Goal: Task Accomplishment & Management: Use online tool/utility

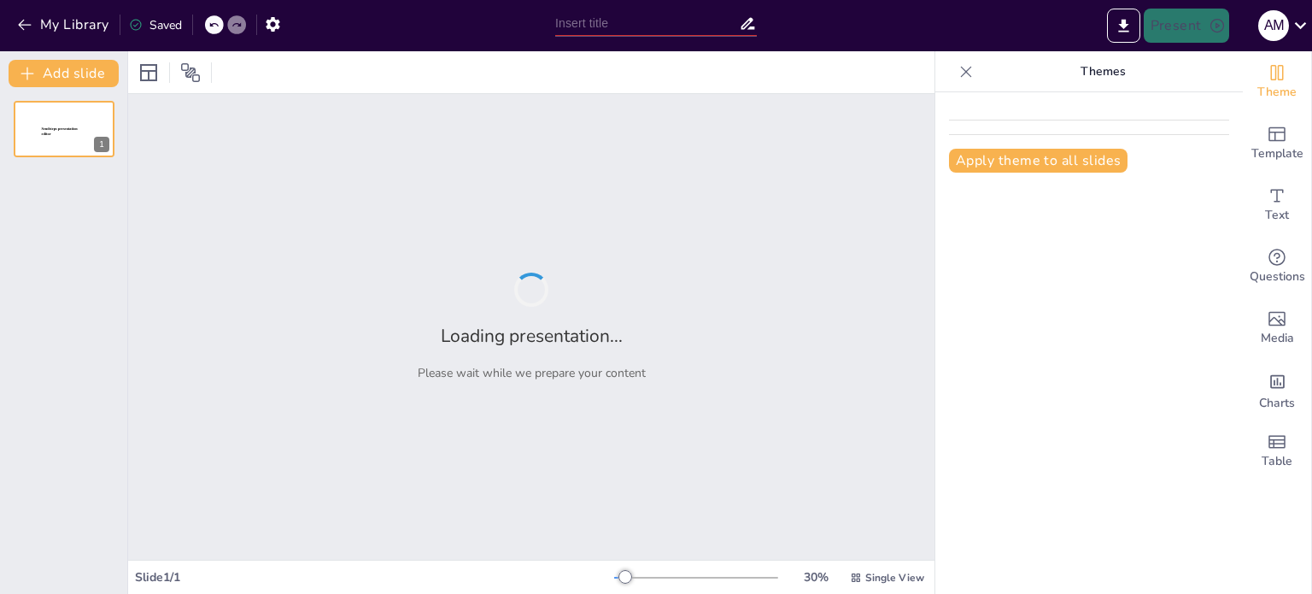
type input "El Porfolio Creativo: Un Reflejo del Aprendizaje Artístico"
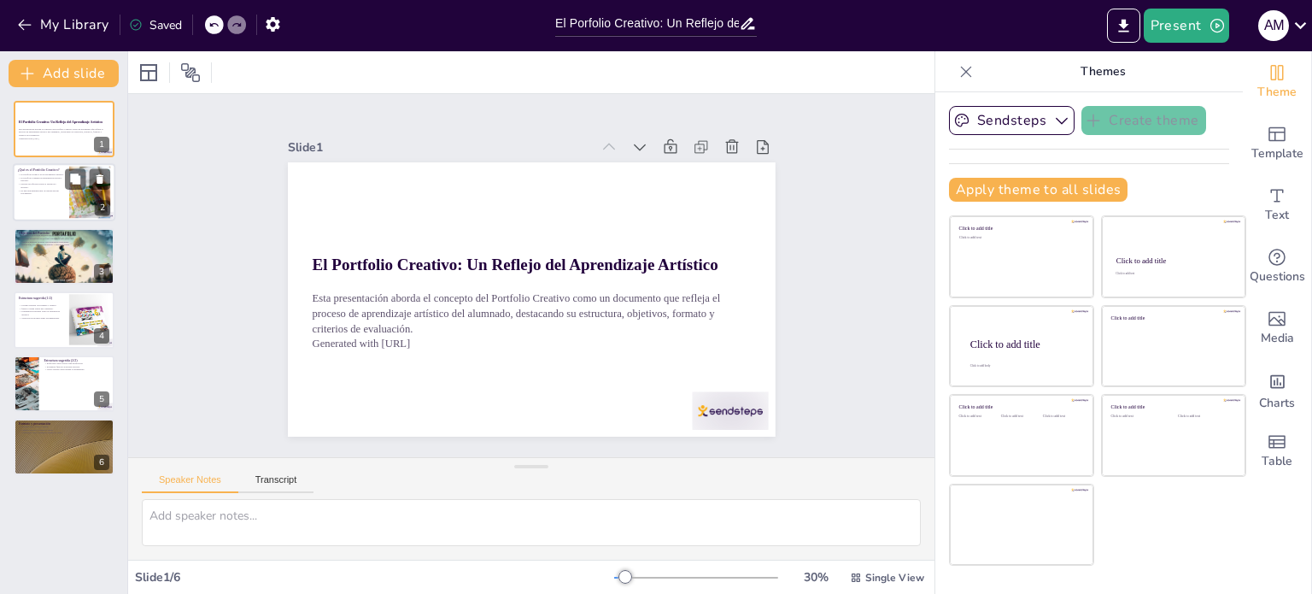
click at [46, 189] on p "Es una herramienta para la evaluación del crecimiento." at bounding box center [41, 192] width 46 height 6
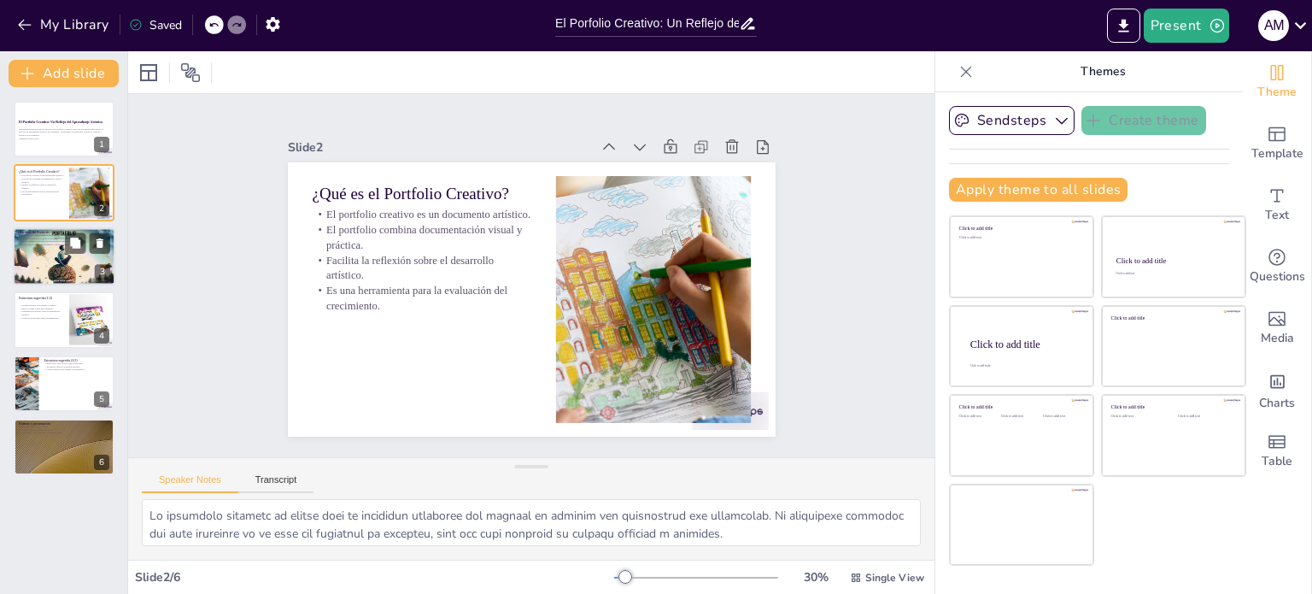
click at [43, 256] on div at bounding box center [64, 256] width 103 height 58
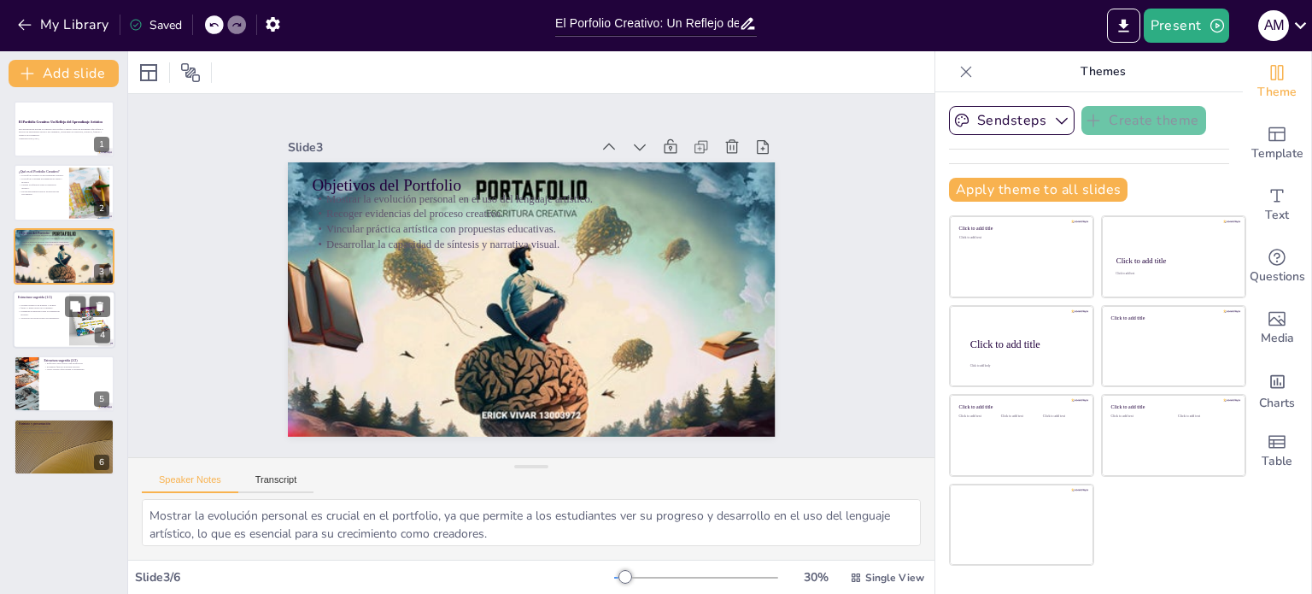
click at [41, 334] on div at bounding box center [64, 320] width 103 height 58
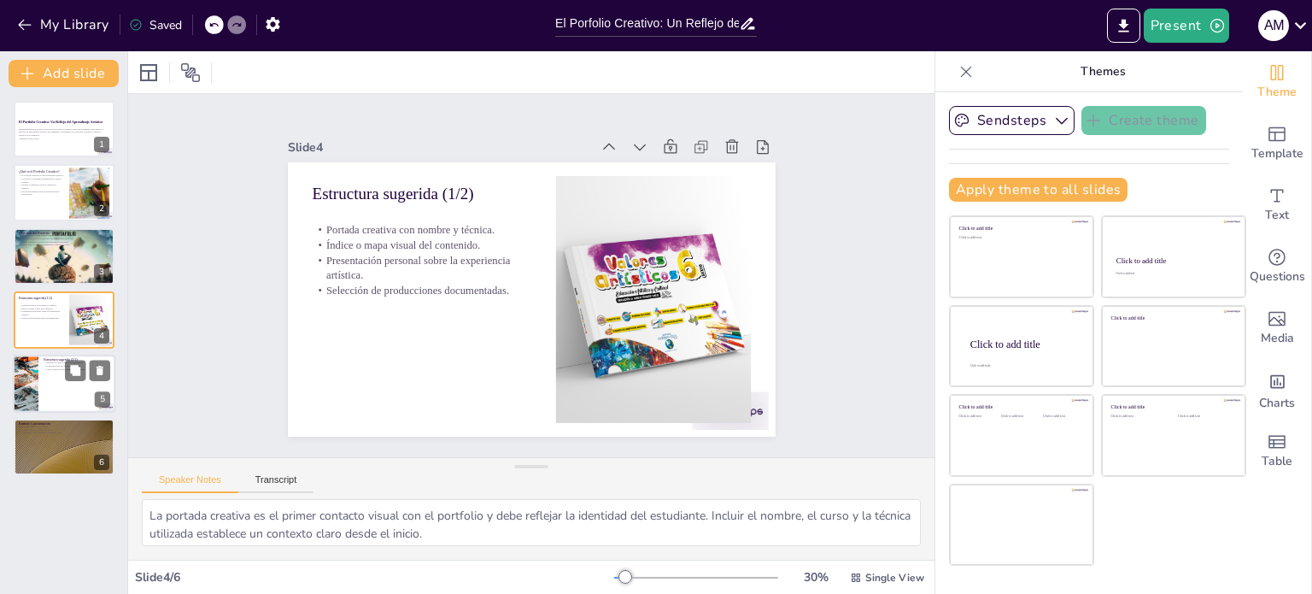
click at [51, 378] on div at bounding box center [64, 384] width 103 height 58
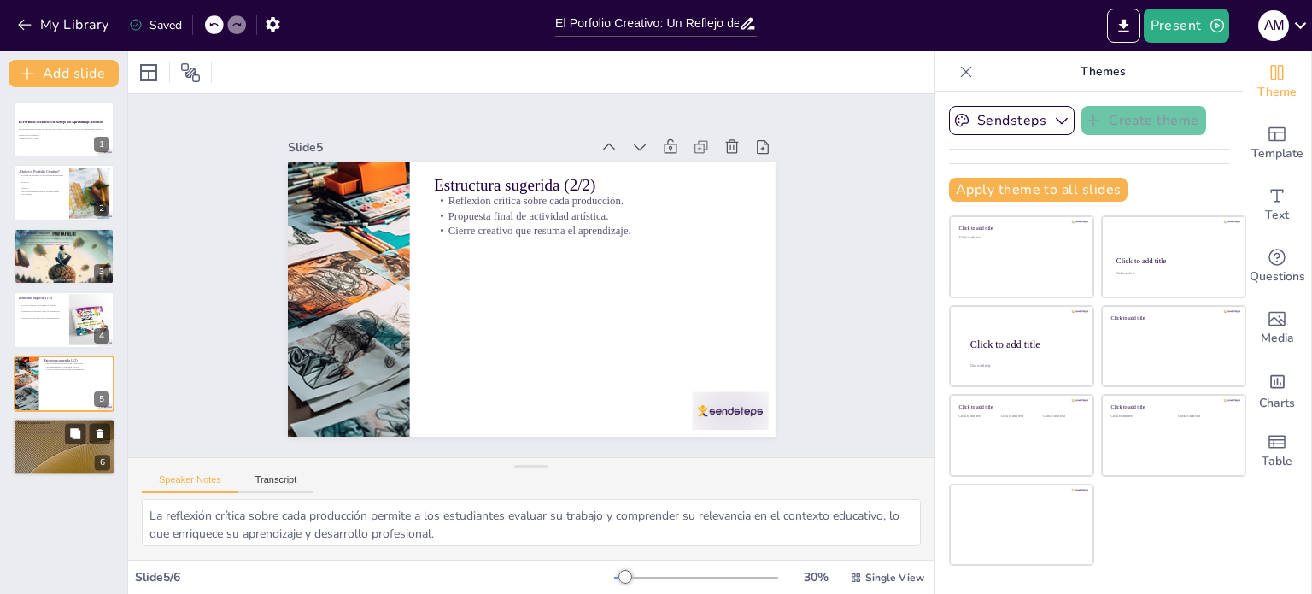
click at [64, 439] on div at bounding box center [64, 447] width 103 height 58
type textarea "El formato libre permite a los estudiantes elegir la presentación que mejor se …"
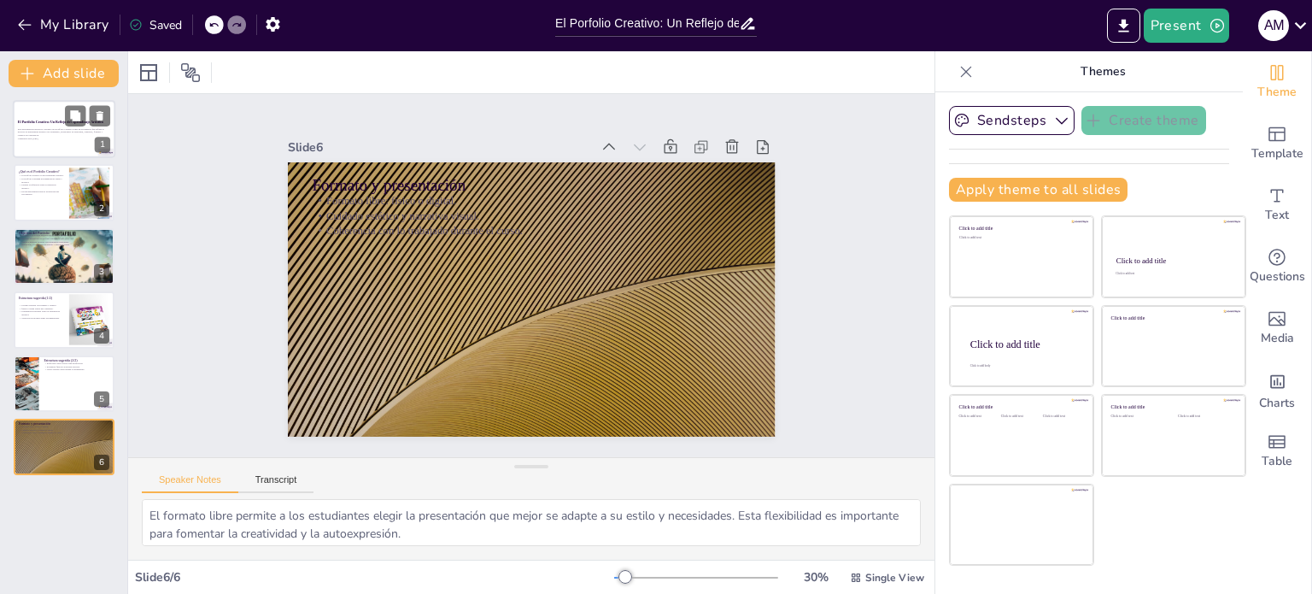
click at [58, 122] on strong "El Portfolio Creativo: Un Reflejo del Aprendizaje Artístico" at bounding box center [60, 121] width 85 height 3
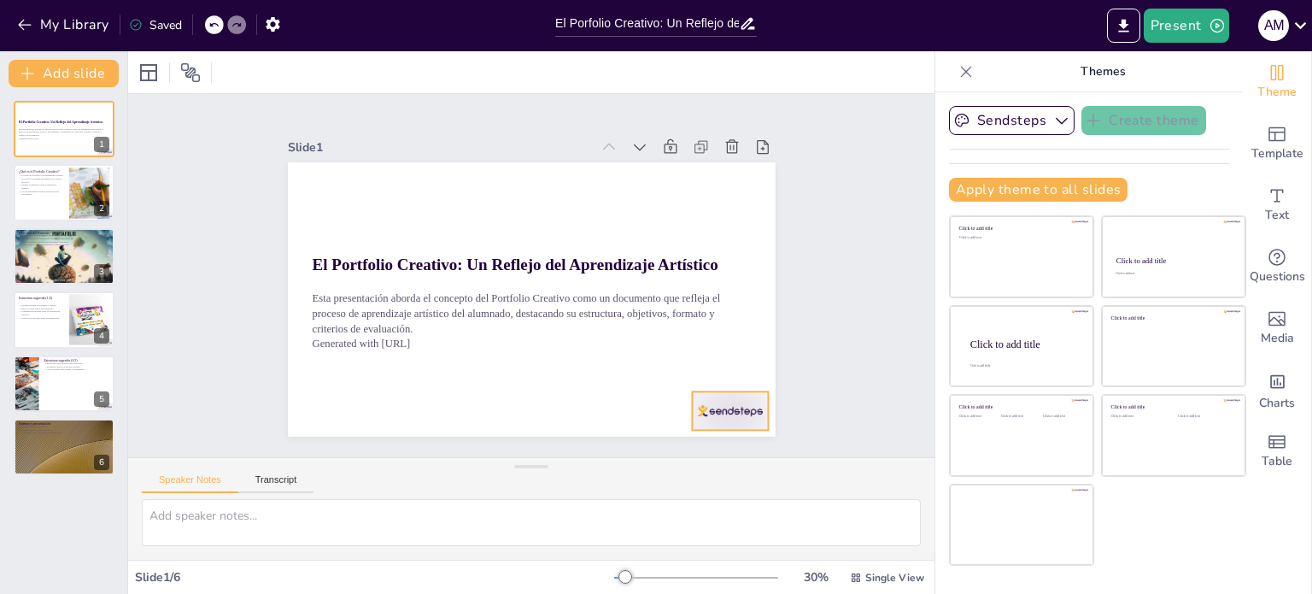
click at [416, 437] on div at bounding box center [397, 475] width 38 height 76
click at [706, 423] on icon at bounding box center [691, 436] width 27 height 27
click at [35, 185] on p "Facilita la reflexión sobre el desarrollo artístico." at bounding box center [41, 186] width 46 height 6
type textarea "Lo ipsumdolo sitametc ad elitse doei te incididun utlaboree dol magnaal en admi…"
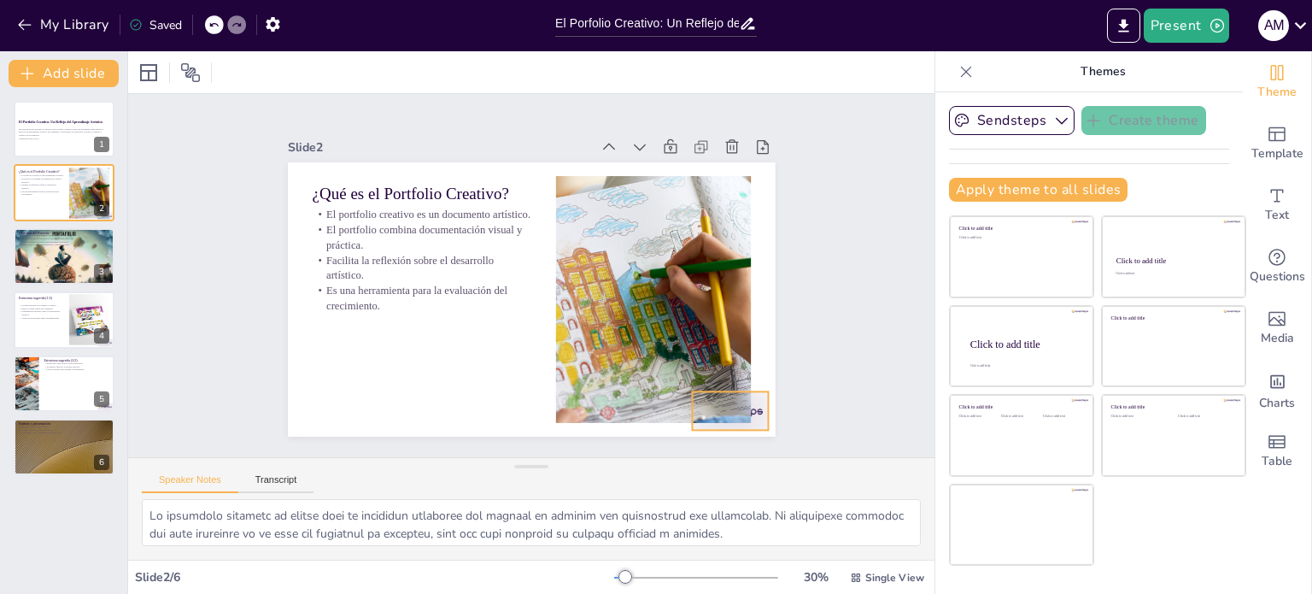
click at [343, 399] on div at bounding box center [304, 357] width 75 height 84
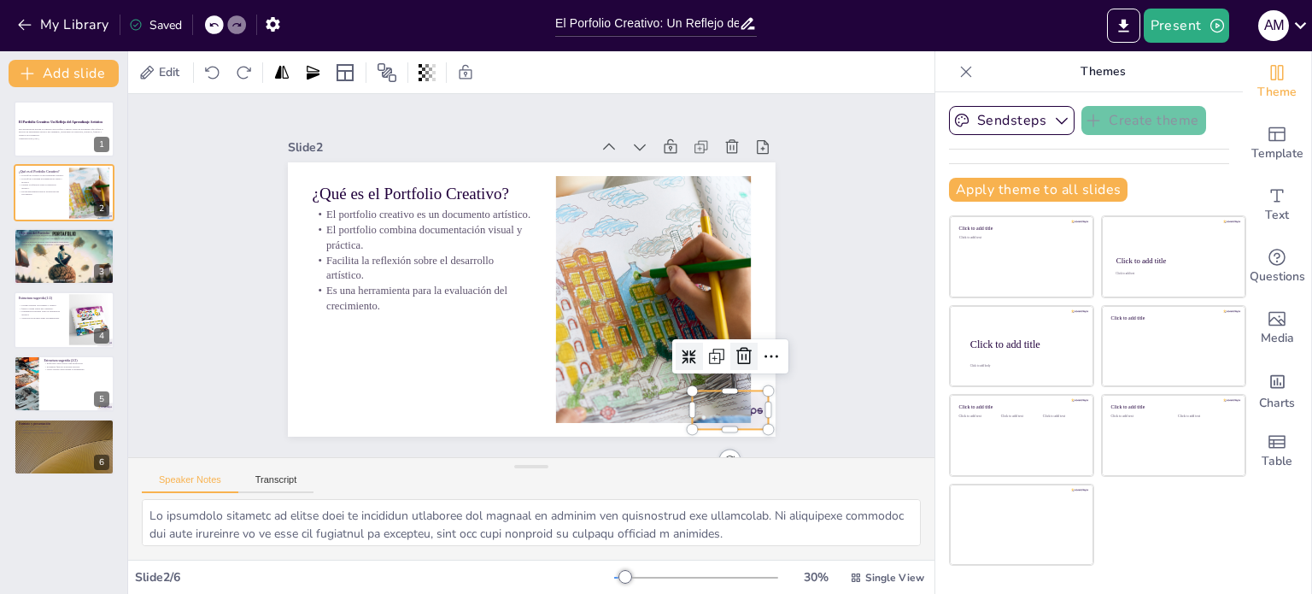
click at [686, 440] on icon at bounding box center [675, 451] width 21 height 22
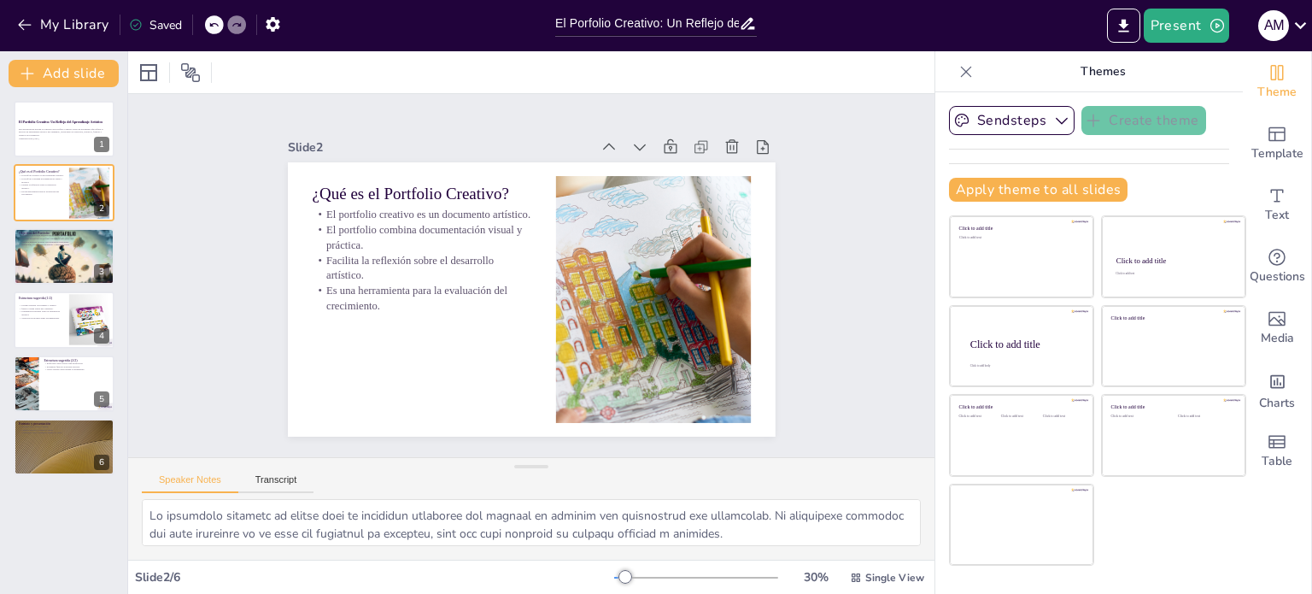
click at [958, 65] on icon at bounding box center [966, 71] width 17 height 17
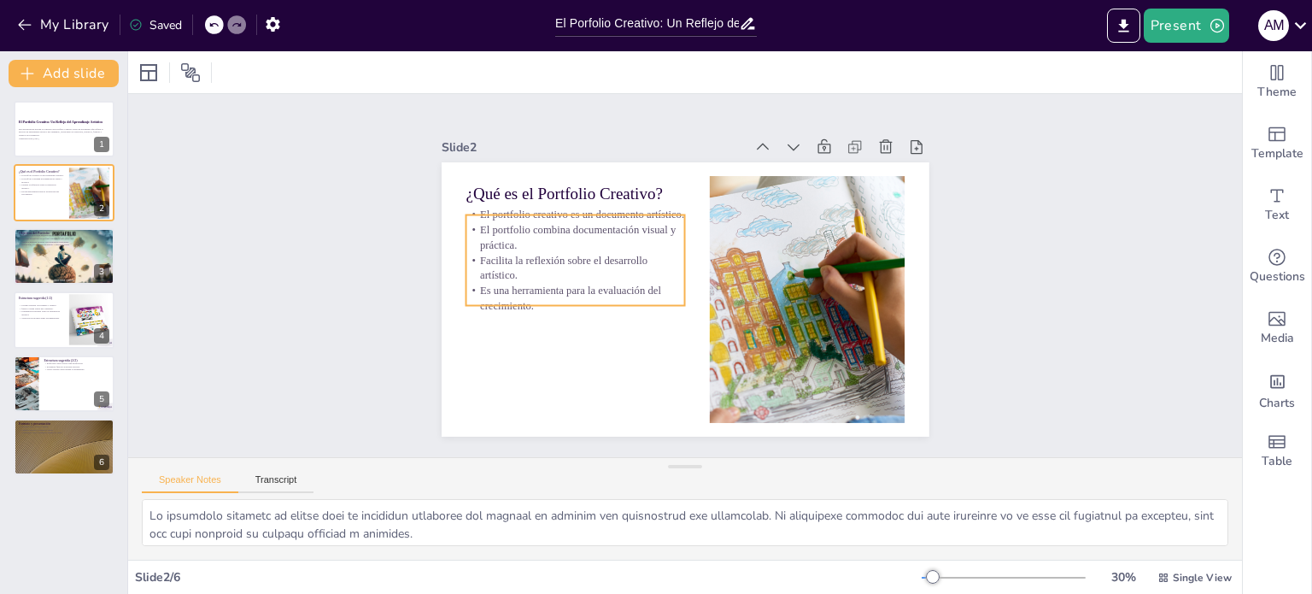
click at [569, 249] on p "Facilita la reflexión sobre el desarrollo artístico." at bounding box center [637, 176] width 136 height 205
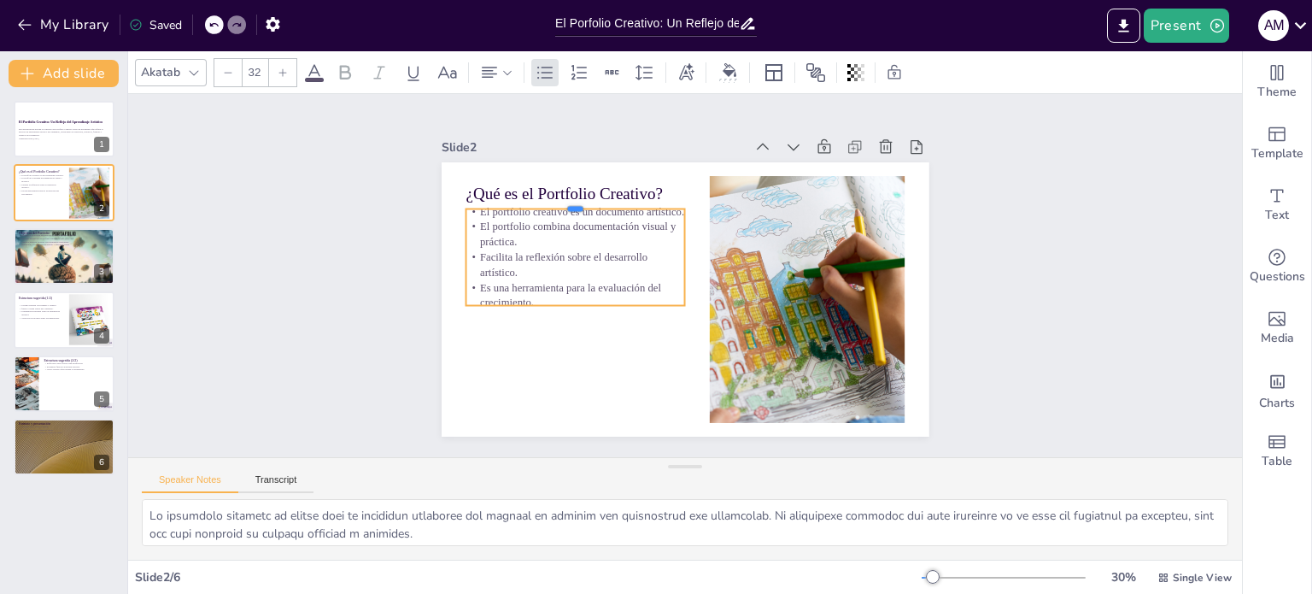
click at [560, 199] on div at bounding box center [593, 180] width 218 height 59
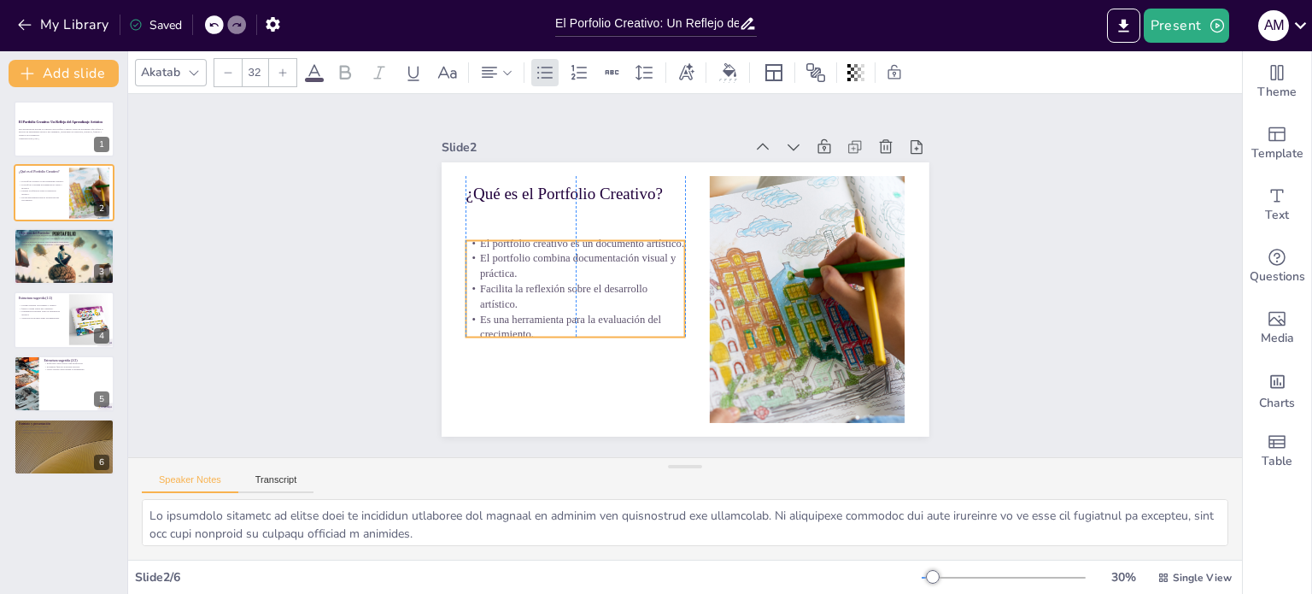
drag, startPoint x: 543, startPoint y: 232, endPoint x: 540, endPoint y: 263, distance: 31.7
click at [540, 263] on p "El portfolio combina documentación visual y práctica." at bounding box center [579, 243] width 221 height 75
click at [666, 344] on p "¿Qué es el Portfolio Creativo?" at bounding box center [776, 378] width 220 height 68
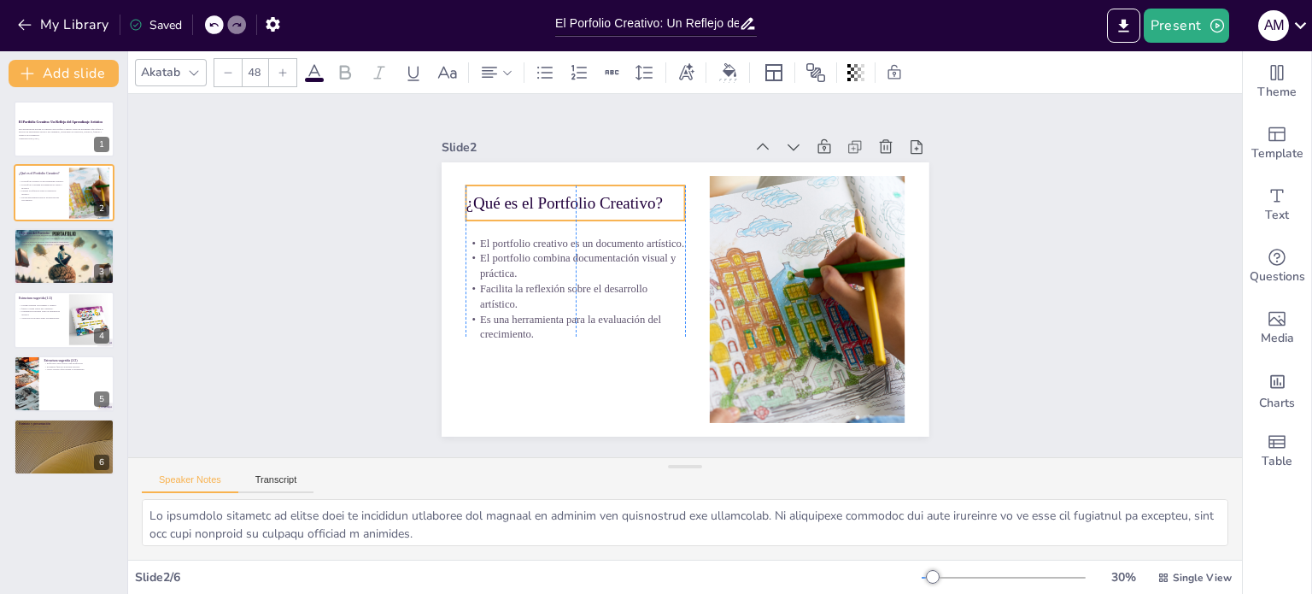
drag, startPoint x: 543, startPoint y: 178, endPoint x: 543, endPoint y: 188, distance: 10.3
click at [563, 188] on p "¿Qué es el Portfolio Creativo?" at bounding box center [652, 149] width 179 height 164
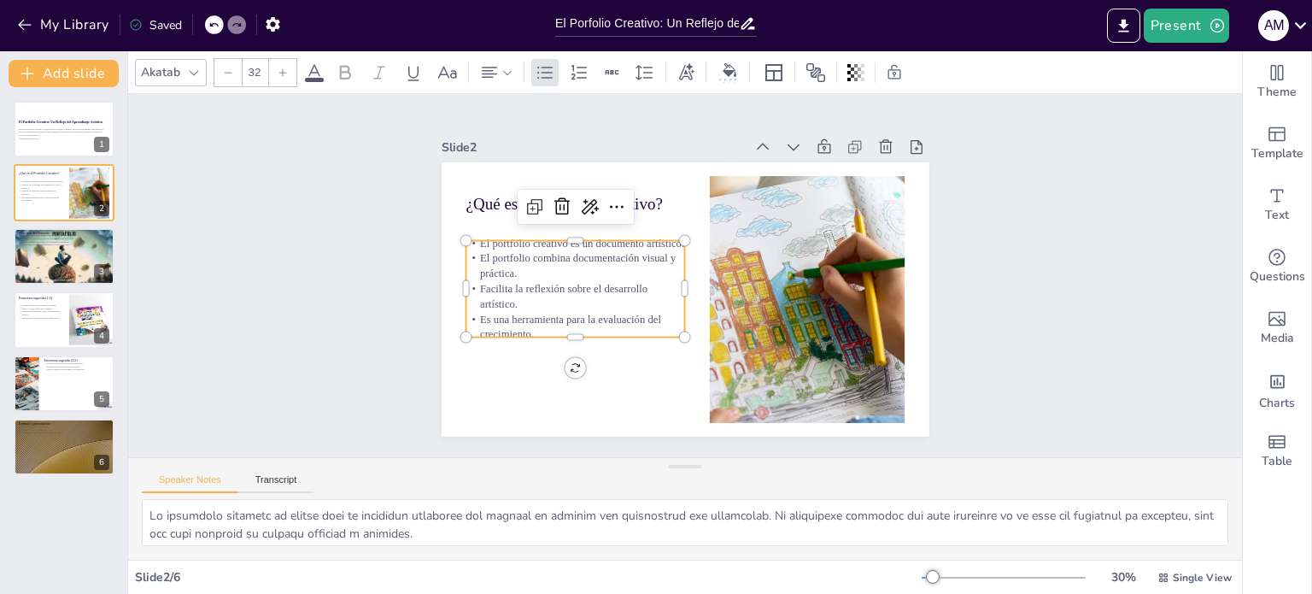
click at [605, 284] on p "Facilita la reflexión sobre el desarrollo artístico." at bounding box center [642, 172] width 75 height 221
click at [278, 71] on icon at bounding box center [283, 73] width 10 height 10
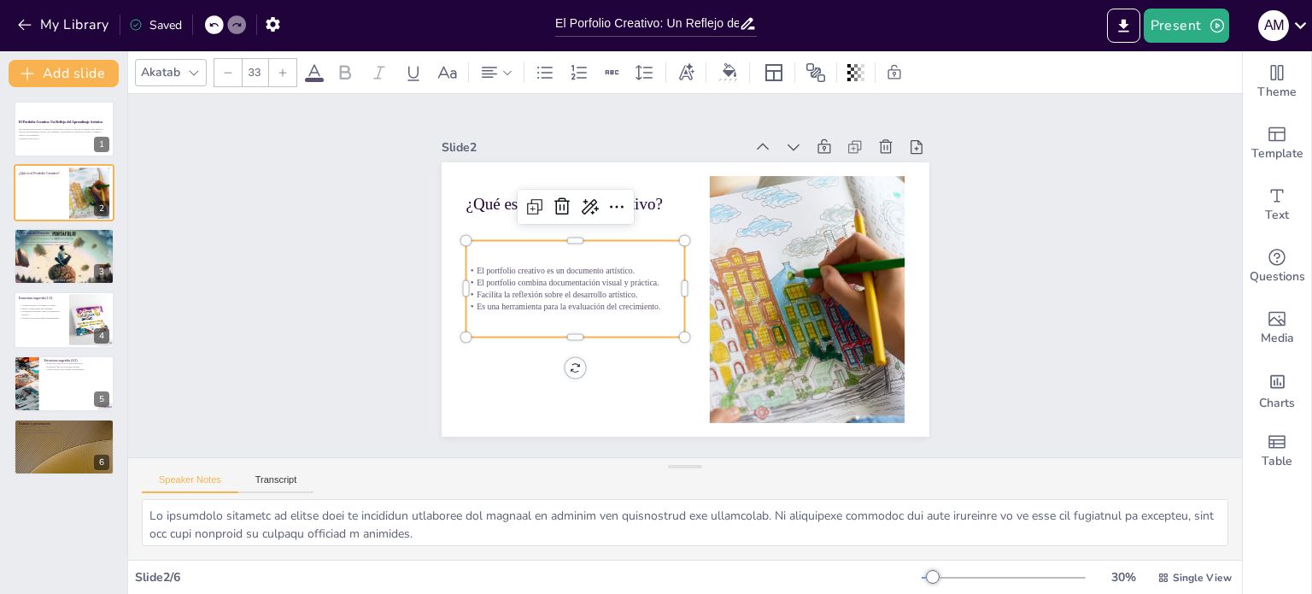
click at [228, 71] on icon at bounding box center [228, 73] width 10 height 10
type input "32"
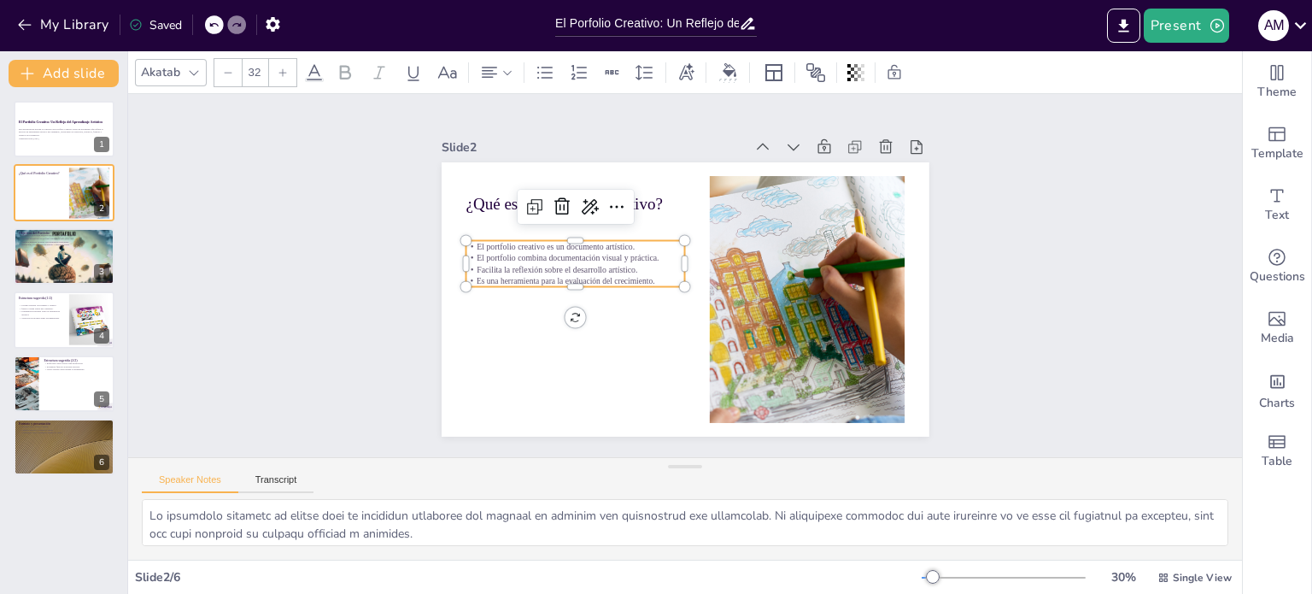
click at [214, 24] on icon at bounding box center [213, 25] width 9 height 4
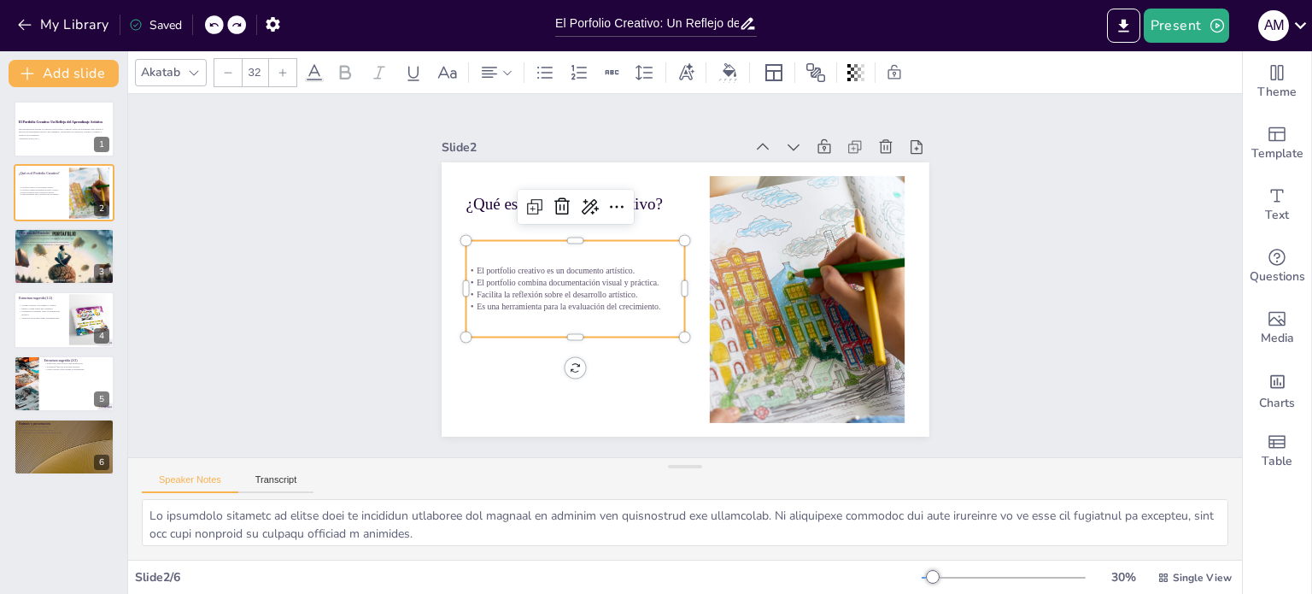
click at [214, 24] on icon at bounding box center [213, 25] width 9 height 4
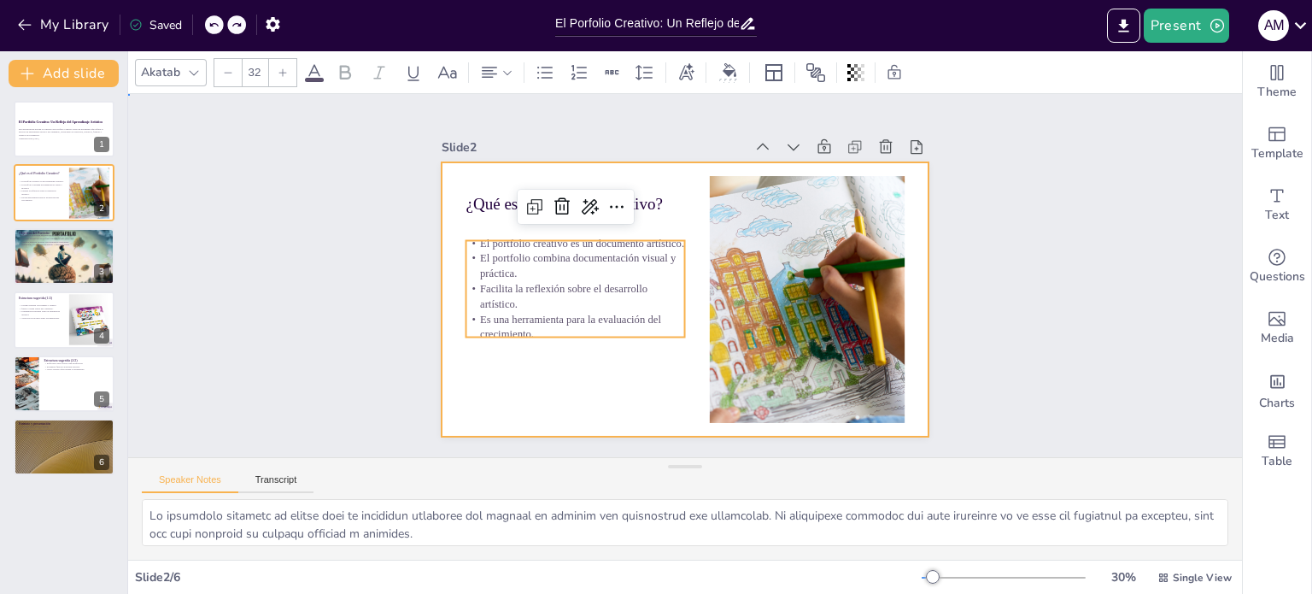
click at [622, 372] on div at bounding box center [677, 298] width 549 height 412
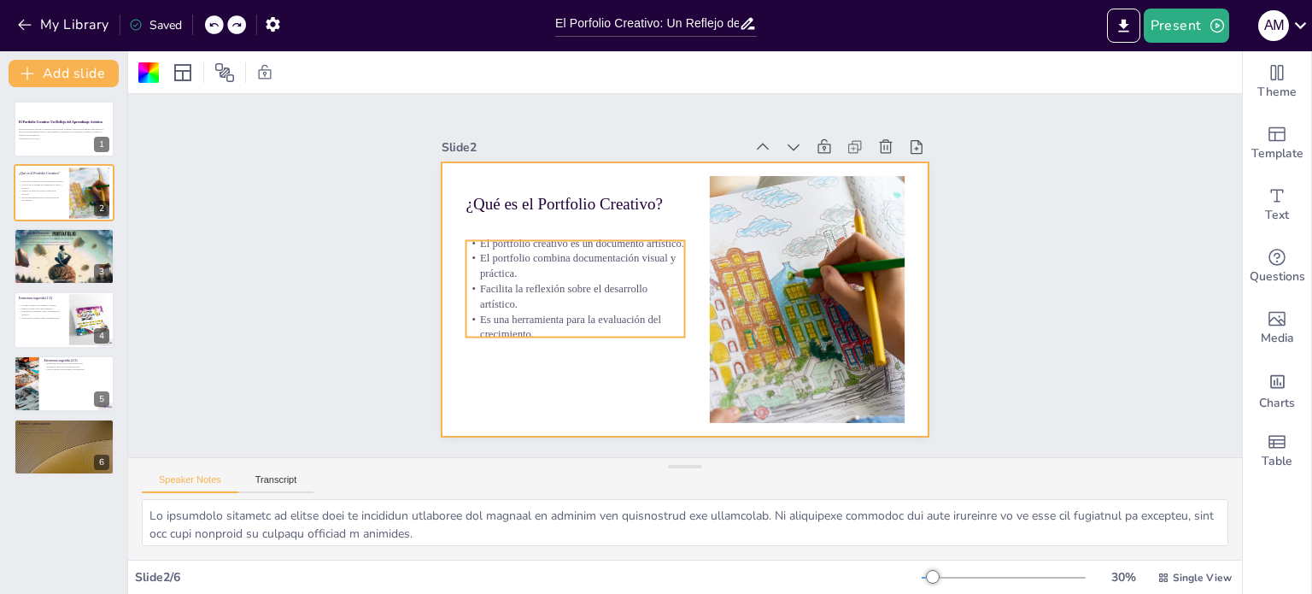
click at [700, 238] on span "El portfolio creativo es un documento artístico." at bounding box center [791, 252] width 183 height 113
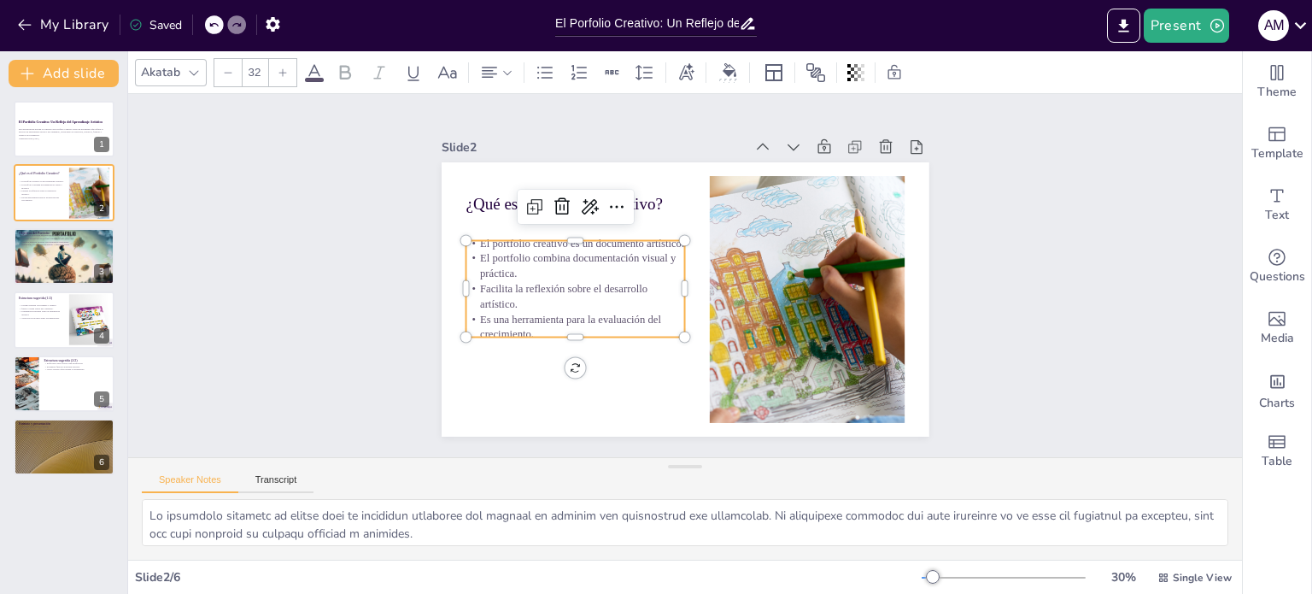
click at [586, 238] on span "El portfolio creativo es un documento artístico." at bounding box center [651, 173] width 130 height 173
click at [561, 238] on span "El portfolio creativo es un documento artístico." at bounding box center [611, 195] width 183 height 113
click at [546, 239] on span "El portfolio creativo es un documento artístico." at bounding box center [603, 204] width 191 height 94
click at [550, 238] on span "El portfolio creativo es un documento artístico." at bounding box center [621, 189] width 173 height 130
click at [647, 239] on span "El portfolio creativo es un documento artístico." at bounding box center [684, 167] width 74 height 198
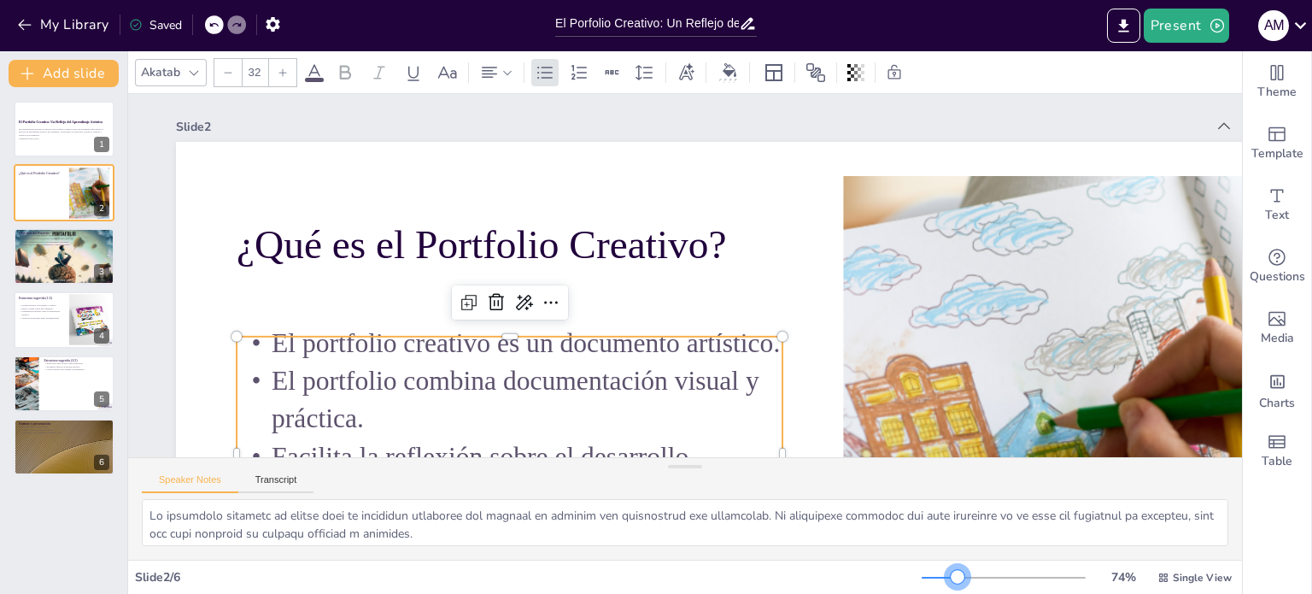
drag, startPoint x: 919, startPoint y: 576, endPoint x: 947, endPoint y: 577, distance: 27.4
click at [951, 577] on div at bounding box center [958, 577] width 14 height 14
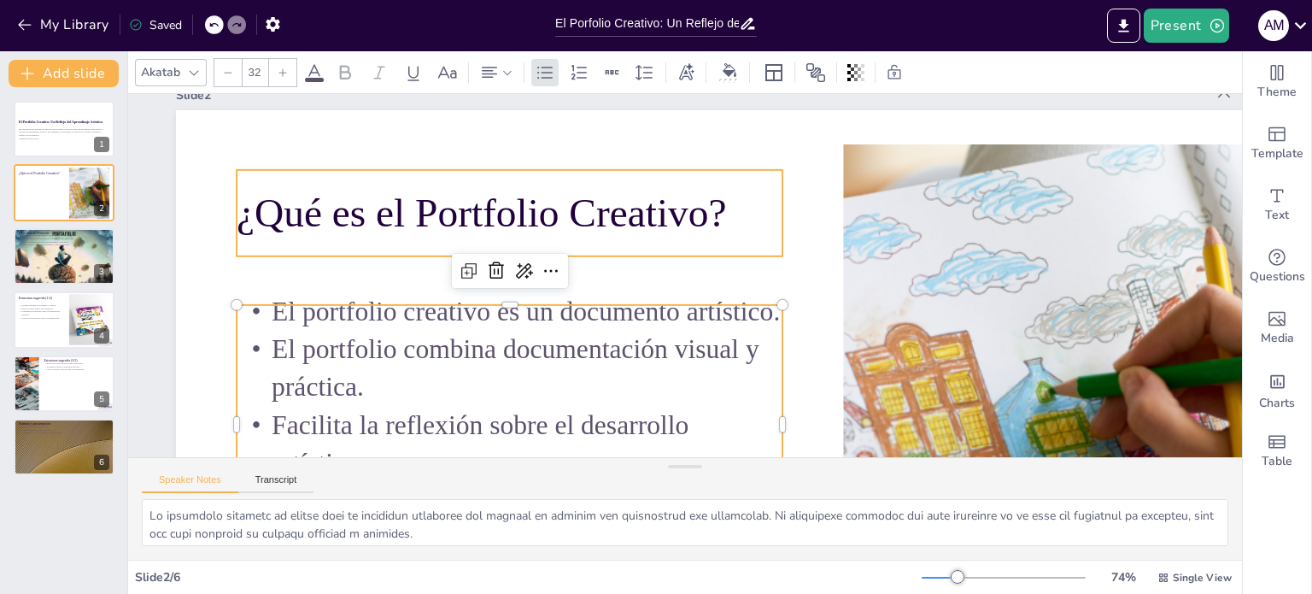
scroll to position [85, 0]
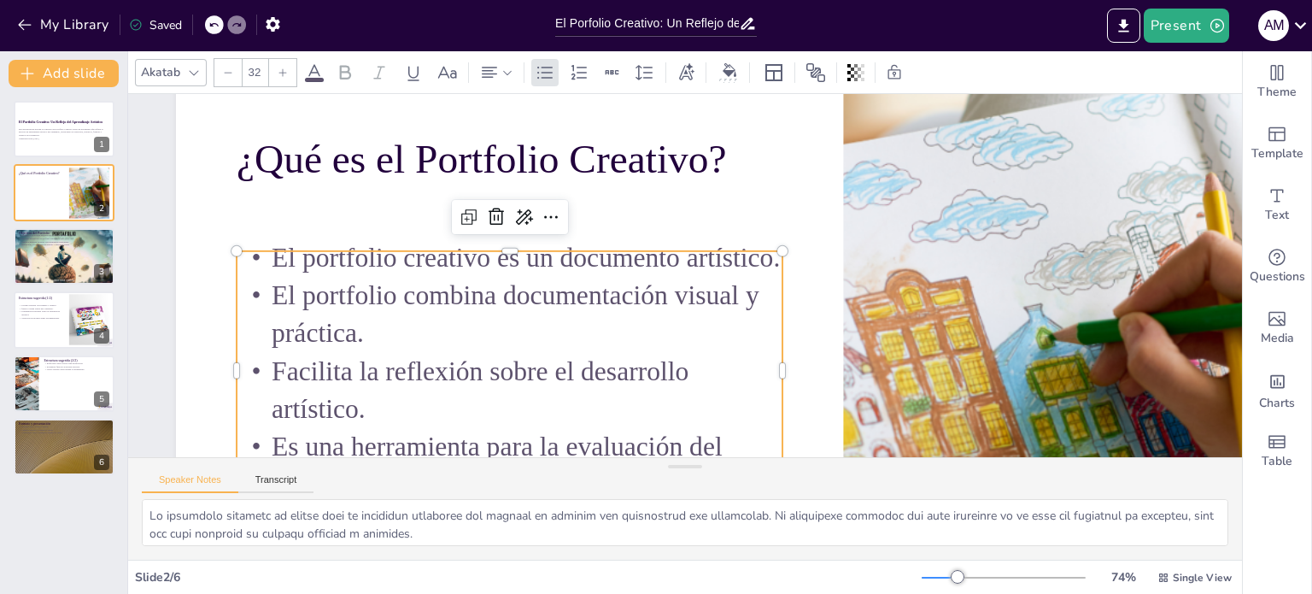
click at [506, 259] on span "El portfolio creativo es un documento artístico." at bounding box center [539, 208] width 493 height 185
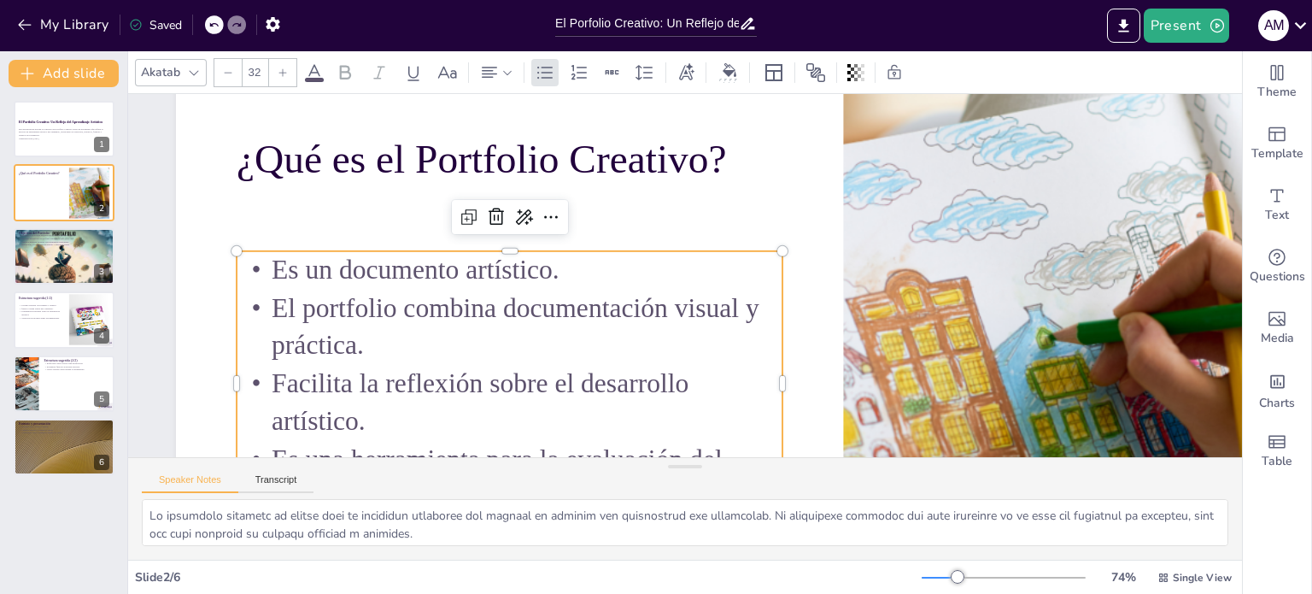
click at [414, 310] on span "El portfolio combina documentación visual y práctica." at bounding box center [509, 236] width 473 height 226
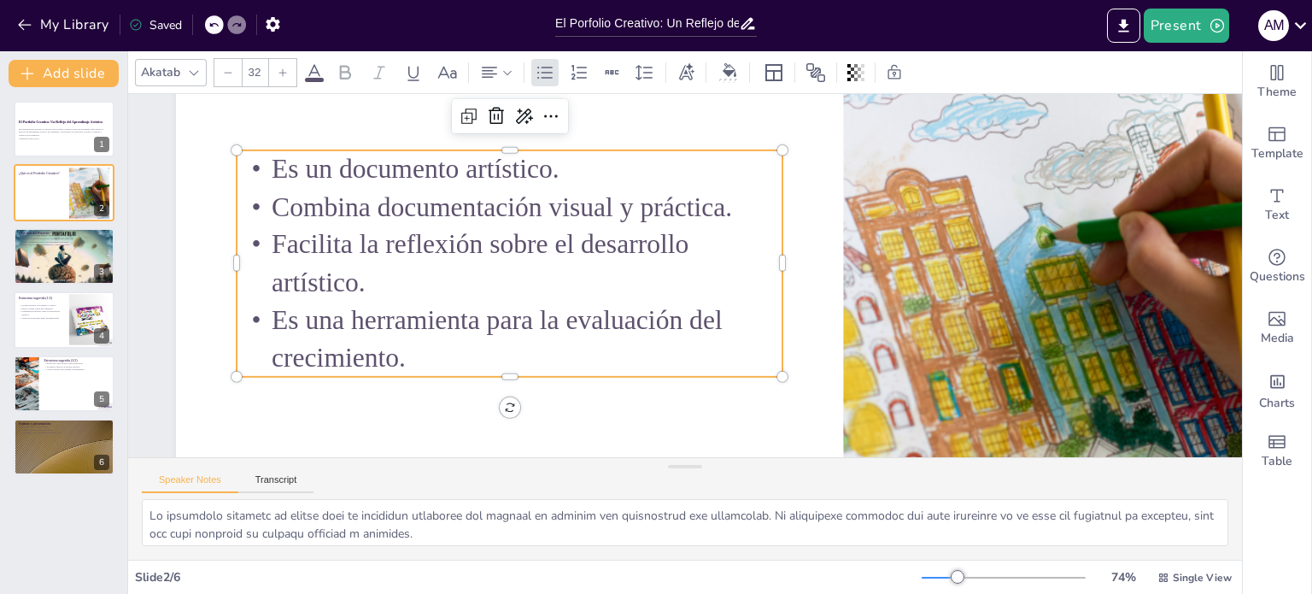
scroll to position [189, 0]
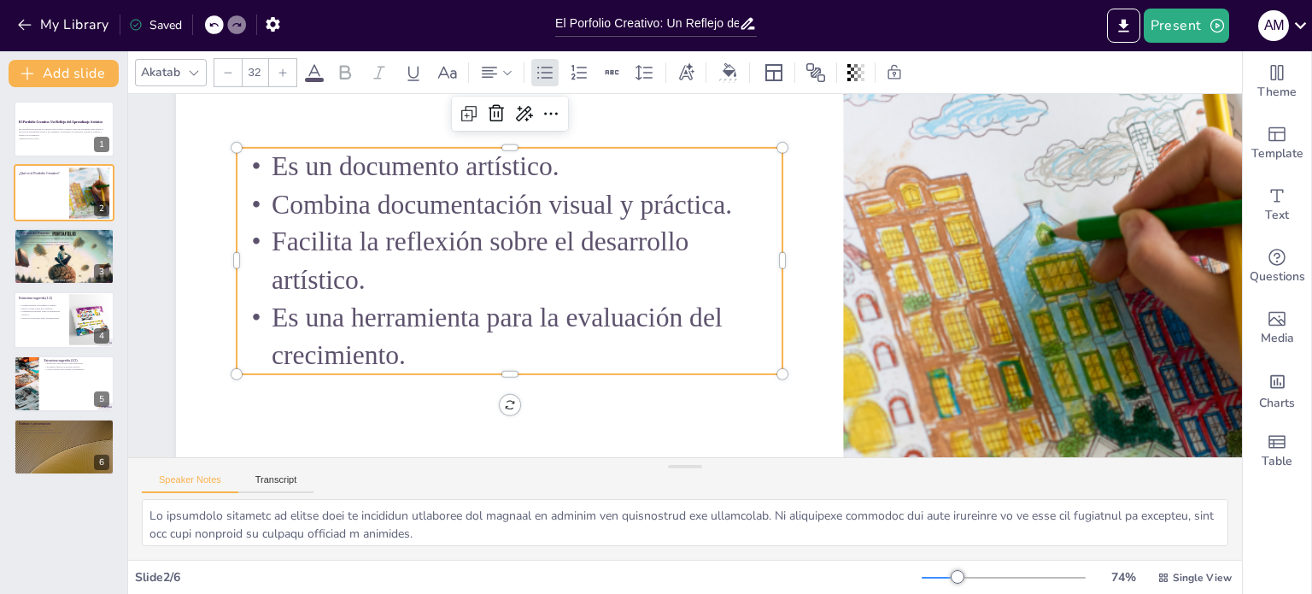
click at [542, 315] on span "Es una herramienta para la evaluación del crecimiento." at bounding box center [553, 121] width 245 height 424
click at [653, 318] on span "Es una herramienta para evaluación del crecimiento." at bounding box center [478, 299] width 429 height 81
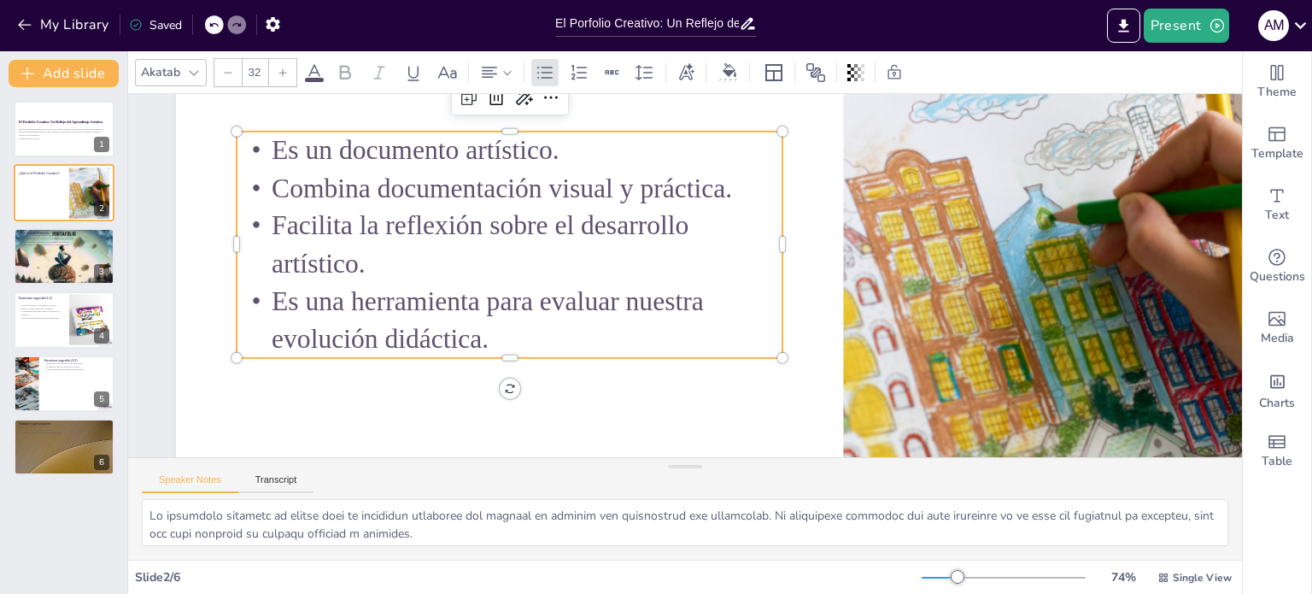
scroll to position [209, 0]
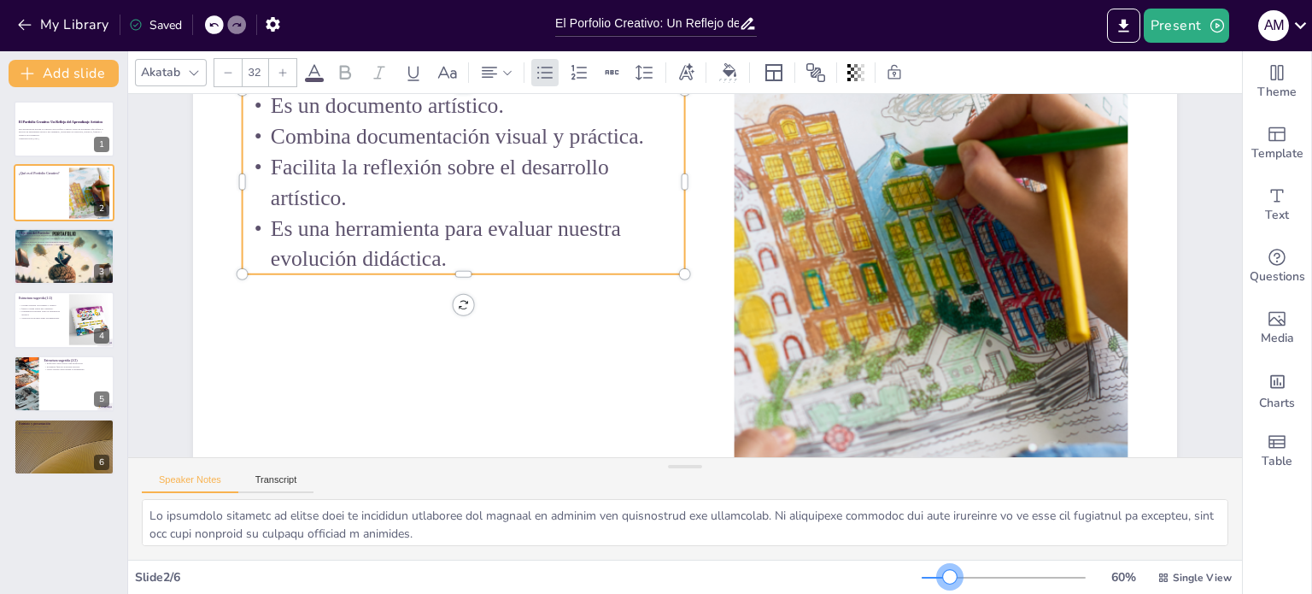
drag, startPoint x: 951, startPoint y: 574, endPoint x: 939, endPoint y: 574, distance: 12.0
click at [943, 574] on div at bounding box center [950, 577] width 14 height 14
click at [41, 173] on p "¿Qué es el Portfolio Creativo?" at bounding box center [41, 172] width 46 height 5
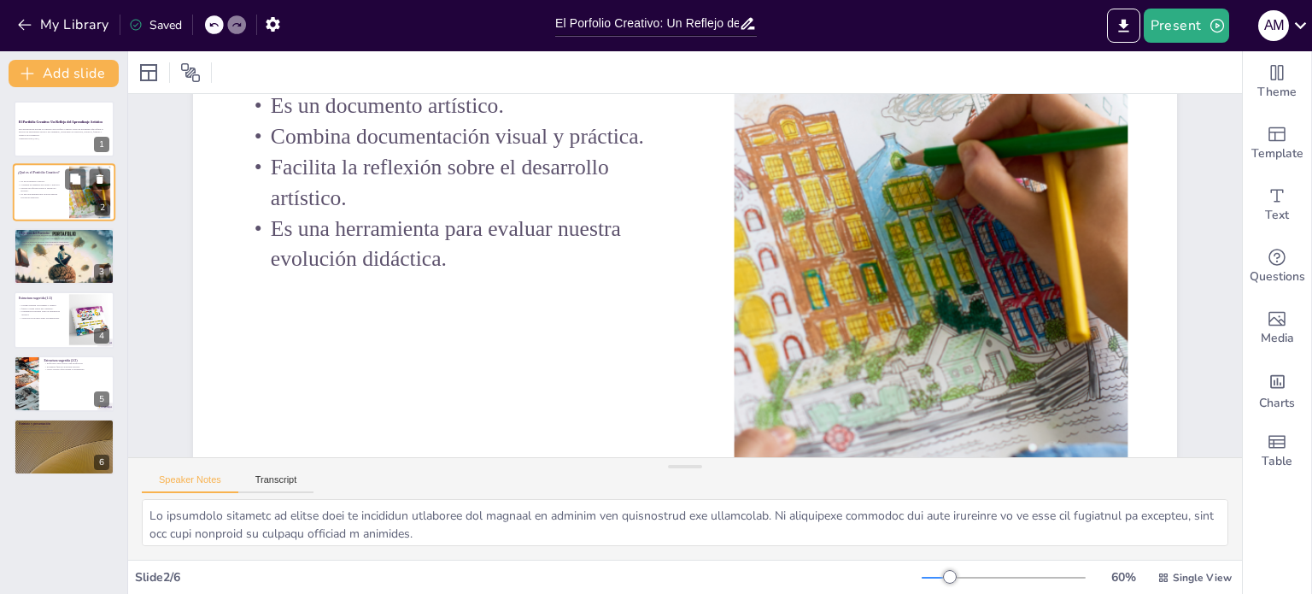
scroll to position [143, 0]
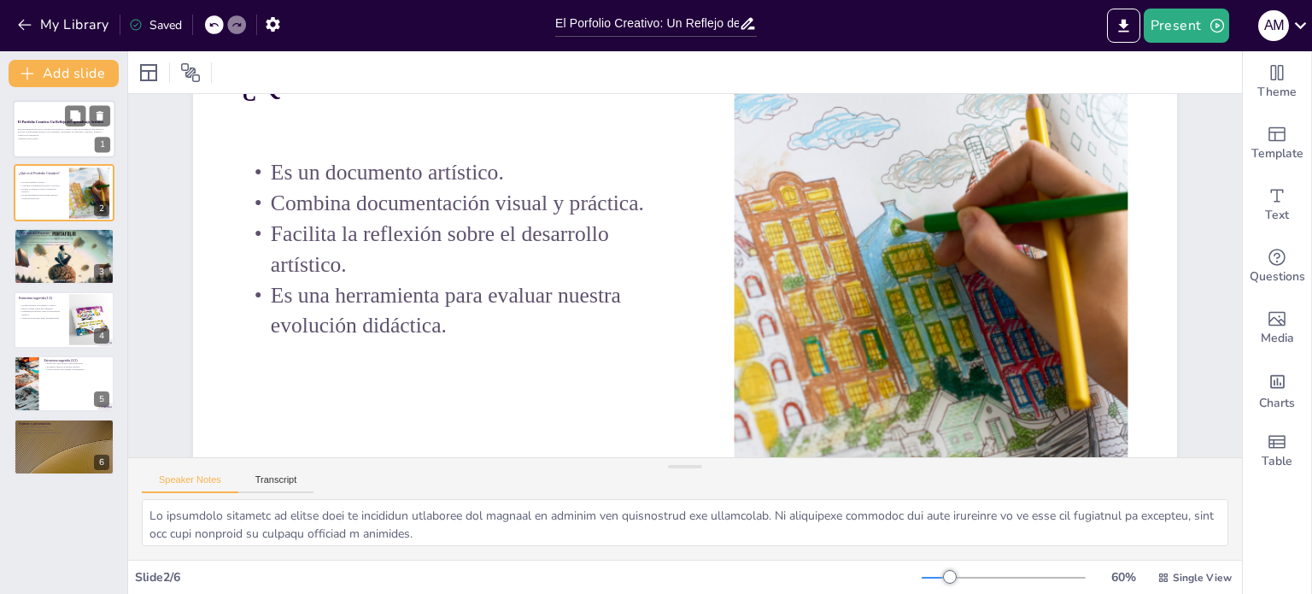
click at [46, 125] on div "El Portfolio Creativo: Un Reflejo del Aprendizaje Artístico" at bounding box center [64, 122] width 92 height 8
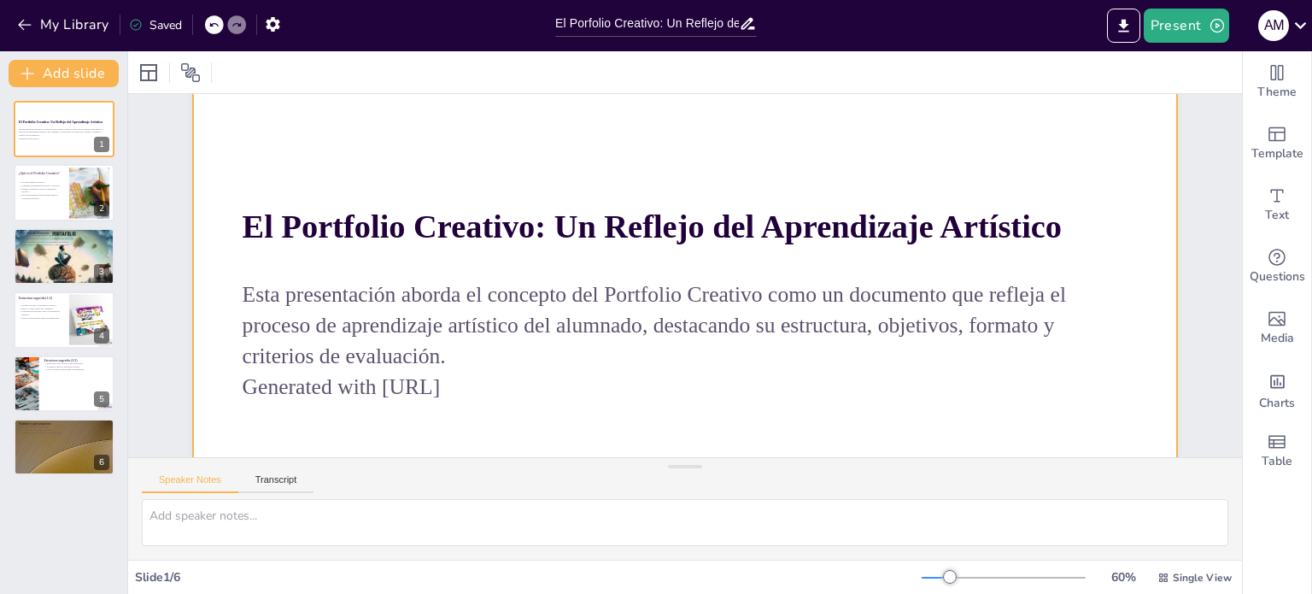
scroll to position [171, 0]
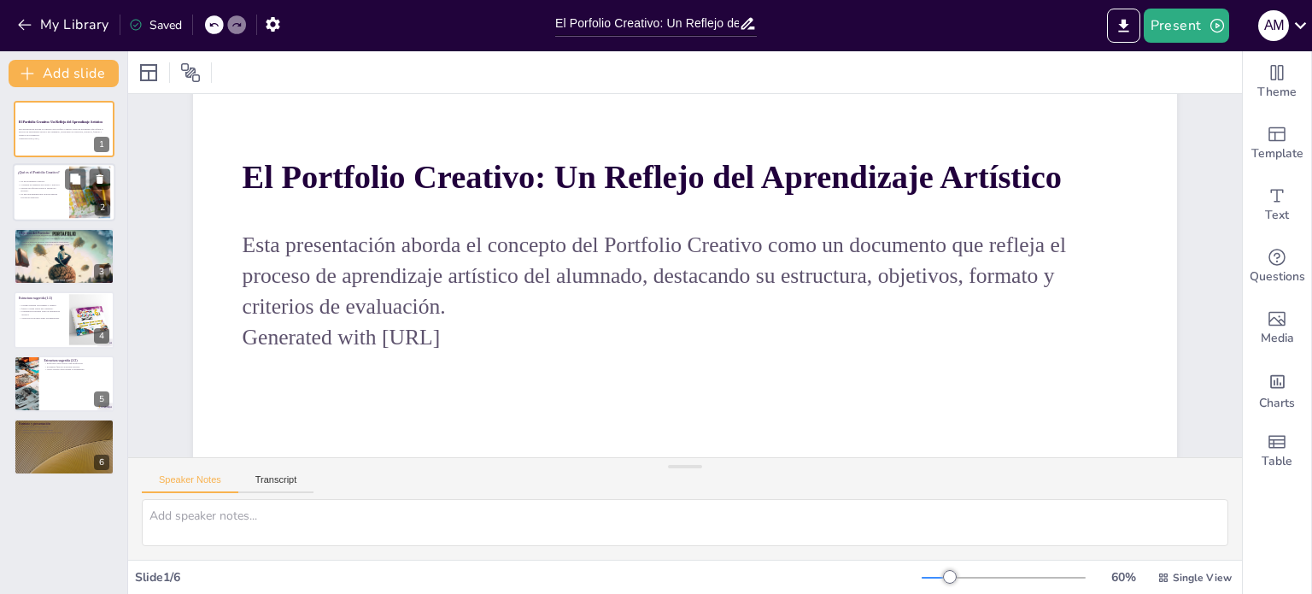
click at [56, 184] on span "Combina documentación visual y práctica." at bounding box center [40, 185] width 39 height 3
type textarea "Lo ipsumdolo sitametc ad elitse doei te incididun utlaboree dol magnaal en admi…"
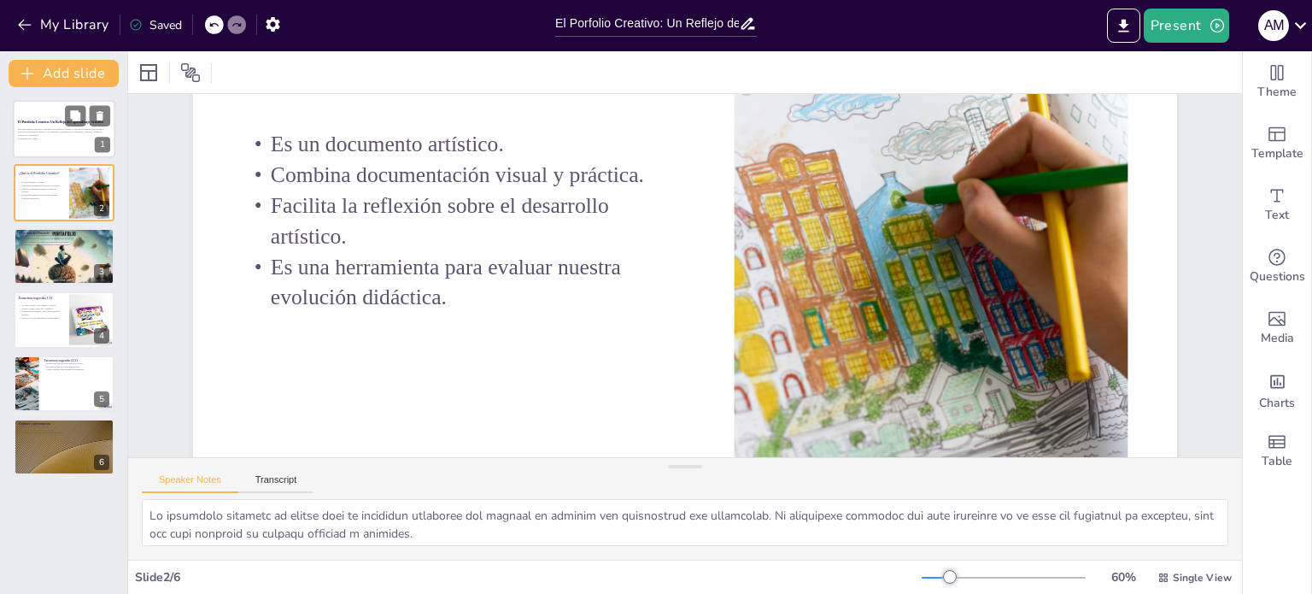
click at [20, 127] on p "Esta presentación aborda el concepto del Portfolio Creativo como un documento q…" at bounding box center [64, 131] width 92 height 9
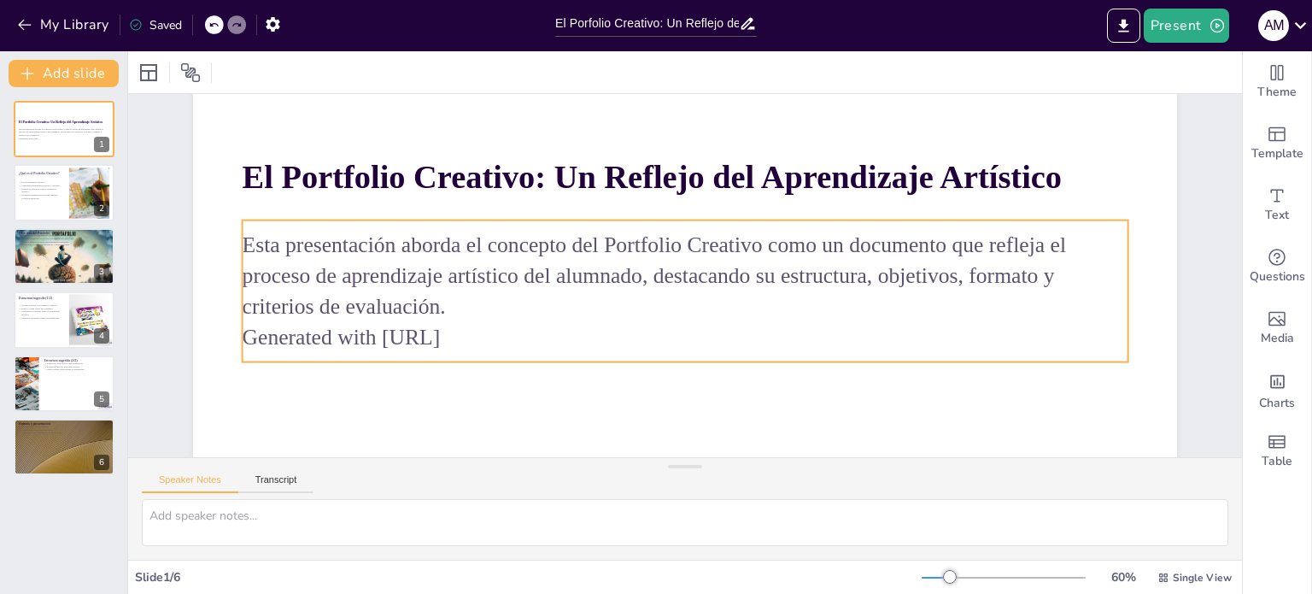
click at [487, 336] on p "Generated with [URL]" at bounding box center [629, 301] width 389 height 822
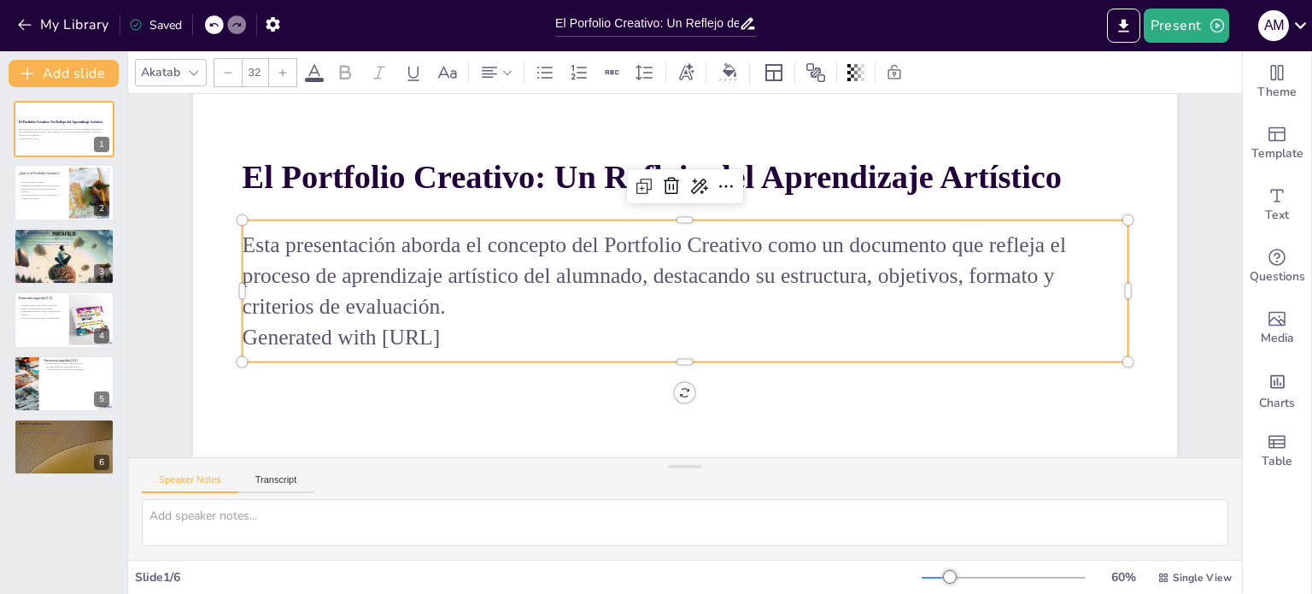
click at [481, 338] on p "Generated with [URL]" at bounding box center [654, 329] width 783 height 470
click at [476, 338] on p "Generated with [URL]" at bounding box center [635, 311] width 546 height 735
click at [482, 340] on p "Generated with [URL]" at bounding box center [666, 334] width 852 height 302
click at [464, 338] on p "Generated with [URL]" at bounding box center [666, 334] width 852 height 303
click at [398, 307] on p "Esta presentación aborda el concepto del Portfolio Creativo como un documento q…" at bounding box center [684, 276] width 871 height 361
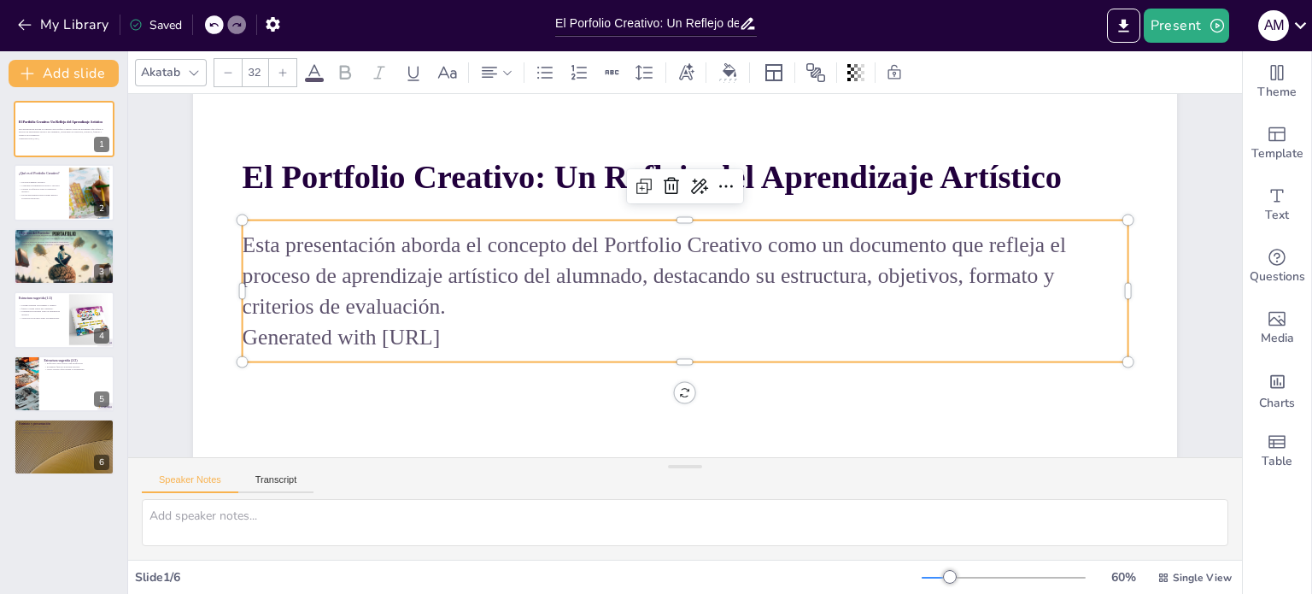
click at [456, 307] on p "Esta presentación aborda el concepto del Portfolio Creativo como un documento q…" at bounding box center [684, 276] width 871 height 361
click at [444, 276] on p "Esta presentación aborda el concepto del Portfolio Creativo como un documento q…" at bounding box center [685, 275] width 771 height 595
click at [521, 249] on p "Esta presentación aborda el concepto del Portfolio Creativo como un documento q…" at bounding box center [685, 276] width 890 height 184
click at [521, 249] on p "Esta presentación aborda el concepto del Portfolio Creativo como un documento q…" at bounding box center [685, 276] width 595 height 771
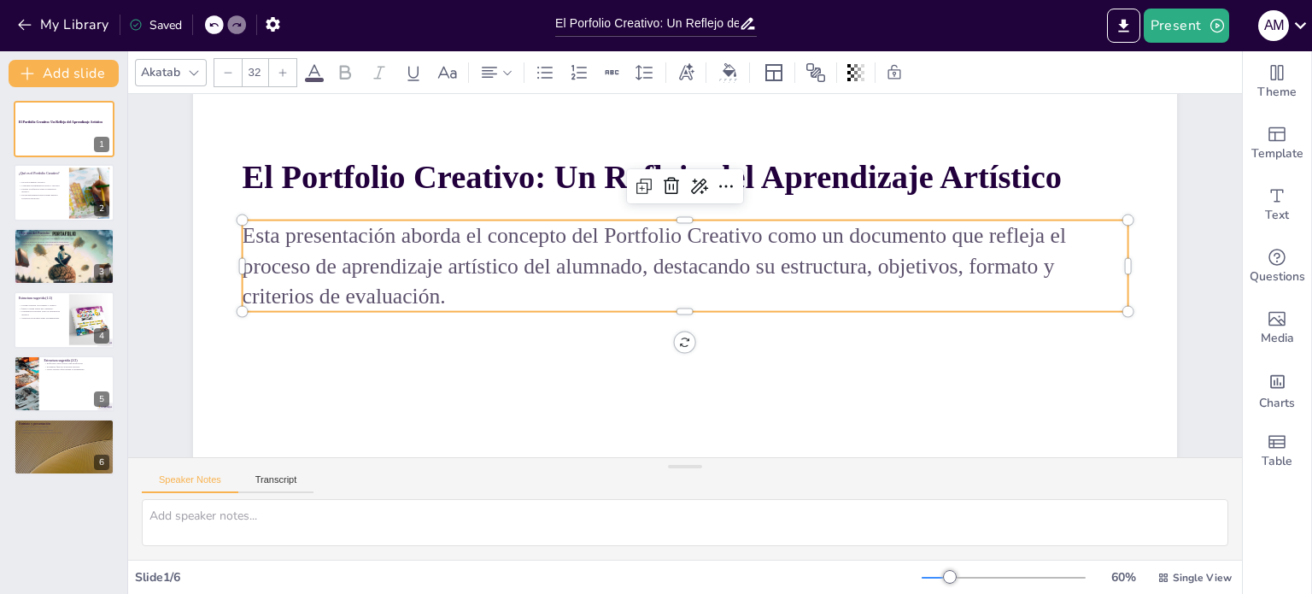
scroll to position [185, 0]
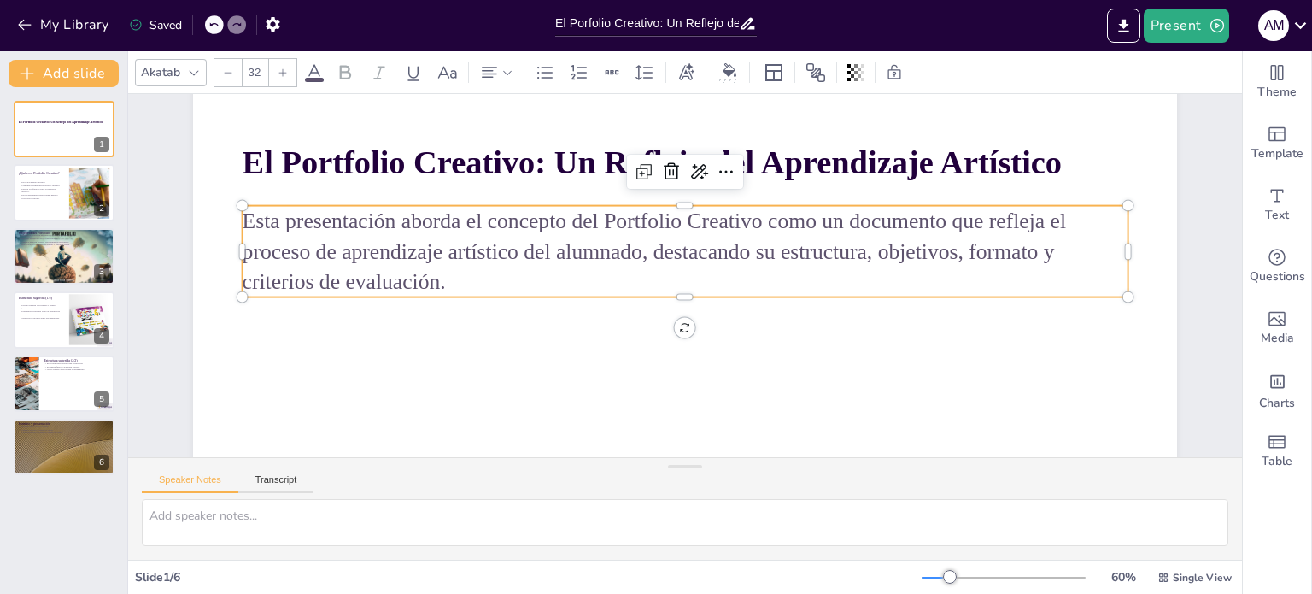
click at [570, 221] on span "Esta presentación aborda el concepto del Portfolio Creativo como un documento q…" at bounding box center [738, 261] width 454 height 756
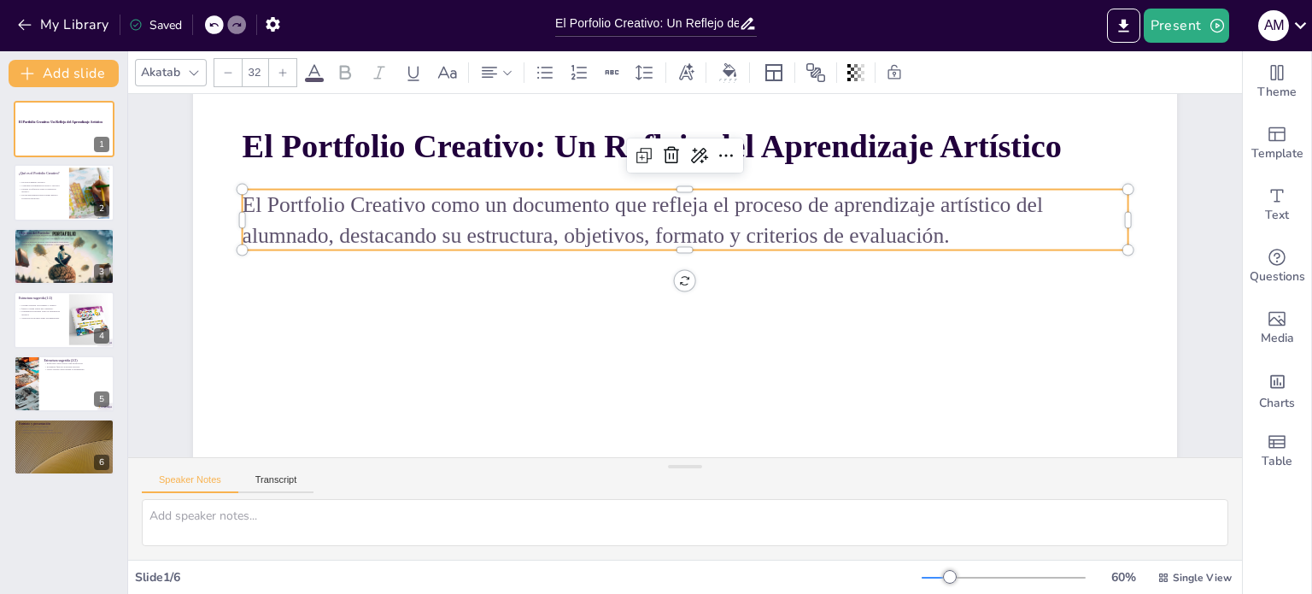
click at [490, 207] on span "El Portfolio Creativo como un documento que refleja el proceso de aprendizaje a…" at bounding box center [767, 281] width 554 height 631
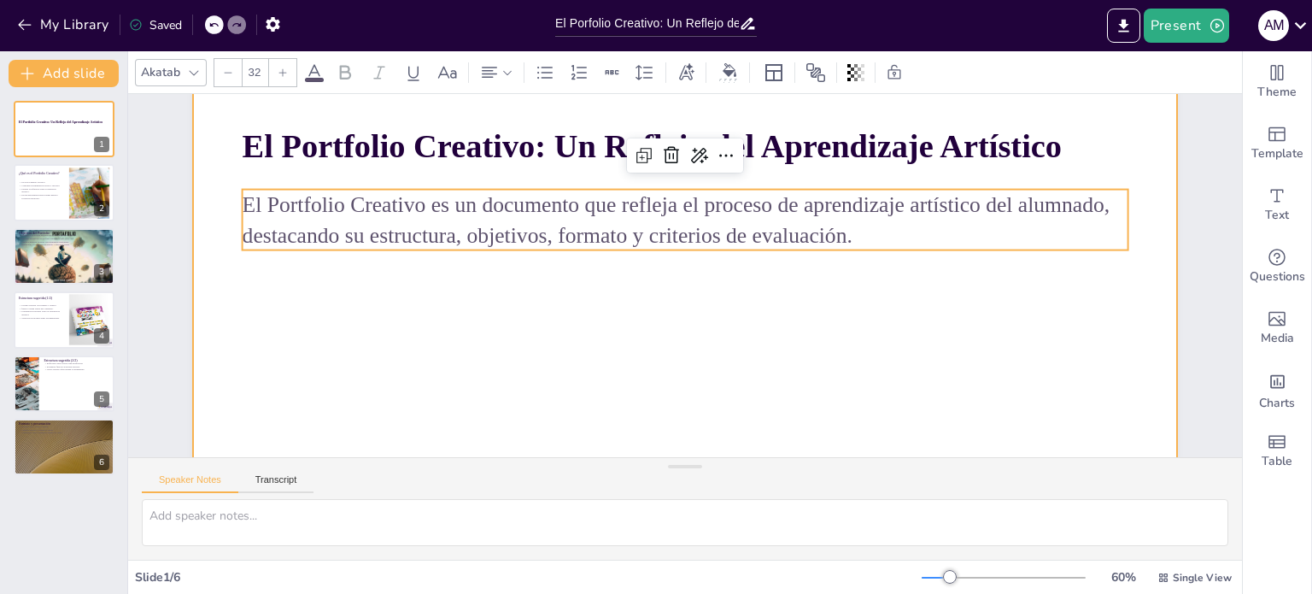
click at [370, 288] on div at bounding box center [691, 217] width 1036 height 653
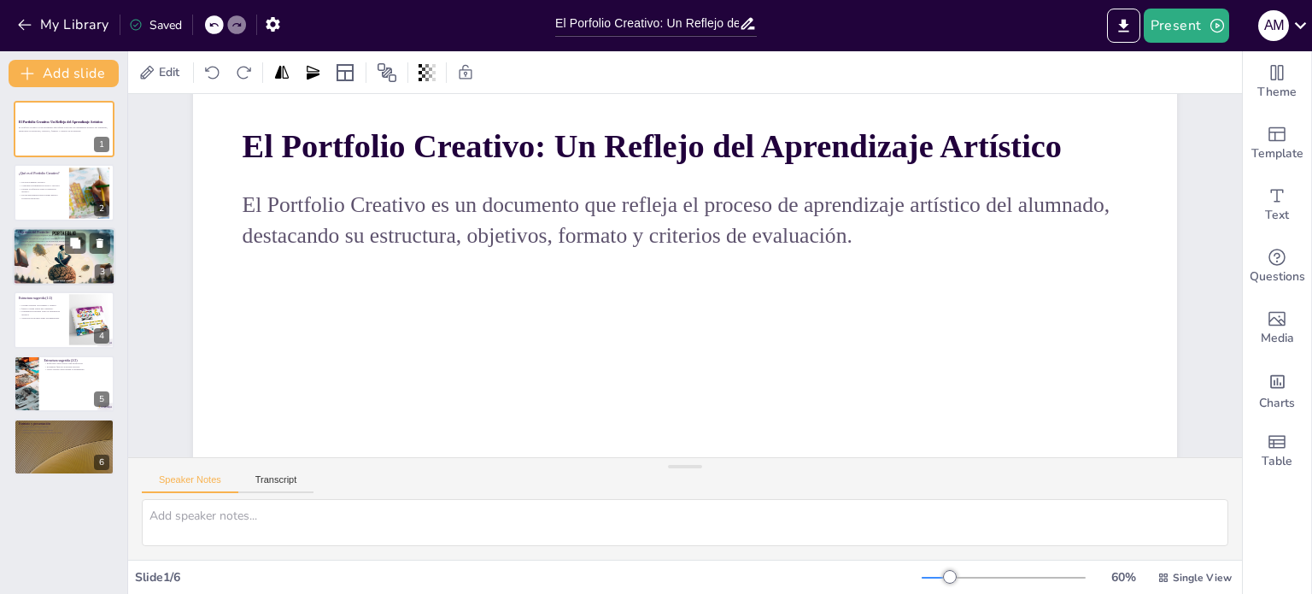
click at [52, 249] on div at bounding box center [64, 256] width 103 height 58
type textarea "Mostrar la evolución personal es crucial en el portfolio, ya que permite a los …"
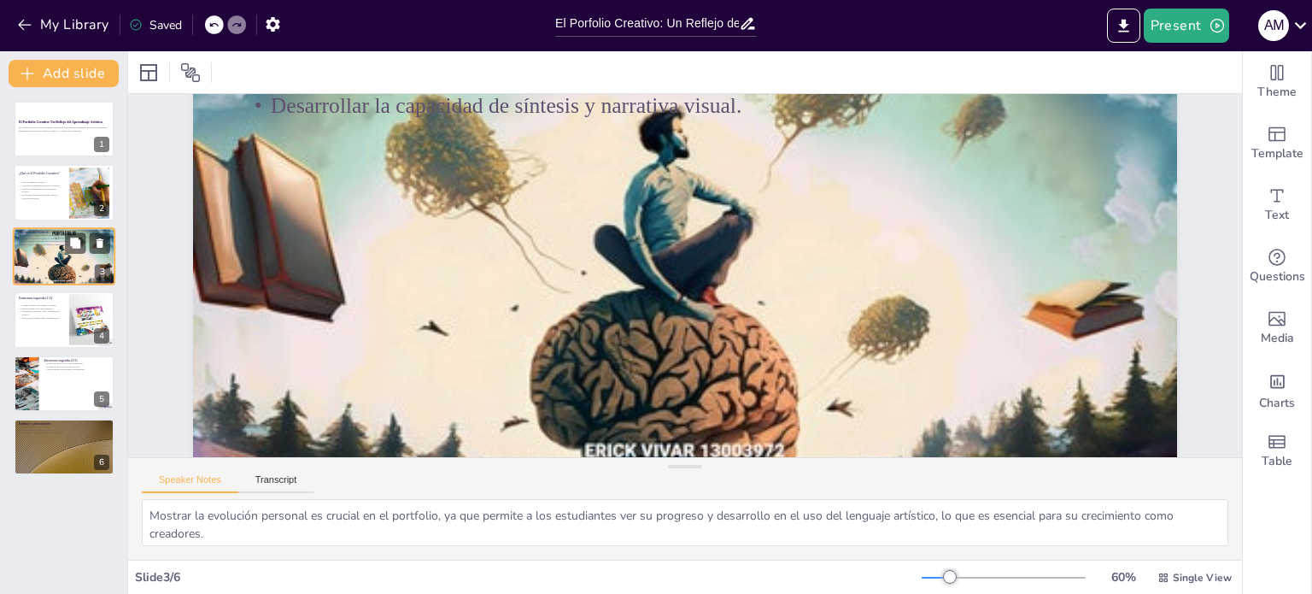
scroll to position [0, 0]
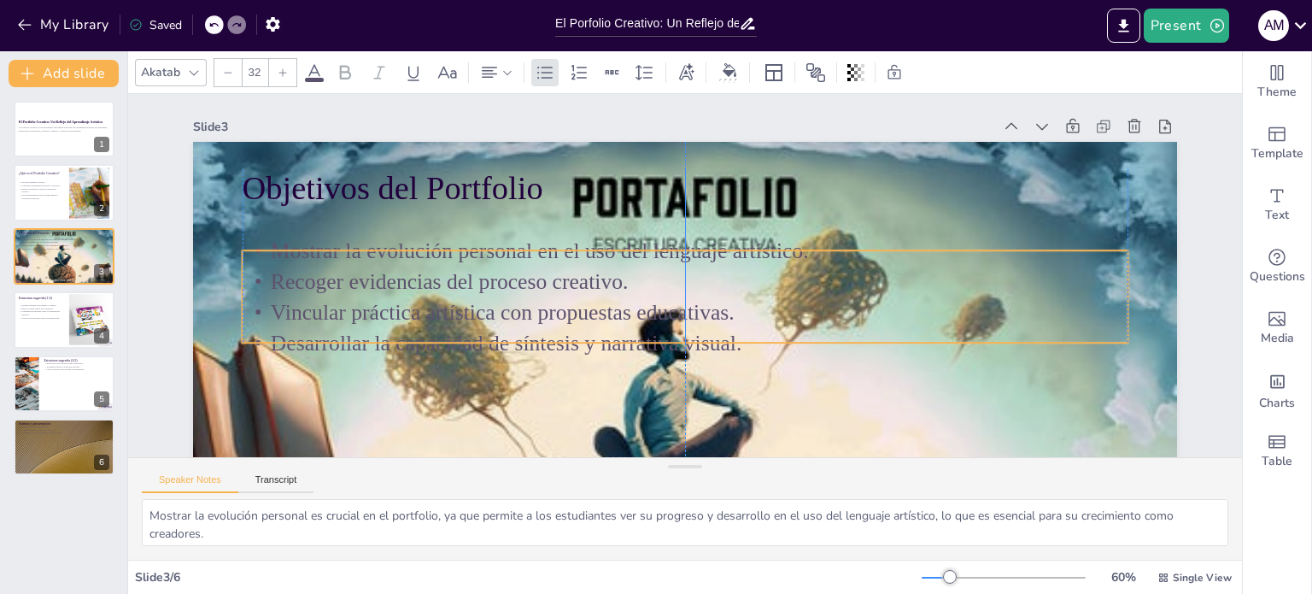
drag, startPoint x: 283, startPoint y: 232, endPoint x: 283, endPoint y: 268, distance: 35.9
click at [283, 268] on p "Recoger evidencias del proceso creativo." at bounding box center [684, 281] width 873 height 214
click at [342, 280] on p "Recoger evidencias del proceso creativo." at bounding box center [681, 280] width 678 height 616
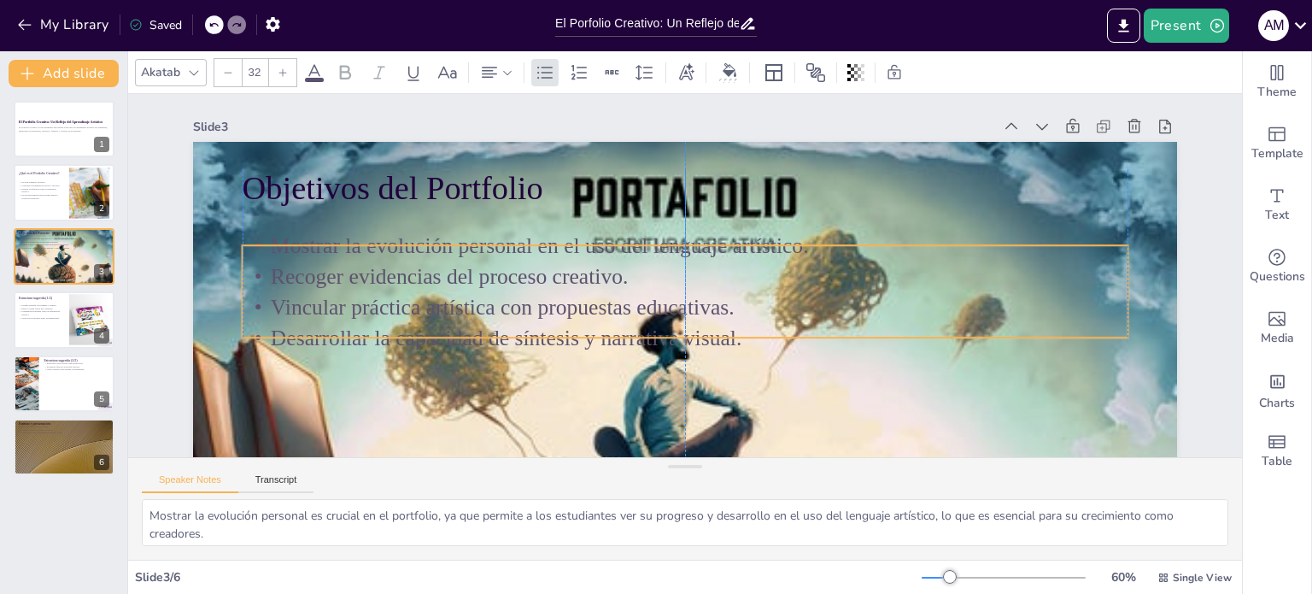
click at [669, 245] on p "Mostrar la evolución personal en el uso del lenguaje artístico." at bounding box center [710, 258] width 546 height 735
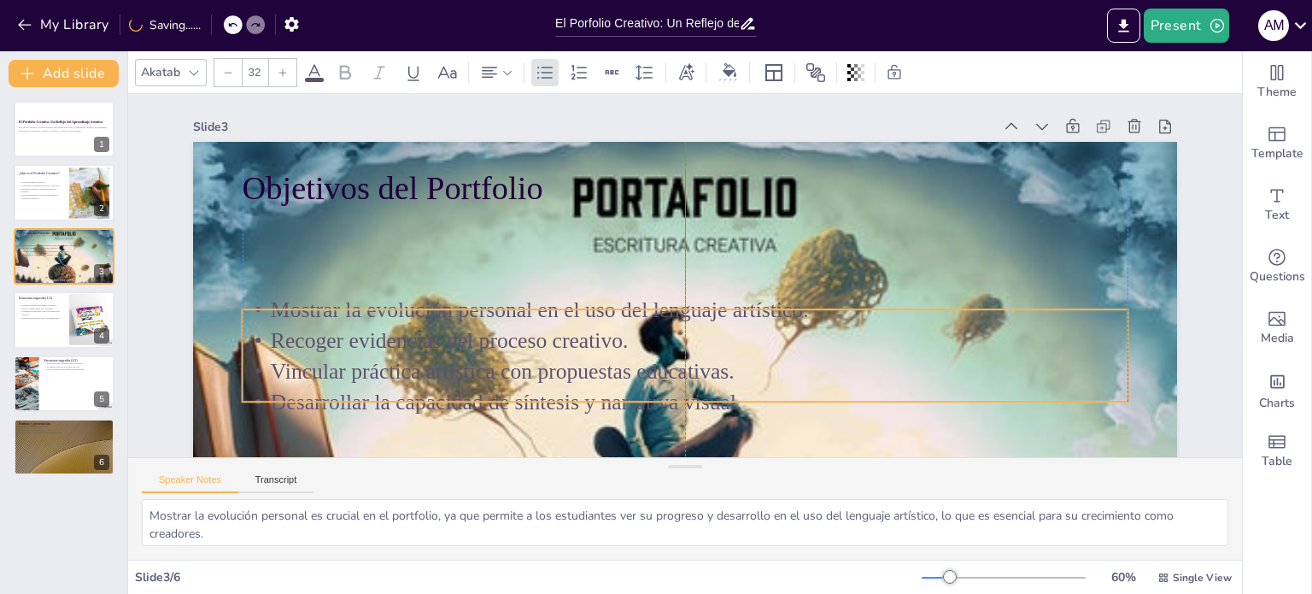
drag, startPoint x: 555, startPoint y: 255, endPoint x: 554, endPoint y: 320, distance: 64.1
click at [554, 320] on p "Mostrar la evolución personal en el uso del lenguaje artístico." at bounding box center [672, 307] width 822 height 388
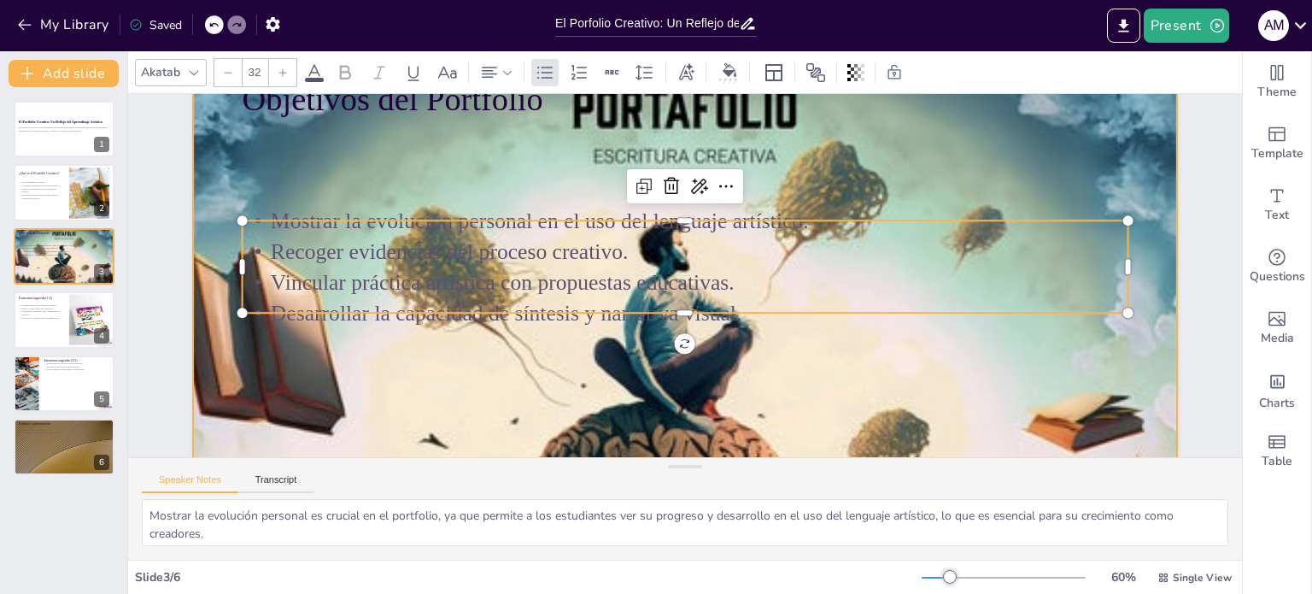
scroll to position [85, 0]
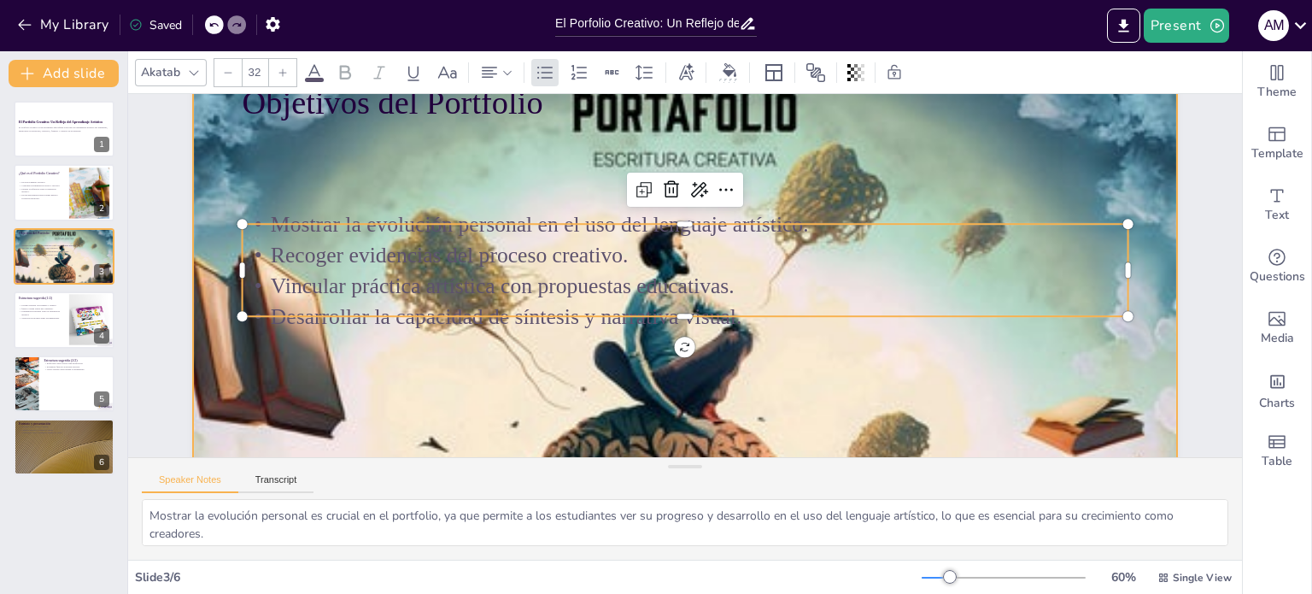
click at [906, 149] on div at bounding box center [652, 322] width 1122 height 1026
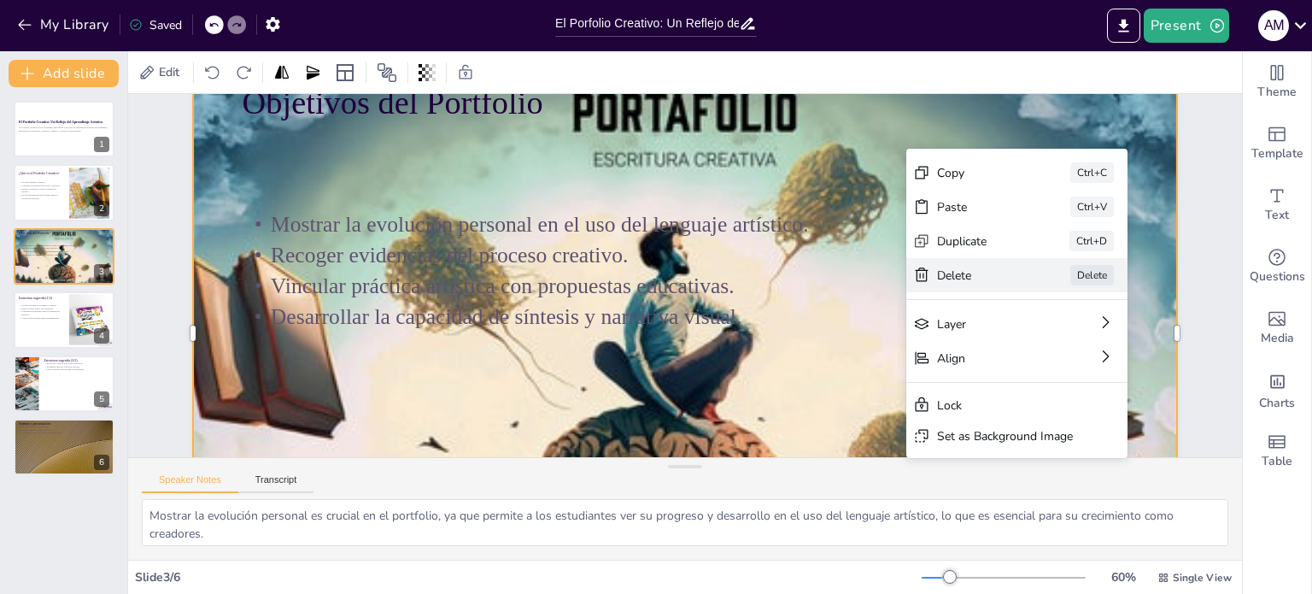
click at [335, 317] on div "[PERSON_NAME]" at bounding box center [227, 377] width 216 height 121
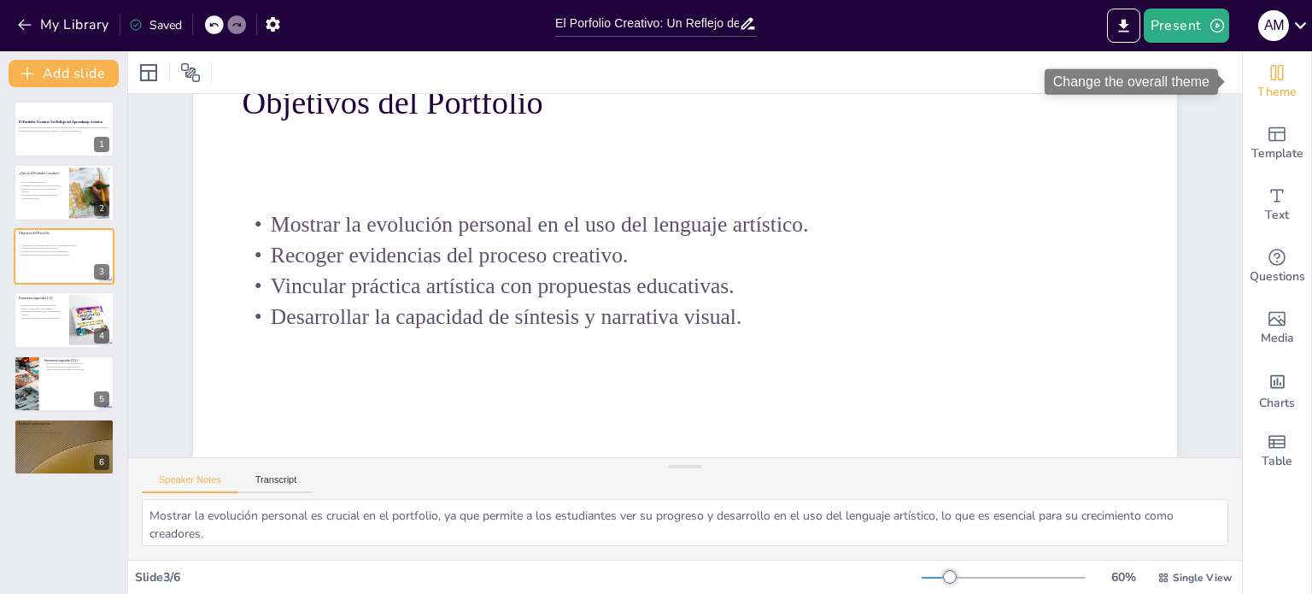
click at [1261, 84] on span "Theme" at bounding box center [1277, 92] width 39 height 19
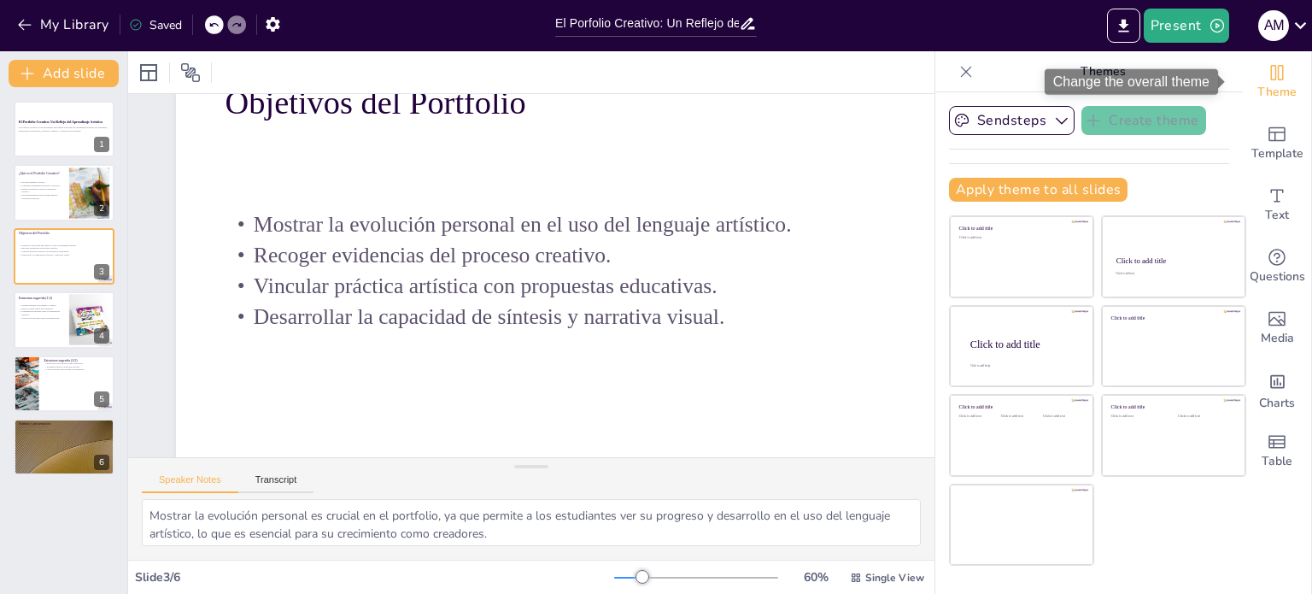
click at [1267, 68] on icon "Change the overall theme" at bounding box center [1277, 72] width 21 height 21
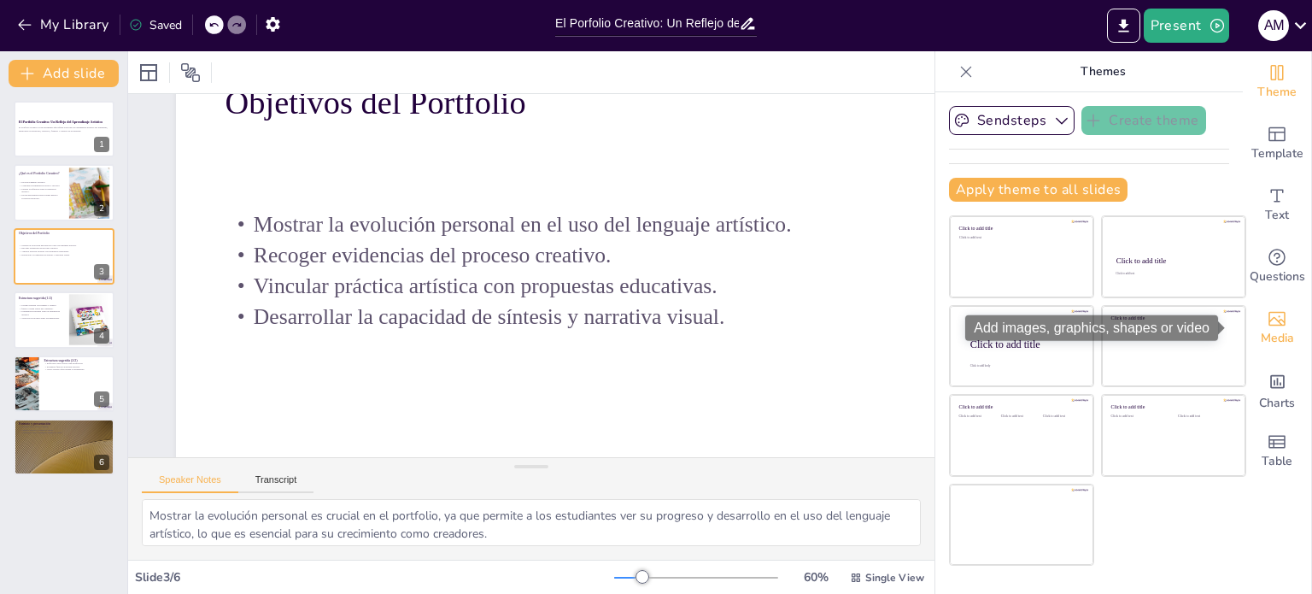
click at [1269, 325] on icon "Add images, graphics, shapes or video" at bounding box center [1277, 319] width 17 height 15
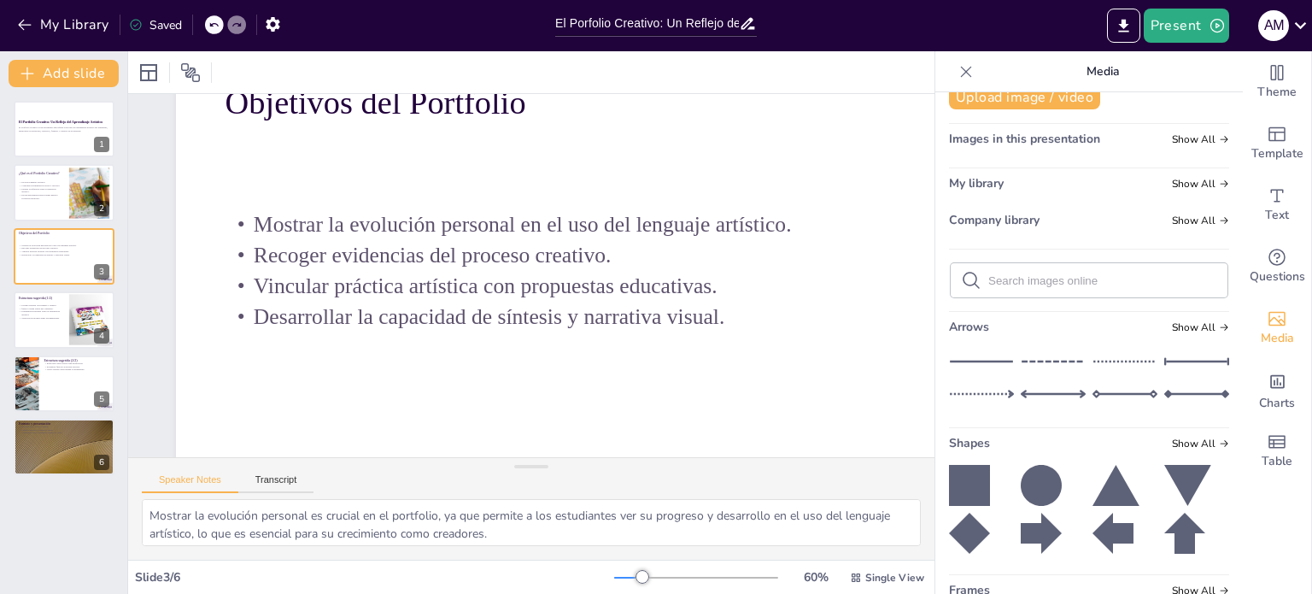
scroll to position [0, 0]
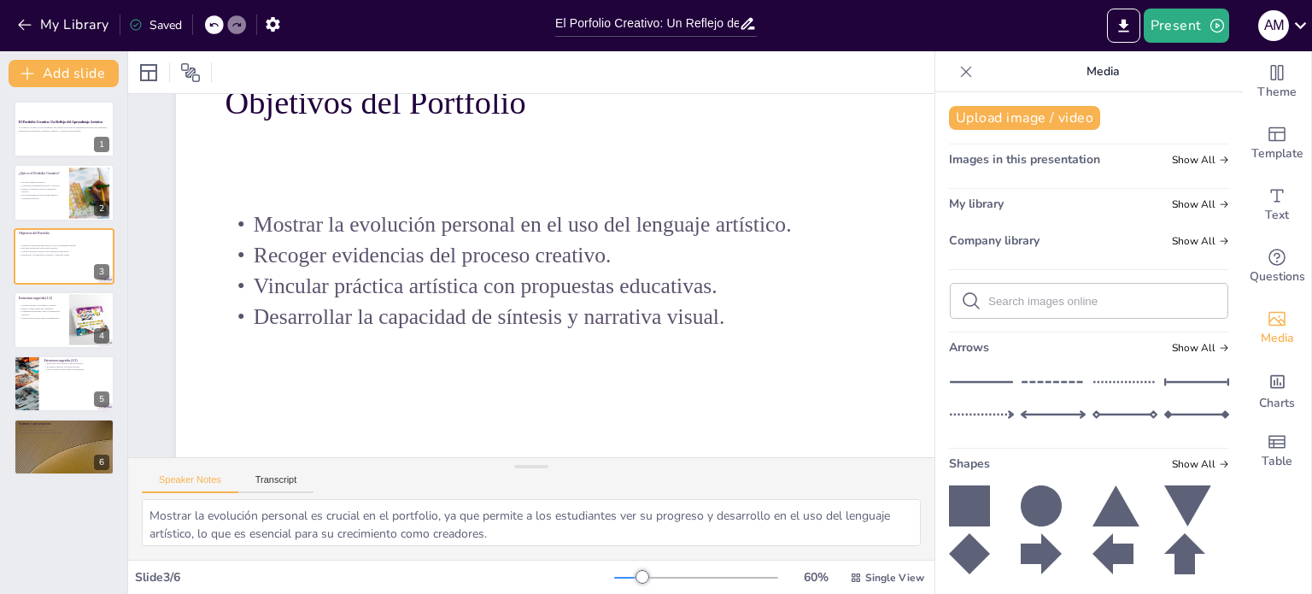
click at [1025, 296] on input "text" at bounding box center [1103, 301] width 229 height 13
type input "dibujo de niño"
click at [961, 296] on icon at bounding box center [971, 301] width 21 height 21
click at [1056, 296] on input "dibujo de niño" at bounding box center [1103, 301] width 229 height 13
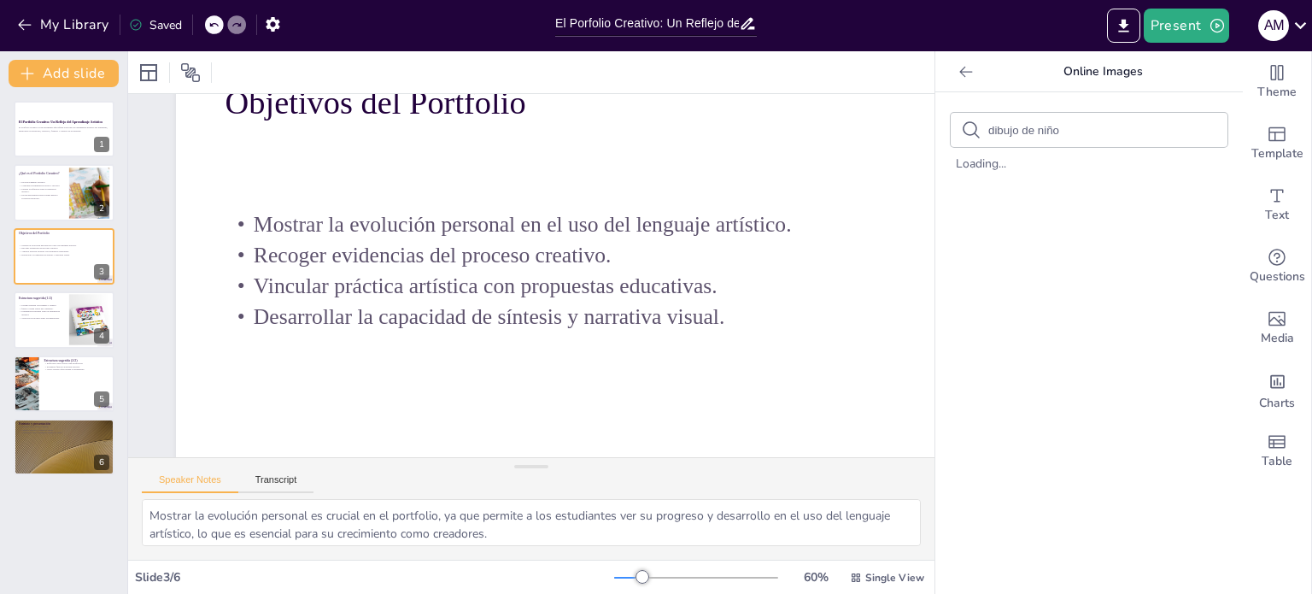
click at [960, 72] on icon at bounding box center [966, 71] width 13 height 11
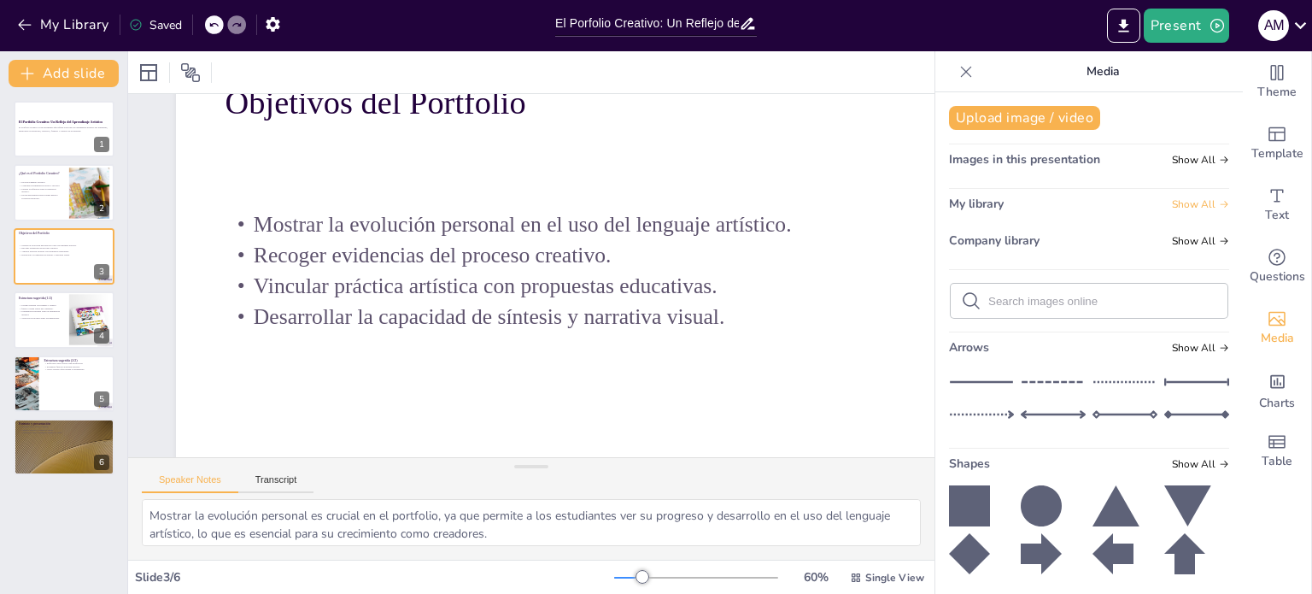
click at [1180, 203] on span "Show All" at bounding box center [1200, 204] width 57 height 12
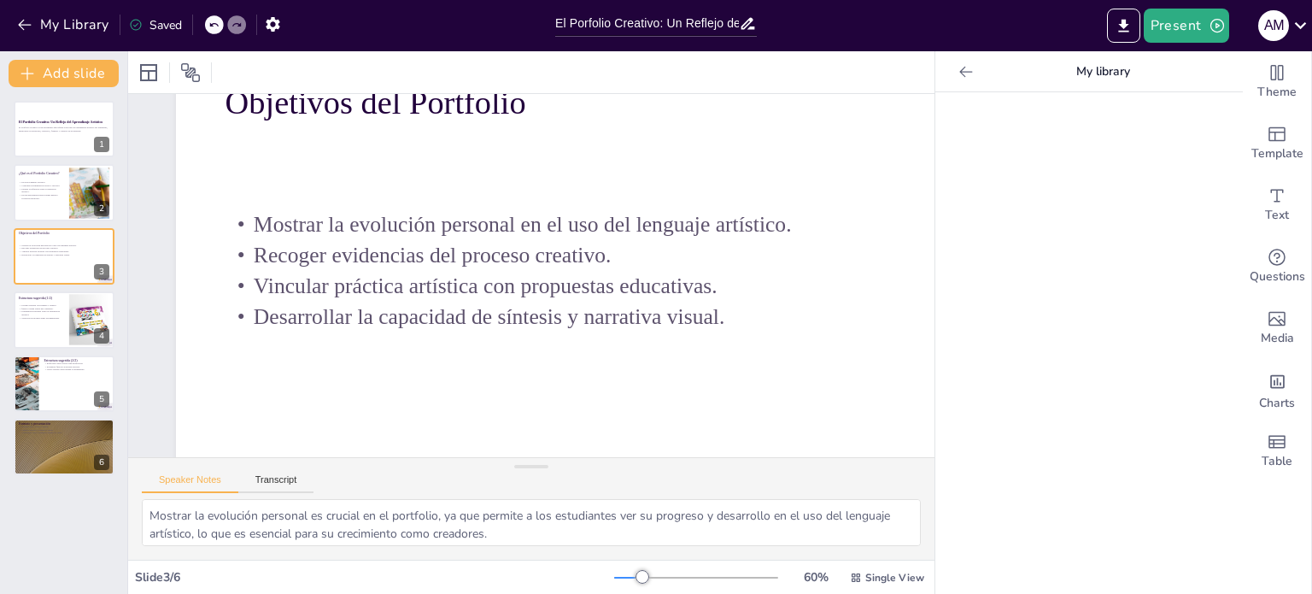
click at [958, 71] on icon at bounding box center [966, 71] width 17 height 17
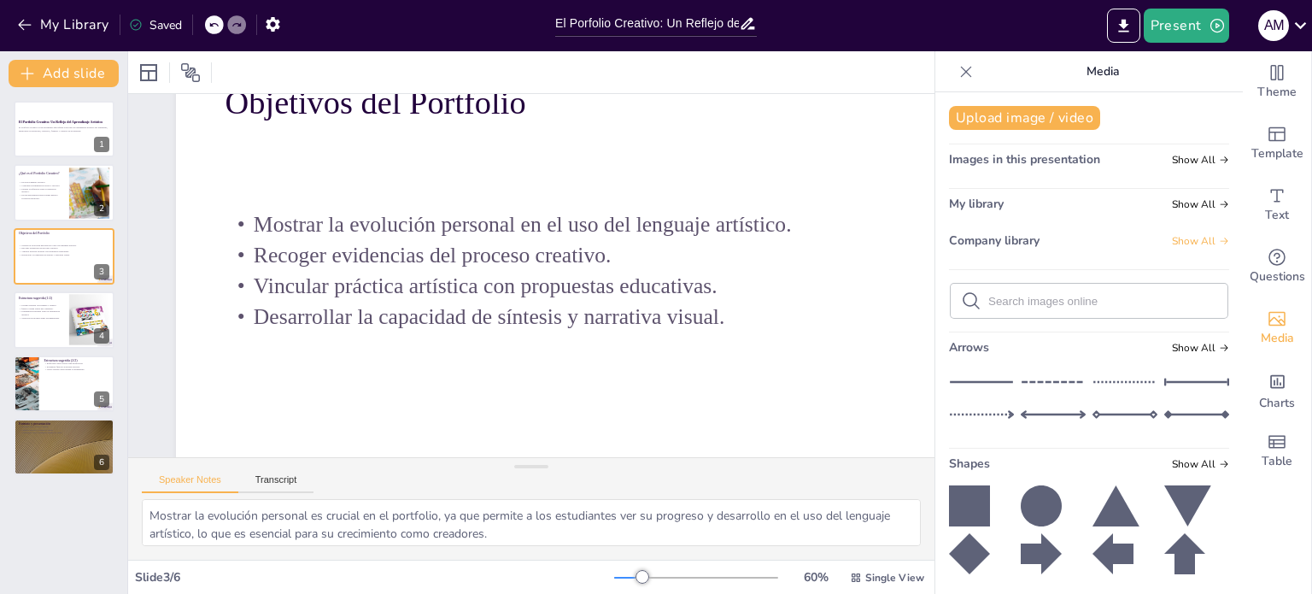
click at [1189, 240] on span "Show All" at bounding box center [1200, 241] width 57 height 12
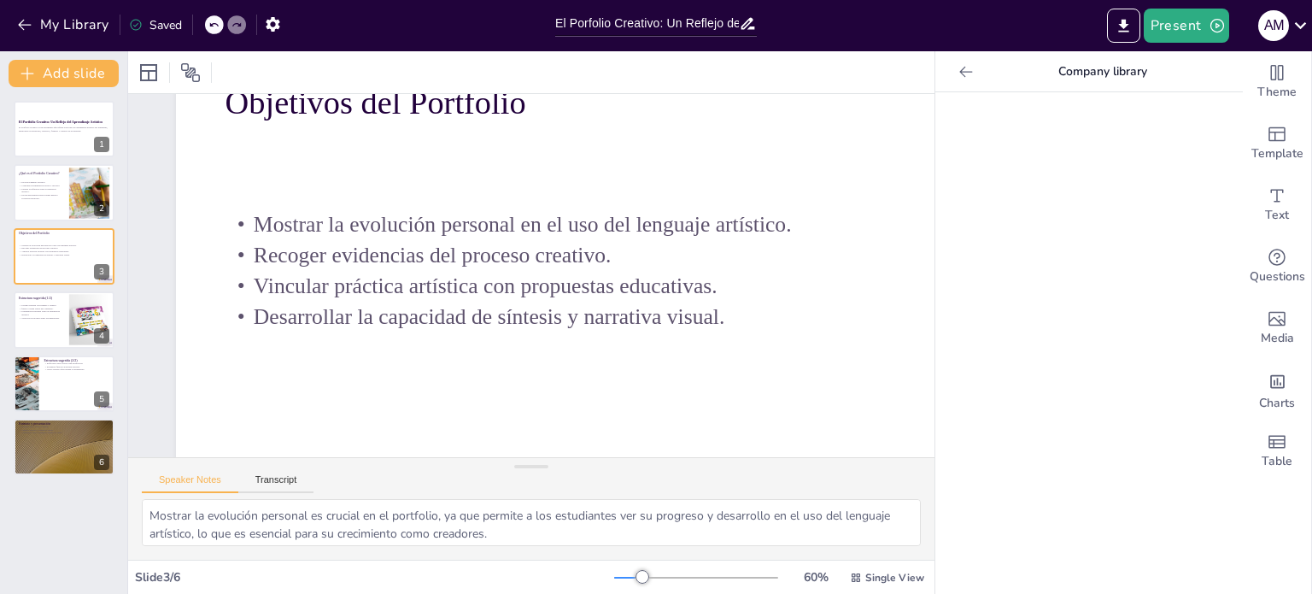
click at [960, 74] on icon at bounding box center [966, 71] width 13 height 11
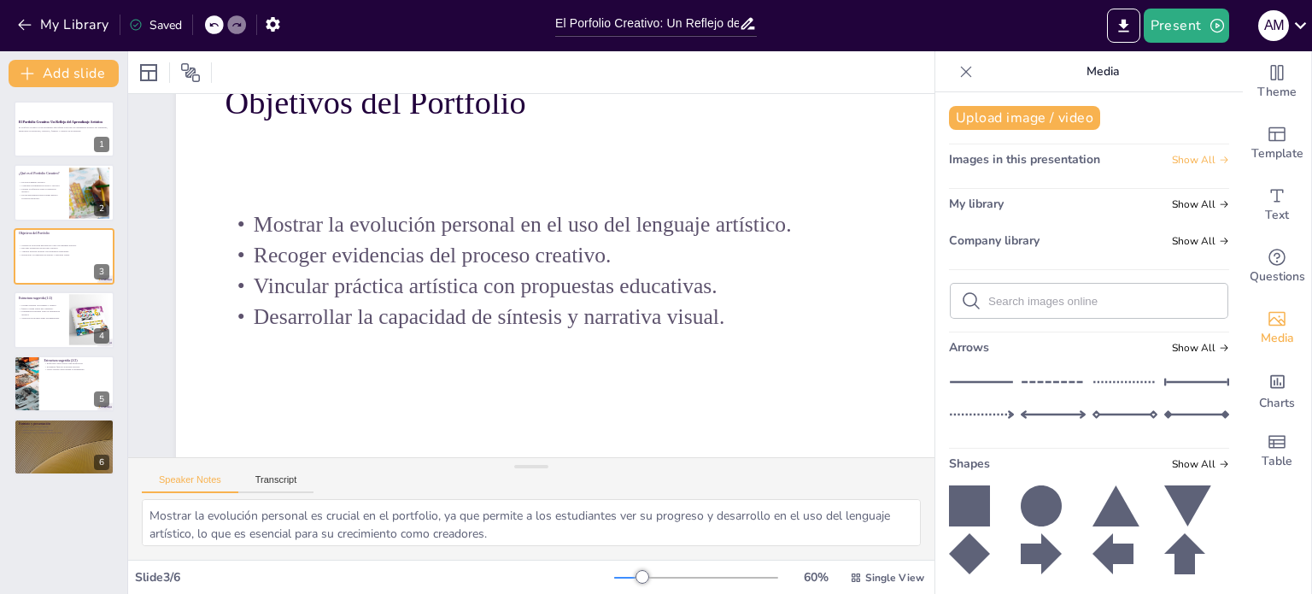
click at [1188, 157] on span "Show All" at bounding box center [1200, 160] width 57 height 12
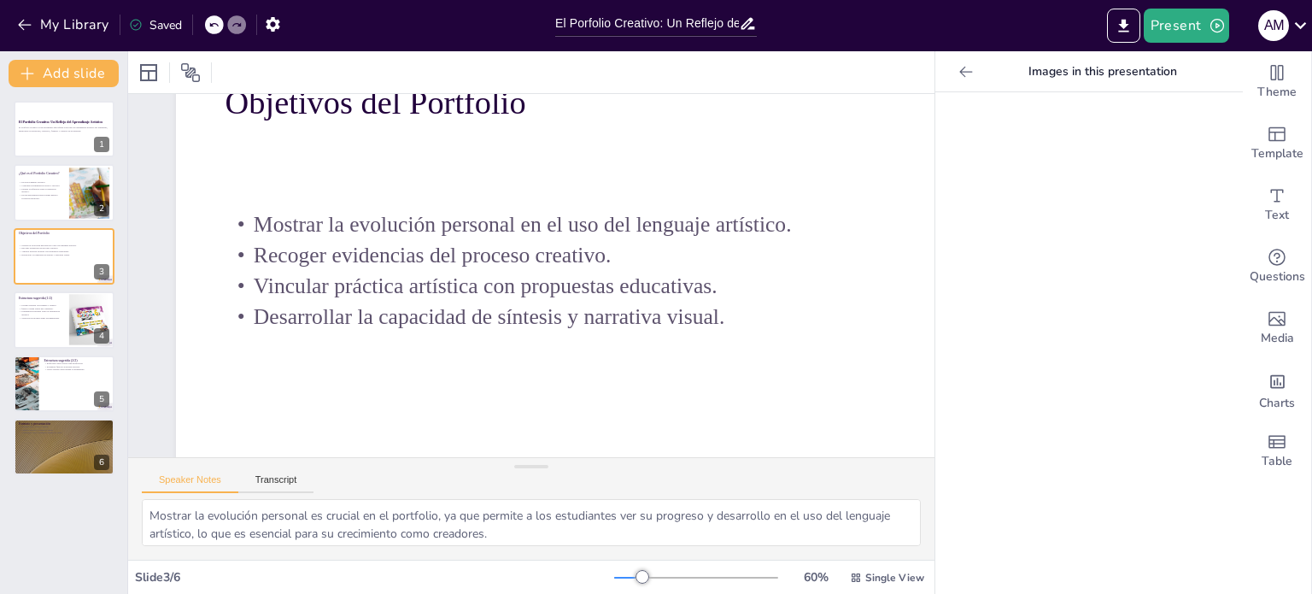
click at [960, 71] on icon at bounding box center [966, 71] width 13 height 11
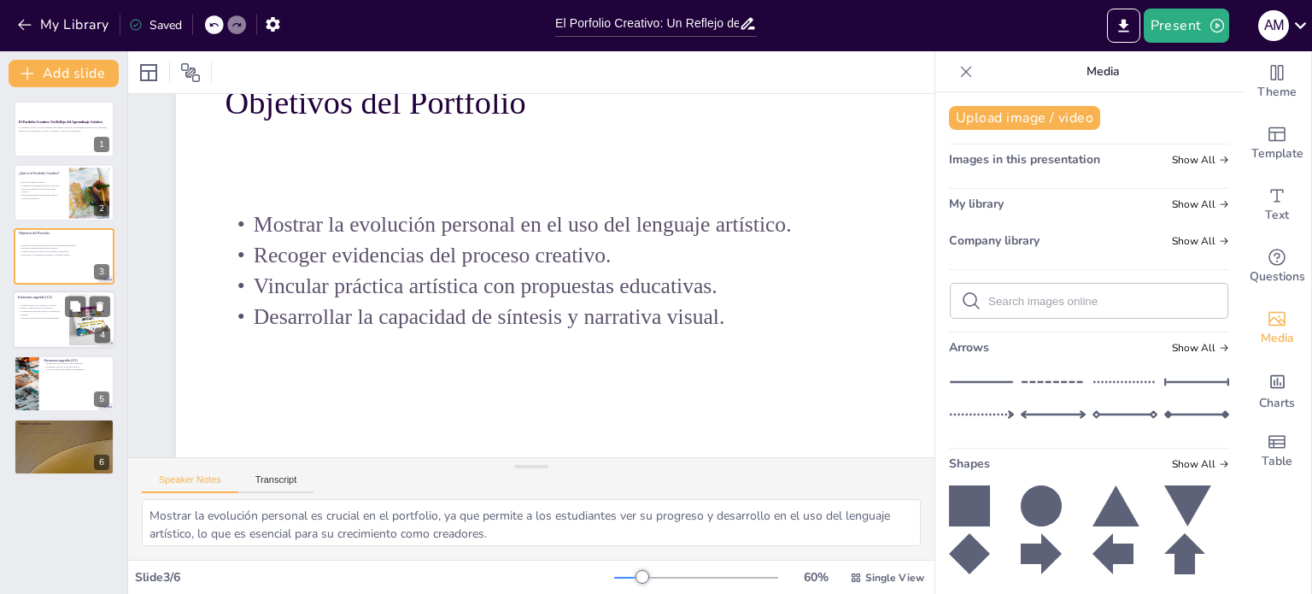
click at [68, 317] on div at bounding box center [64, 320] width 103 height 58
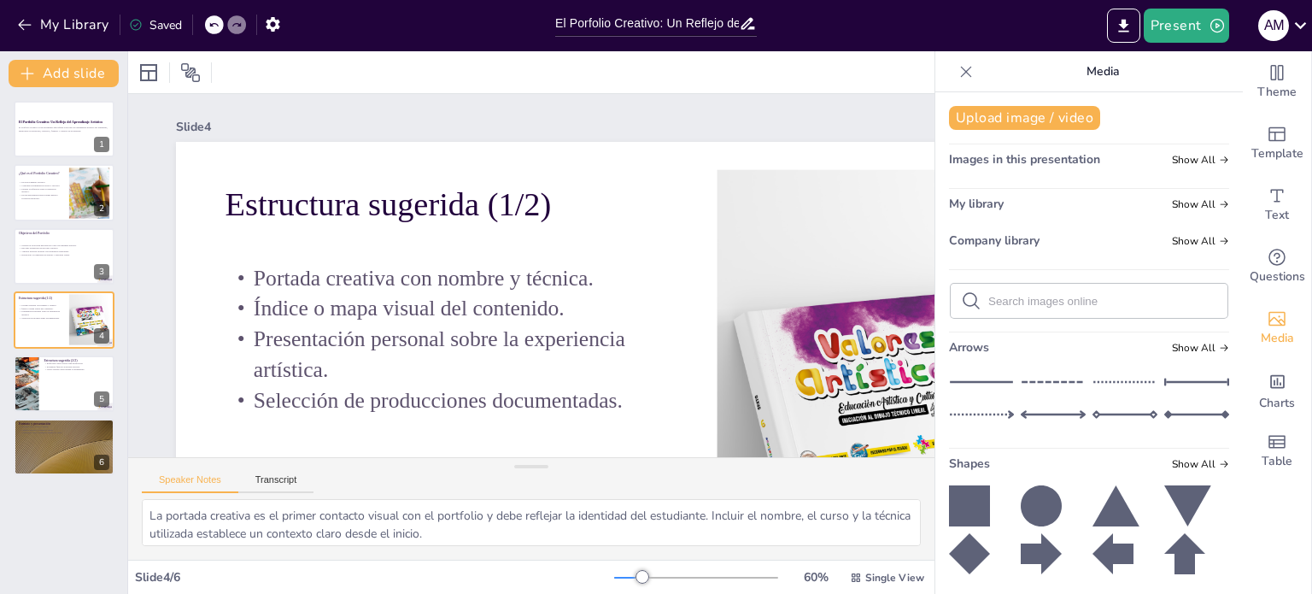
click at [958, 58] on div at bounding box center [966, 71] width 27 height 27
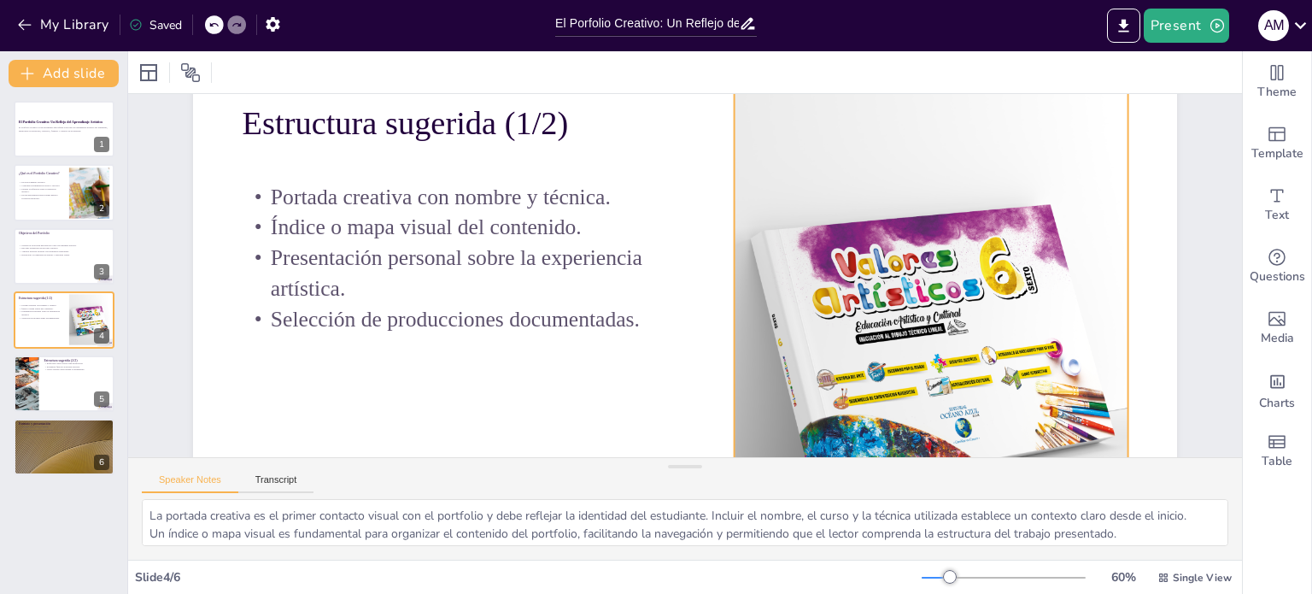
scroll to position [85, 0]
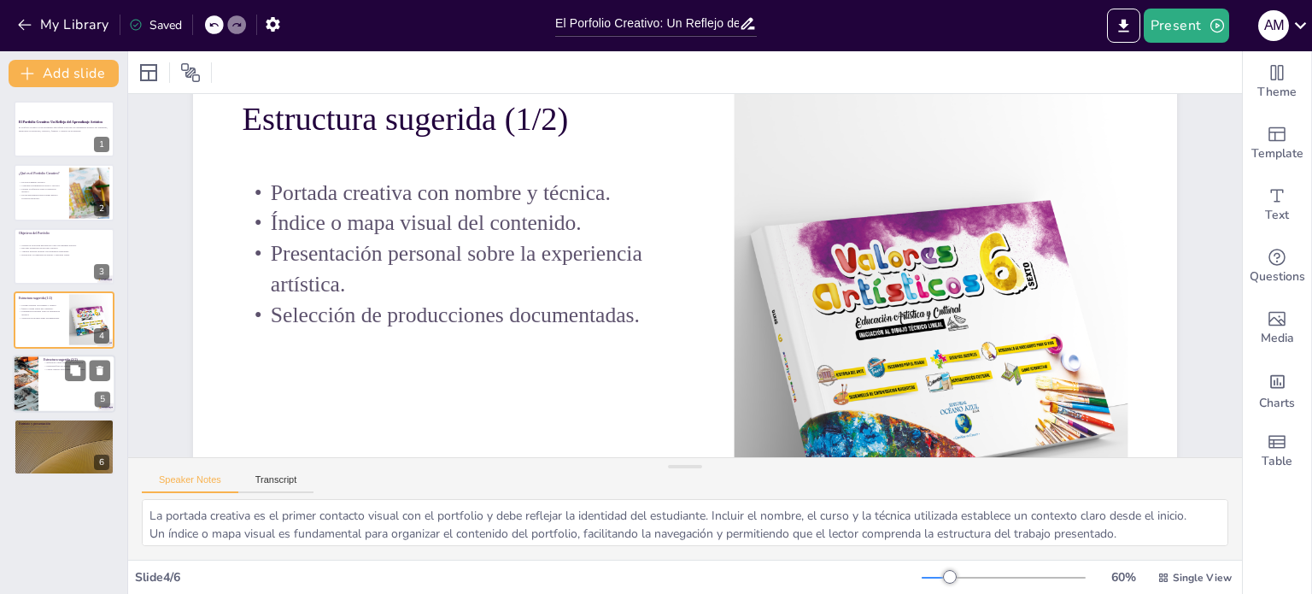
click at [57, 371] on div at bounding box center [64, 384] width 103 height 58
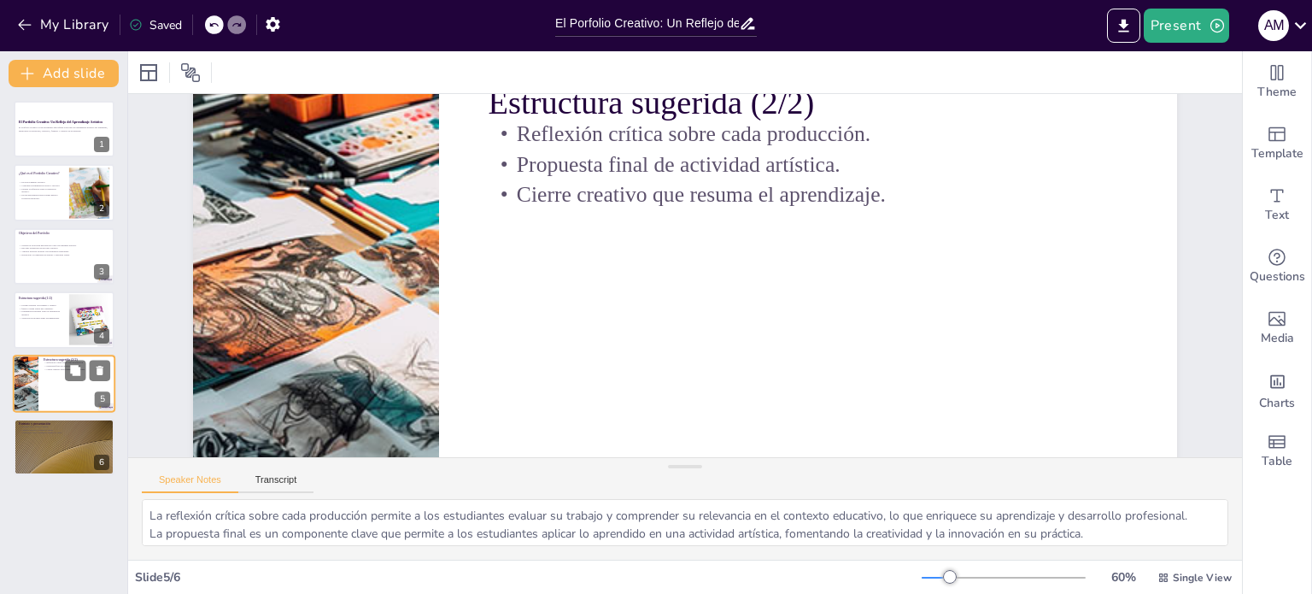
scroll to position [0, 0]
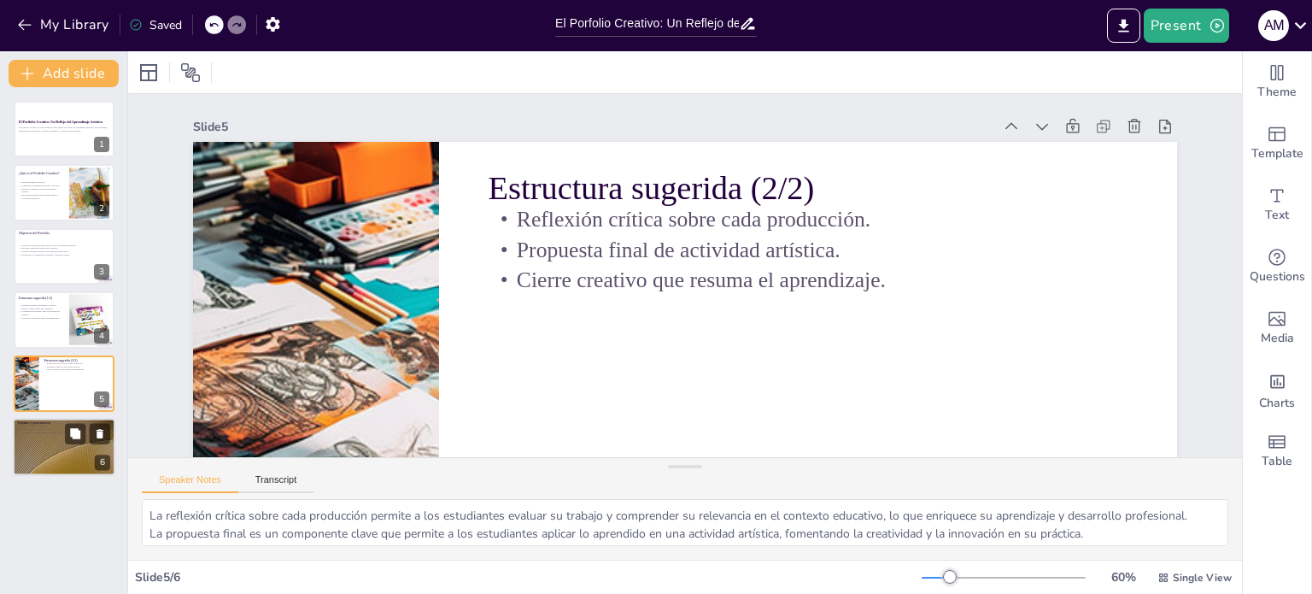
click at [49, 450] on div at bounding box center [64, 447] width 103 height 58
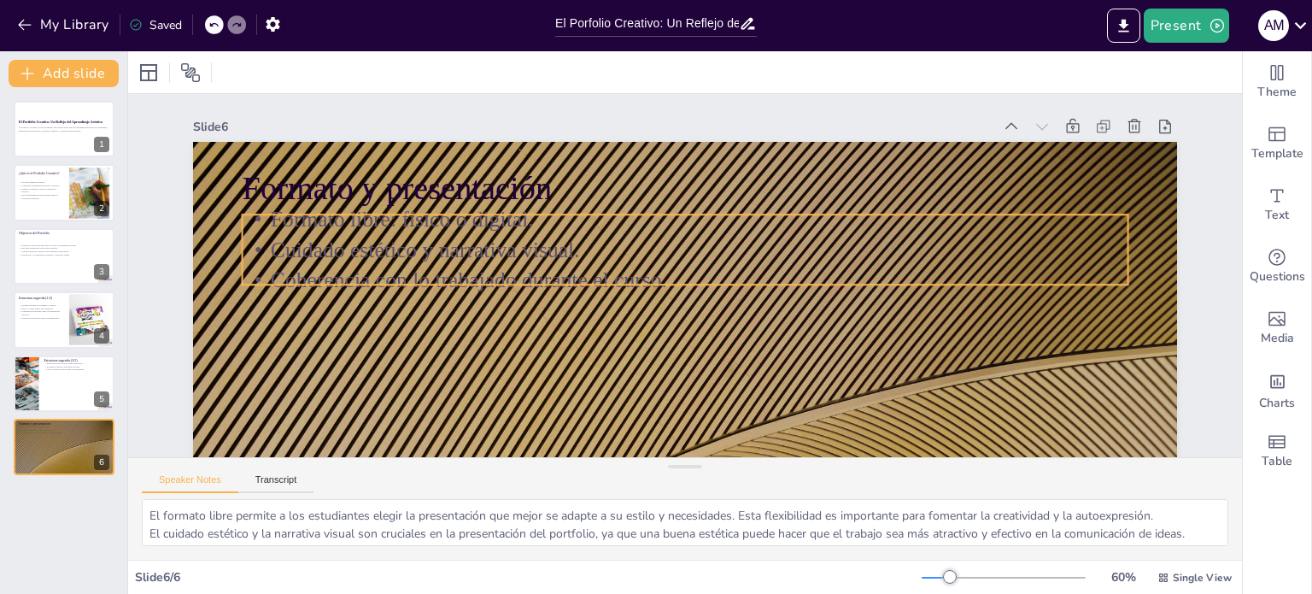
click at [399, 254] on p "Cuidado estético y narrativa visual." at bounding box center [704, 258] width 616 height 678
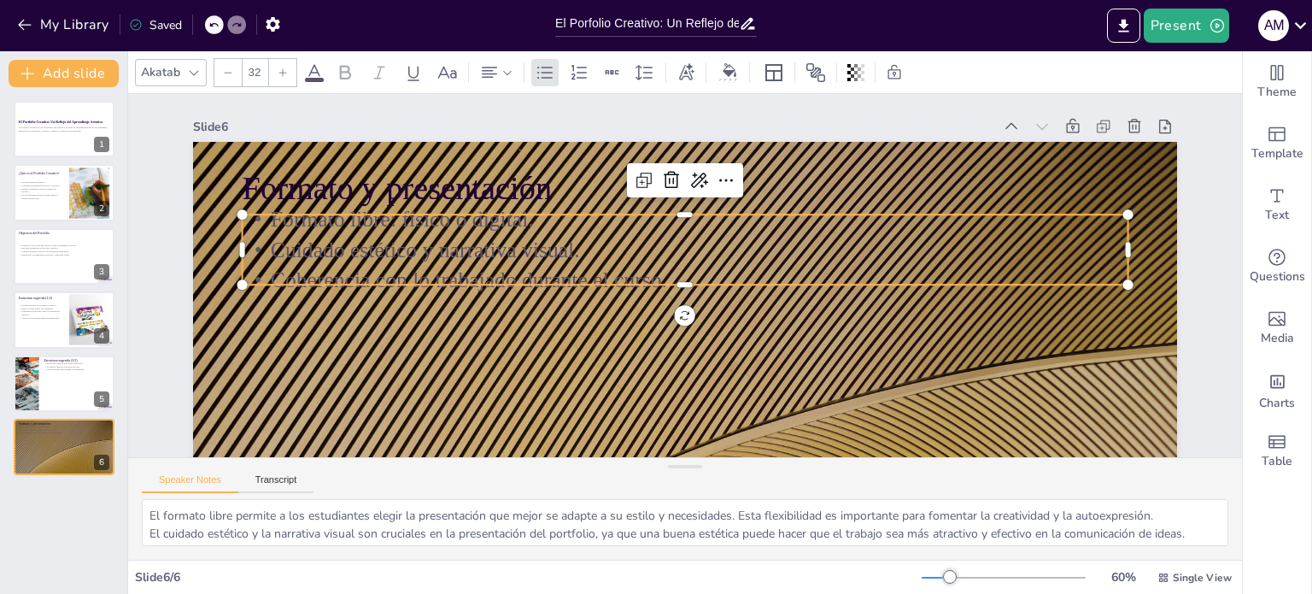
click at [314, 78] on div at bounding box center [314, 80] width 19 height 4
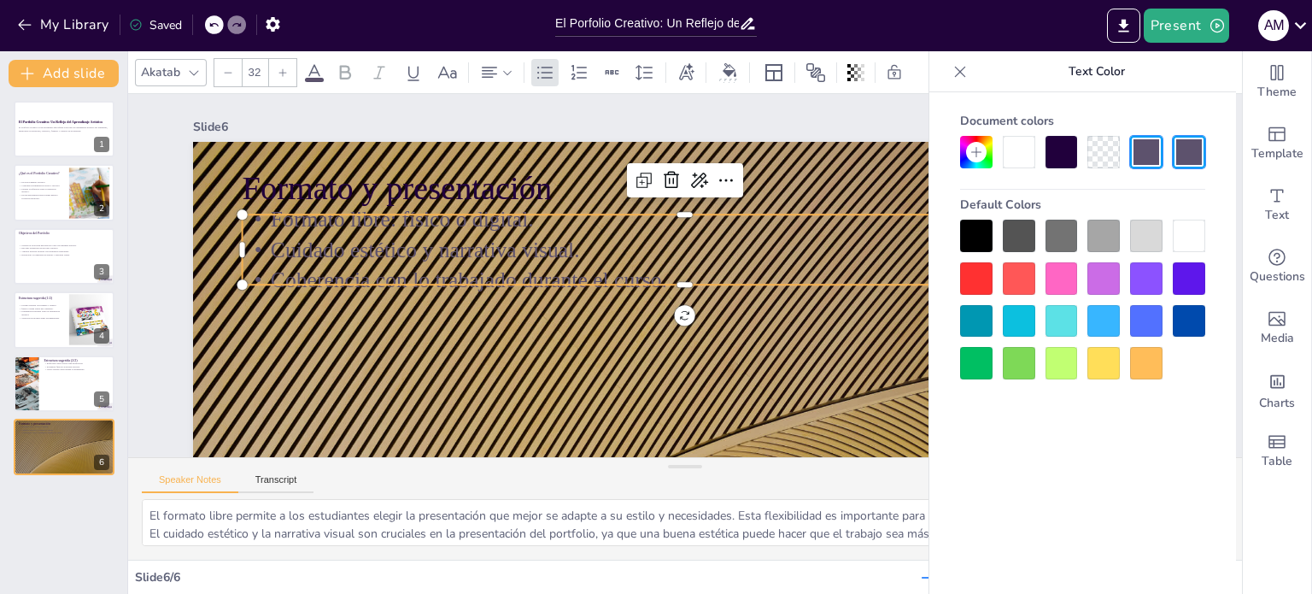
click at [1186, 238] on div at bounding box center [1189, 236] width 32 height 32
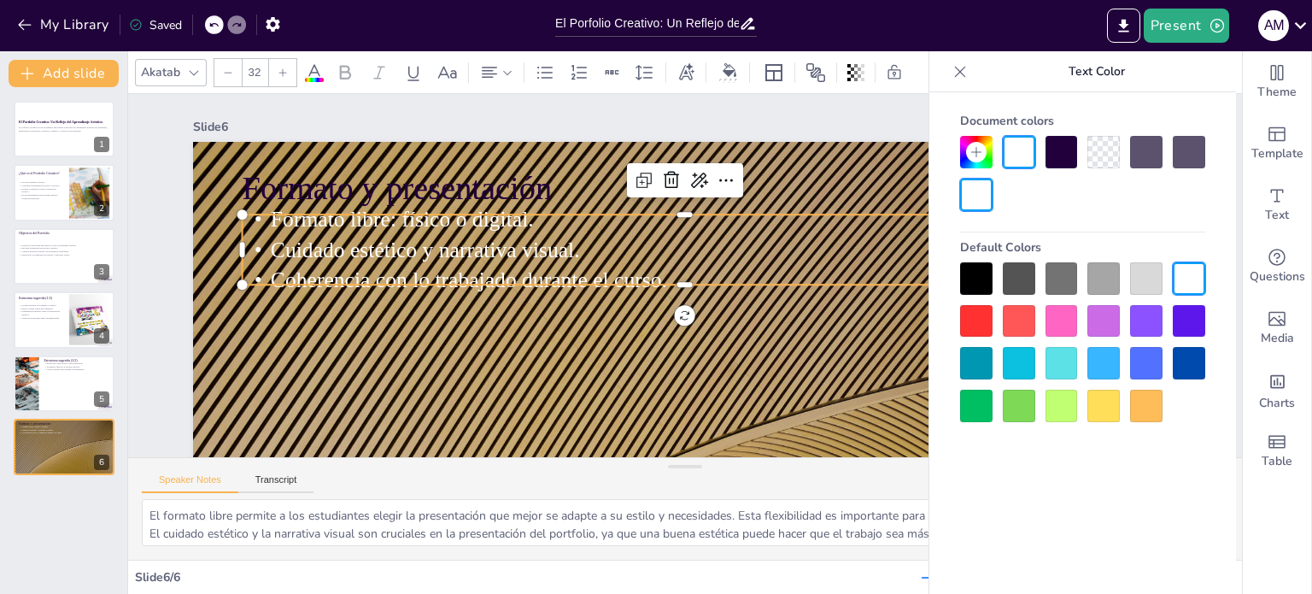
click at [977, 279] on div at bounding box center [976, 278] width 32 height 32
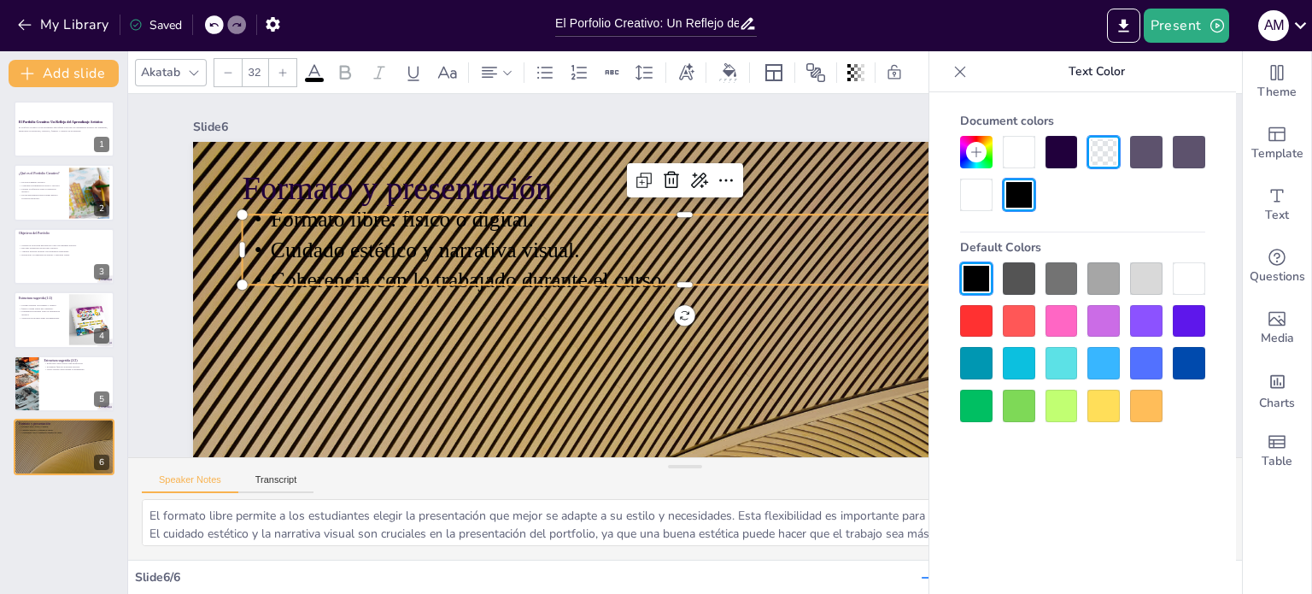
click at [962, 68] on icon at bounding box center [960, 71] width 17 height 17
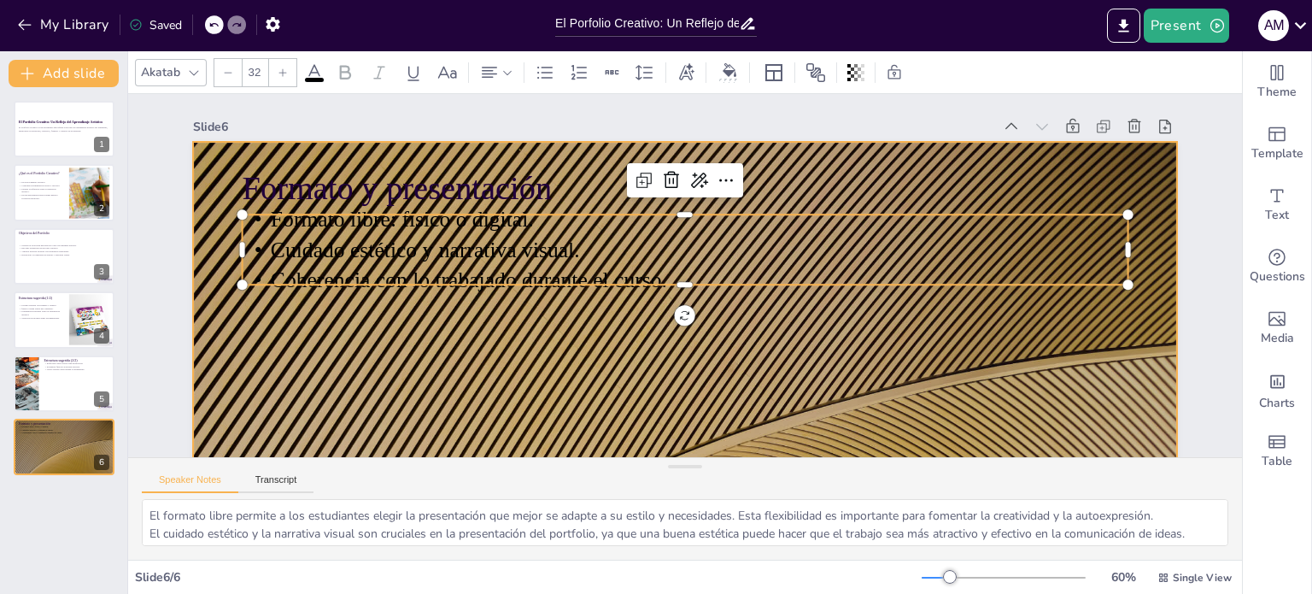
click at [854, 338] on div at bounding box center [614, 399] width 1130 height 971
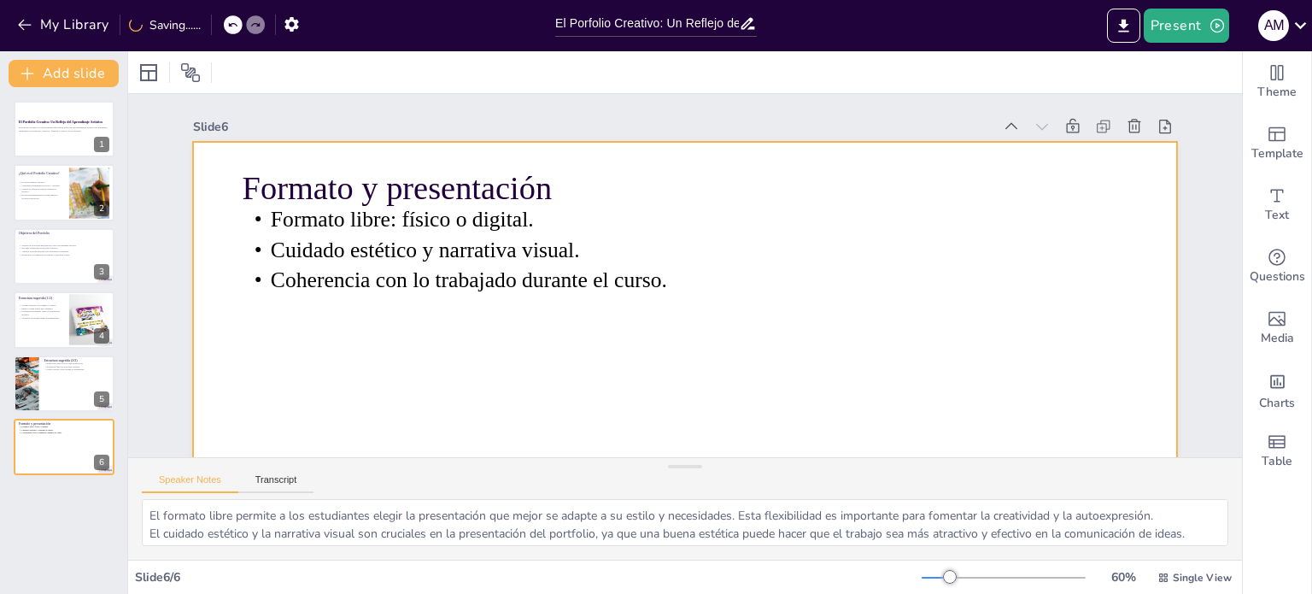
click at [824, 371] on div at bounding box center [640, 412] width 1107 height 831
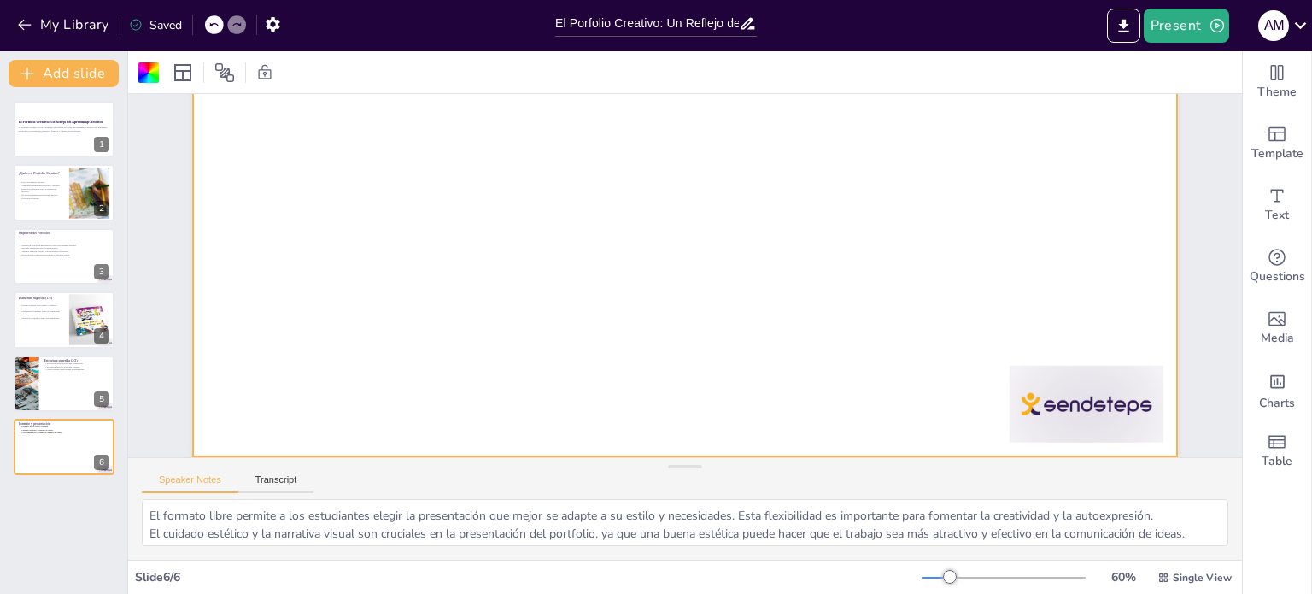
scroll to position [252, 0]
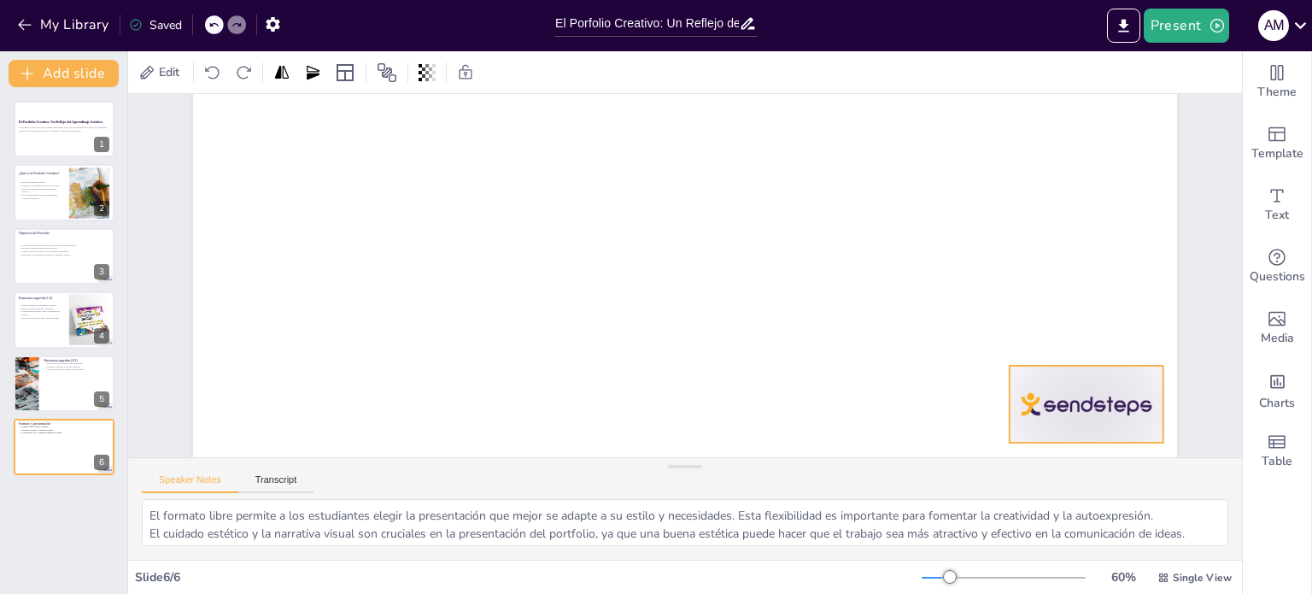
click at [1054, 490] on div at bounding box center [999, 556] width 172 height 132
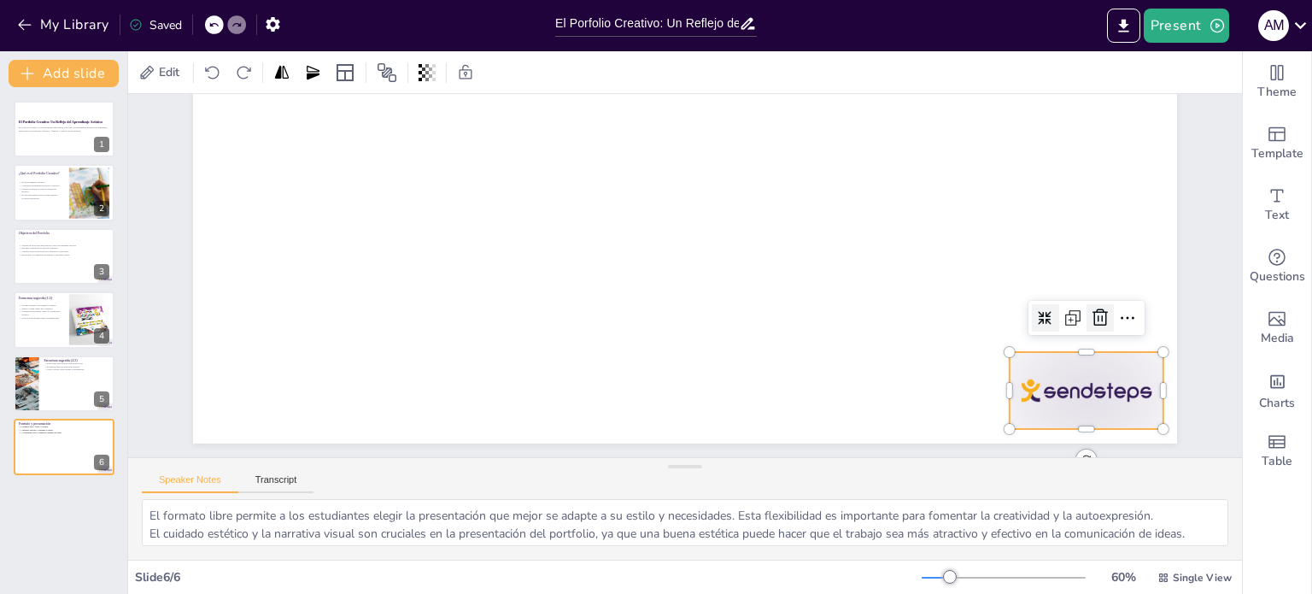
click at [1080, 431] on icon at bounding box center [1067, 444] width 26 height 26
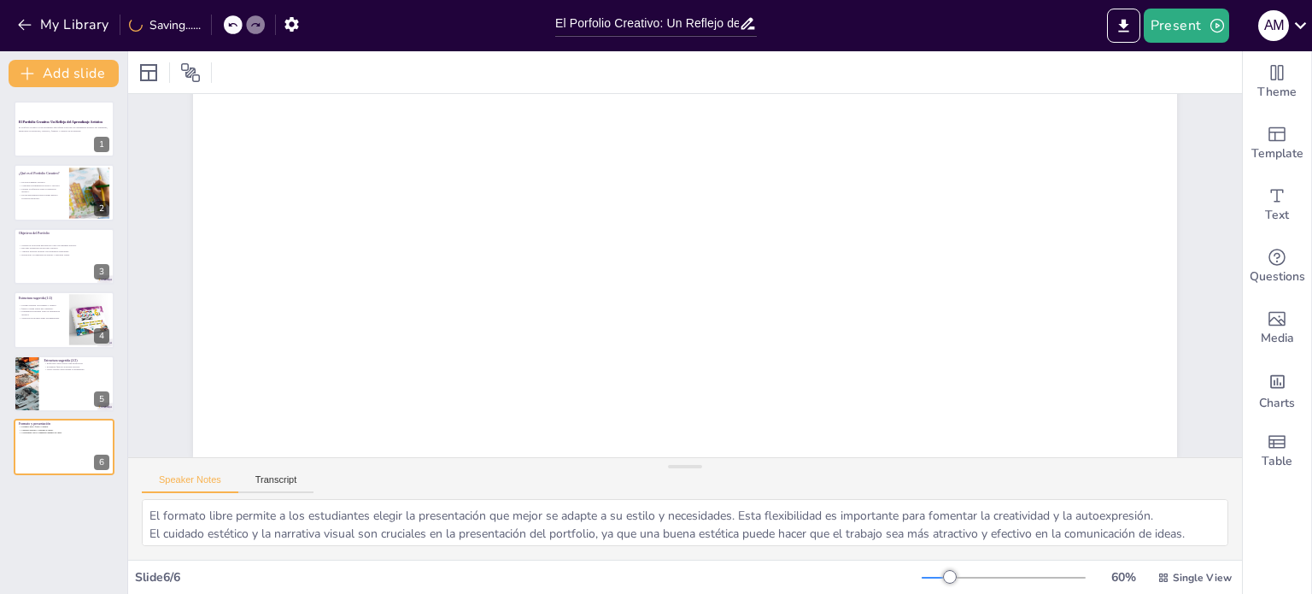
scroll to position [251, 0]
click at [58, 385] on div at bounding box center [64, 384] width 103 height 58
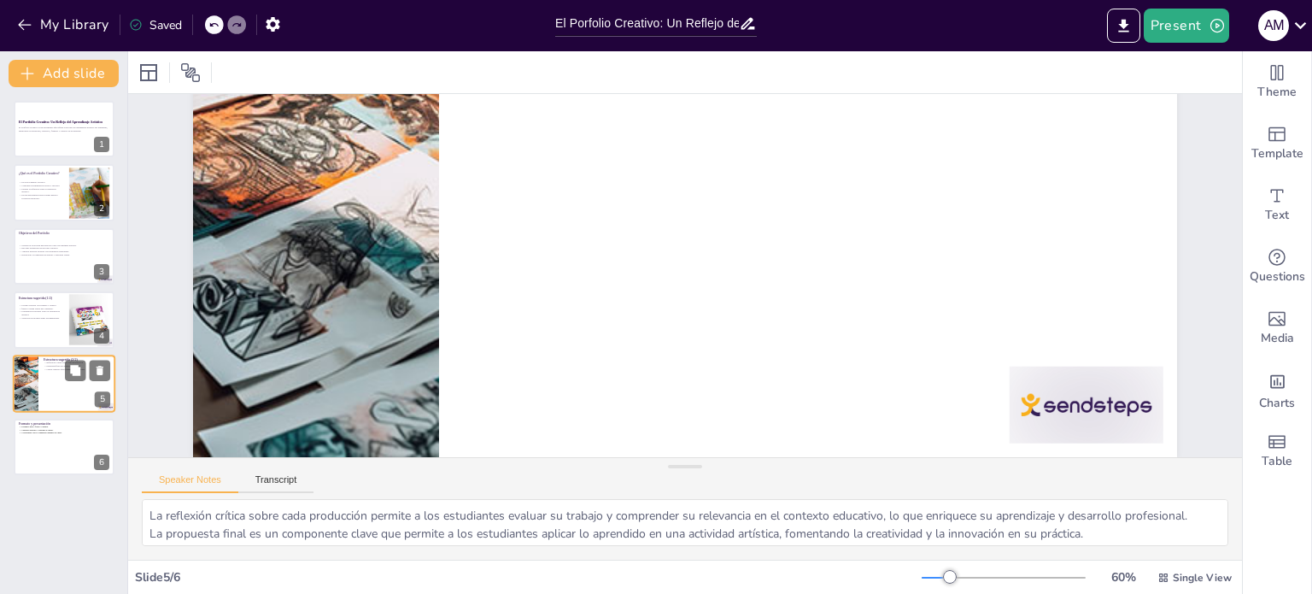
scroll to position [0, 0]
click at [1056, 490] on div at bounding box center [999, 556] width 172 height 132
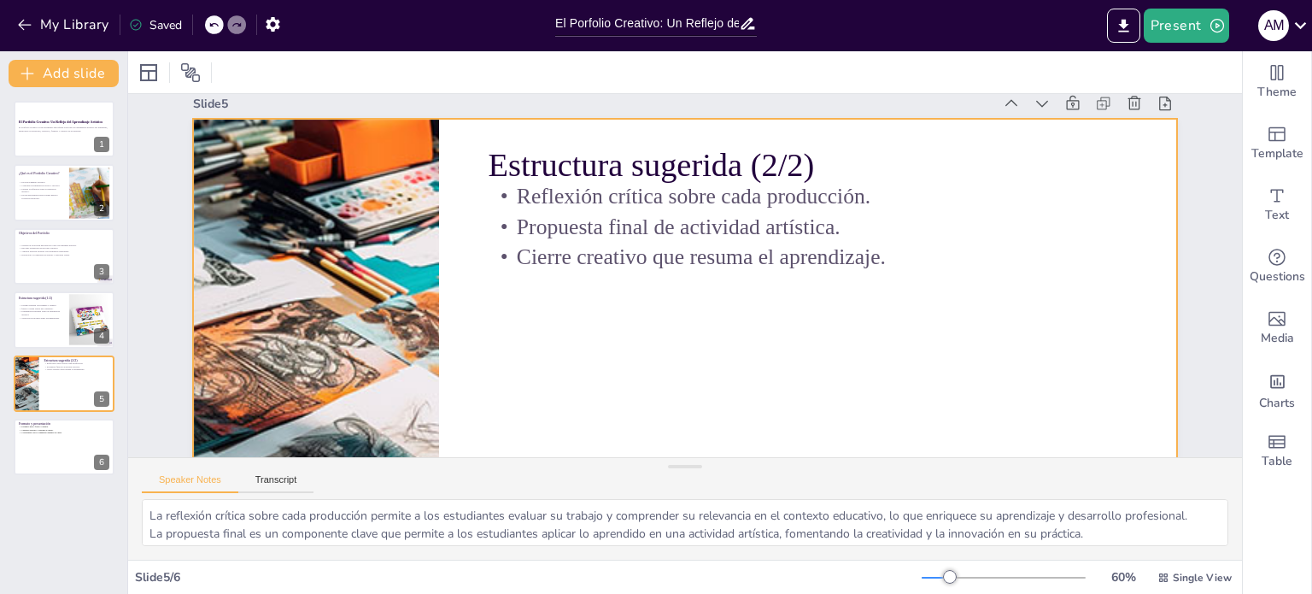
scroll to position [0, 0]
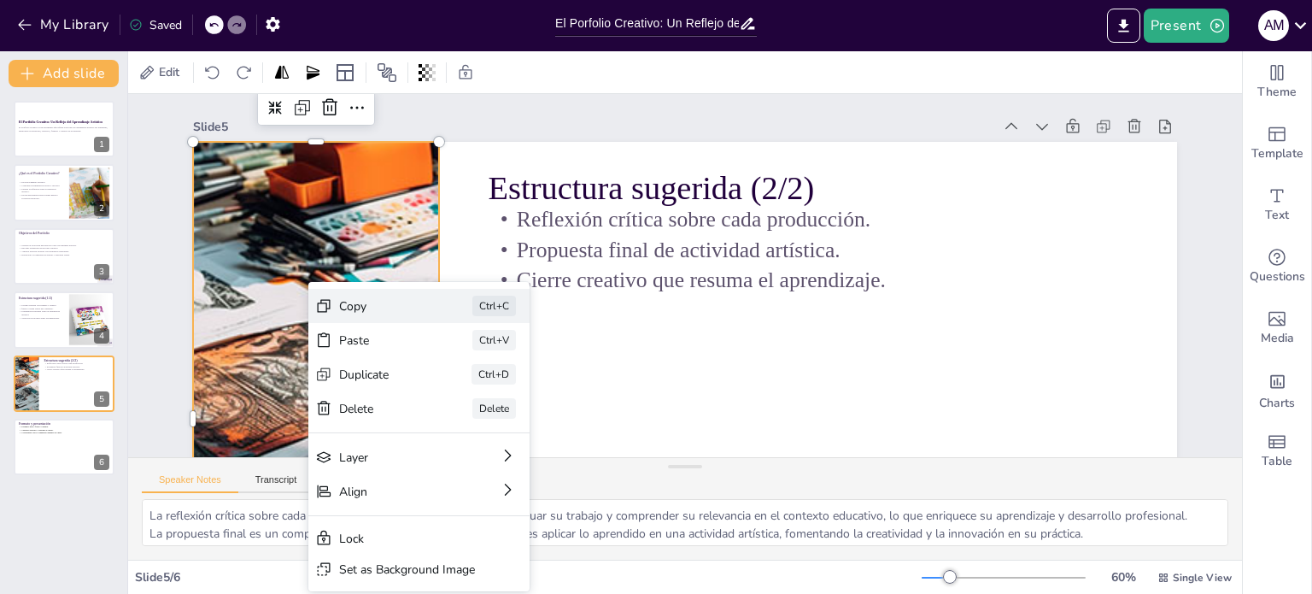
click at [437, 319] on div "Copy" at bounding box center [480, 340] width 86 height 42
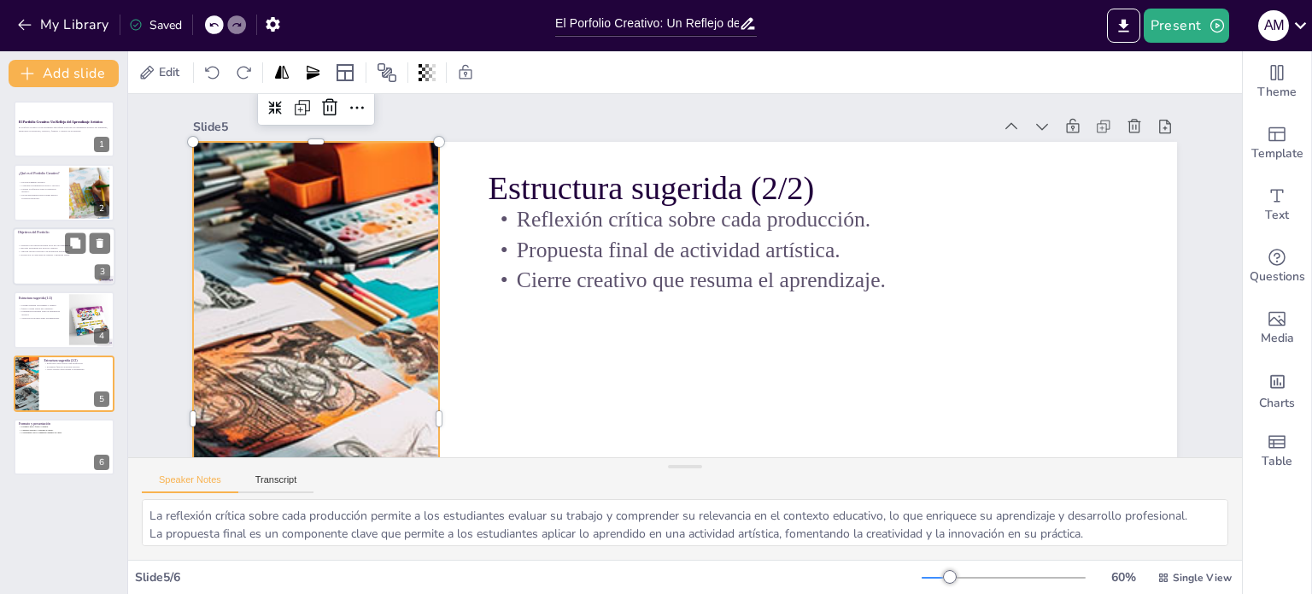
click at [24, 256] on div at bounding box center [64, 256] width 103 height 58
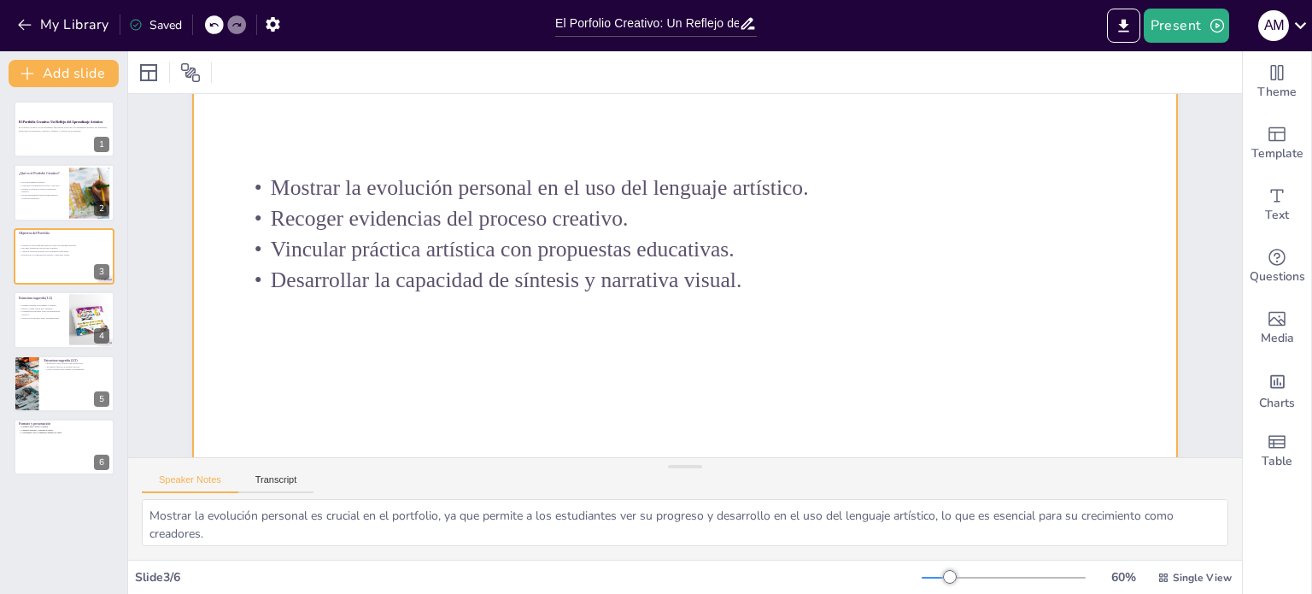
scroll to position [171, 0]
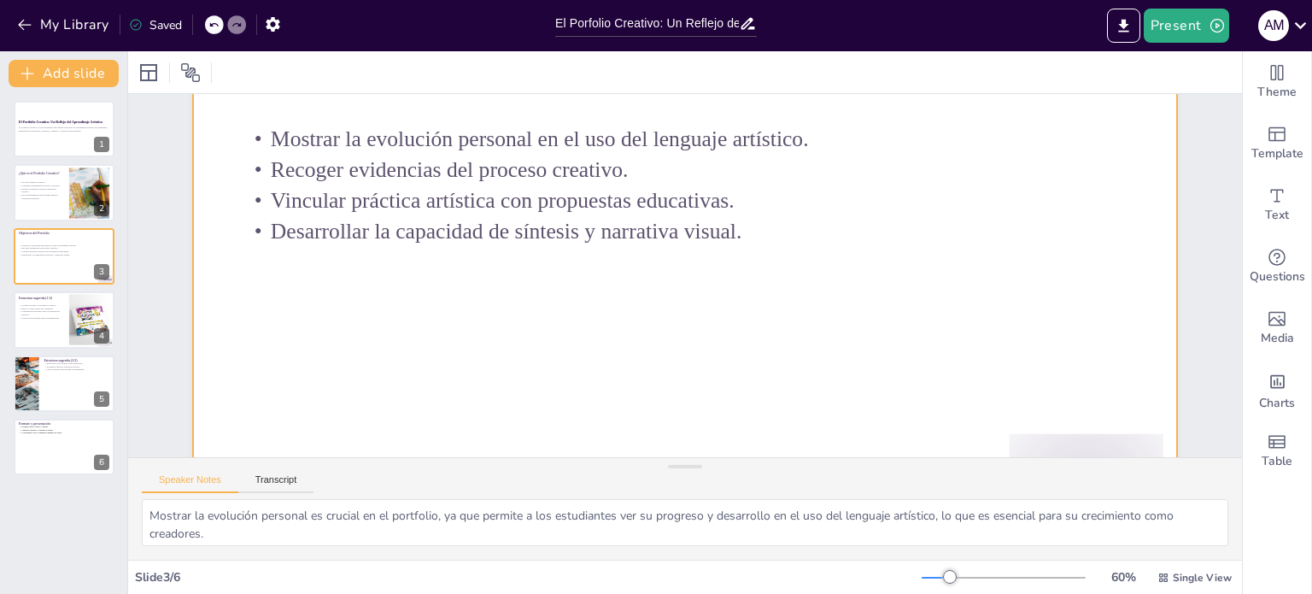
click at [942, 286] on div at bounding box center [696, 250] width 1124 height 907
click at [861, 306] on div at bounding box center [696, 250] width 1124 height 907
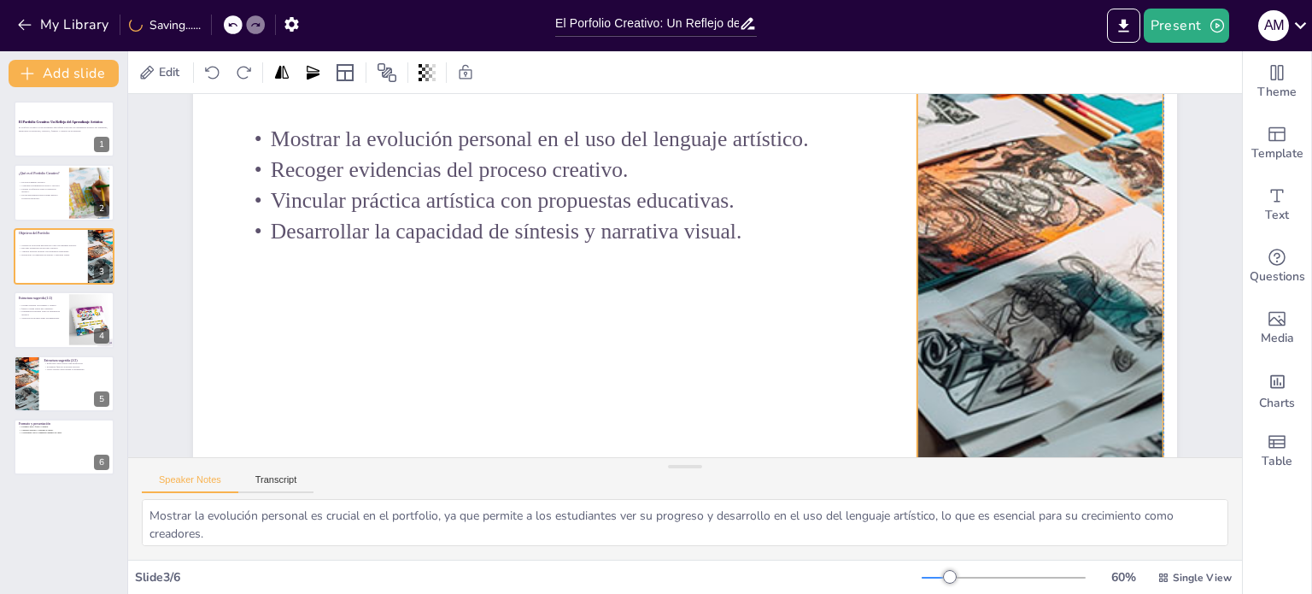
drag, startPoint x: 671, startPoint y: 247, endPoint x: 1030, endPoint y: 232, distance: 359.2
click at [1030, 232] on div at bounding box center [1041, 308] width 1064 height 743
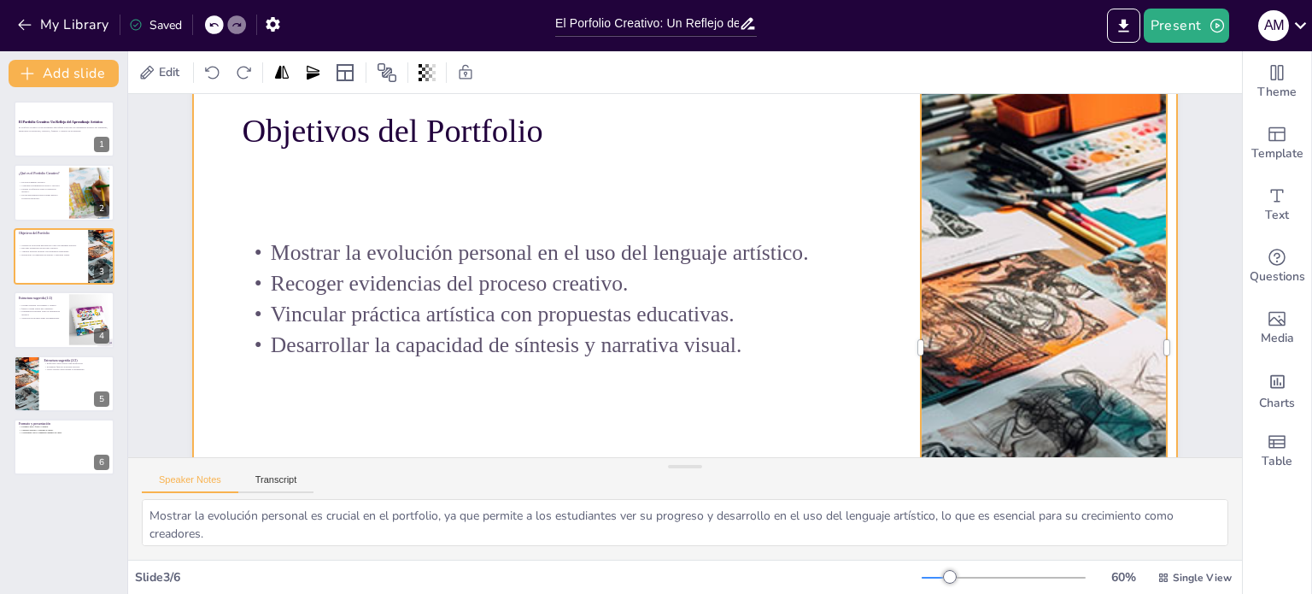
scroll to position [0, 0]
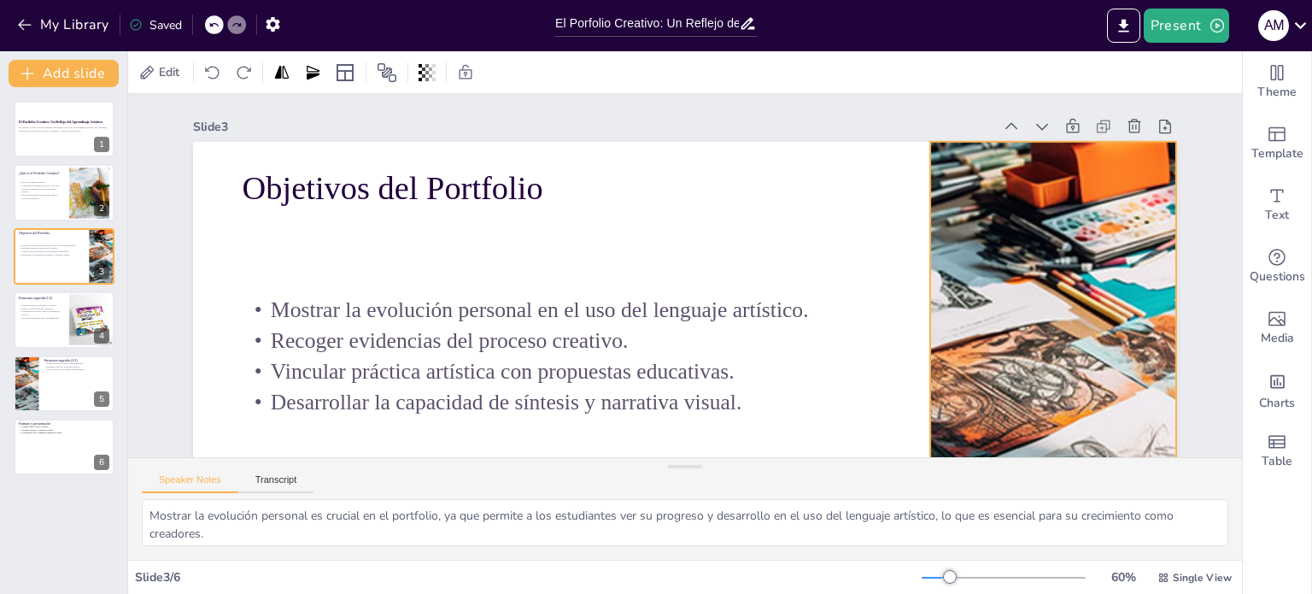
drag, startPoint x: 928, startPoint y: 300, endPoint x: 937, endPoint y: 314, distance: 16.6
click at [937, 314] on div at bounding box center [1016, 491] width 1064 height 743
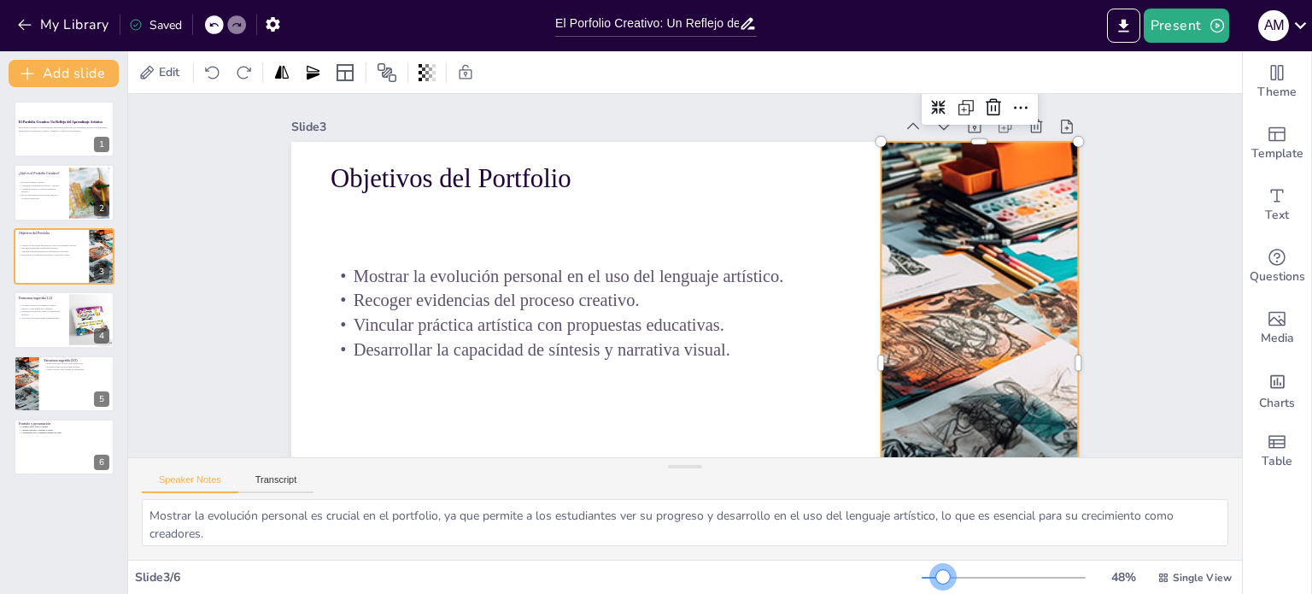
click at [936, 577] on div at bounding box center [943, 577] width 14 height 14
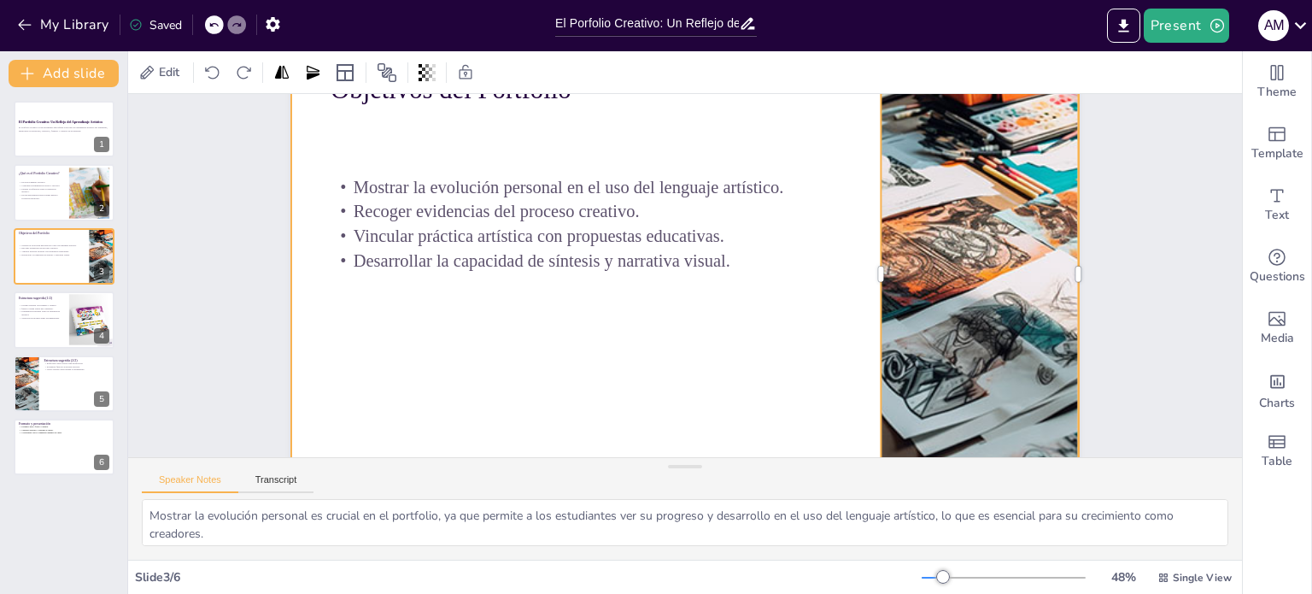
scroll to position [85, 0]
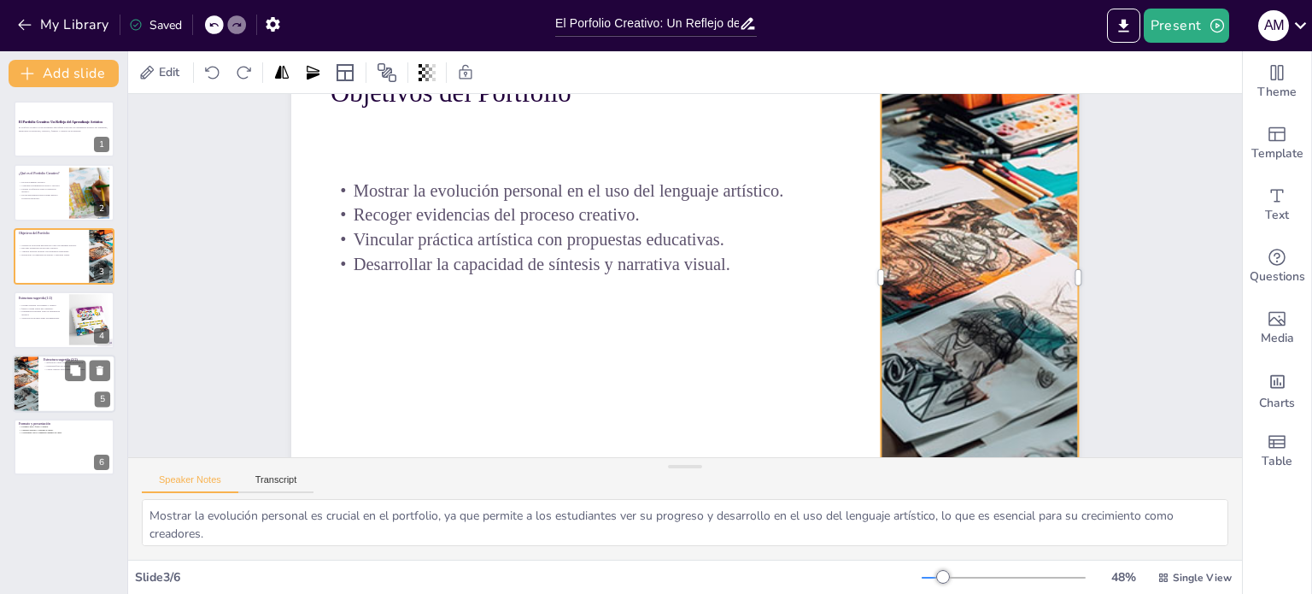
click at [57, 392] on div at bounding box center [64, 384] width 103 height 58
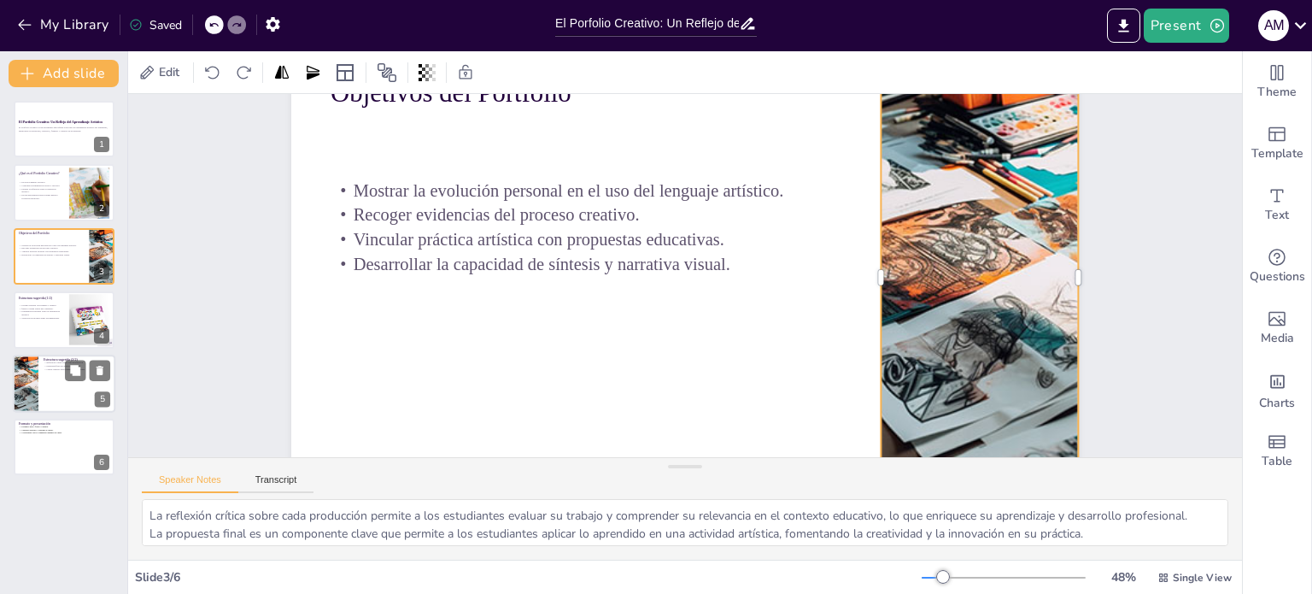
scroll to position [0, 0]
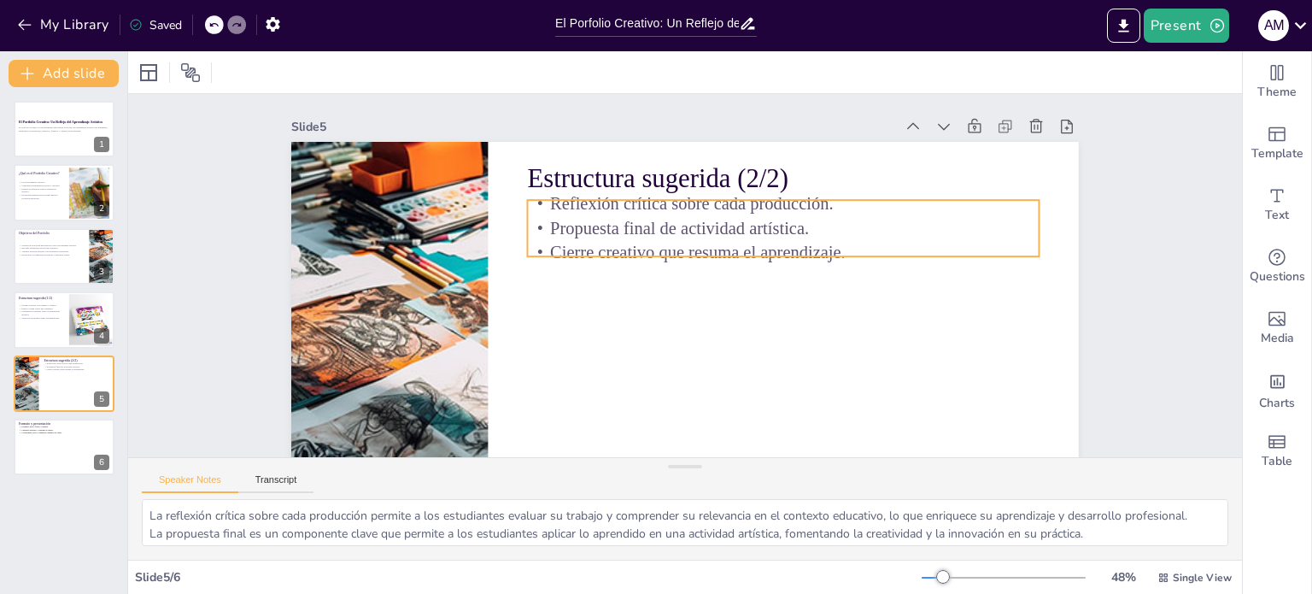
click at [649, 221] on p "Propuesta final de actividad artística." at bounding box center [791, 250] width 506 height 130
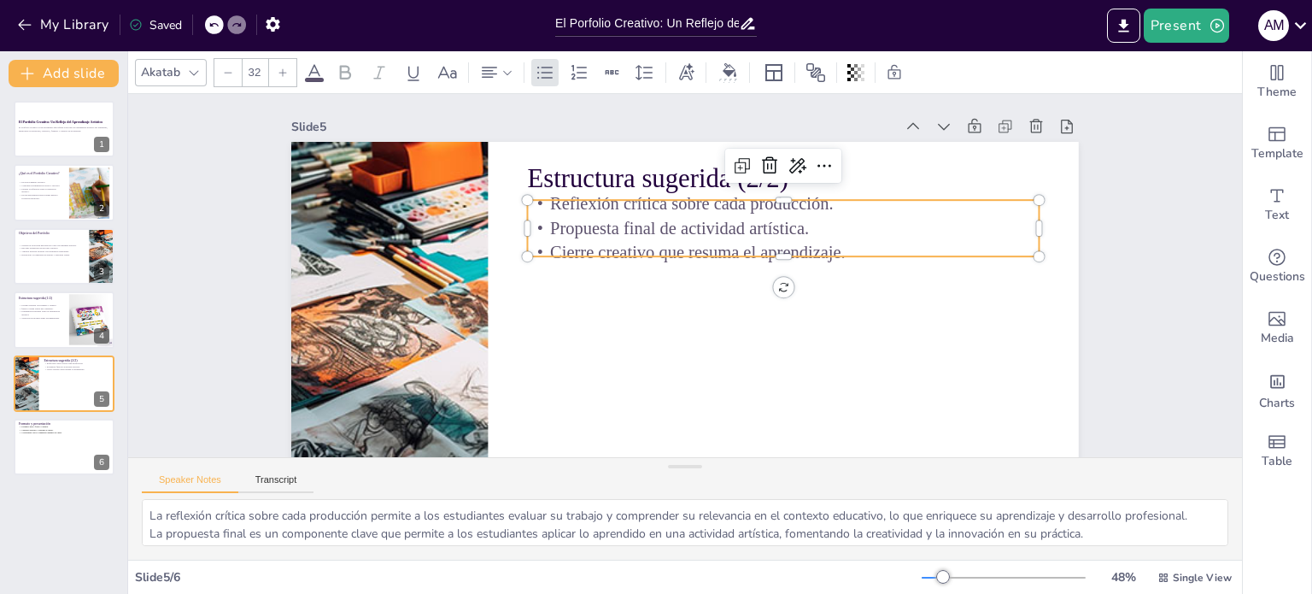
click at [543, 202] on p "Reflexión crítica sobre cada producción." at bounding box center [796, 226] width 506 height 130
click at [543, 202] on p "Reflexión crítica sobre cada producción." at bounding box center [796, 226] width 506 height 131
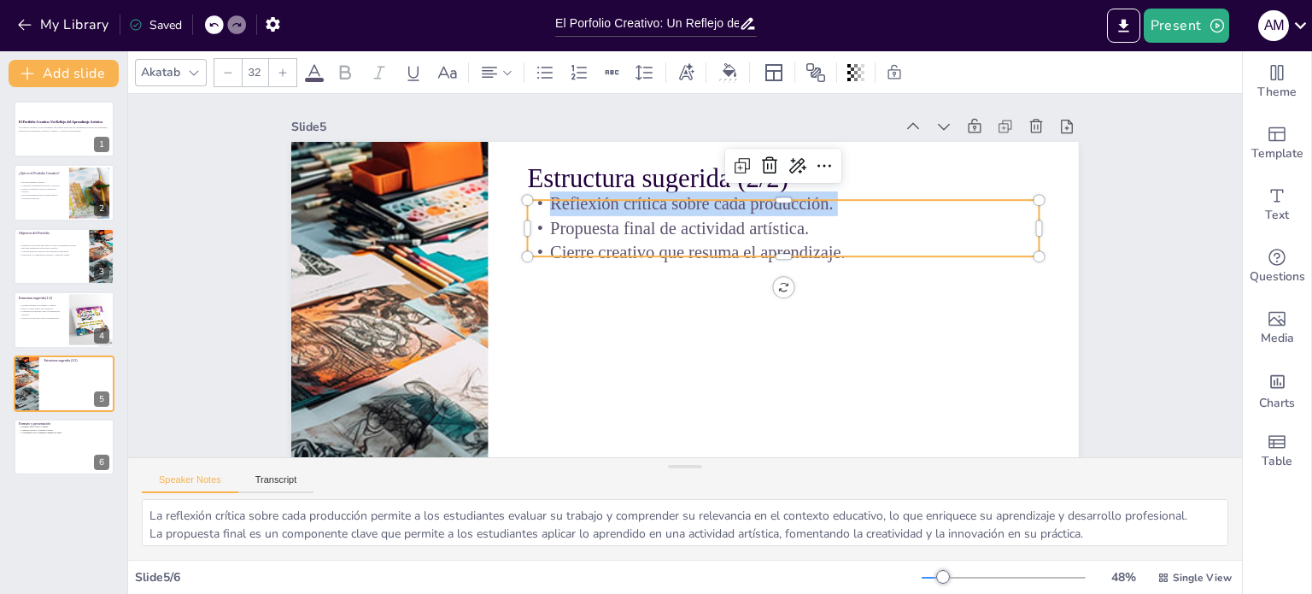
click at [670, 202] on p "Reflexión crítica sobre cada producción." at bounding box center [735, 387] width 131 height 506
click at [543, 202] on p "Reflexión crítica sobre cada producción." at bounding box center [796, 226] width 506 height 131
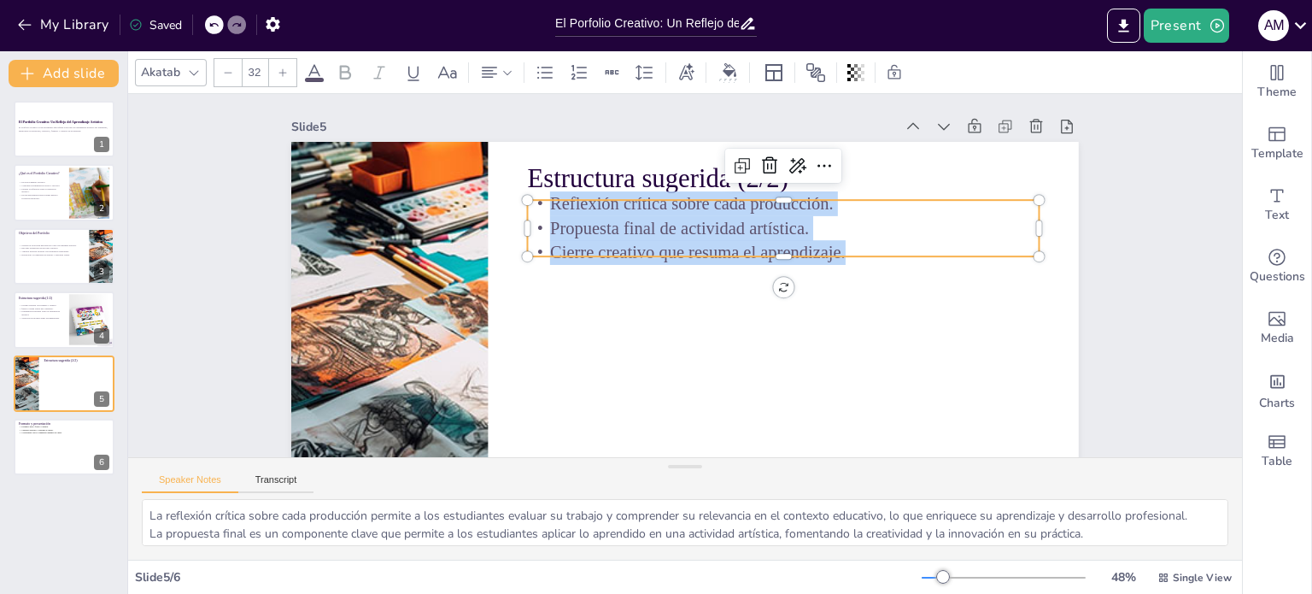
drag, startPoint x: 535, startPoint y: 202, endPoint x: 840, endPoint y: 245, distance: 308.1
click at [840, 245] on div "Reflexión crítica sobre cada producción. Propuesta final de actividad artística…" at bounding box center [795, 284] width 480 height 320
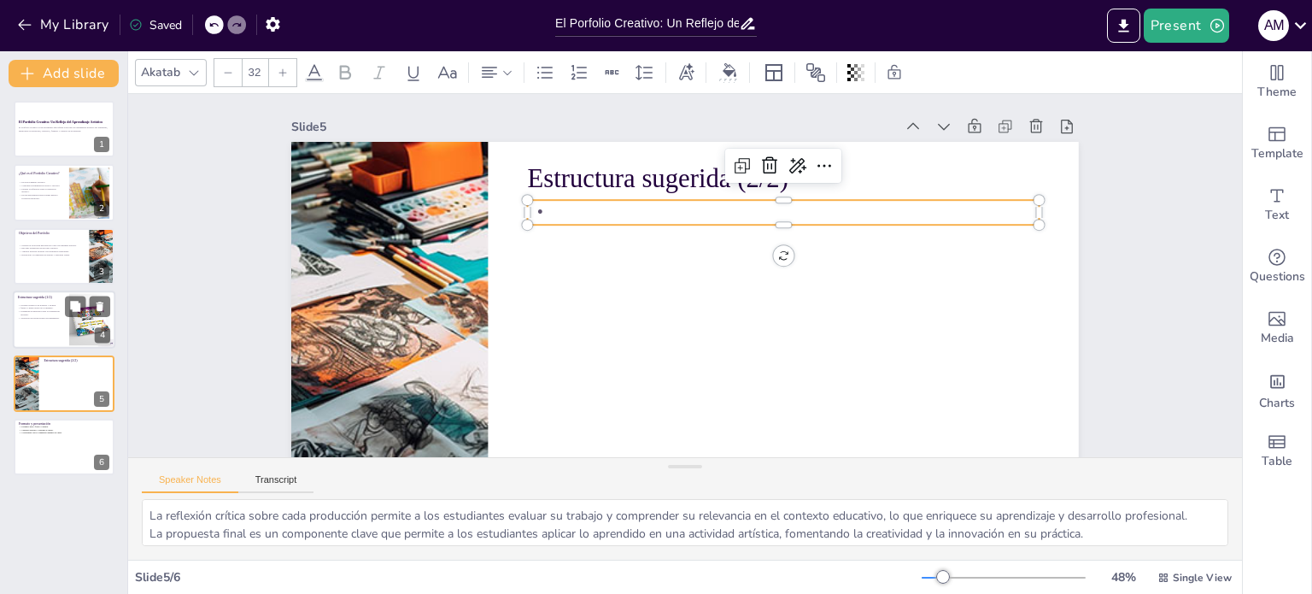
click at [42, 320] on div at bounding box center [64, 320] width 103 height 58
type textarea "La portada creativa es el primer contacto visual con el portfolio y debe reflej…"
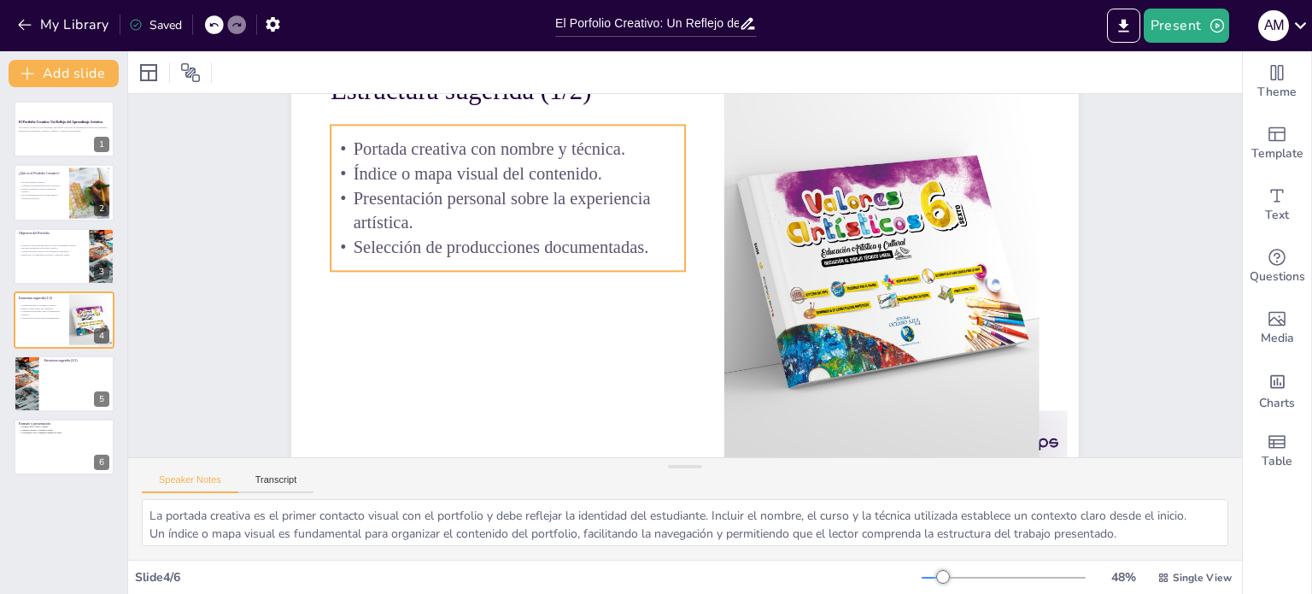
scroll to position [140, 0]
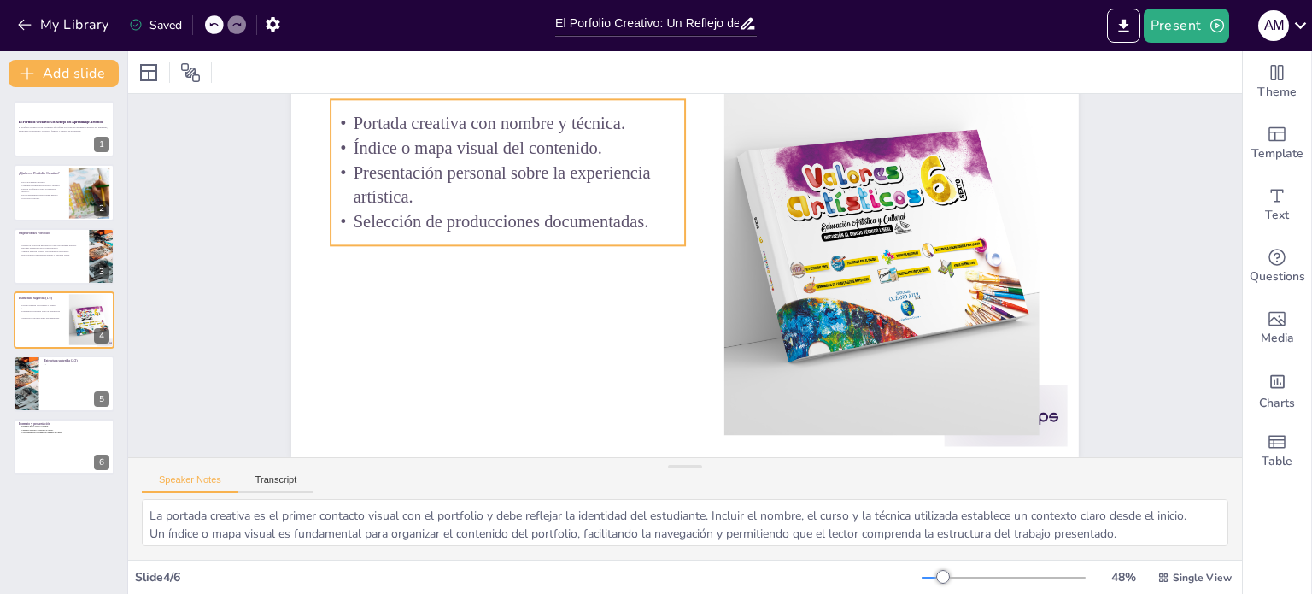
click at [647, 208] on p "Selección de producciones documentadas." at bounding box center [558, 140] width 319 height 198
click at [637, 208] on p "Selección de producciones documentadas." at bounding box center [524, 185] width 352 height 97
click at [637, 208] on p "Selección de producciones documentadas." at bounding box center [662, 92] width 167 height 334
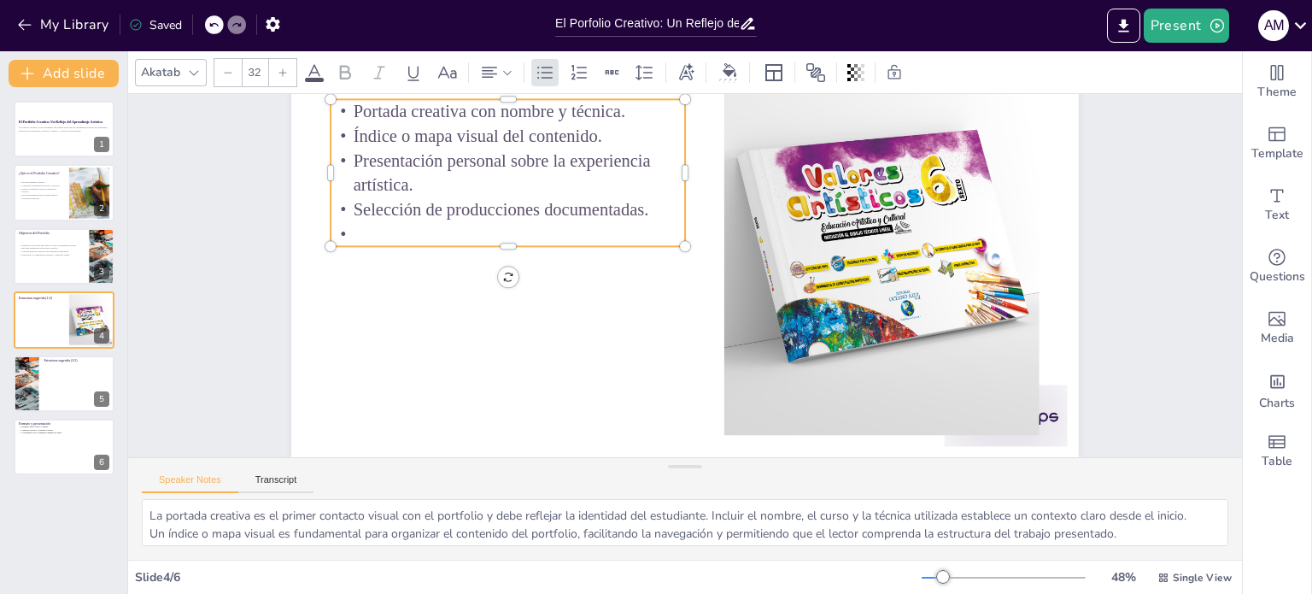
scroll to position [92, 0]
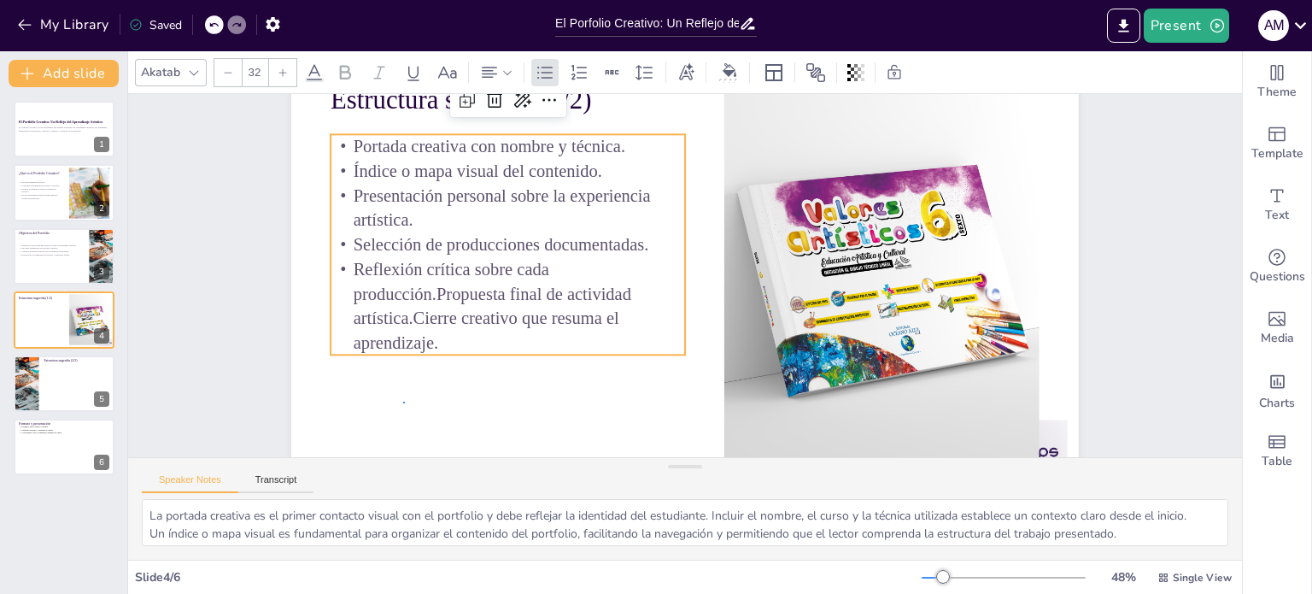
click at [404, 402] on div at bounding box center [688, 271] width 900 height 725
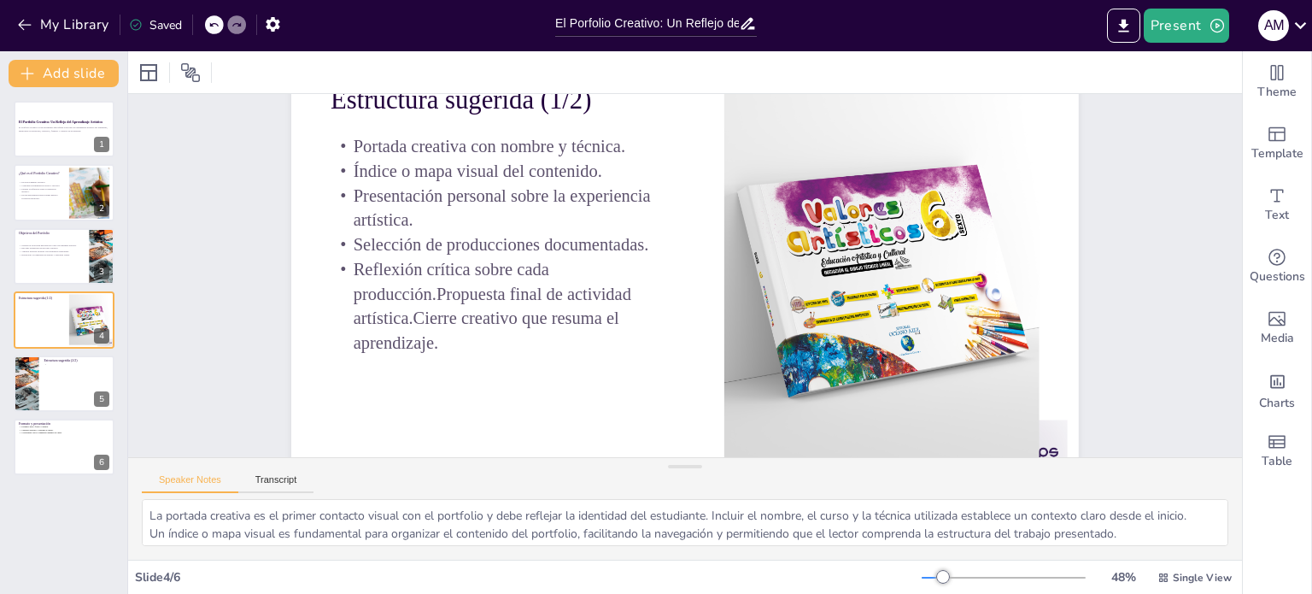
click at [424, 298] on p "Reflexión crítica sobre cada producción.Propuesta final de actividad artística.…" at bounding box center [511, 230] width 364 height 233
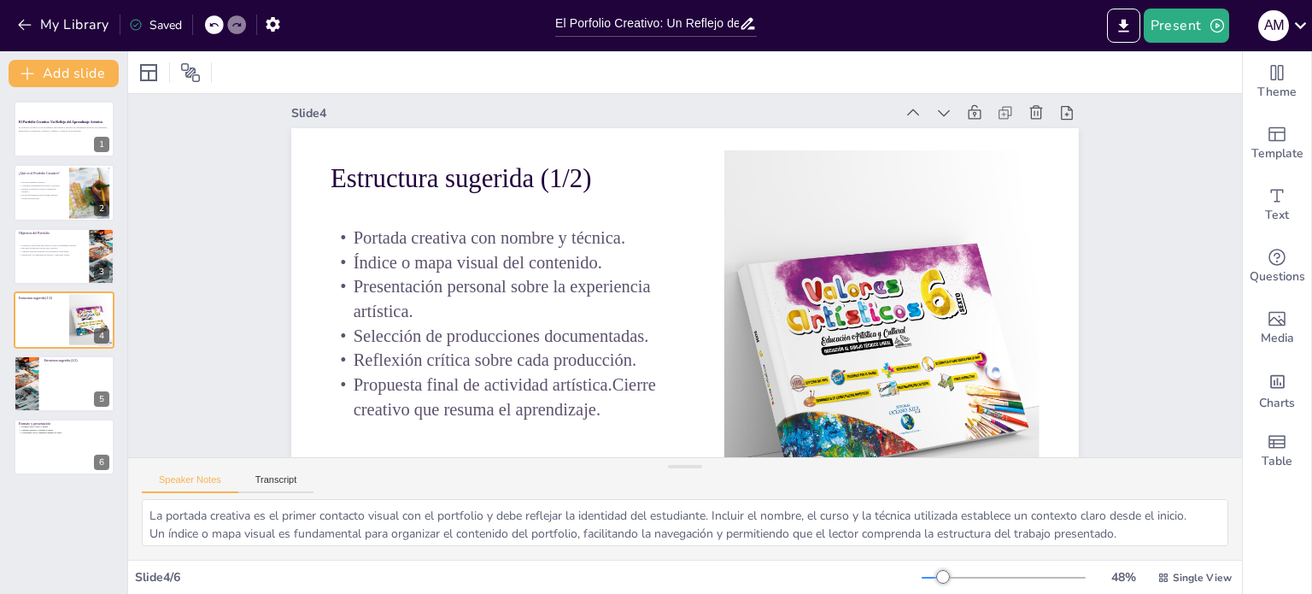
scroll to position [0, 0]
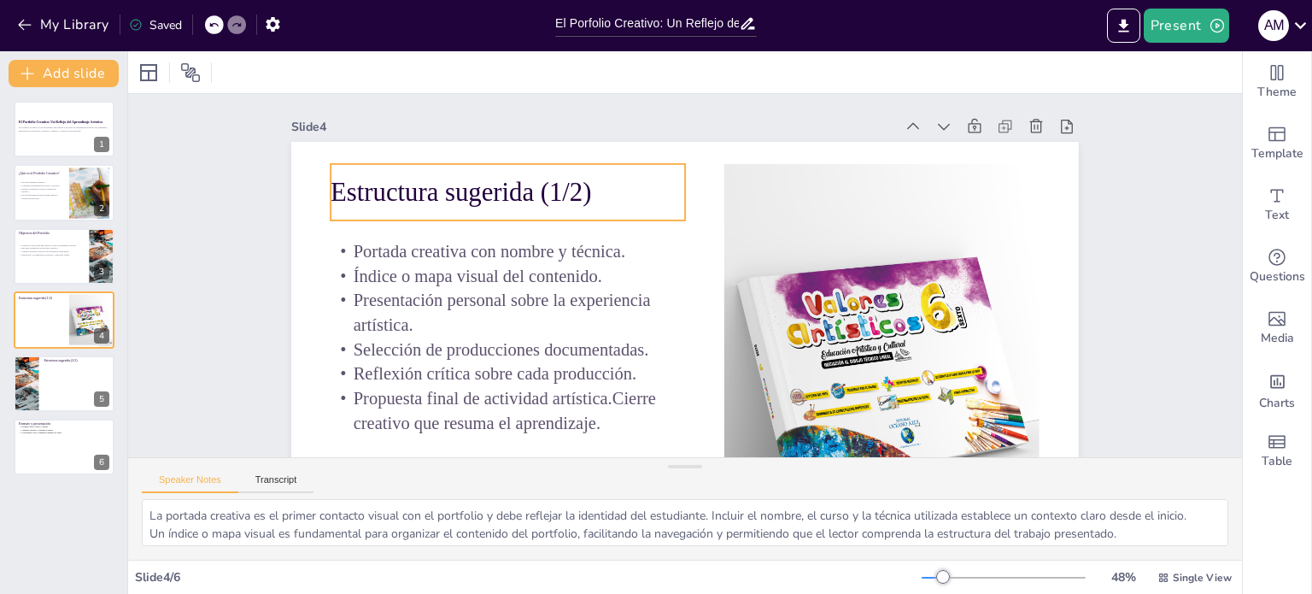
click at [581, 191] on p "Estructura sugerida (1/2)" at bounding box center [542, 141] width 349 height 144
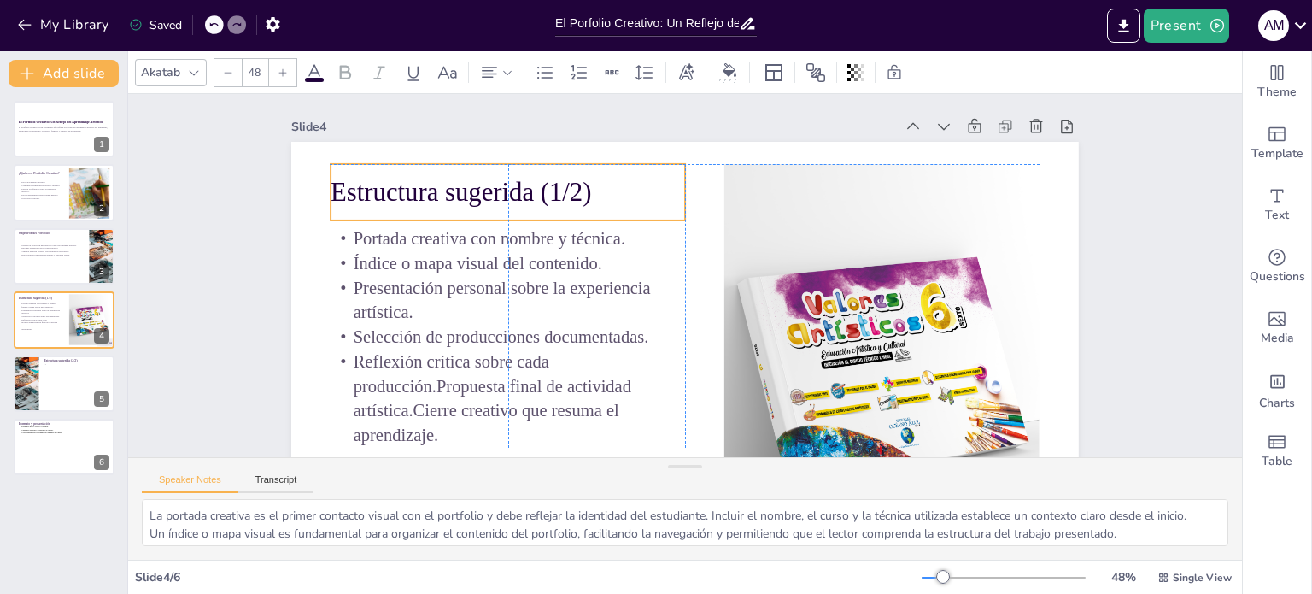
click at [573, 195] on p "Estructura sugerida (1/2)" at bounding box center [529, 157] width 355 height 109
click at [573, 195] on p "Estructura sugerida (1/2)" at bounding box center [557, 127] width 338 height 178
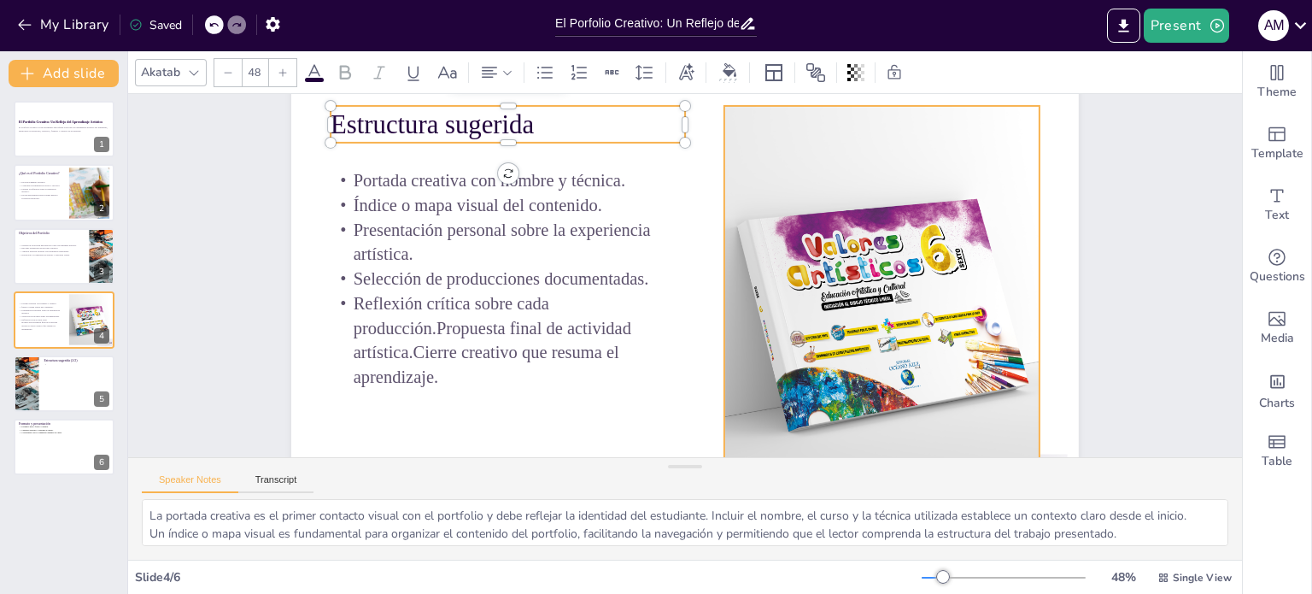
scroll to position [55, 0]
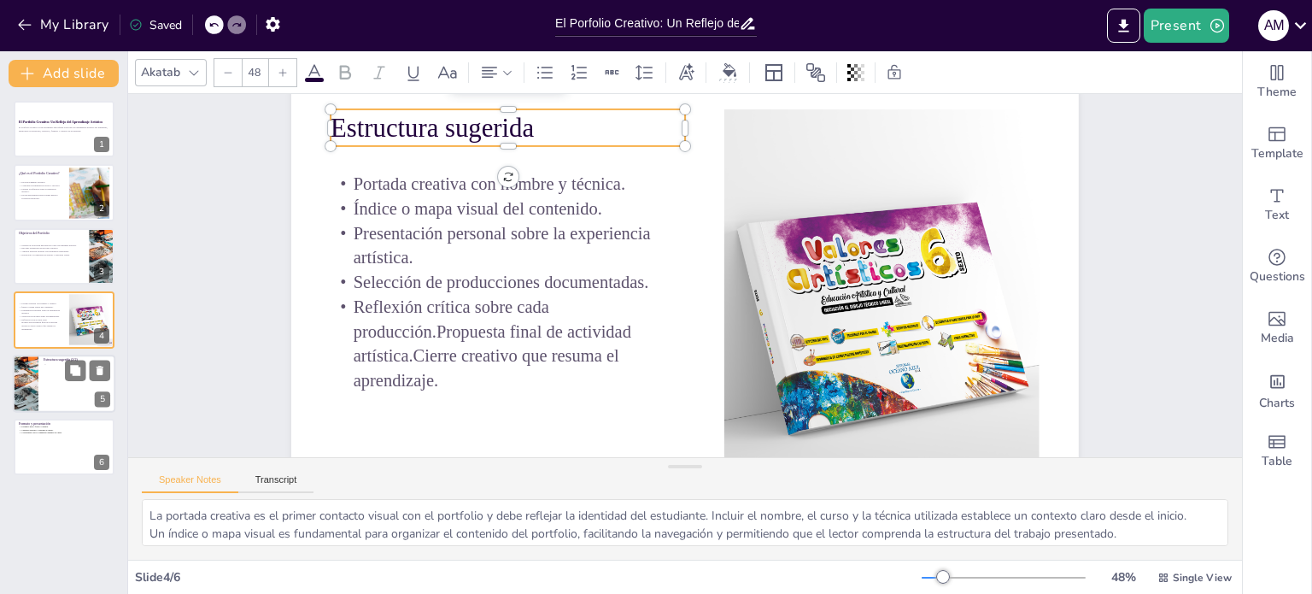
click at [47, 388] on div at bounding box center [64, 384] width 103 height 58
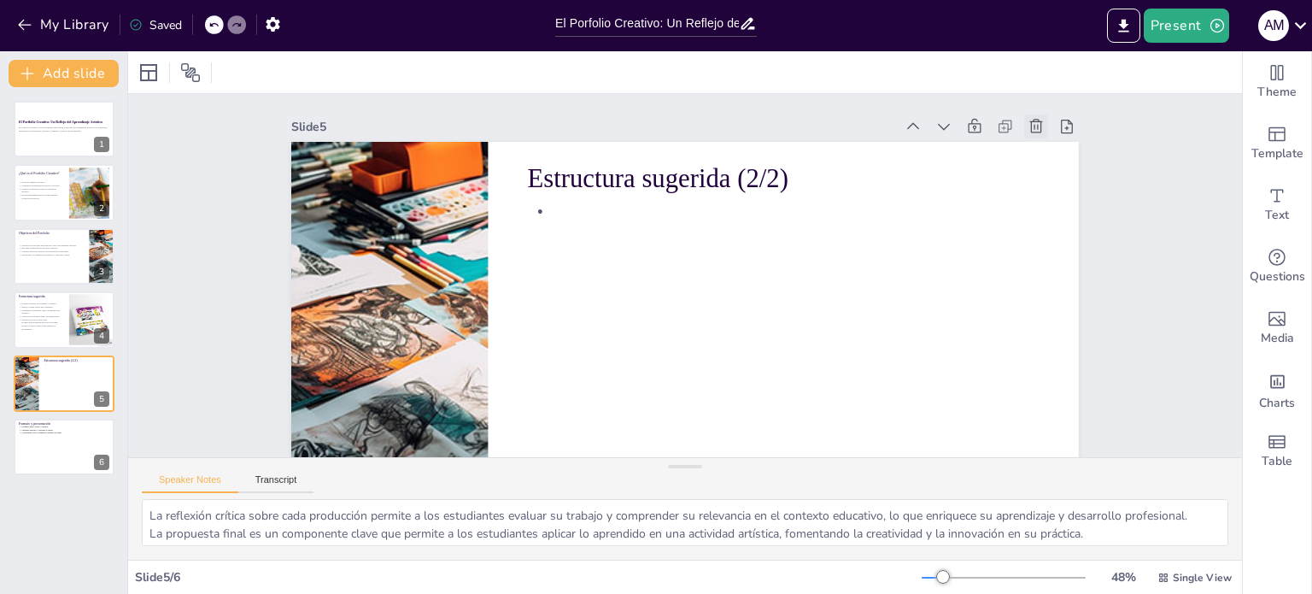
click at [1049, 192] on icon at bounding box center [1059, 202] width 21 height 21
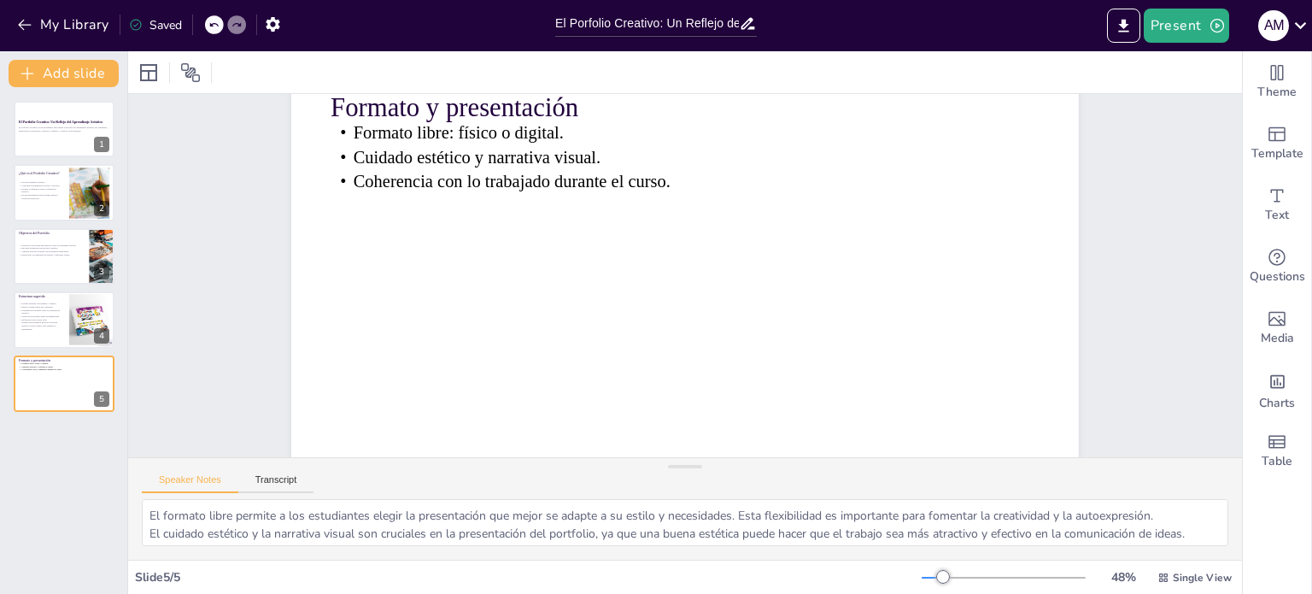
scroll to position [87, 0]
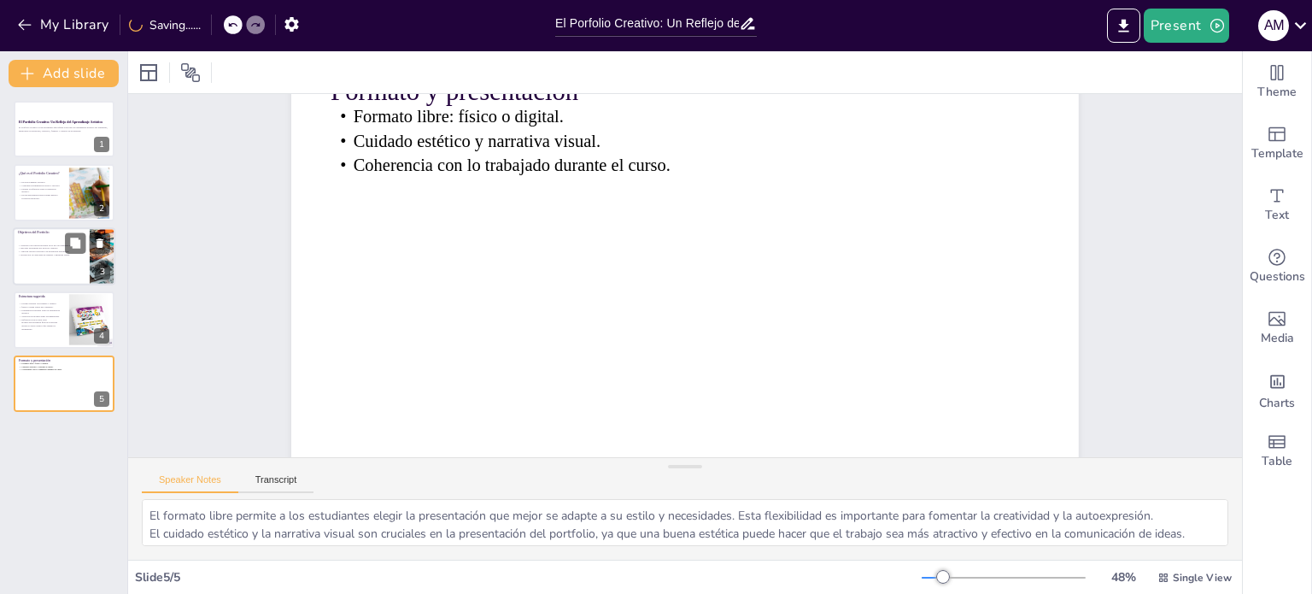
click at [42, 267] on div at bounding box center [64, 256] width 103 height 58
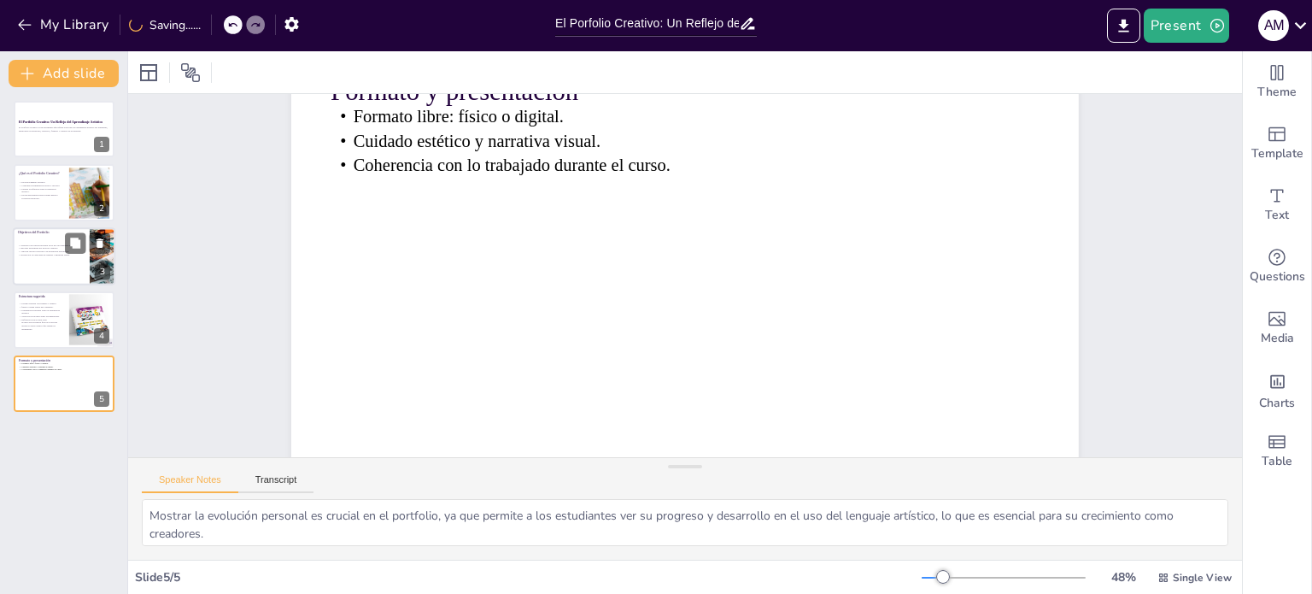
scroll to position [0, 0]
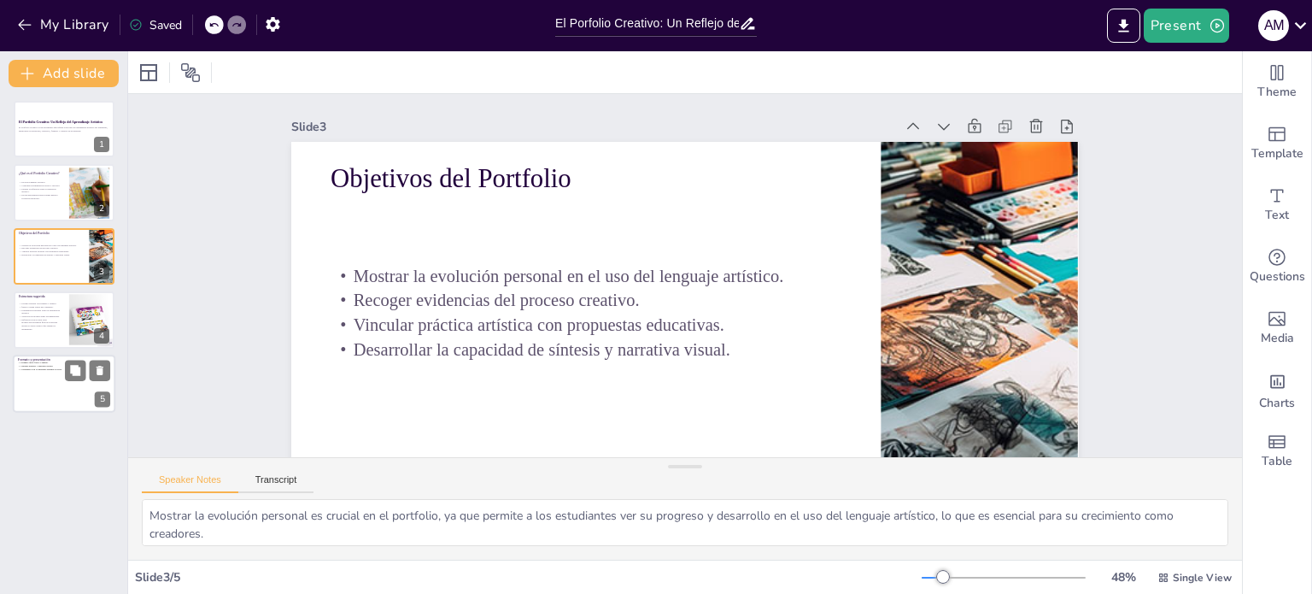
click at [44, 379] on div at bounding box center [64, 384] width 103 height 58
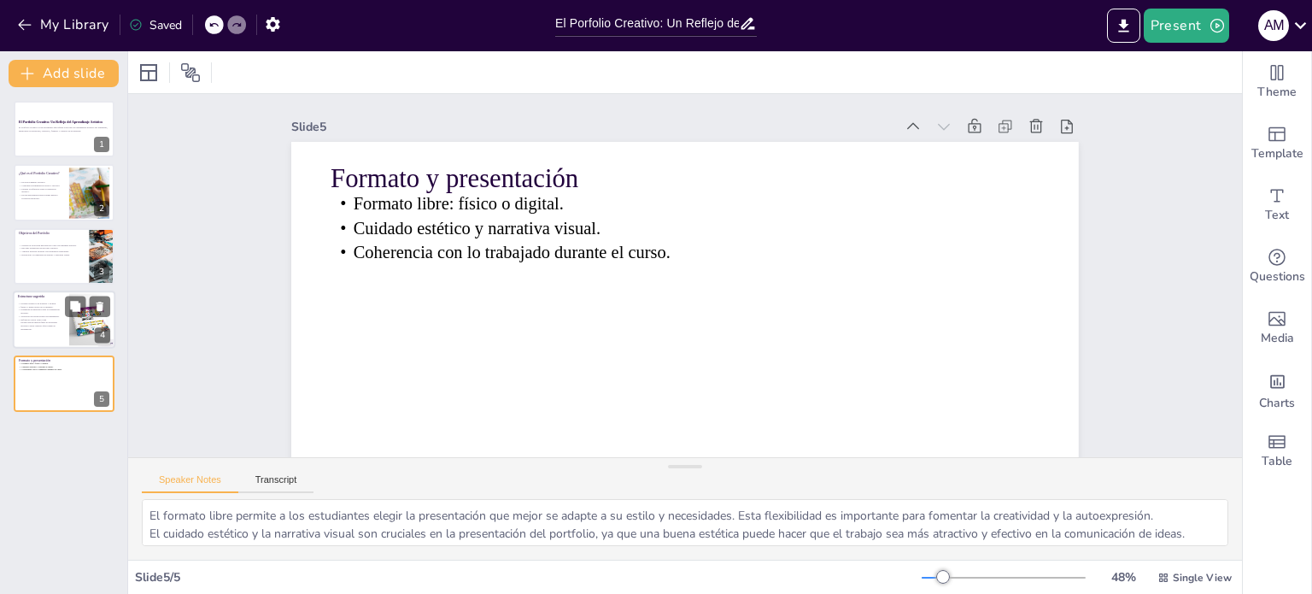
click at [35, 309] on span "Presentación personal sobre la experiencia artística." at bounding box center [40, 311] width 38 height 6
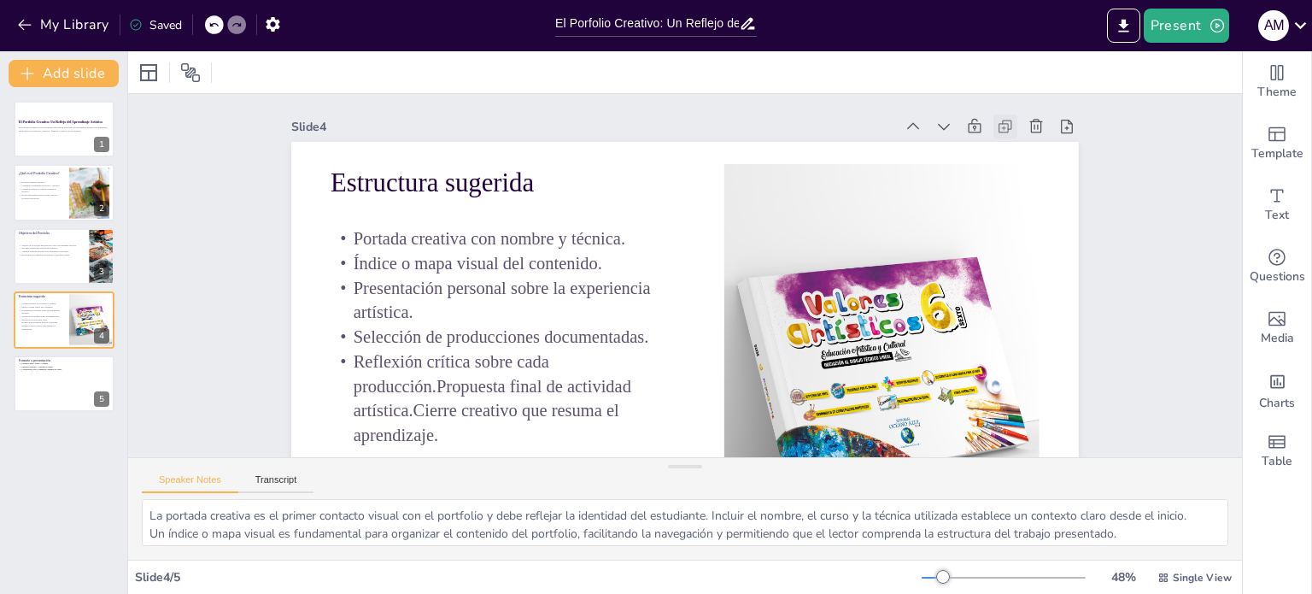
click at [1029, 228] on icon at bounding box center [1034, 233] width 11 height 11
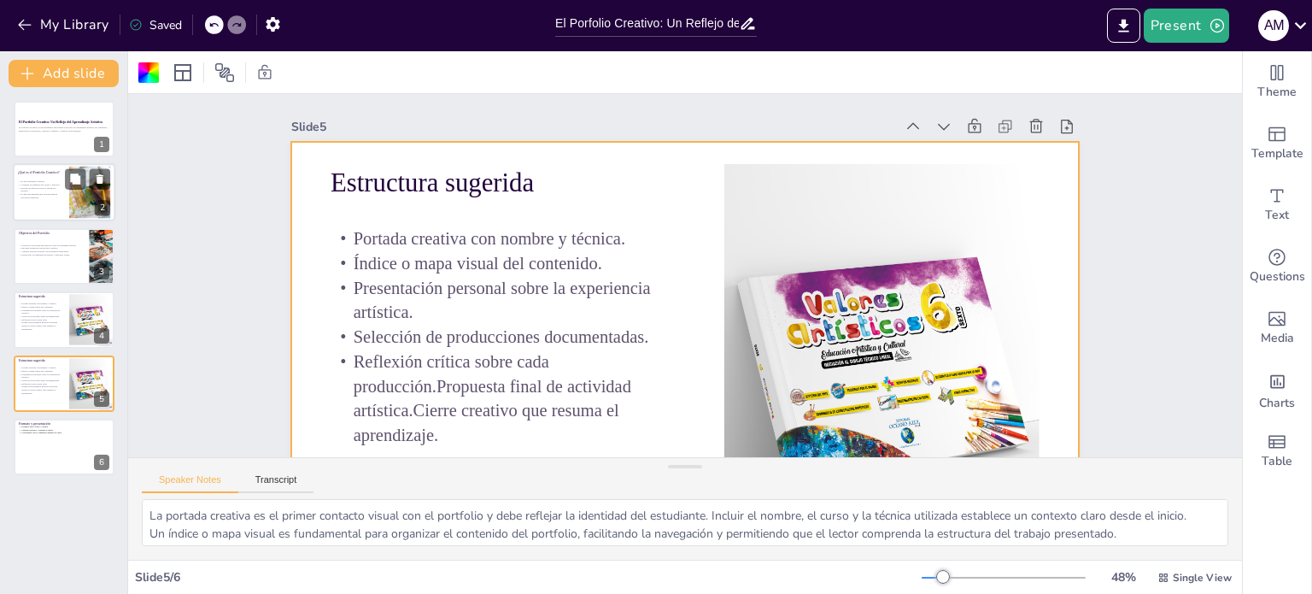
click at [39, 164] on div "¿Qué es el Portfolio Creativo? Es un documento artístico. Combina documentación…" at bounding box center [64, 164] width 103 height 0
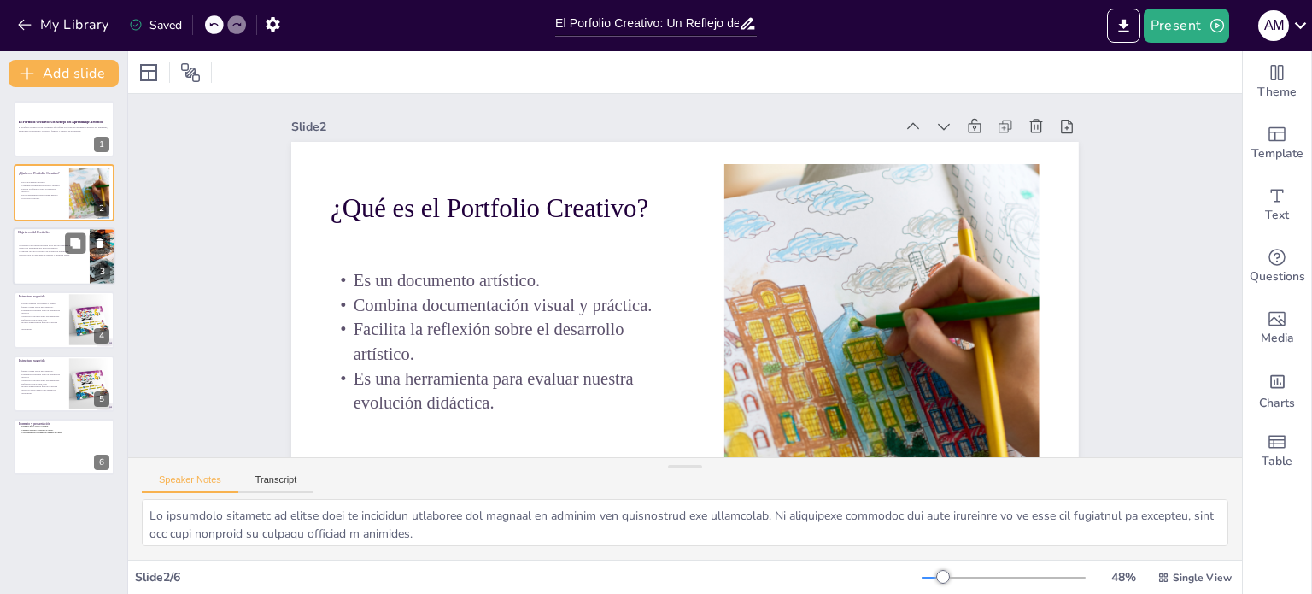
click at [41, 272] on div at bounding box center [64, 256] width 103 height 58
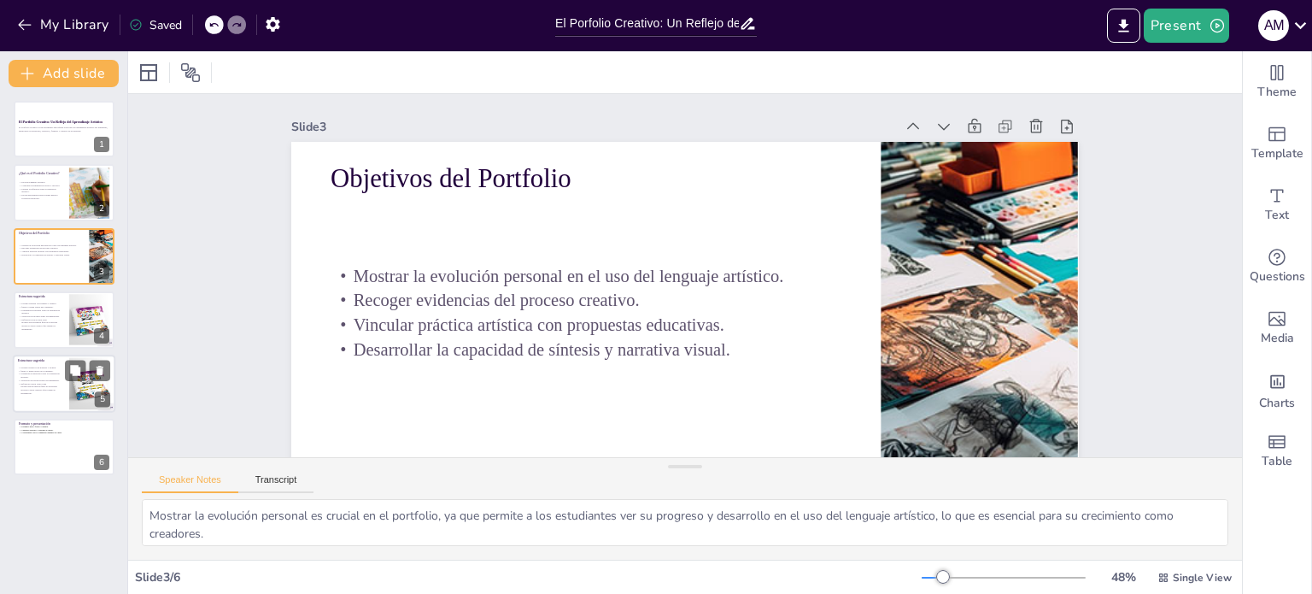
click at [46, 384] on p "Reflexión crítica sobre cada producción.Propuesta final de actividad artística.…" at bounding box center [41, 388] width 46 height 13
type textarea "La portada creativa es el primer contacto visual con el portfolio y debe reflej…"
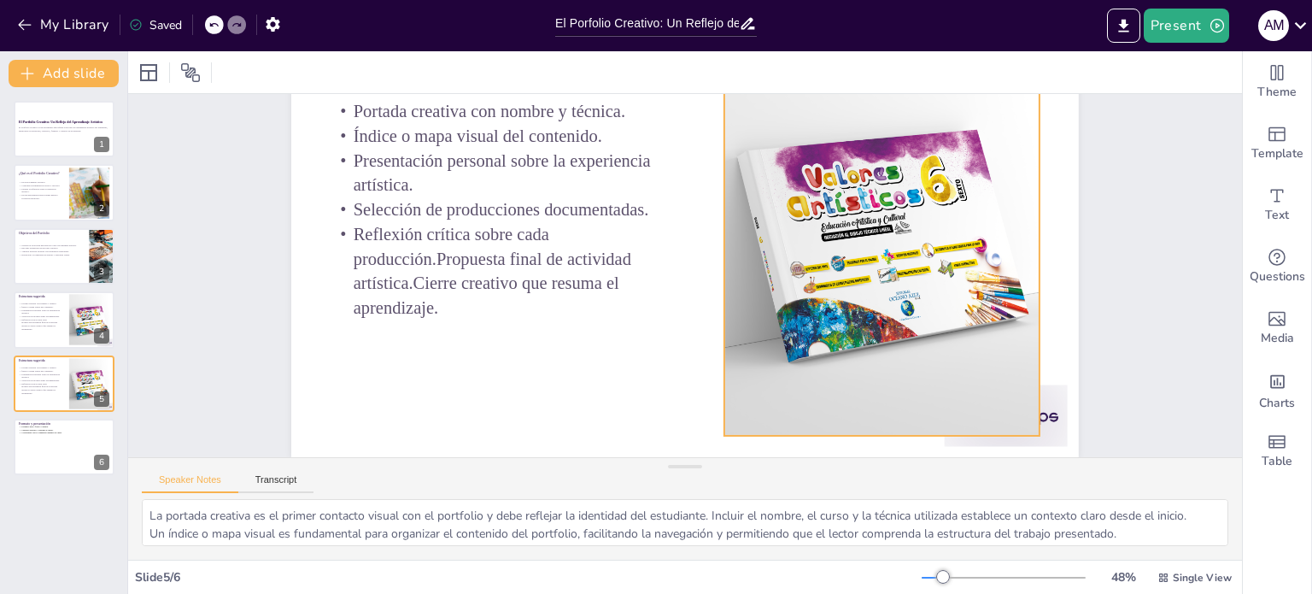
scroll to position [140, 0]
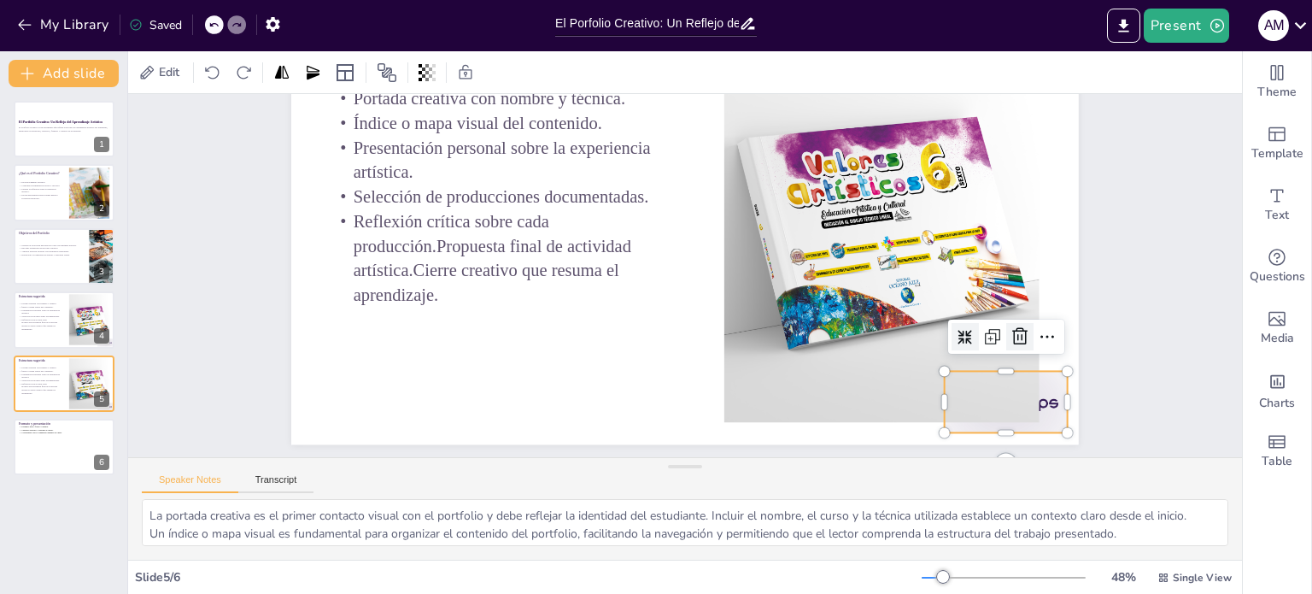
click at [1004, 393] on icon at bounding box center [1000, 405] width 24 height 24
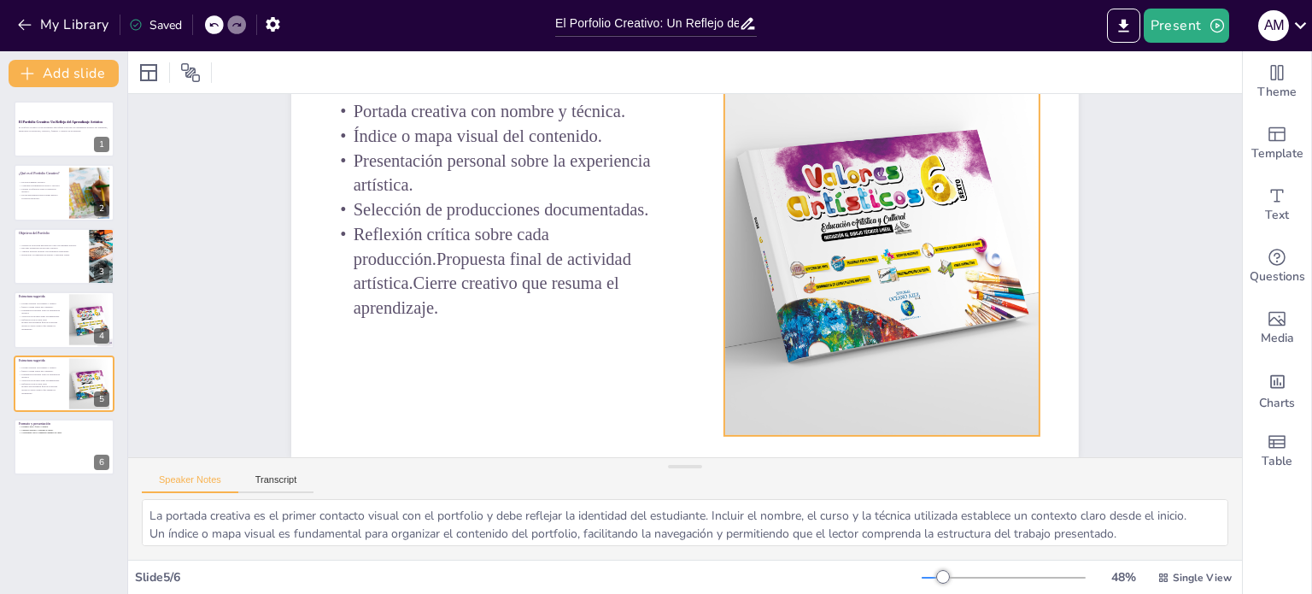
click at [904, 282] on div at bounding box center [885, 277] width 473 height 473
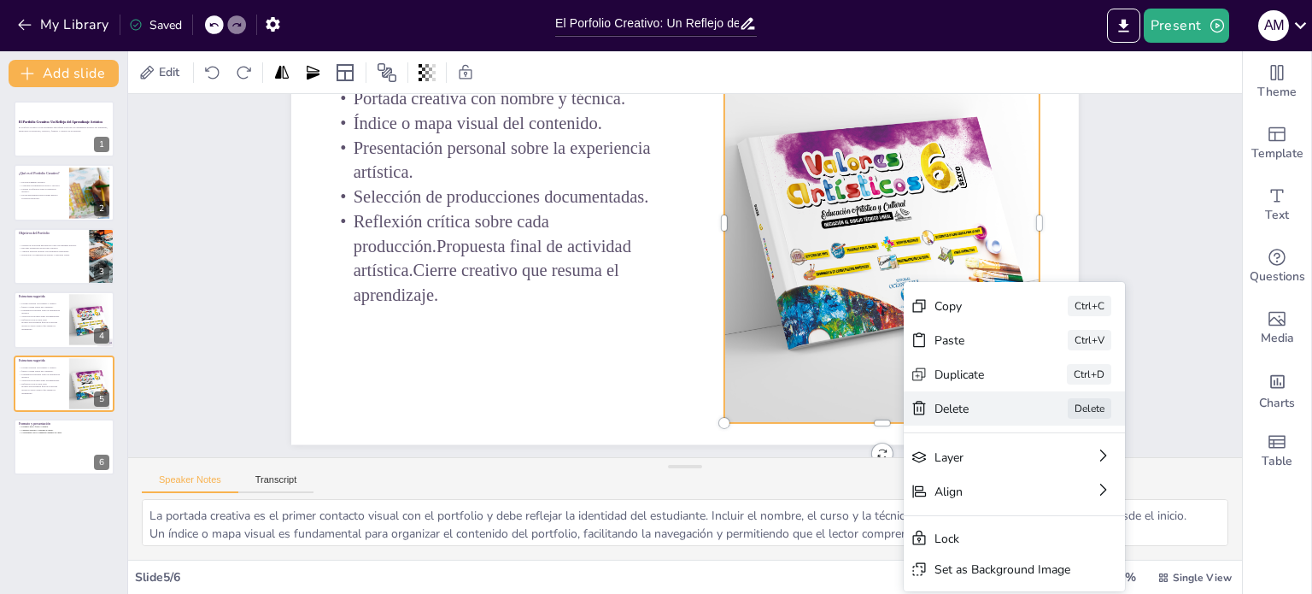
click at [1006, 568] on div "Delete" at bounding box center [1049, 584] width 87 height 33
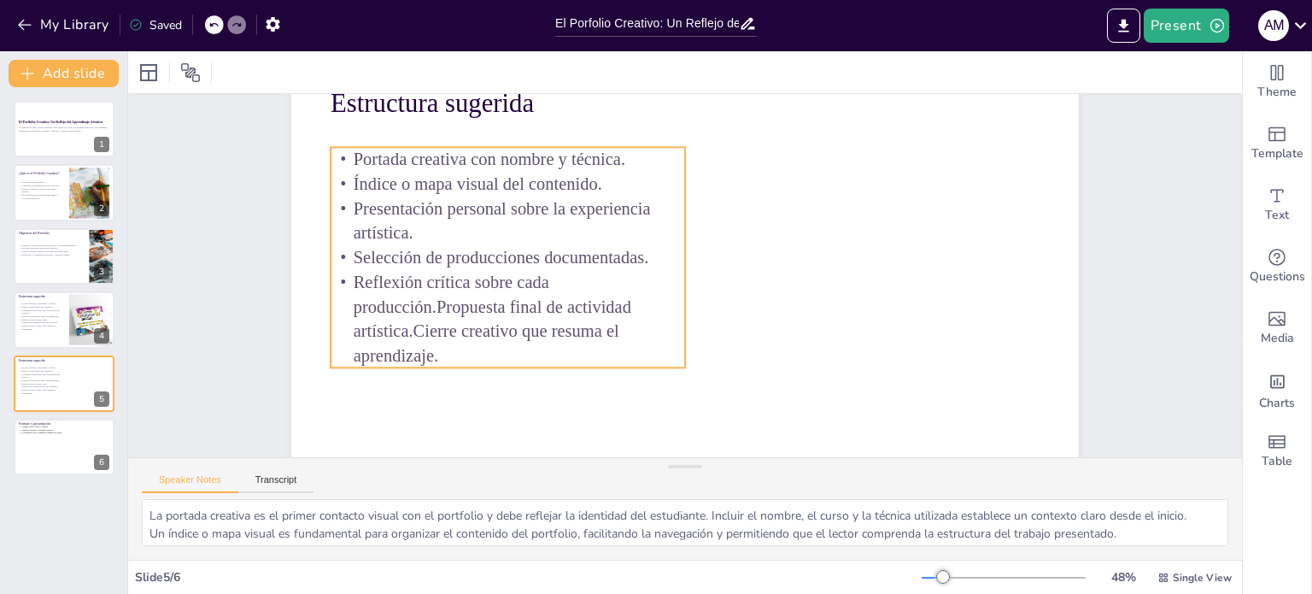
scroll to position [85, 0]
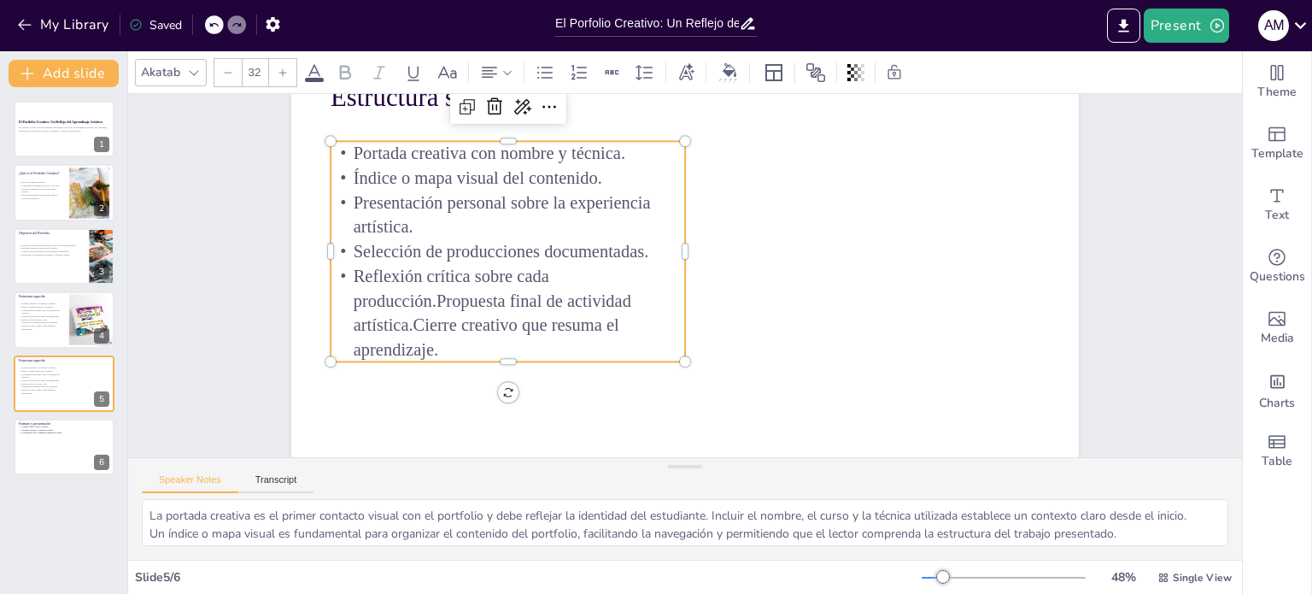
click at [384, 153] on span "Portada creativa con nombre y técnica." at bounding box center [519, 115] width 270 height 75
click at [405, 150] on span "Portada creativa con nombre y técnica." at bounding box center [537, 99] width 265 height 103
click at [798, 152] on span "Portada creativa con nombre y técnica." at bounding box center [808, 80] width 20 height 272
click at [384, 152] on span "Portada creativa con nombre y técnica." at bounding box center [519, 115] width 270 height 75
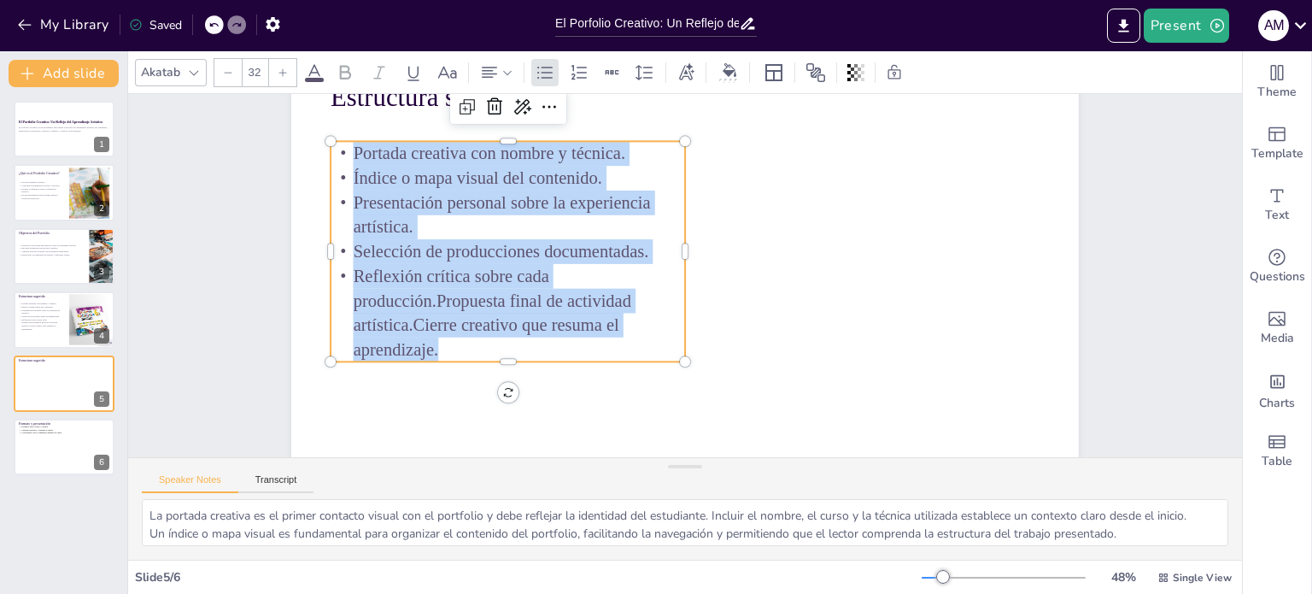
drag, startPoint x: 340, startPoint y: 152, endPoint x: 436, endPoint y: 343, distance: 213.2
click at [436, 343] on div "Portada creativa con nombre y técnica. Índice o mapa visual del contenido. Pres…" at bounding box center [556, 152] width 416 height 387
type input "--"
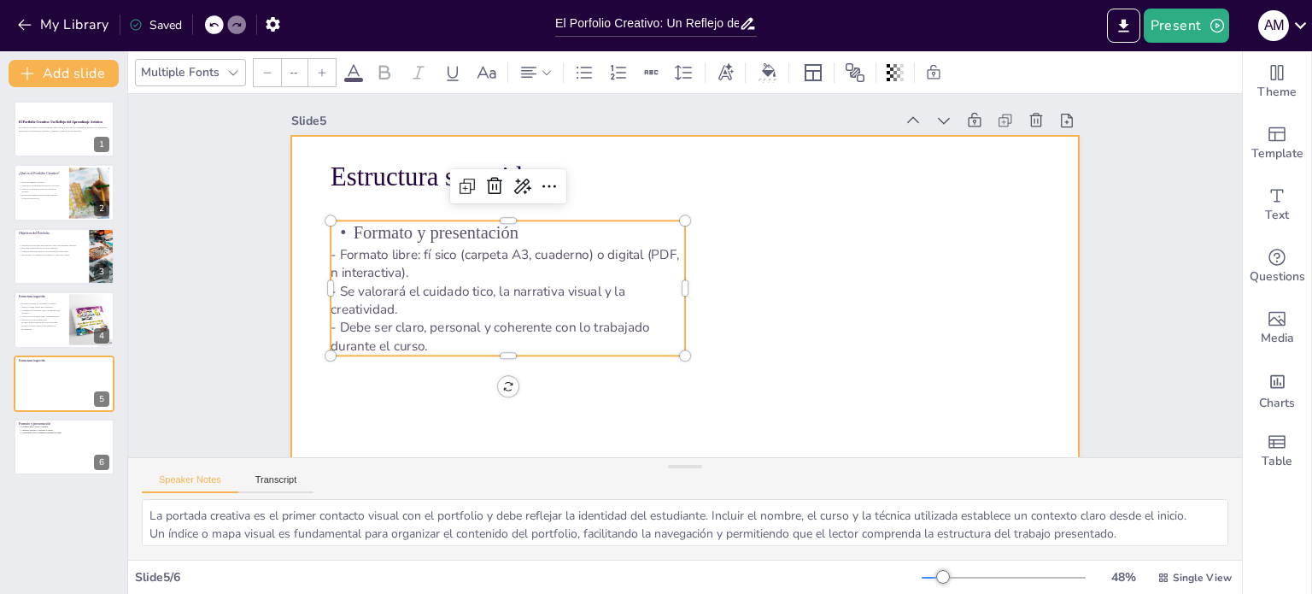
scroll to position [0, 0]
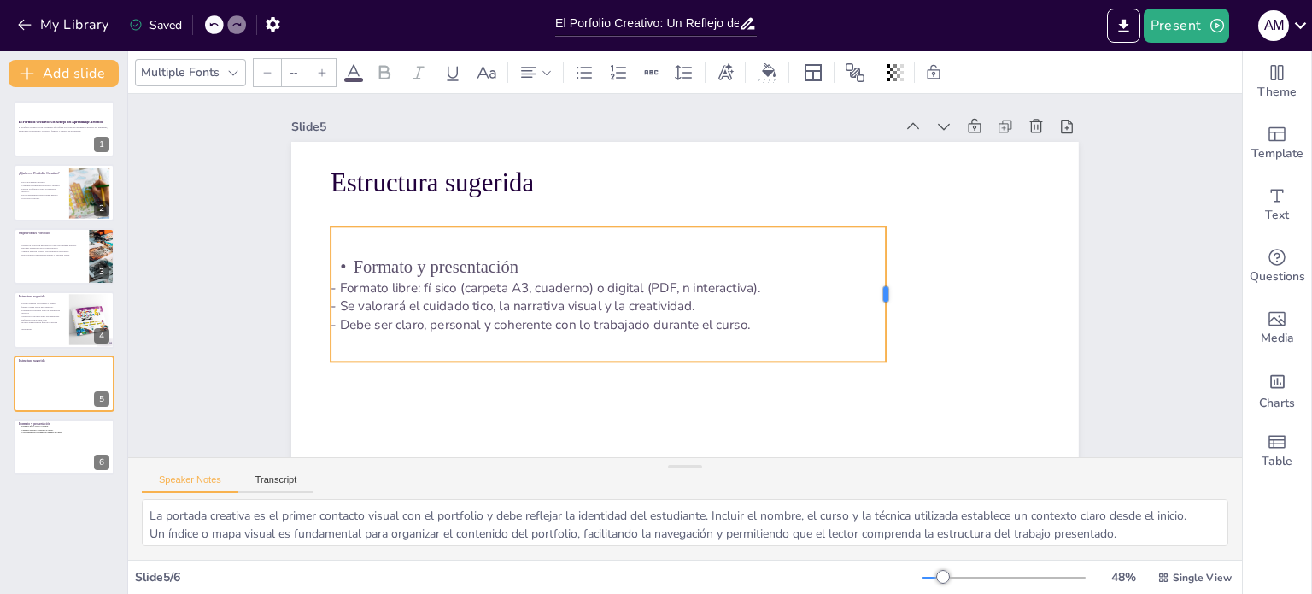
drag, startPoint x: 672, startPoint y: 293, endPoint x: 872, endPoint y: 300, distance: 200.9
click at [798, 451] on div at bounding box center [732, 478] width 132 height 55
click at [424, 283] on span "- Formato libre: fí sico (carpeta A3, cuaderno) o digital (PDF, n interactiva)." at bounding box center [574, 191] width 332 height 301
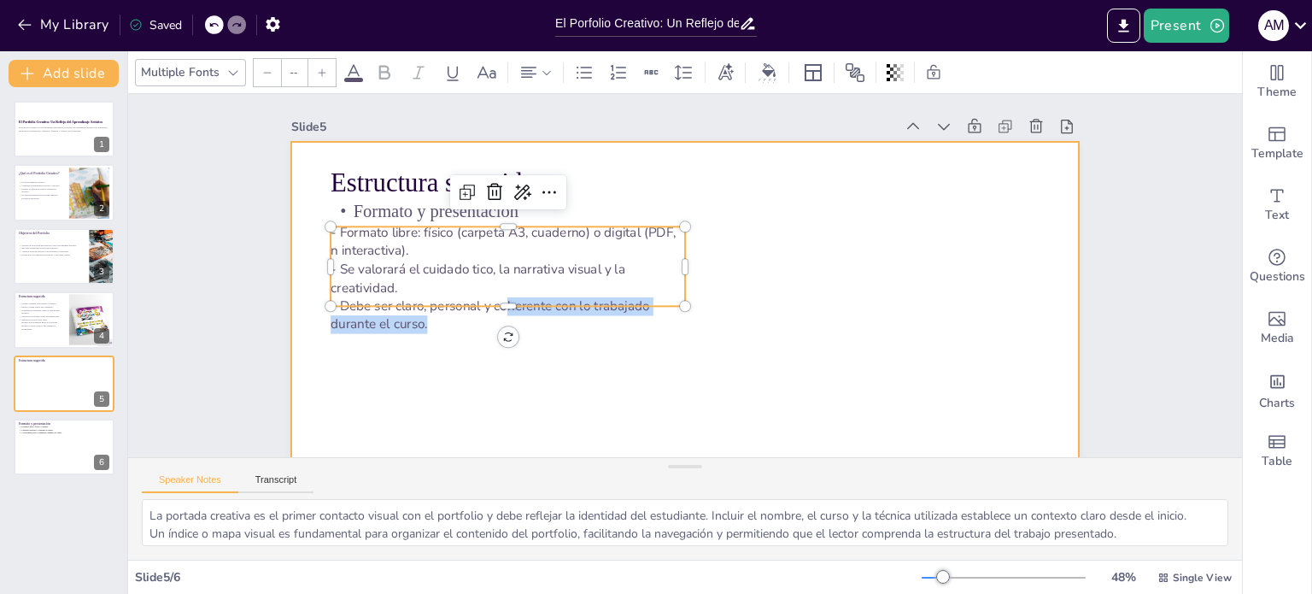
drag, startPoint x: 493, startPoint y: 304, endPoint x: 489, endPoint y: 359, distance: 54.9
click at [489, 359] on div "Estructura sugerida Formato y presentación - Formato libre: físico (carpeta A3,…" at bounding box center [641, 352] width 903 height 778
click at [621, 365] on div at bounding box center [676, 363] width 830 height 523
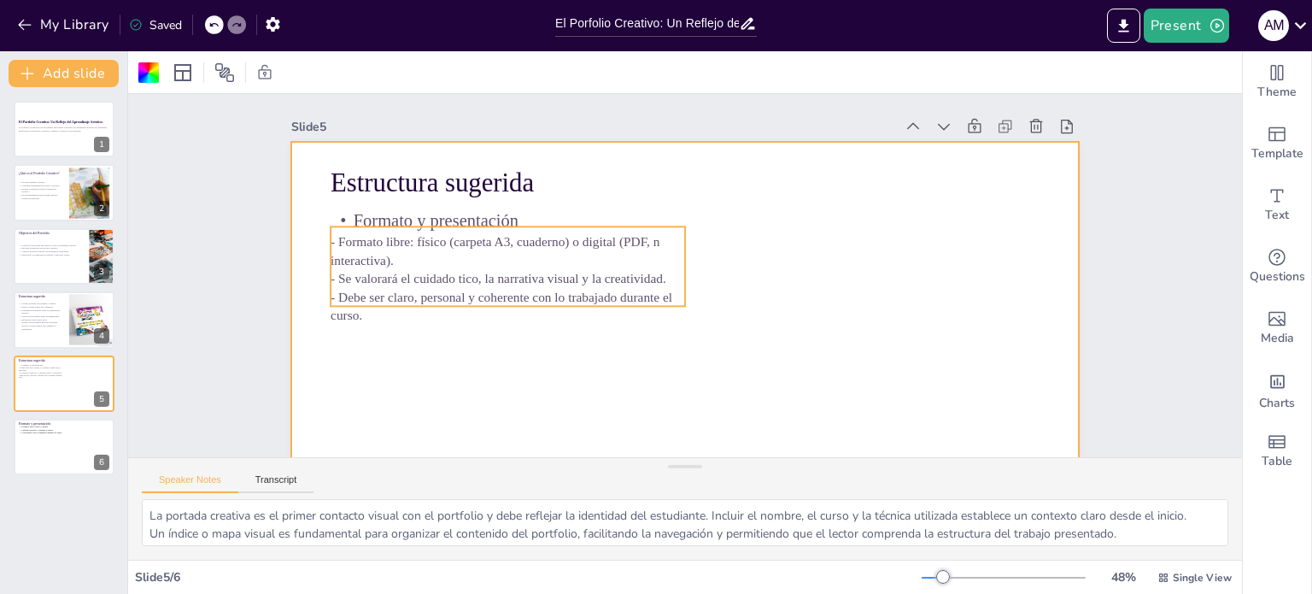
click at [437, 275] on span "- Se valorará el cuidado tico, la narrativa visual y la creatividad." at bounding box center [503, 239] width 332 height 85
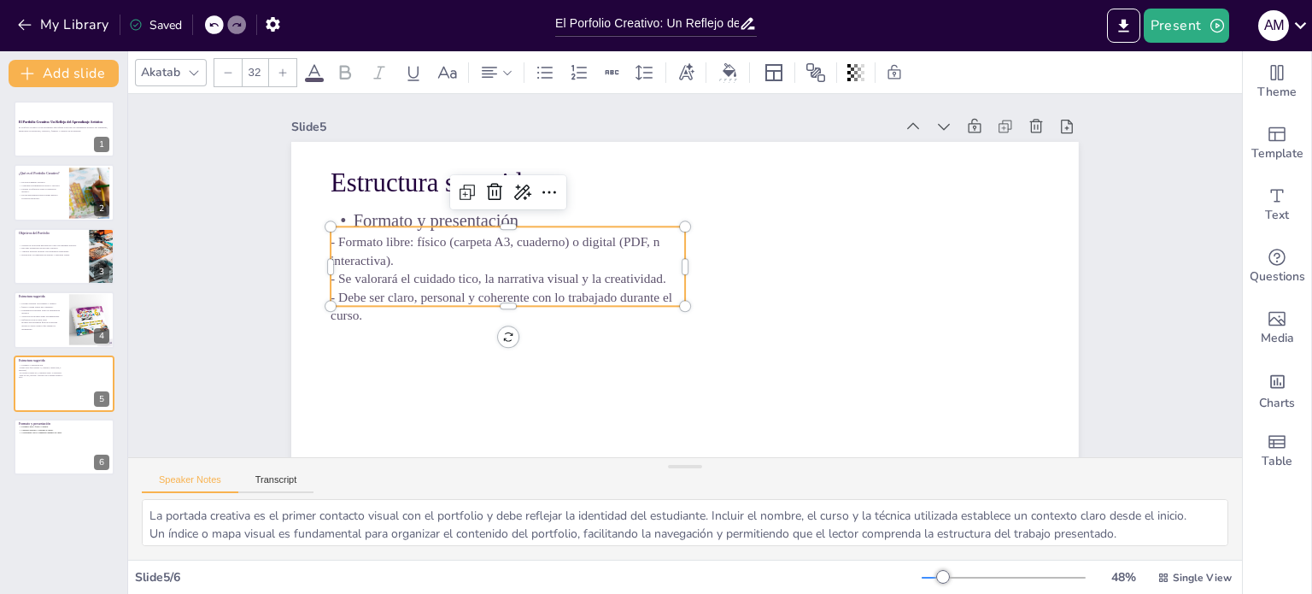
click at [212, 23] on icon at bounding box center [213, 25] width 10 height 10
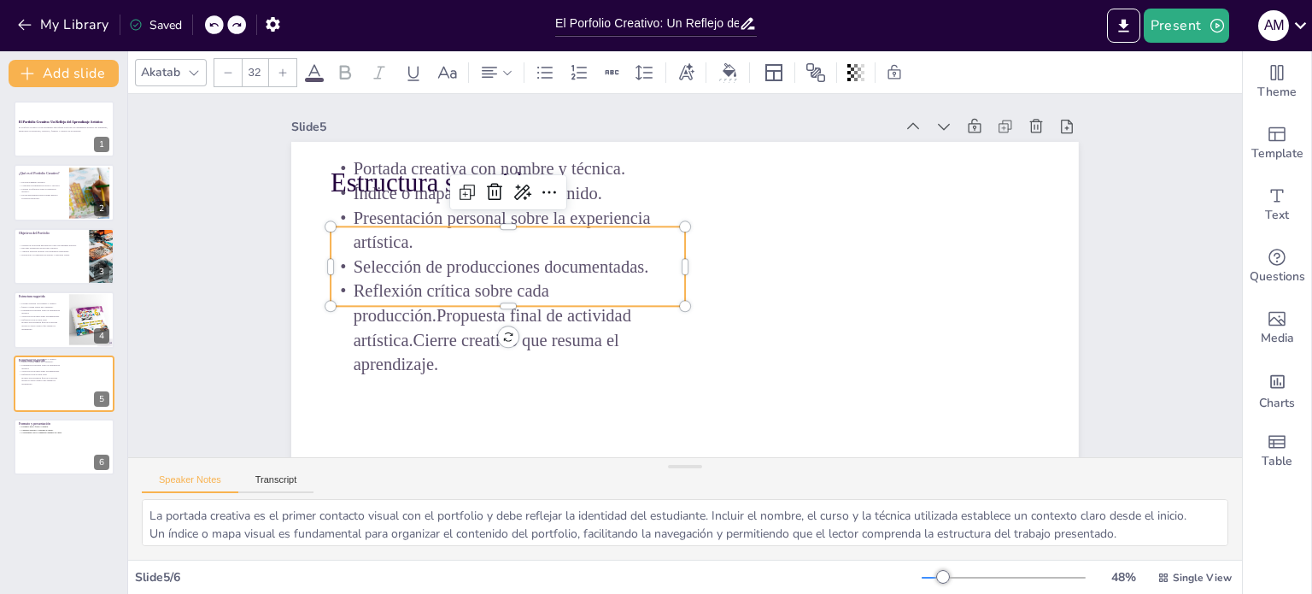
click at [468, 355] on p "Reflexión crítica sobre cada producción.Propuesta final de actividad artística.…" at bounding box center [502, 250] width 364 height 233
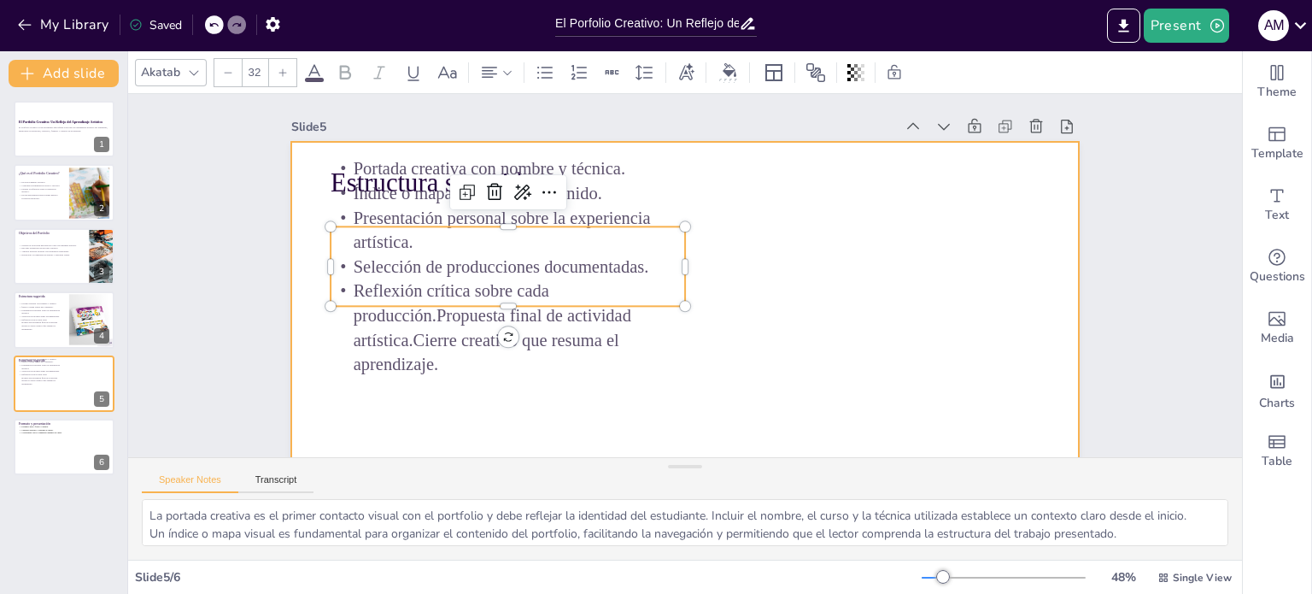
click at [868, 307] on div at bounding box center [667, 361] width 862 height 596
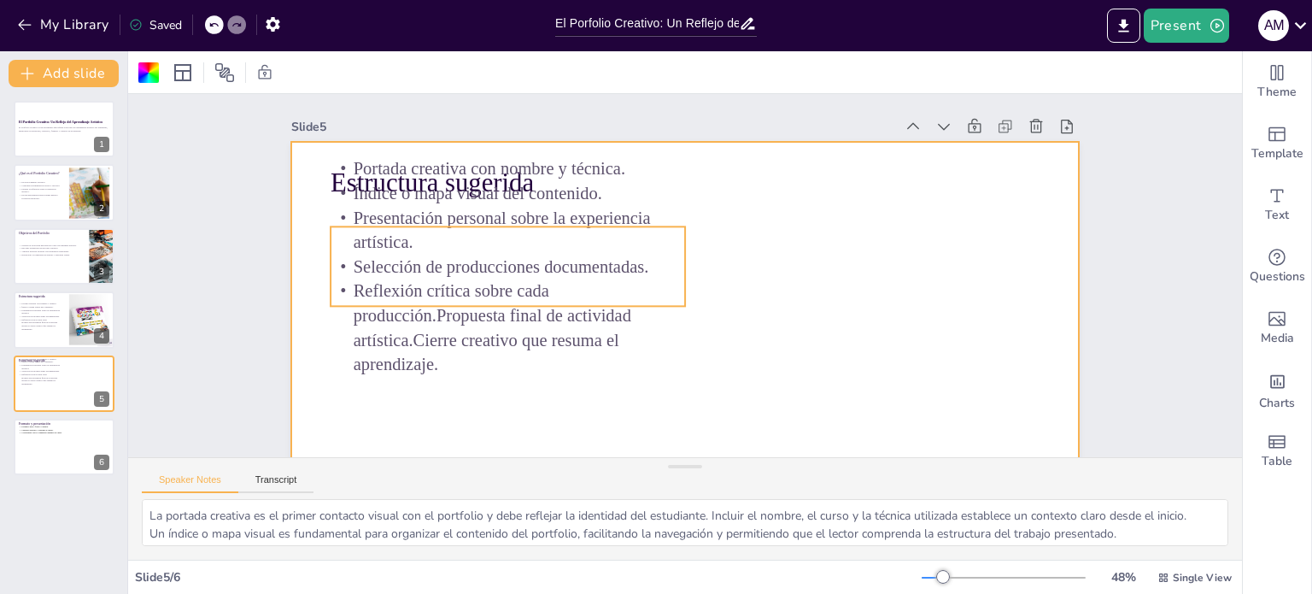
click at [343, 167] on p "Portada creativa con nombre y técnica." at bounding box center [520, 151] width 355 height 62
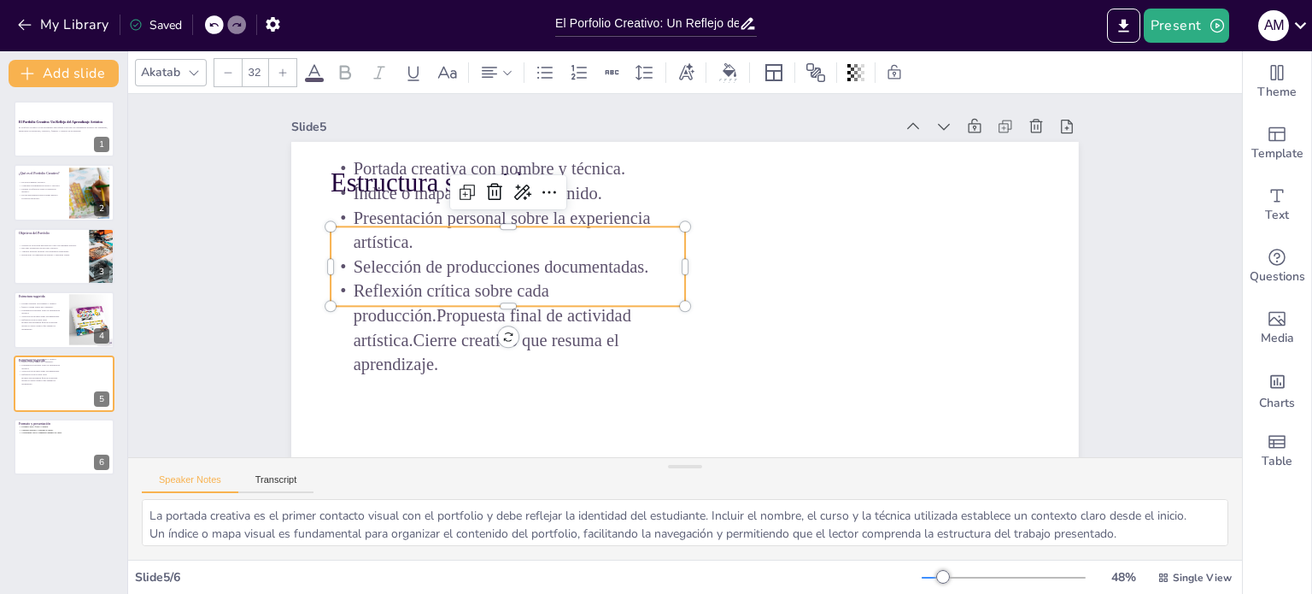
click at [354, 166] on span "Portada creativa con nombre y técnica." at bounding box center [490, 169] width 272 height 20
click at [400, 164] on span "Portada creativa con nombre y técnica." at bounding box center [532, 113] width 265 height 103
click at [366, 164] on span "Portada creativa con nombre y técnica." at bounding box center [502, 148] width 273 height 48
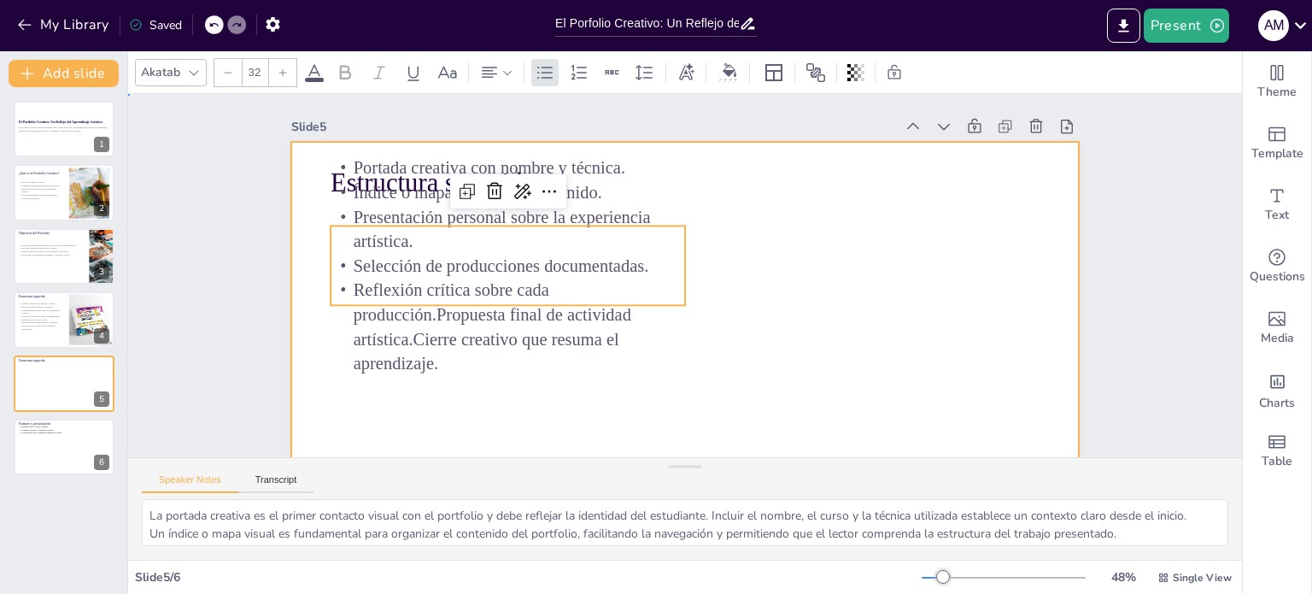
click at [706, 352] on div at bounding box center [667, 361] width 862 height 597
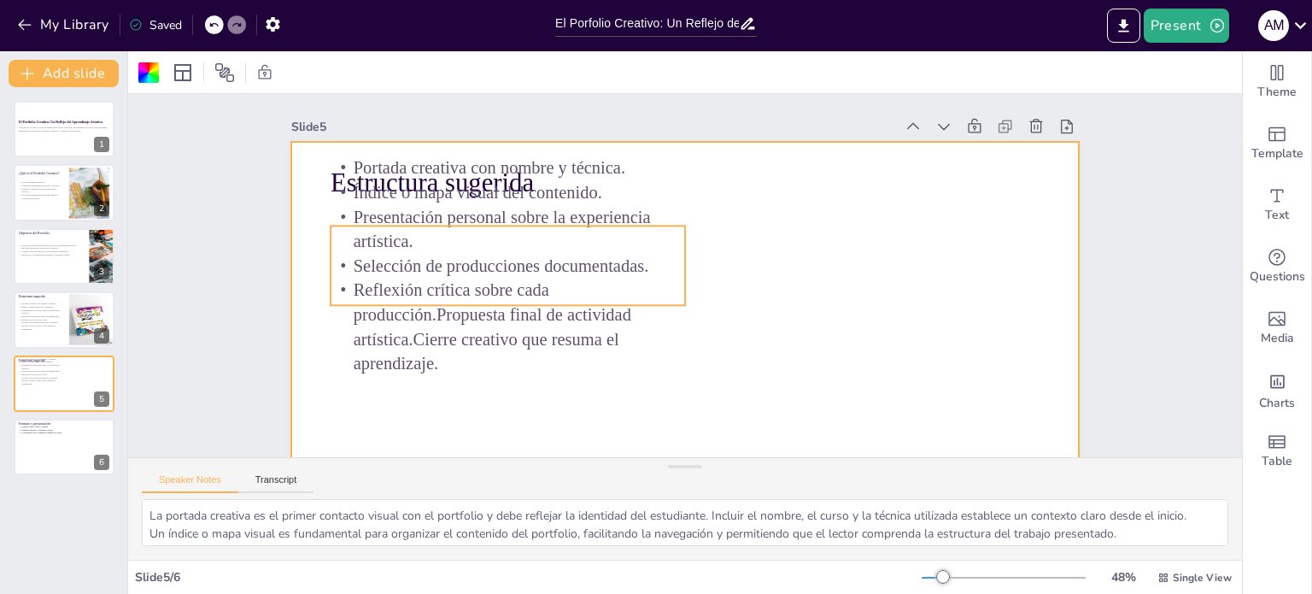
click at [462, 246] on p "Presentación personal sobre la experiencia artística." at bounding box center [513, 209] width 357 height 85
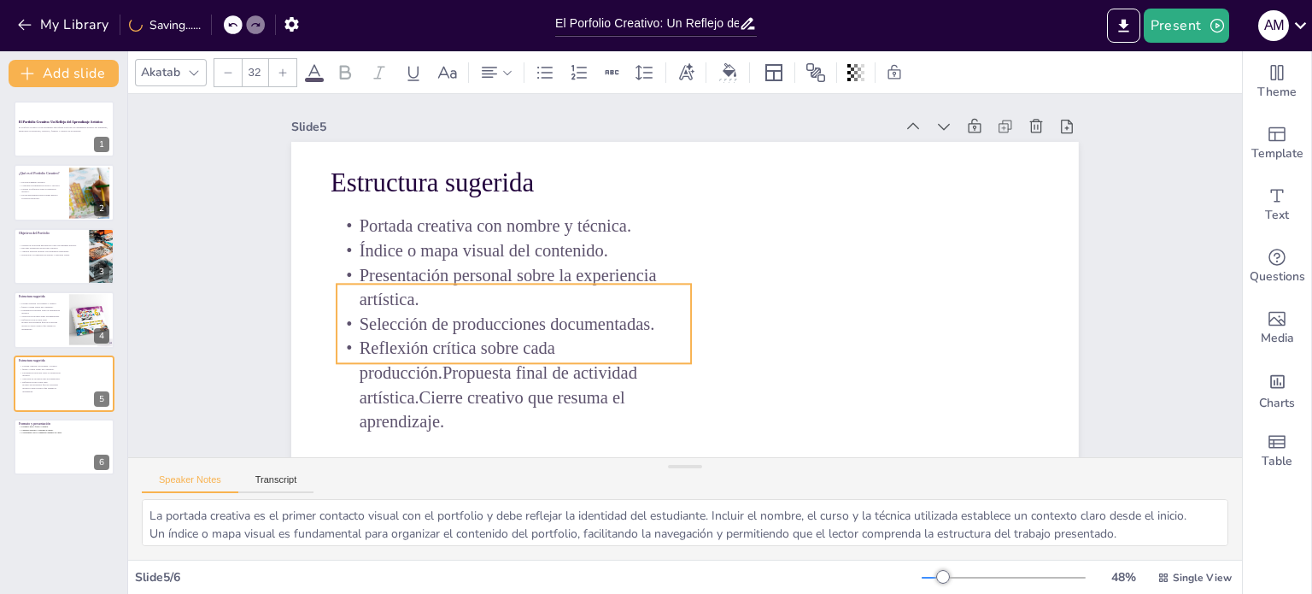
drag, startPoint x: 470, startPoint y: 242, endPoint x: 476, endPoint y: 300, distance: 58.4
click at [476, 300] on p "Presentación personal sobre la experiencia artística." at bounding box center [513, 269] width 357 height 86
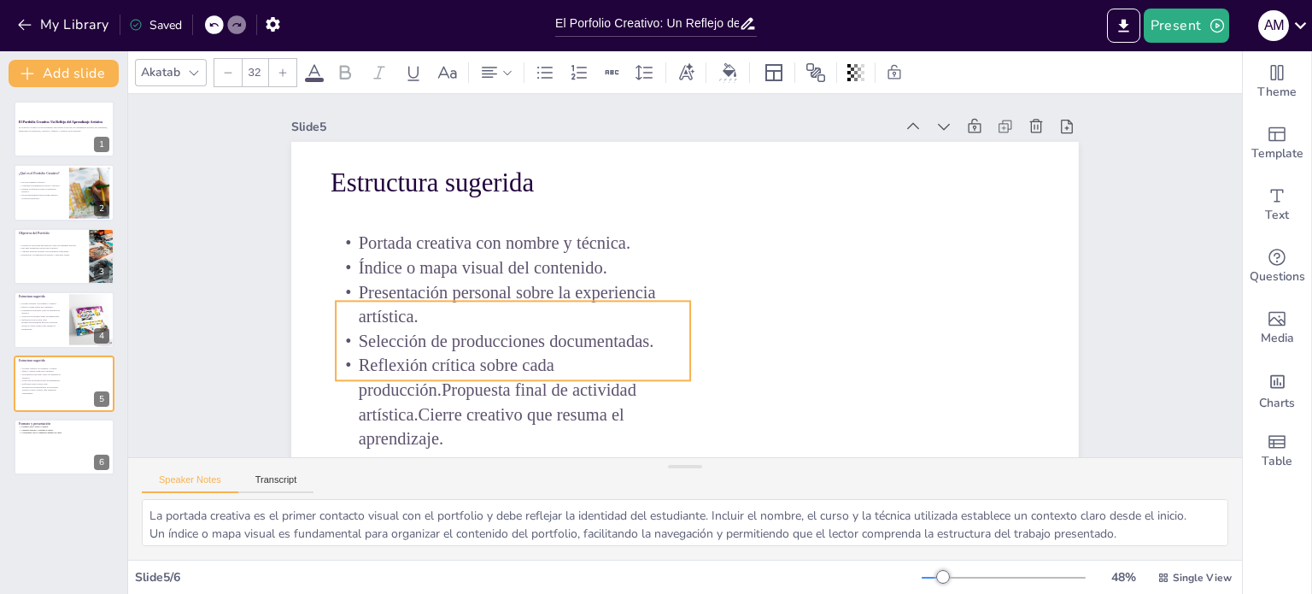
drag, startPoint x: 439, startPoint y: 302, endPoint x: 438, endPoint y: 320, distance: 17.1
click at [438, 320] on p "Presentación personal sobre la experiencia artística." at bounding box center [510, 267] width 357 height 121
click at [360, 244] on p "Portada creativa con nombre y técnica." at bounding box center [532, 191] width 344 height 132
click at [382, 237] on span "Portada creativa con nombre y técnica." at bounding box center [514, 185] width 265 height 103
click at [414, 227] on span "Portada creativa con nombre y técnica." at bounding box center [536, 150] width 245 height 153
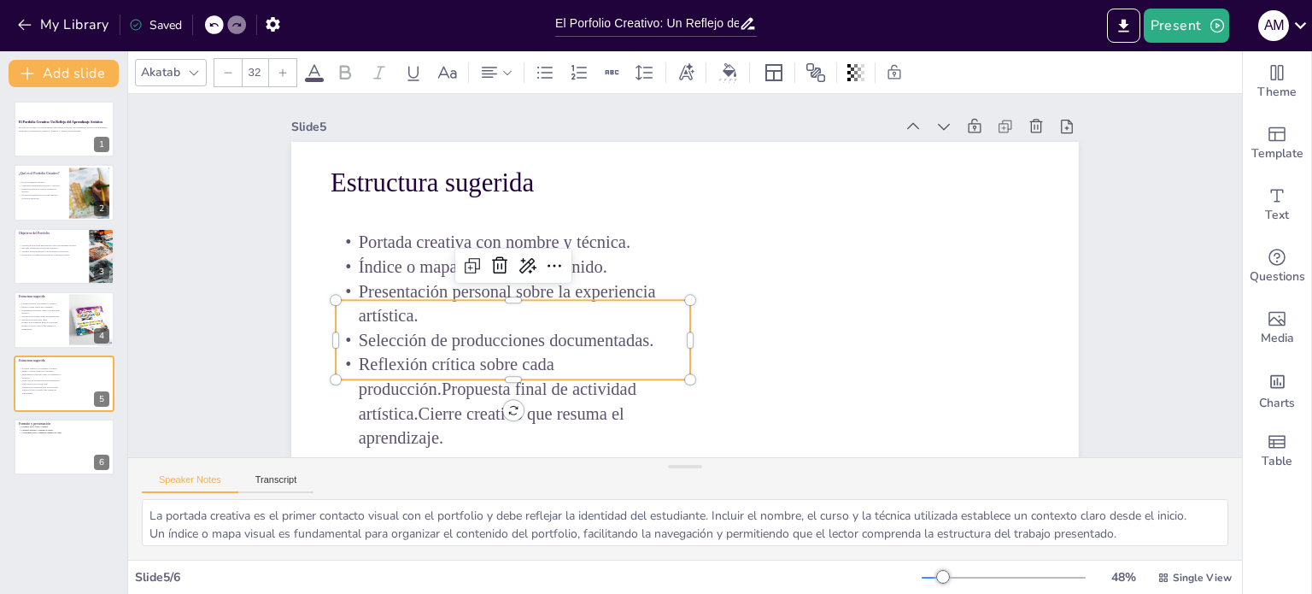
click at [382, 236] on span "Portada creativa con nombre y técnica." at bounding box center [514, 184] width 265 height 103
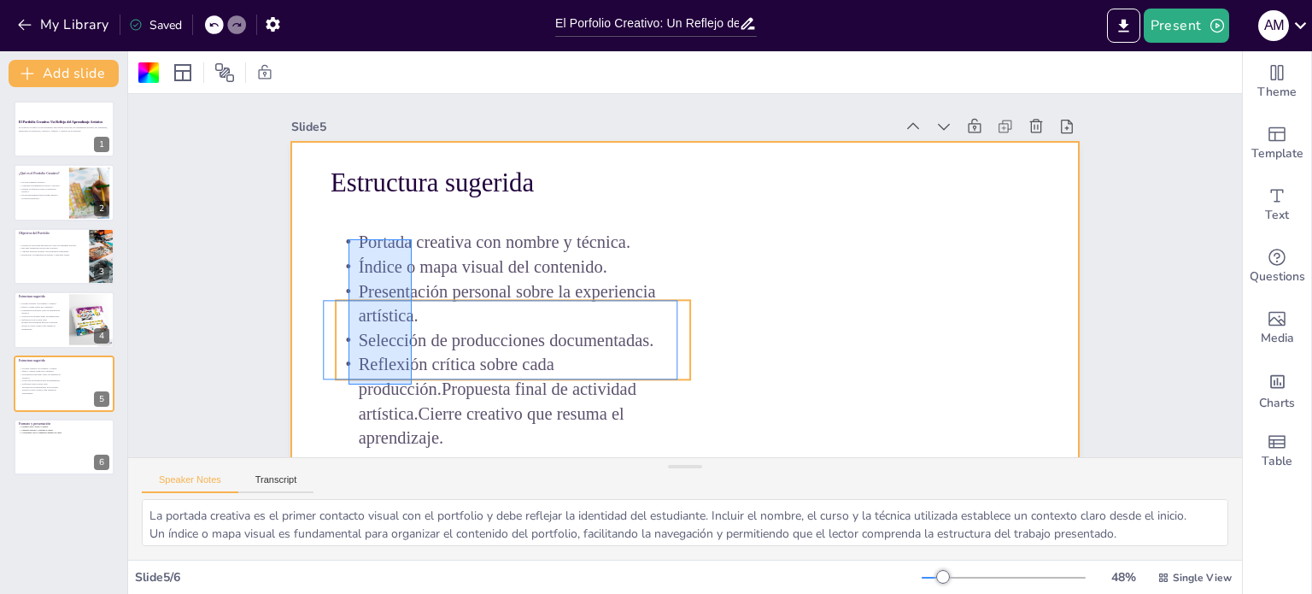
drag, startPoint x: 349, startPoint y: 239, endPoint x: 417, endPoint y: 394, distance: 169.1
click at [417, 394] on div "Portada creativa con nombre y técnica. Índice o mapa visual del contenido. Pres…" at bounding box center [504, 303] width 392 height 290
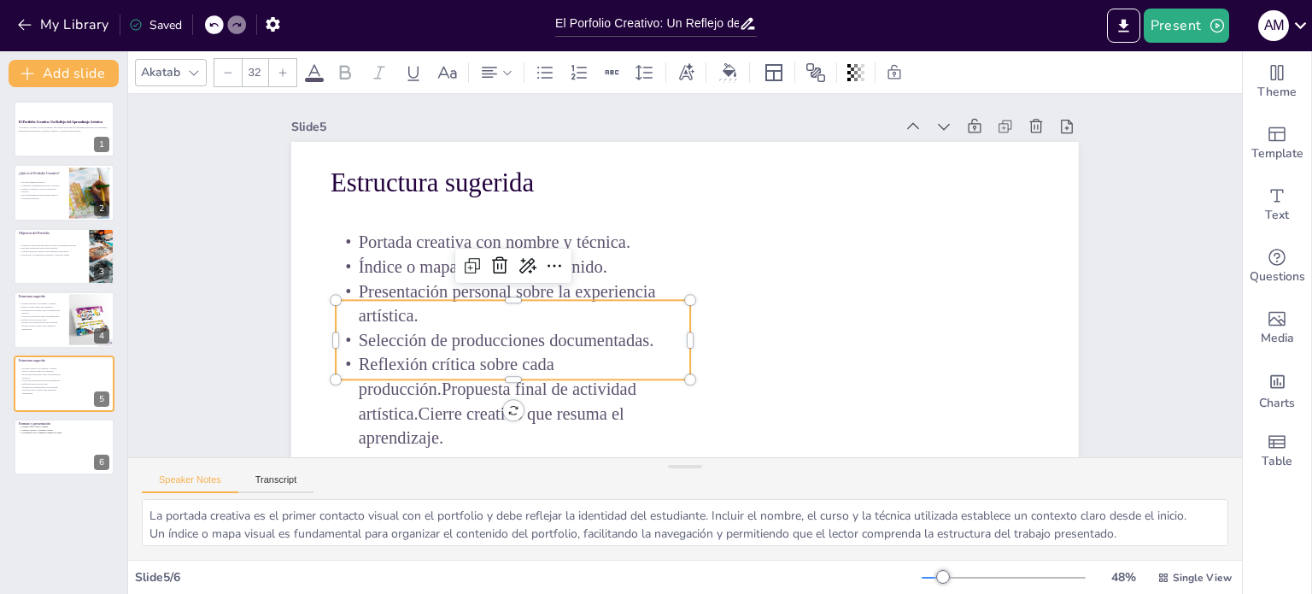
click at [387, 244] on span "Índice o mapa visual del contenido." at bounding box center [504, 185] width 235 height 119
click at [459, 221] on span "Portada creativa con nombre y técnica." at bounding box center [566, 123] width 215 height 197
click at [497, 240] on p "Portada creativa con nombre y técnica." at bounding box center [611, 116] width 228 height 301
click at [344, 240] on p "Portada creativa con nombre y técnica." at bounding box center [517, 224] width 355 height 62
click at [371, 239] on span "Portada creativa con nombre y técnica." at bounding box center [506, 202] width 270 height 75
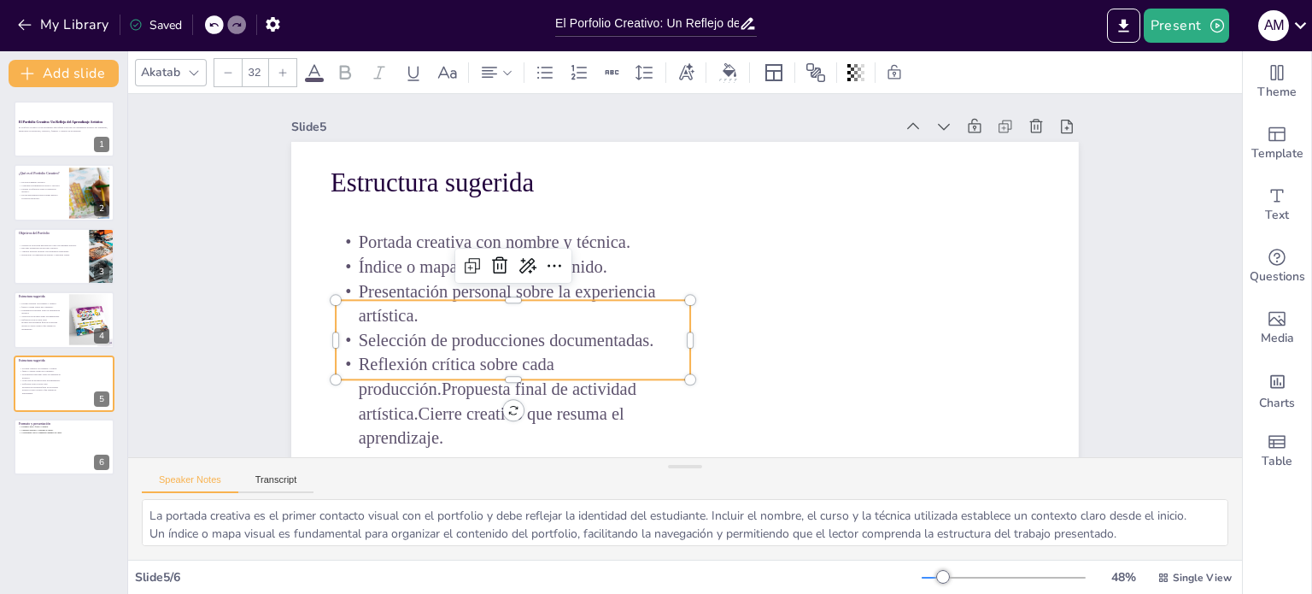
click at [344, 239] on p "Portada creativa con nombre y técnica." at bounding box center [517, 225] width 355 height 62
click at [209, 32] on div at bounding box center [214, 24] width 19 height 19
click at [215, 22] on icon at bounding box center [213, 25] width 10 height 10
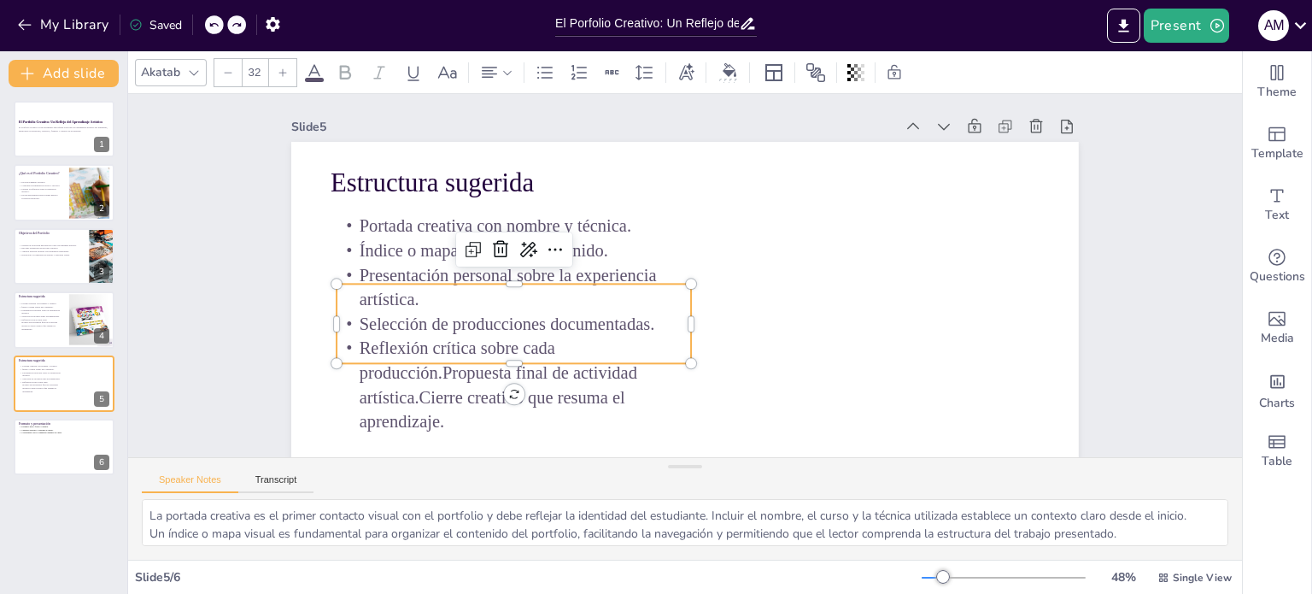
click at [215, 22] on icon at bounding box center [213, 25] width 10 height 10
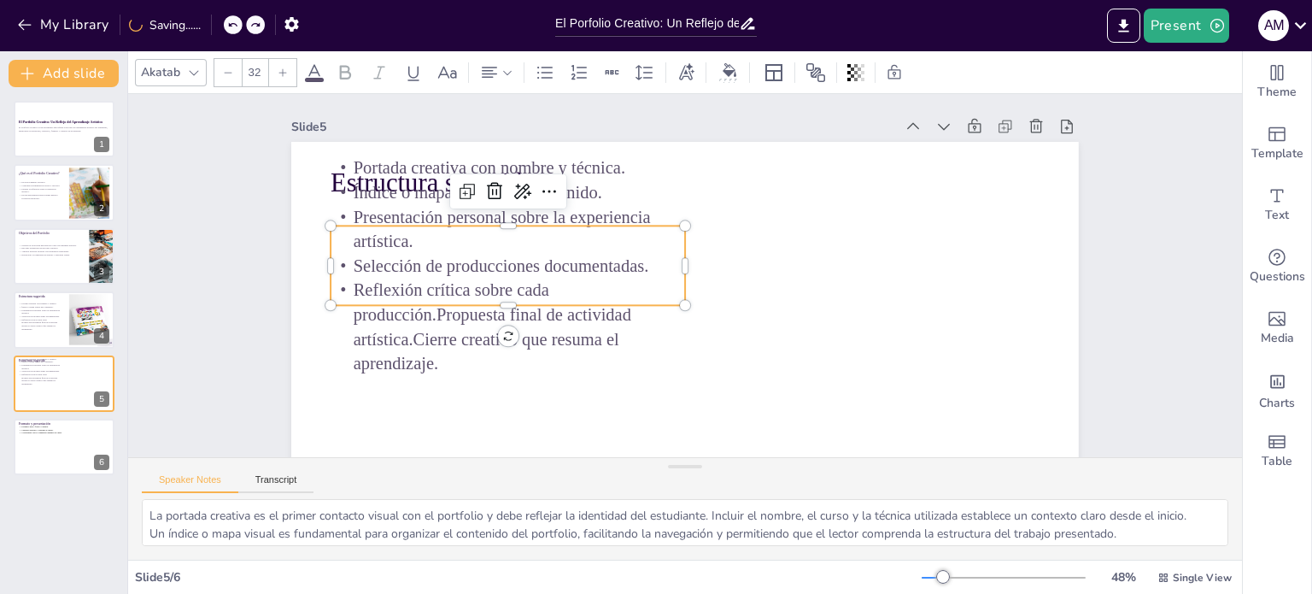
click at [215, 22] on div "My Library Saving......" at bounding box center [154, 24] width 308 height 31
click at [215, 22] on icon at bounding box center [213, 25] width 10 height 10
click at [211, 24] on icon at bounding box center [213, 25] width 9 height 4
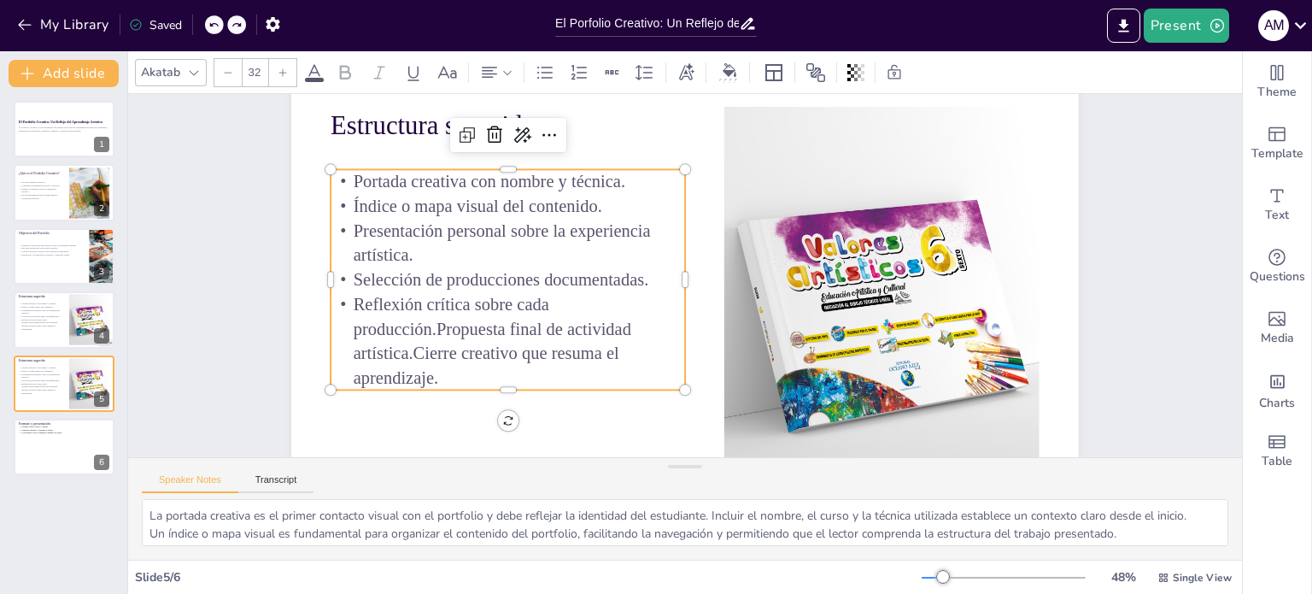
scroll to position [55, 0]
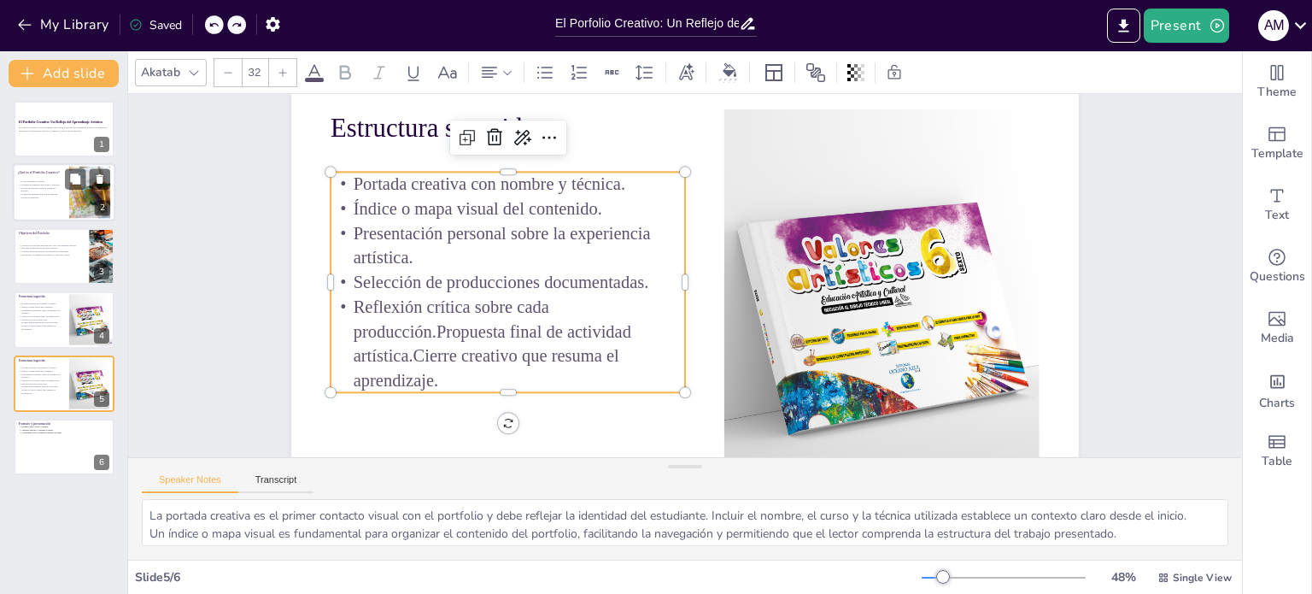
click at [44, 187] on span "Facilita la reflexión sobre el desarrollo artístico." at bounding box center [38, 190] width 35 height 6
type textarea "Lo ipsumdolo sitametc ad elitse doei te incididun utlaboree dol magnaal en admi…"
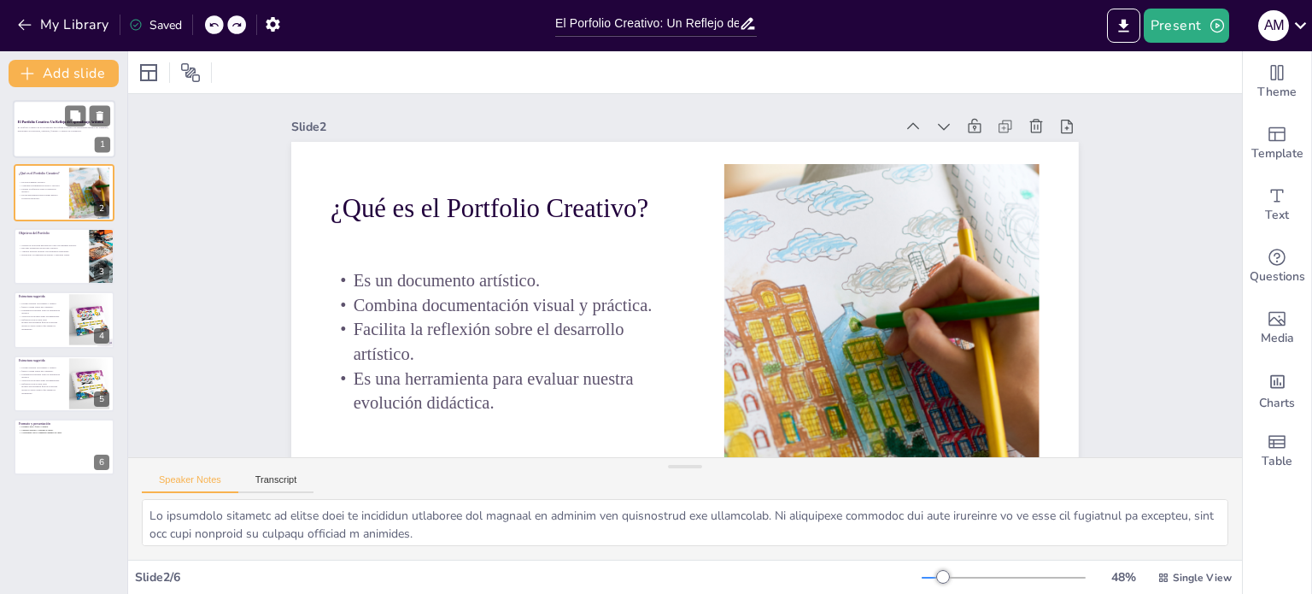
click at [31, 126] on p "El Portfolio Creativo es un documento que refleja el proceso de aprendizaje art…" at bounding box center [64, 129] width 92 height 6
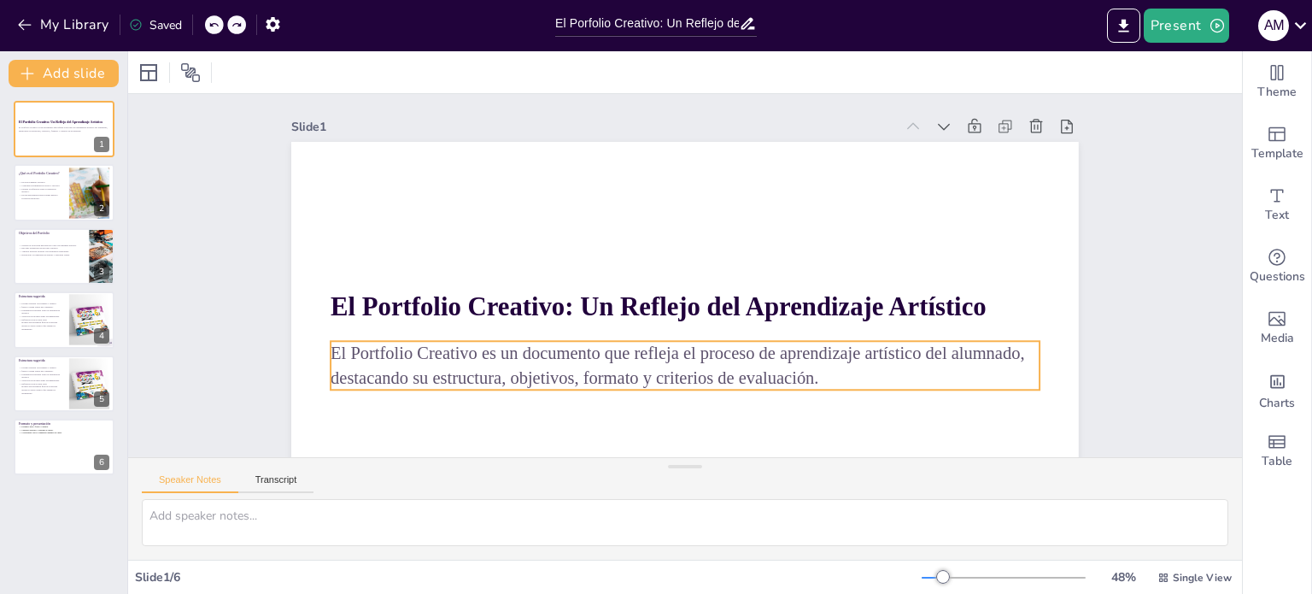
click at [347, 353] on span "El Portfolio Creativo es un documento que refleja el proceso de aprendizaje art…" at bounding box center [668, 353] width 695 height 95
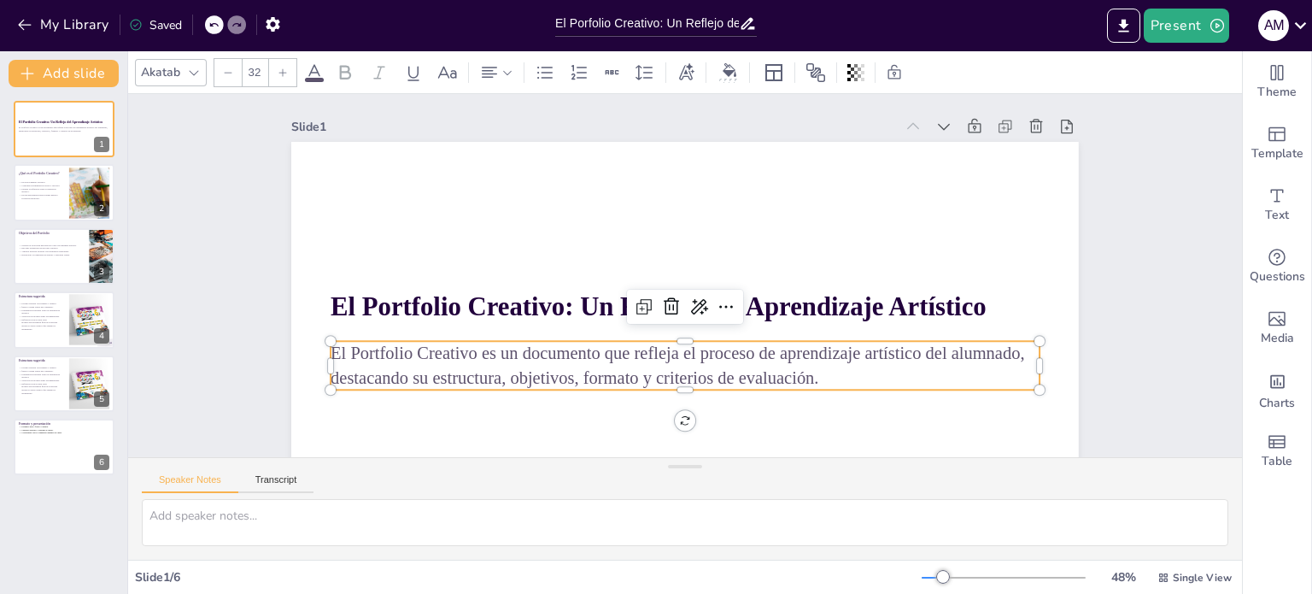
click at [813, 375] on p "El Portfolio Creativo es un documento que refleja el proceso de aprendizaje art…" at bounding box center [676, 364] width 710 height 123
click at [807, 376] on p "El Portfolio Creativo es un documento que refleja el proceso de aprendizaje art…" at bounding box center [665, 363] width 703 height 195
click at [807, 376] on p "El Portfolio Creativo es un documento que refleja el proceso de aprendizaje art…" at bounding box center [665, 364] width 703 height 196
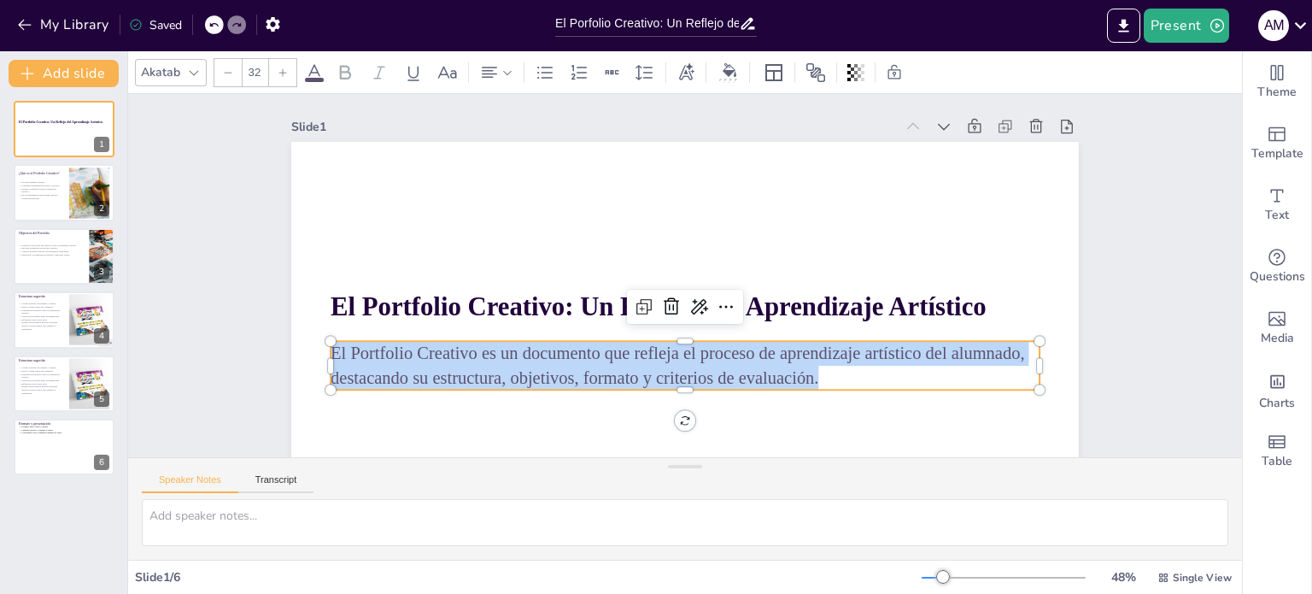
drag, startPoint x: 807, startPoint y: 376, endPoint x: 316, endPoint y: 355, distance: 491.7
click at [316, 355] on div "El Portfolio Creativo: Un Reflejo del Aprendizaje Artístico El Portfolio Creati…" at bounding box center [658, 358] width 886 height 665
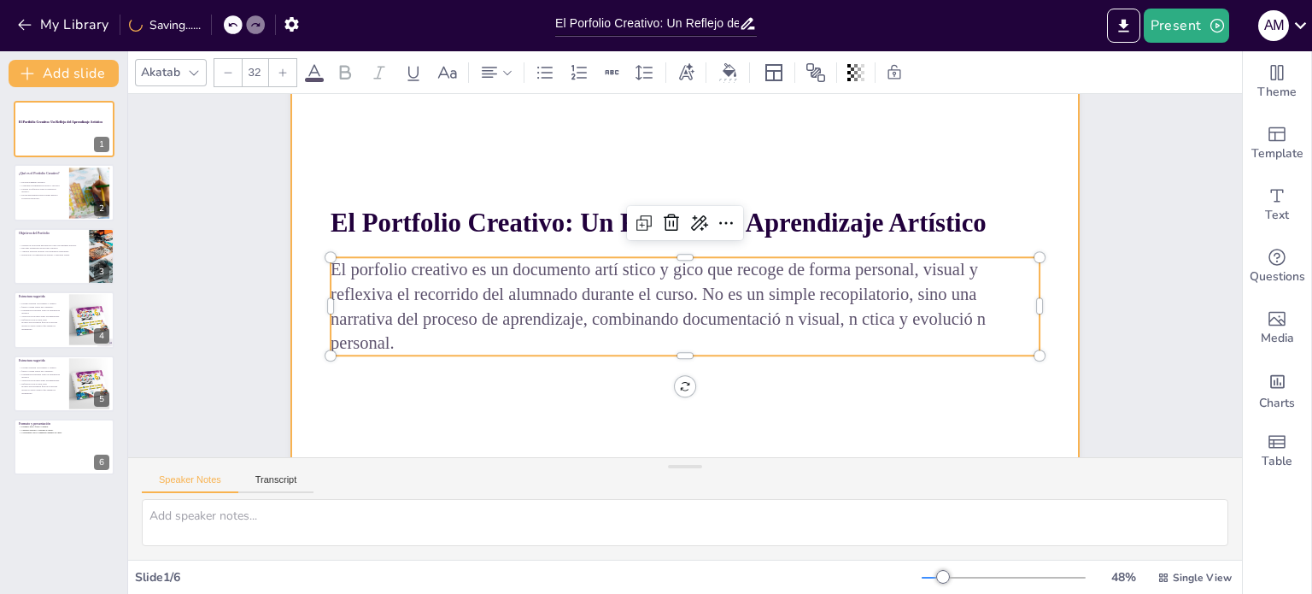
scroll to position [85, 0]
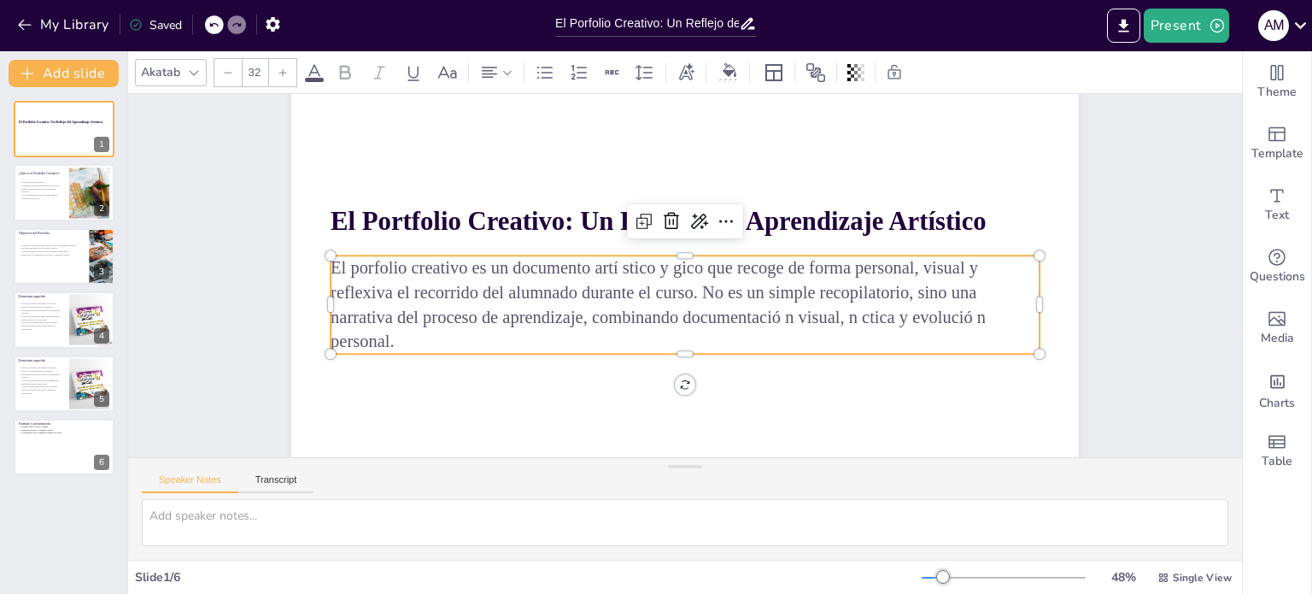
click at [610, 268] on span "El porfolio creativo es un documento artí stico y gico que recoge de forma pers…" at bounding box center [647, 283] width 644 height 267
click at [774, 314] on span "El porfolio creativo es un documento artístico y gico que recoge de forma perso…" at bounding box center [653, 289] width 656 height 137
click at [959, 317] on span "El porfolio creativo es un documento artístico y gico que recoge de forma perso…" at bounding box center [651, 289] width 652 height 136
click at [510, 379] on div at bounding box center [685, 277] width 830 height 523
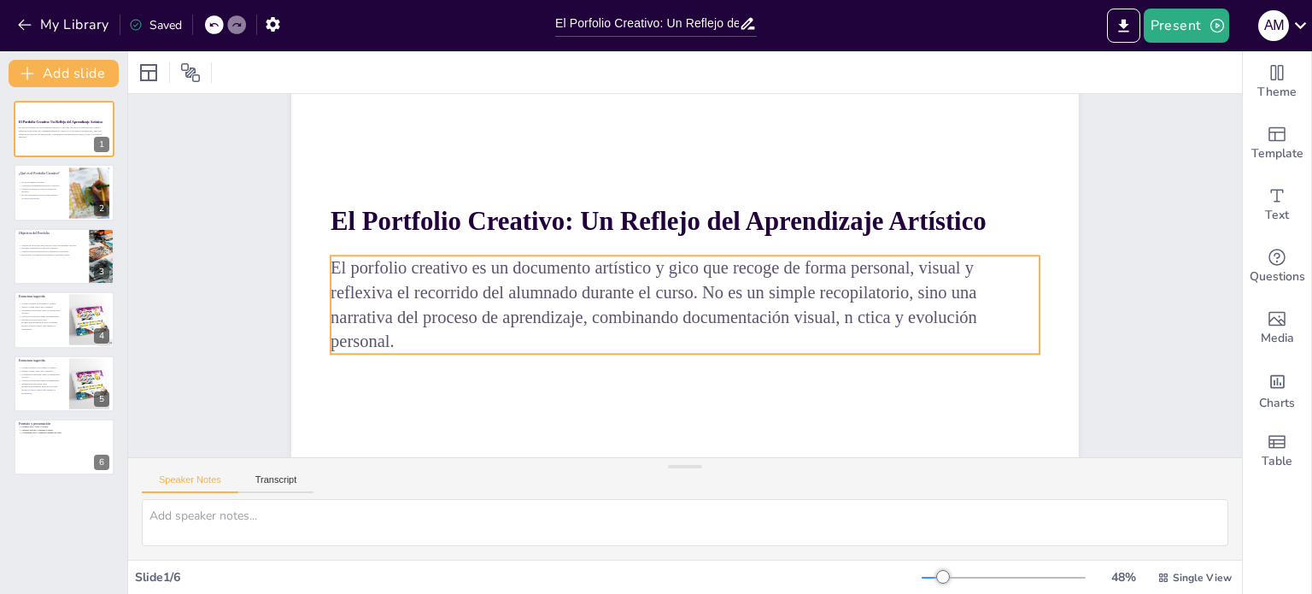
click at [657, 266] on span "El porfolio creativo es un documento artístico y gico que recoge de forma perso…" at bounding box center [654, 304] width 647 height 93
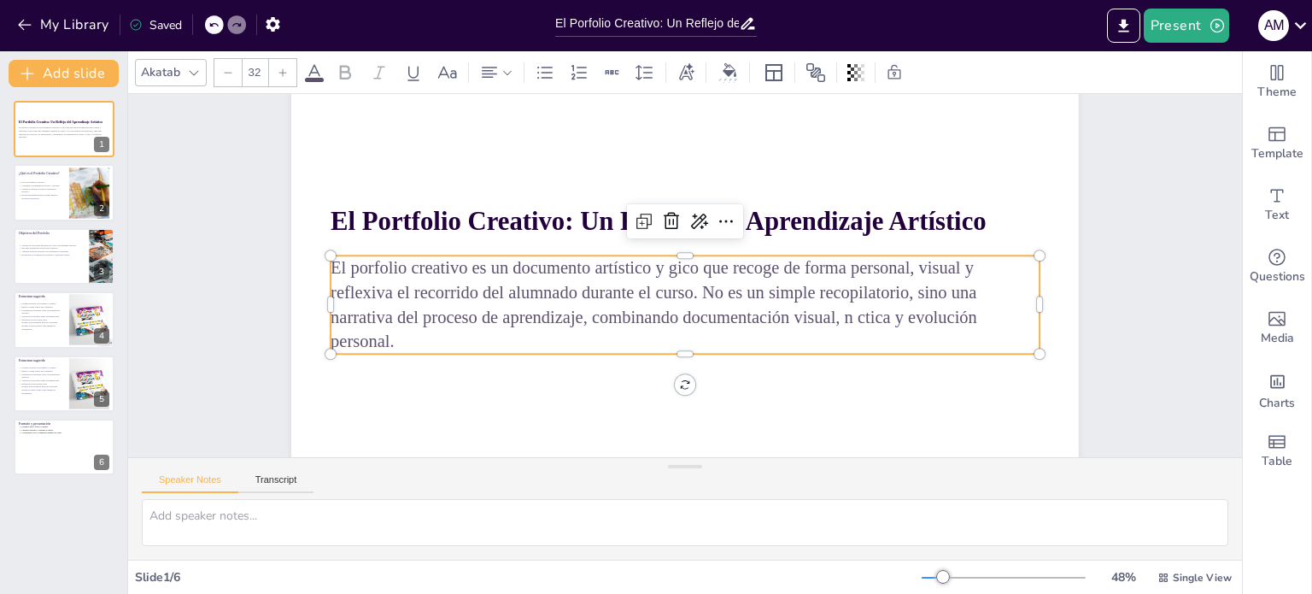
click at [657, 268] on span "El porfolio creativo es un documento artístico y gico que recoge de forma perso…" at bounding box center [642, 275] width 603 height 382
click at [657, 268] on span "El porfolio creativo es un documento artístico y gico que recoge de forma perso…" at bounding box center [647, 285] width 649 height 201
click at [657, 268] on span "El porfolio creativo es un documento artístico y gico que recoge de forma perso…" at bounding box center [649, 289] width 649 height 136
click at [832, 320] on span "El porfolio creativo es un documento artístico y pedagógico que recoge de forma…" at bounding box center [672, 285] width 698 height 201
click at [901, 317] on span "El porfolio creativo es un documento artístico y pedagógico que recoge de forma…" at bounding box center [675, 291] width 701 height 141
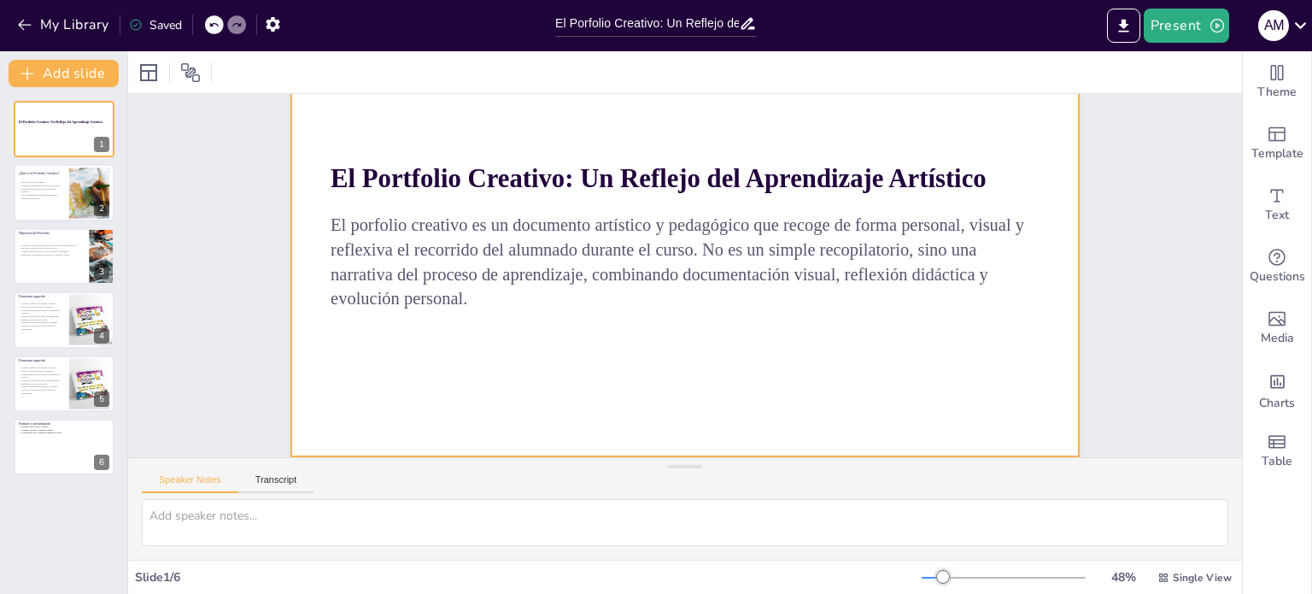
scroll to position [140, 0]
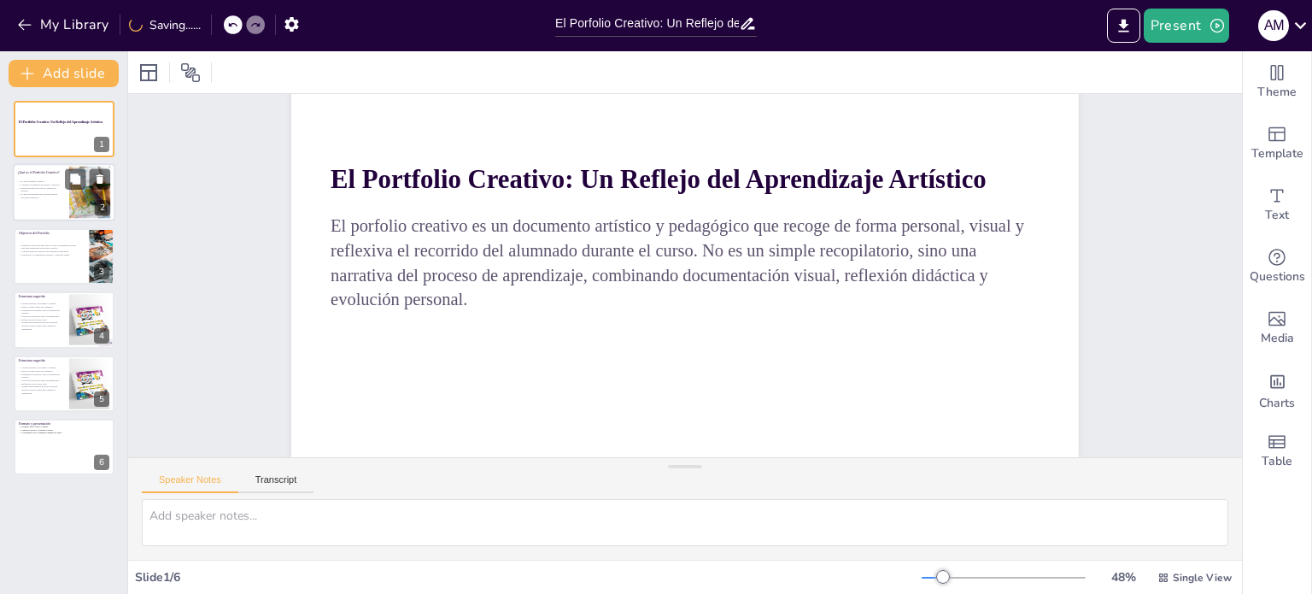
click at [24, 198] on p "Es una herramienta para evaluar nuestra evolución didáctica." at bounding box center [41, 196] width 46 height 6
type textarea "Lo ipsumdolo sitametc ad elitse doei te incididun utlaboree dol magnaal en admi…"
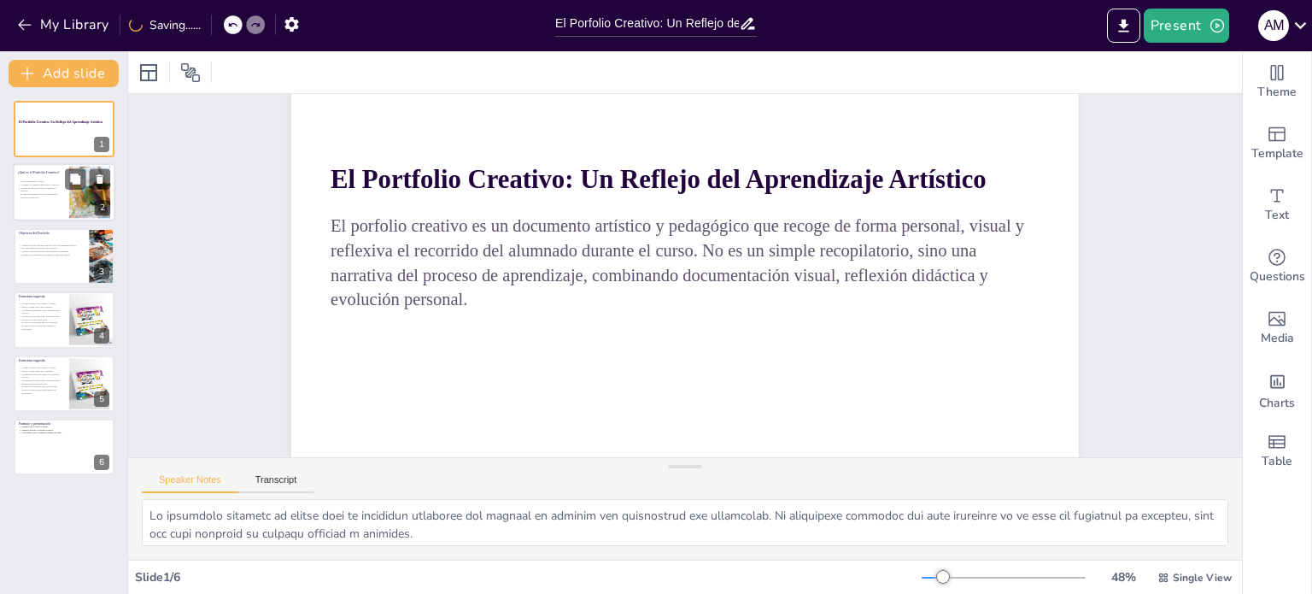
scroll to position [0, 0]
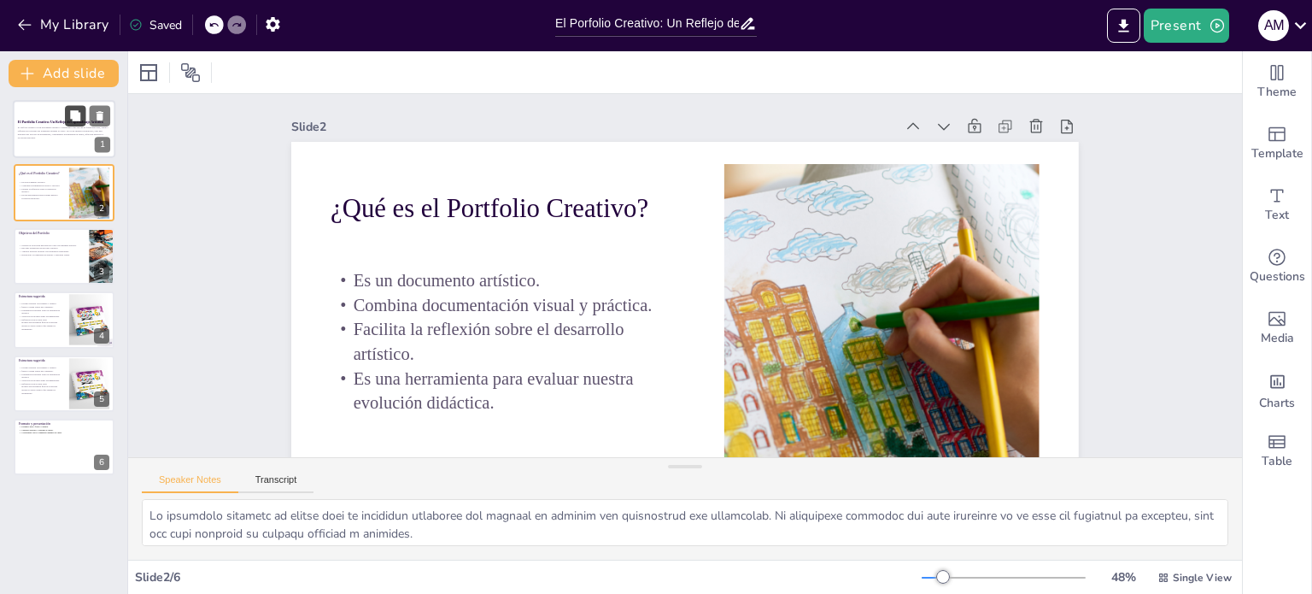
click at [72, 126] on div "El Portfolio Creativo: Un Reflejo del Aprendizaje Artístico El porfolio creativ…" at bounding box center [64, 129] width 103 height 58
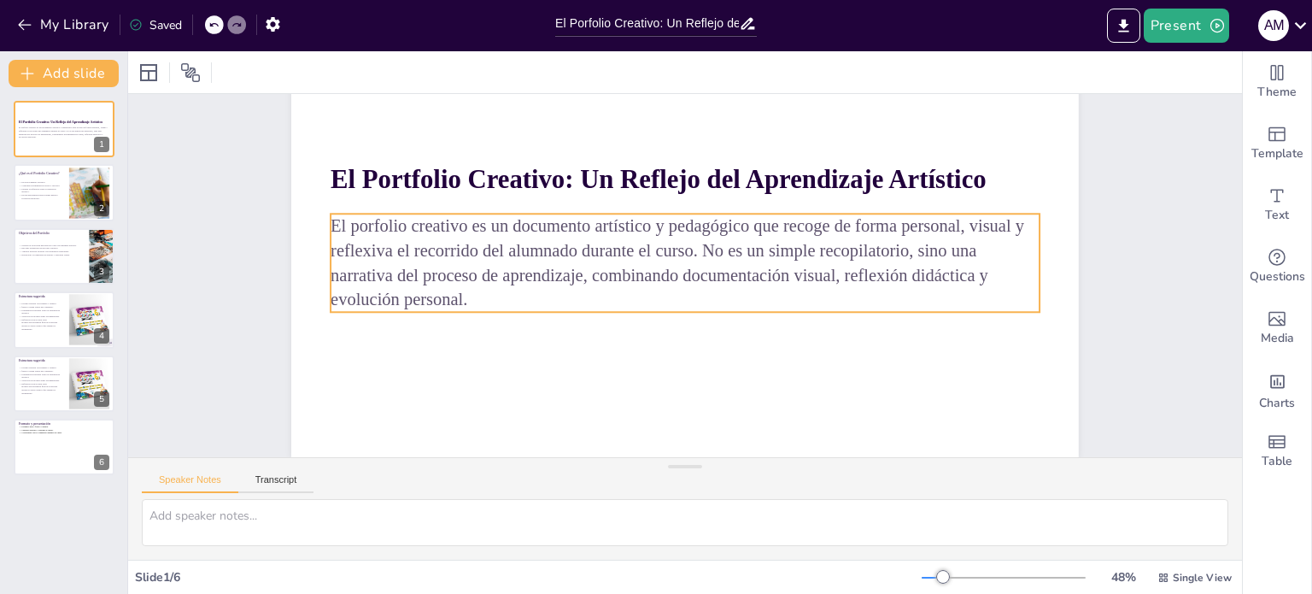
scroll to position [140, 0]
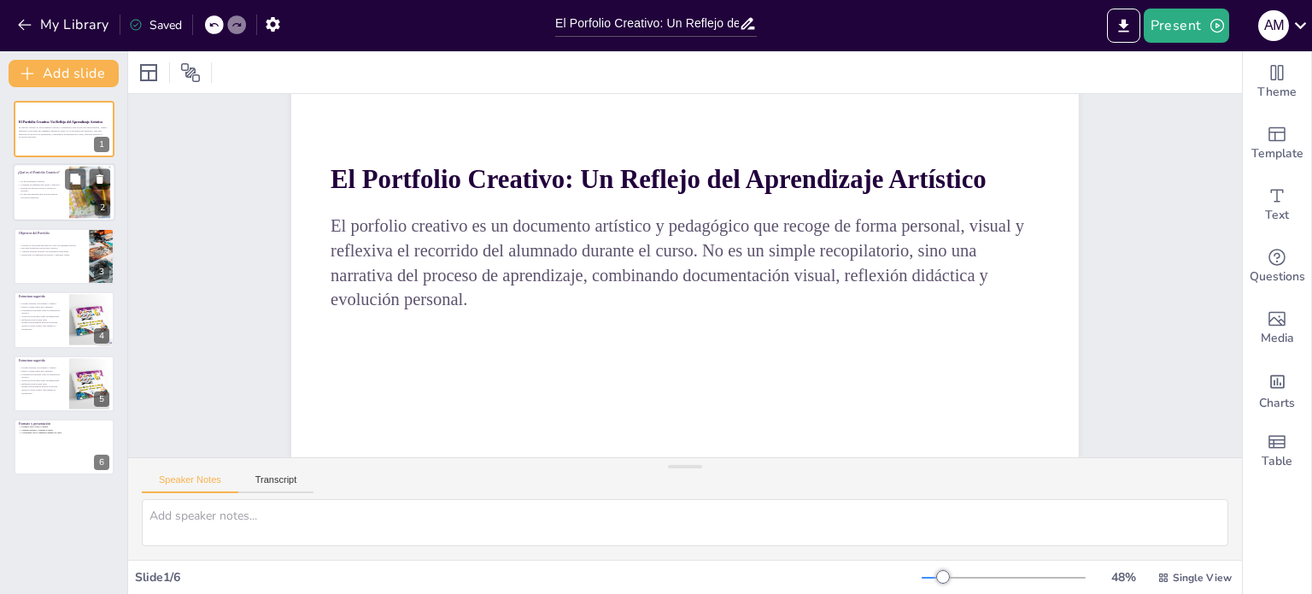
click at [38, 203] on div at bounding box center [64, 193] width 103 height 58
type textarea "Lo ipsumdolo sitametc ad elitse doei te incididun utlaboree dol magnaal en admi…"
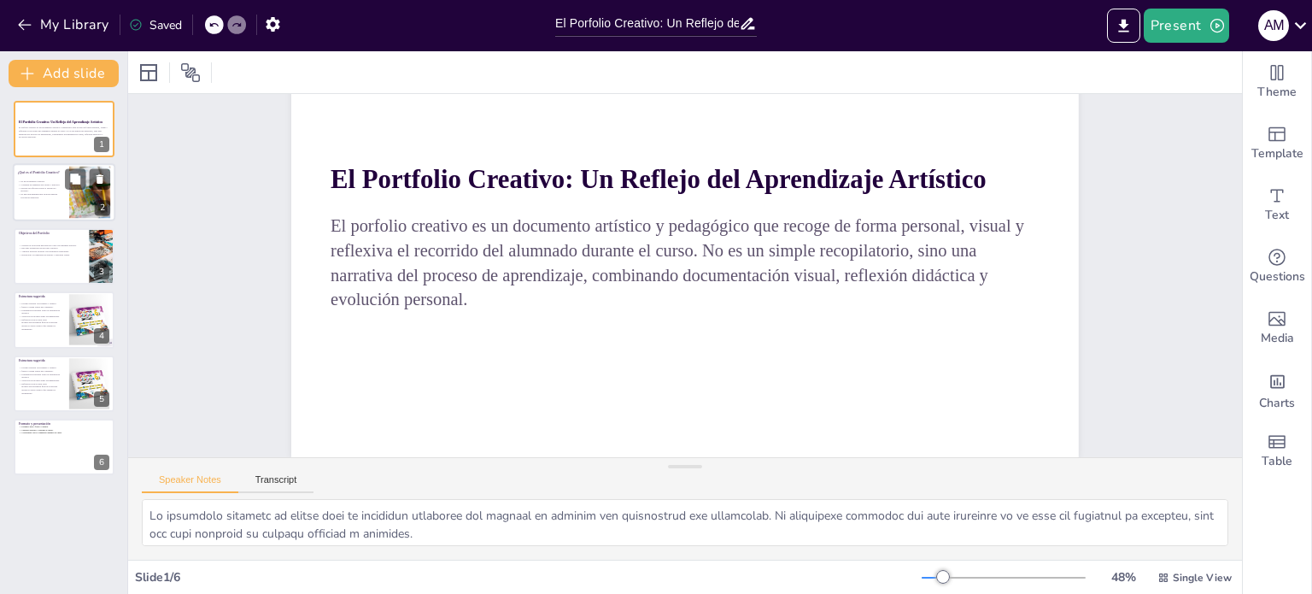
scroll to position [0, 0]
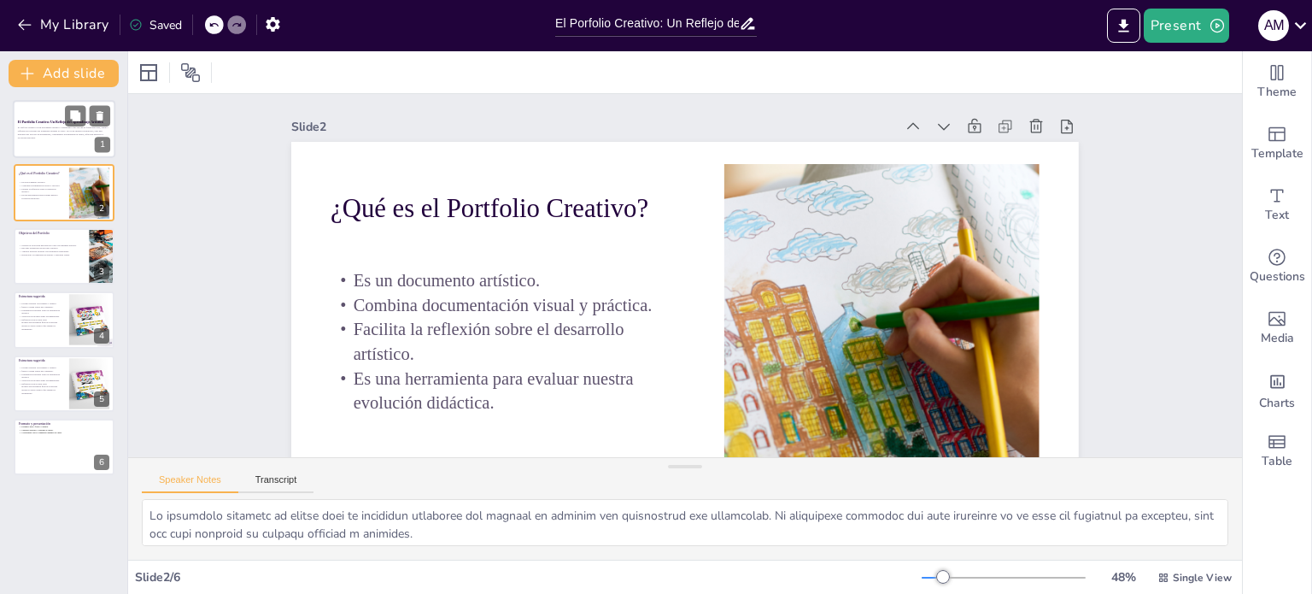
click at [27, 100] on div "El Portfolio Creativo: Un Reflejo del Aprendizaje Artístico El porfolio creativ…" at bounding box center [64, 100] width 103 height 0
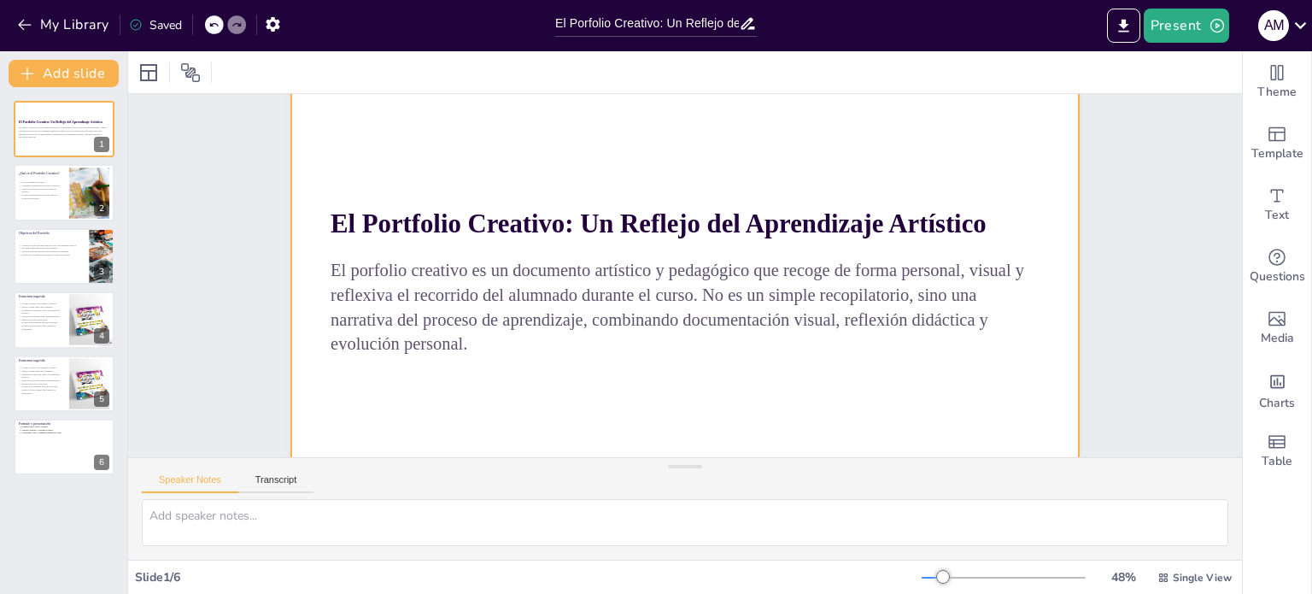
scroll to position [85, 0]
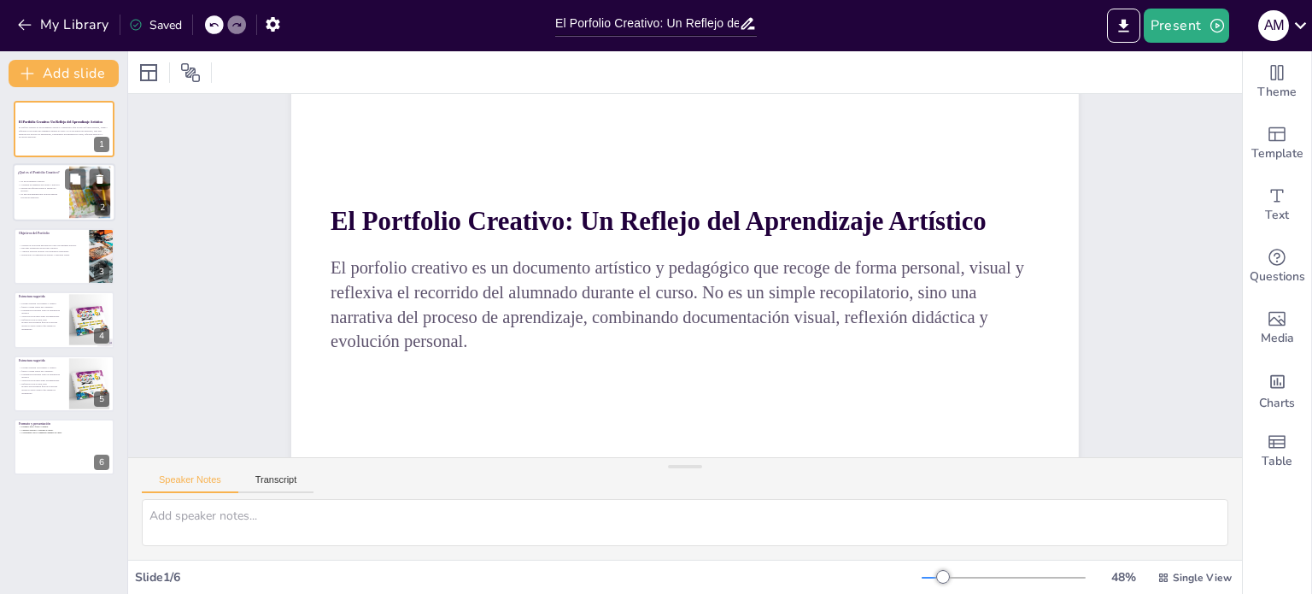
click at [69, 202] on div at bounding box center [89, 193] width 99 height 52
type textarea "Lo ipsumdolo sitametc ad elitse doei te incididun utlaboree dol magnaal en admi…"
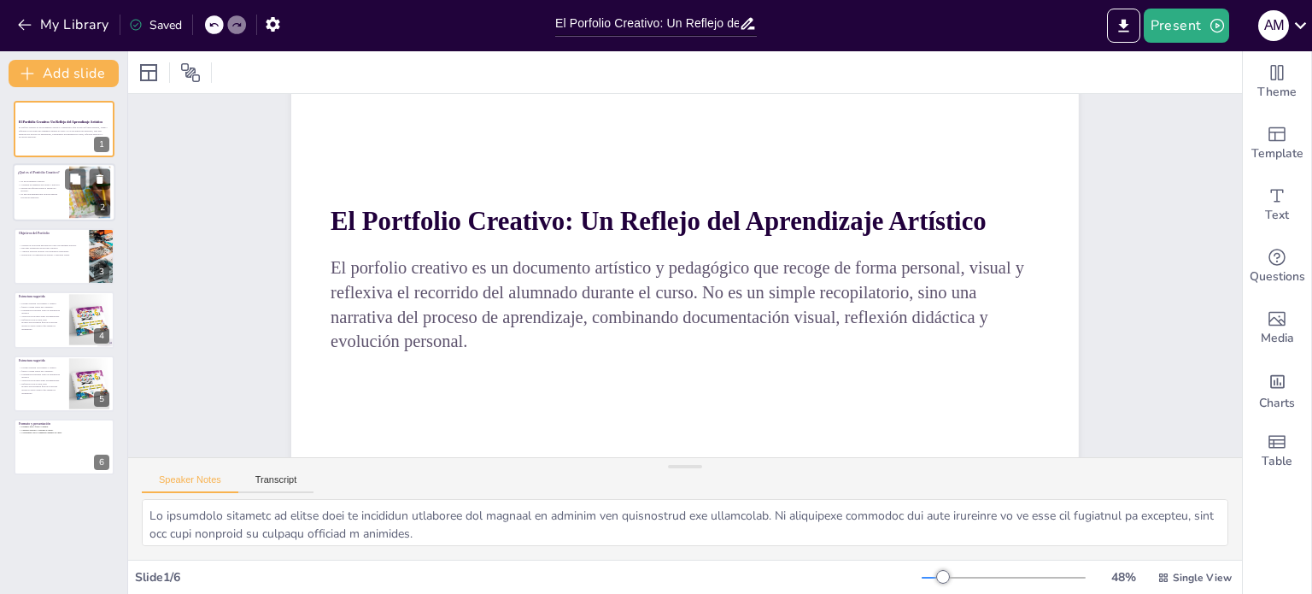
scroll to position [0, 0]
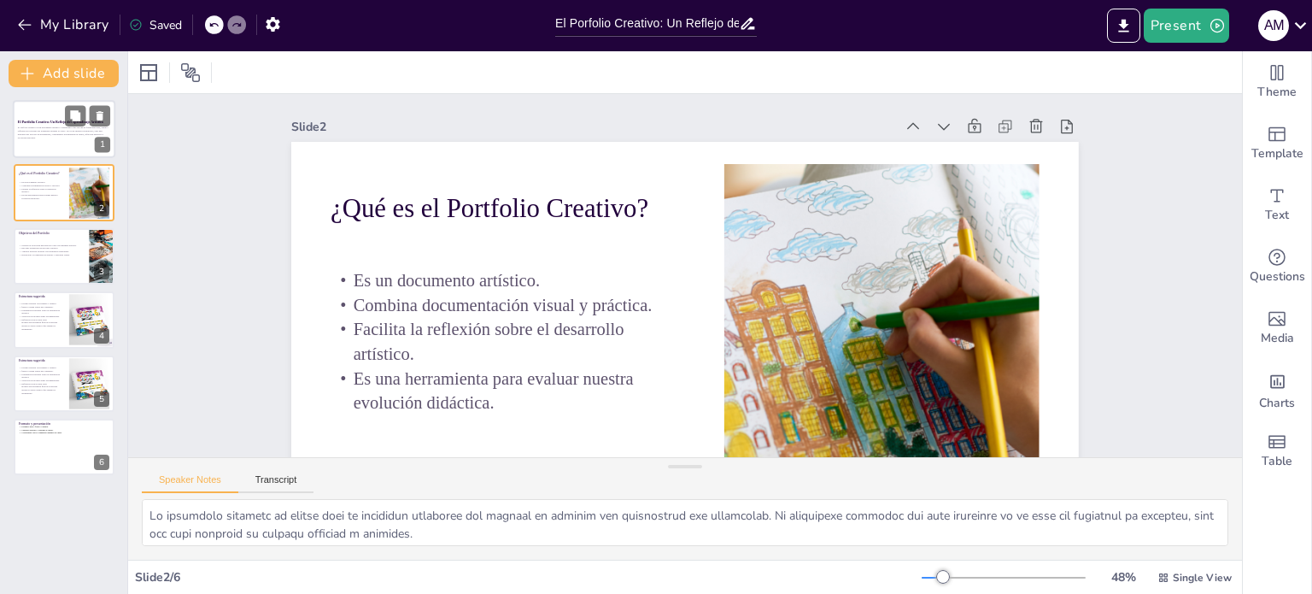
click at [31, 120] on strong "El Portfolio Creativo: Un Reflejo del Aprendizaje Artístico" at bounding box center [60, 121] width 85 height 3
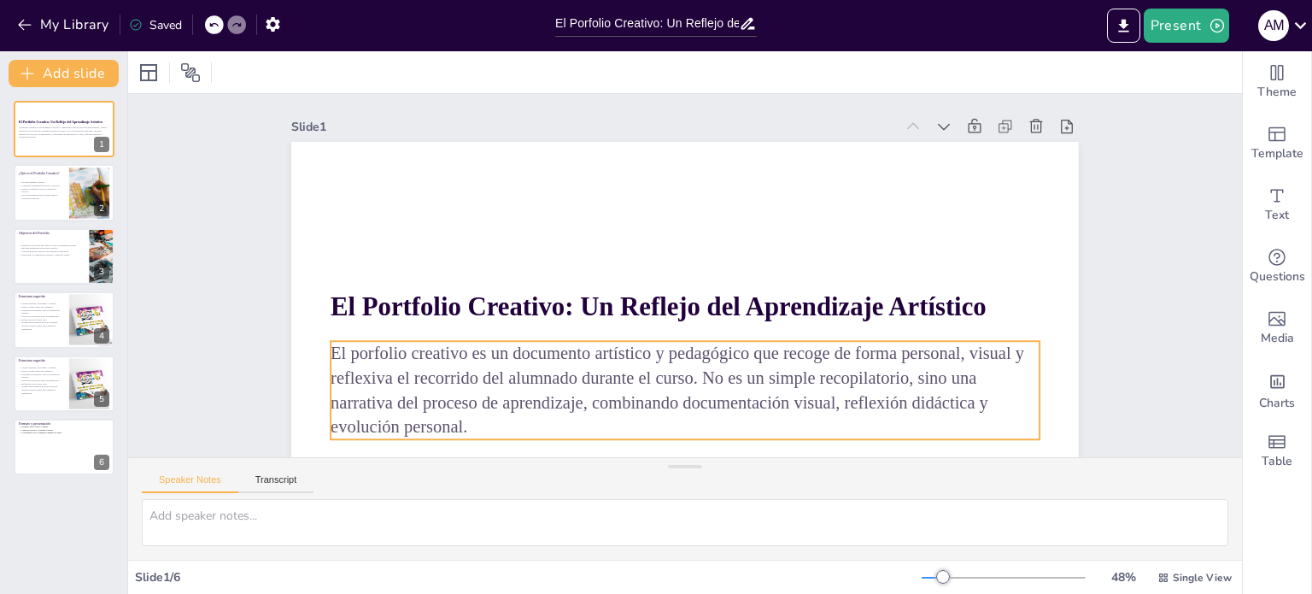
click at [690, 375] on span "El porfolio creativo es un documento artístico y pedagógico que recoge de forma…" at bounding box center [666, 374] width 700 height 137
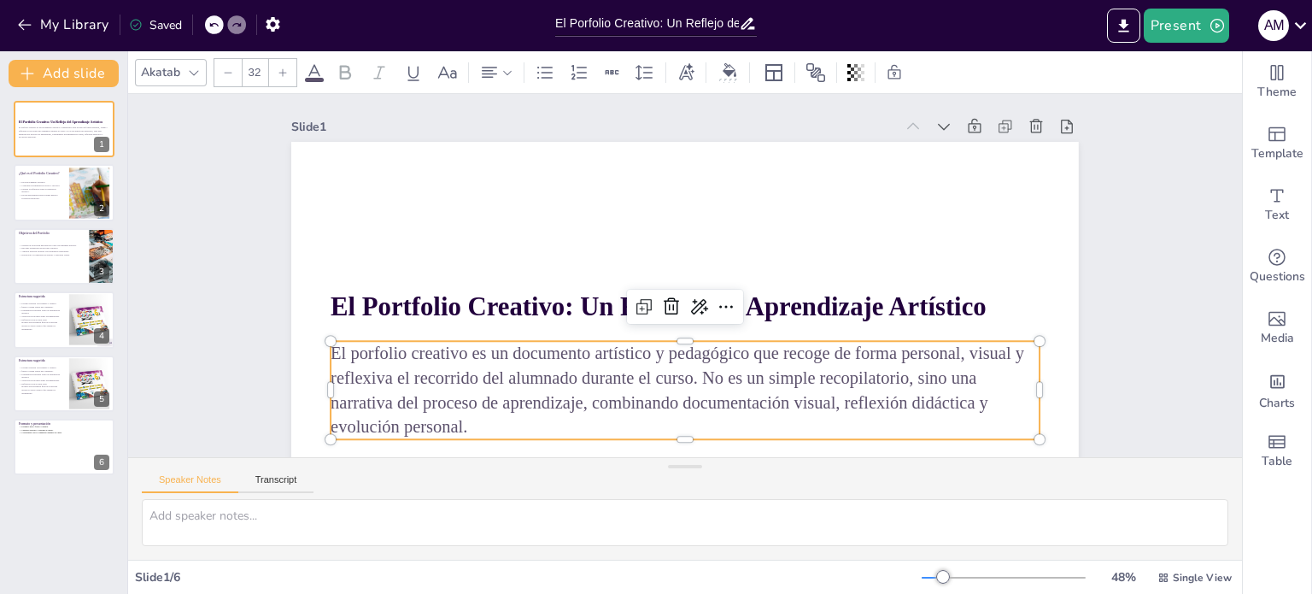
click at [690, 380] on span "El porfolio creativo es un documento artístico y pedagógico que recoge de forma…" at bounding box center [642, 365] width 689 height 268
click at [690, 380] on span "El porfolio creativo es un documento artístico y pedagógico que recoge de forma…" at bounding box center [666, 375] width 700 height 137
click at [690, 380] on span "El porfolio creativo es un documento artístico y pedagógico que recoge de forma…" at bounding box center [654, 369] width 698 height 203
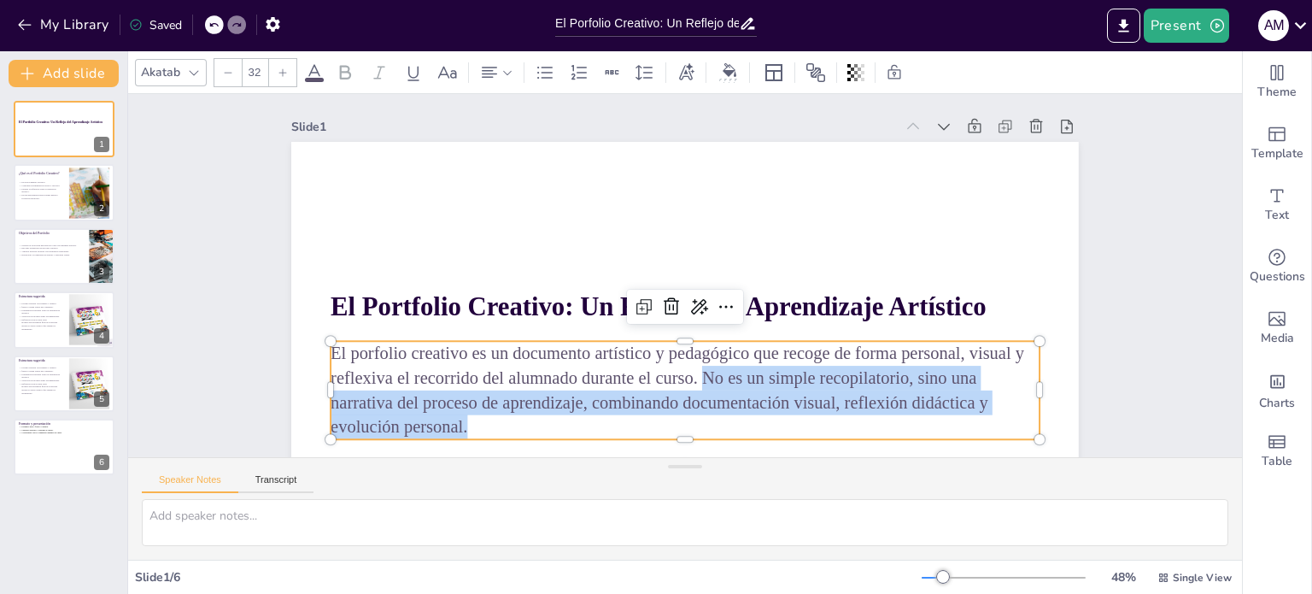
drag, startPoint x: 690, startPoint y: 380, endPoint x: 680, endPoint y: 428, distance: 48.9
click at [680, 428] on p "El porfolio creativo es un documento artístico y pedagógico que recoge de forma…" at bounding box center [649, 384] width 704 height 312
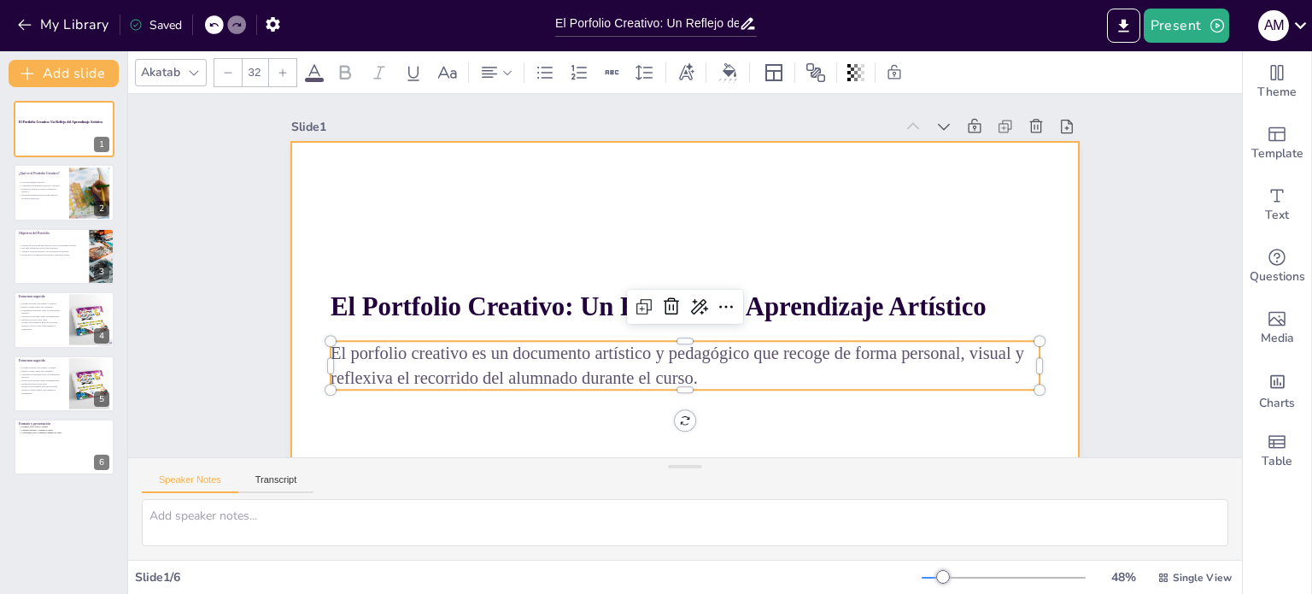
click at [490, 232] on div at bounding box center [667, 361] width 862 height 597
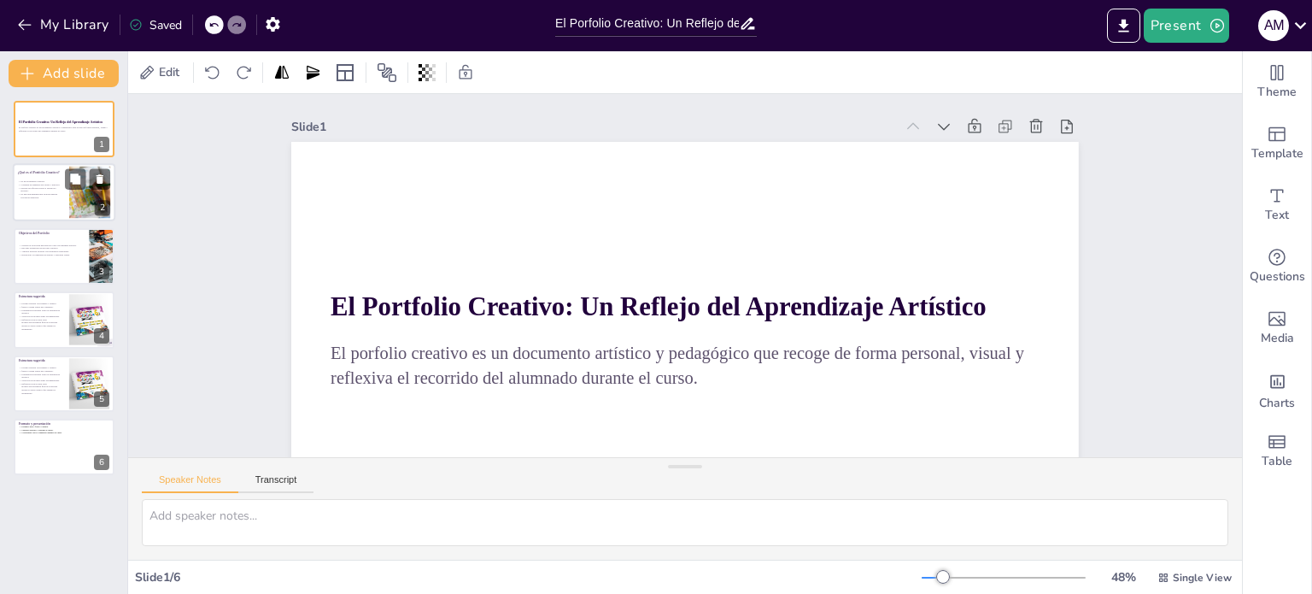
click at [40, 190] on p "Facilita la reflexión sobre el desarrollo artístico." at bounding box center [41, 189] width 46 height 6
type textarea "Lo ipsumdolo sitametc ad elitse doei te incididun utlaboree dol magnaal en admi…"
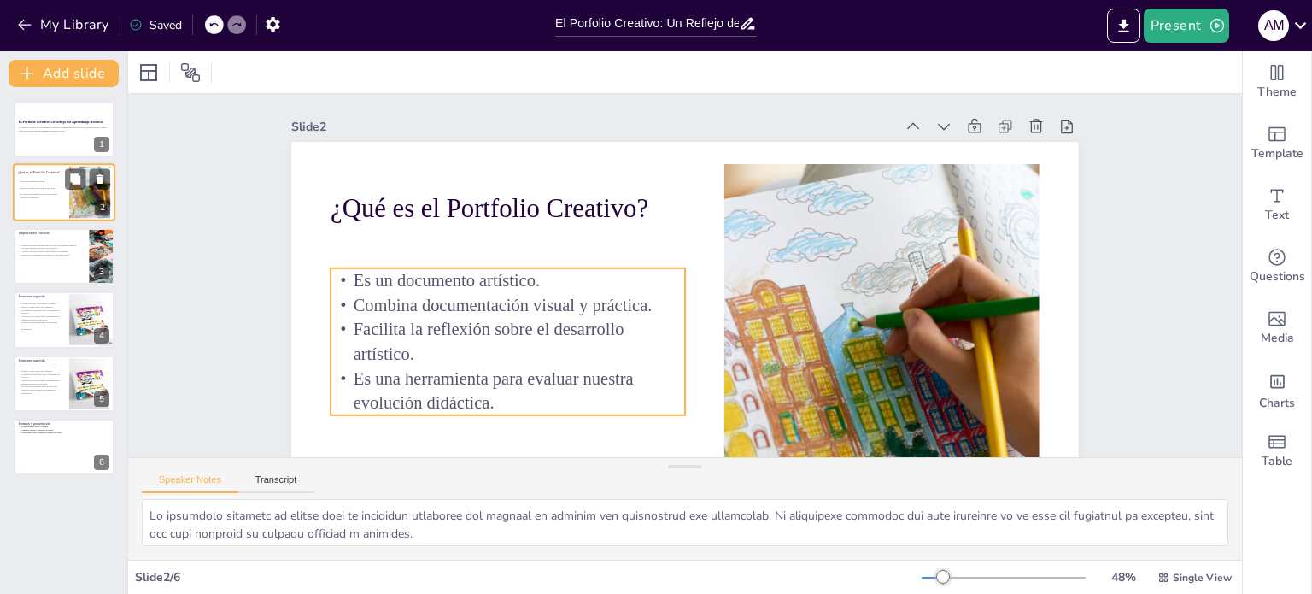
click at [39, 184] on span "Combina documentación visual y práctica." at bounding box center [40, 185] width 39 height 3
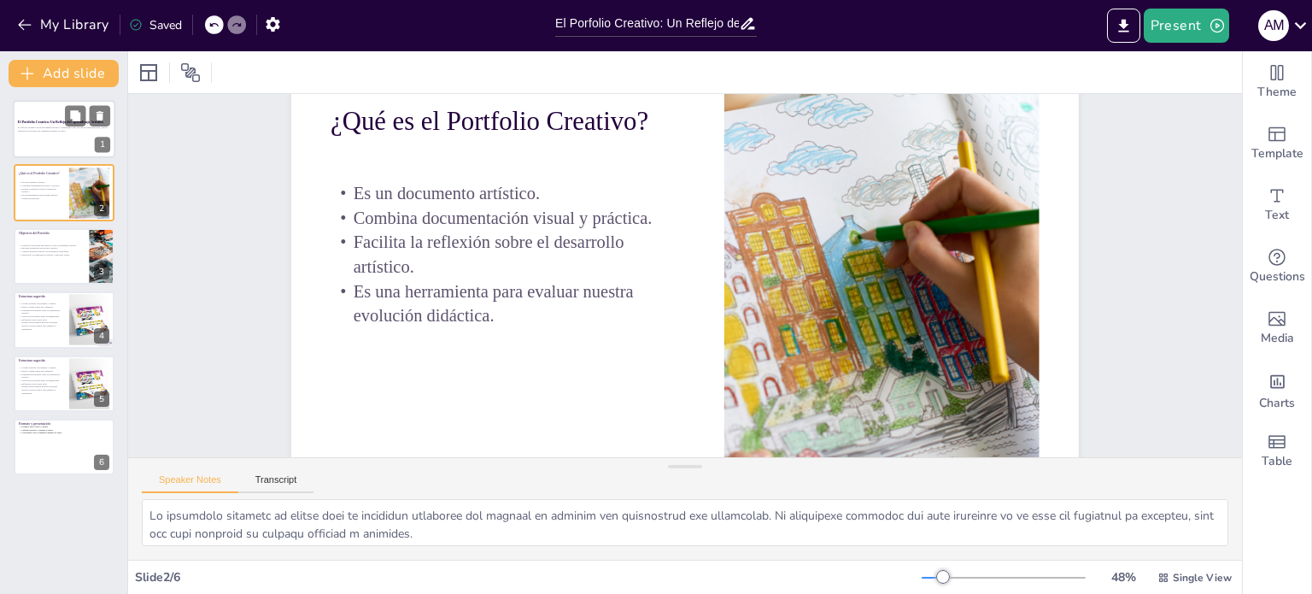
click at [41, 132] on div at bounding box center [64, 129] width 103 height 58
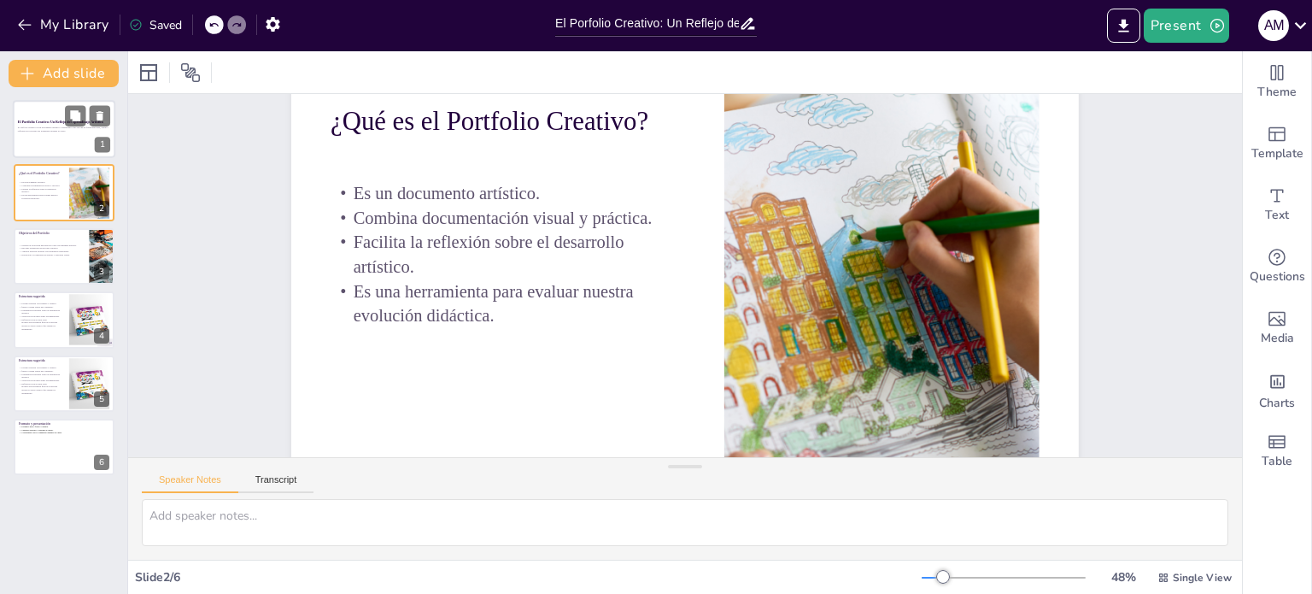
scroll to position [0, 0]
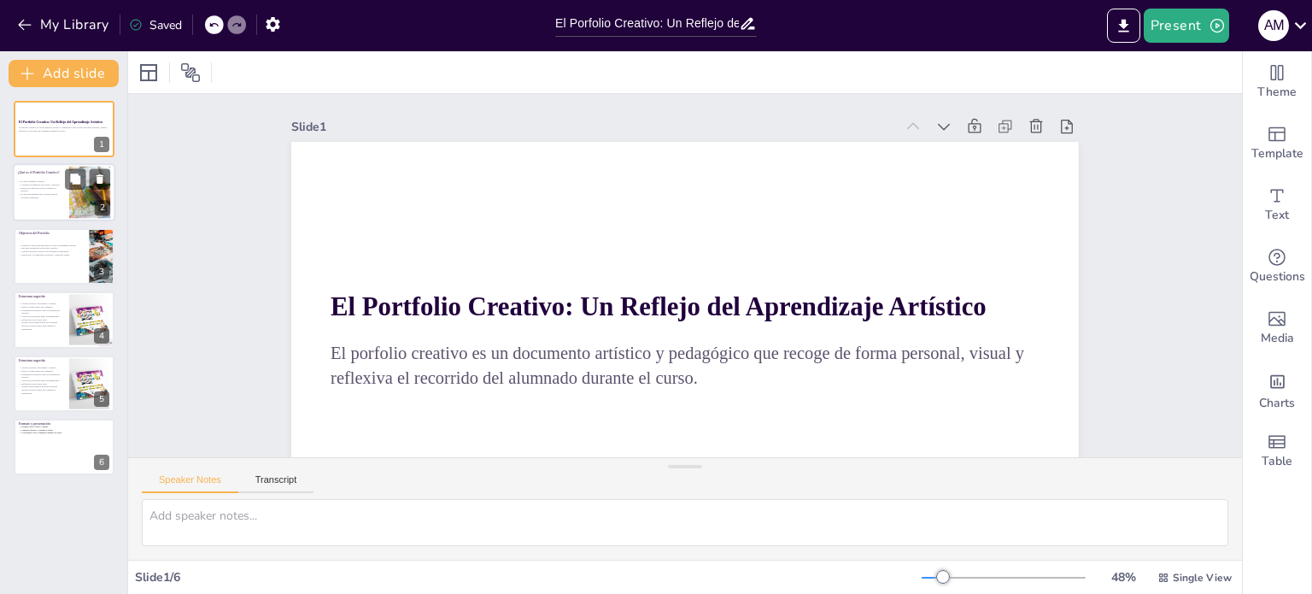
click at [45, 187] on span "Facilita la reflexión sobre el desarrollo artístico." at bounding box center [38, 190] width 35 height 6
type textarea "Lo ipsumdolo sitametc ad elitse doei te incididun utlaboree dol magnaal en admi…"
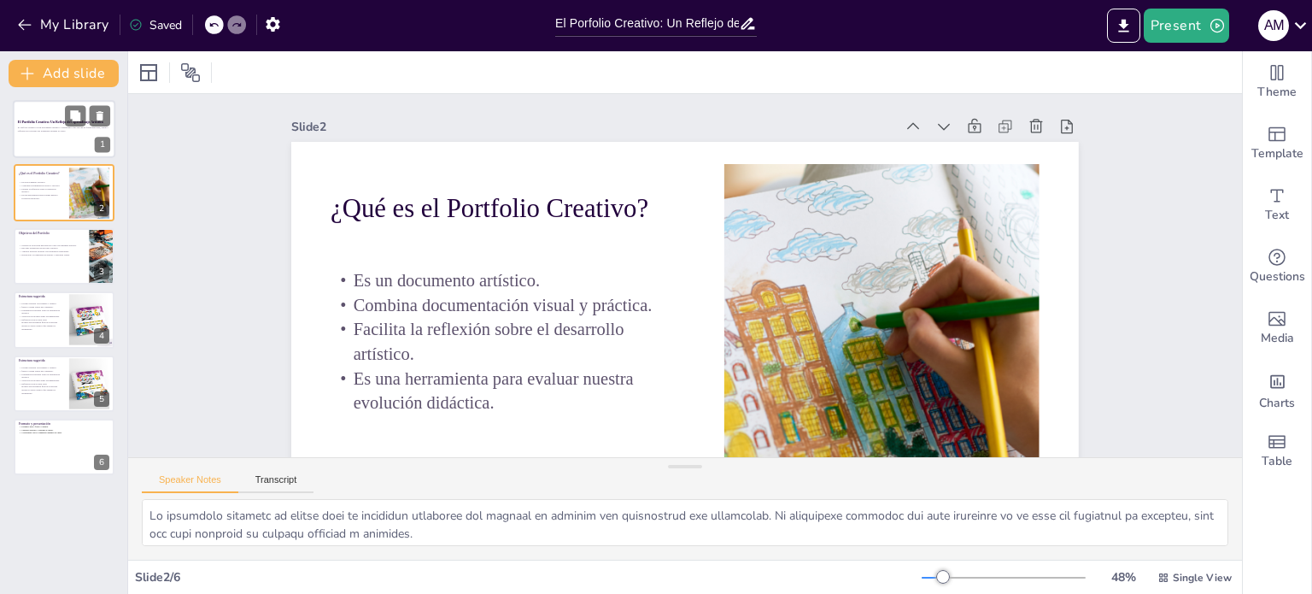
click at [56, 120] on p "El Portfolio Creativo: Un Reflejo del Aprendizaje Artístico" at bounding box center [64, 122] width 92 height 5
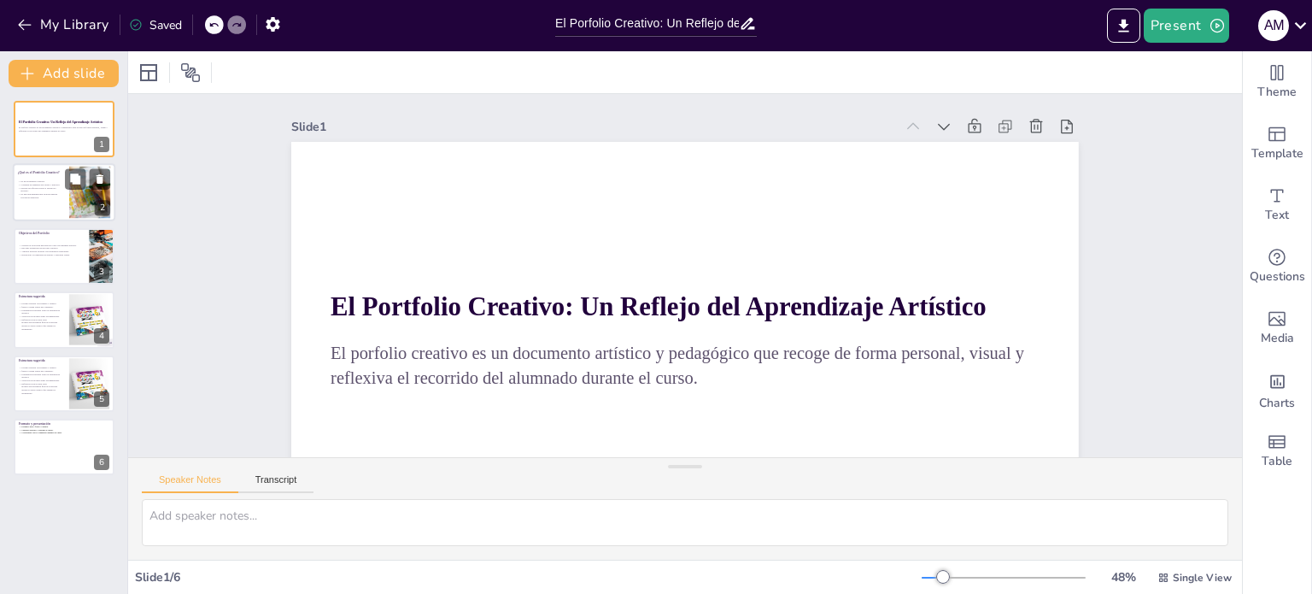
click at [50, 184] on span "Combina documentación visual y práctica." at bounding box center [40, 185] width 39 height 3
type textarea "Lo ipsumdolo sitametc ad elitse doei te incididun utlaboree dol magnaal en admi…"
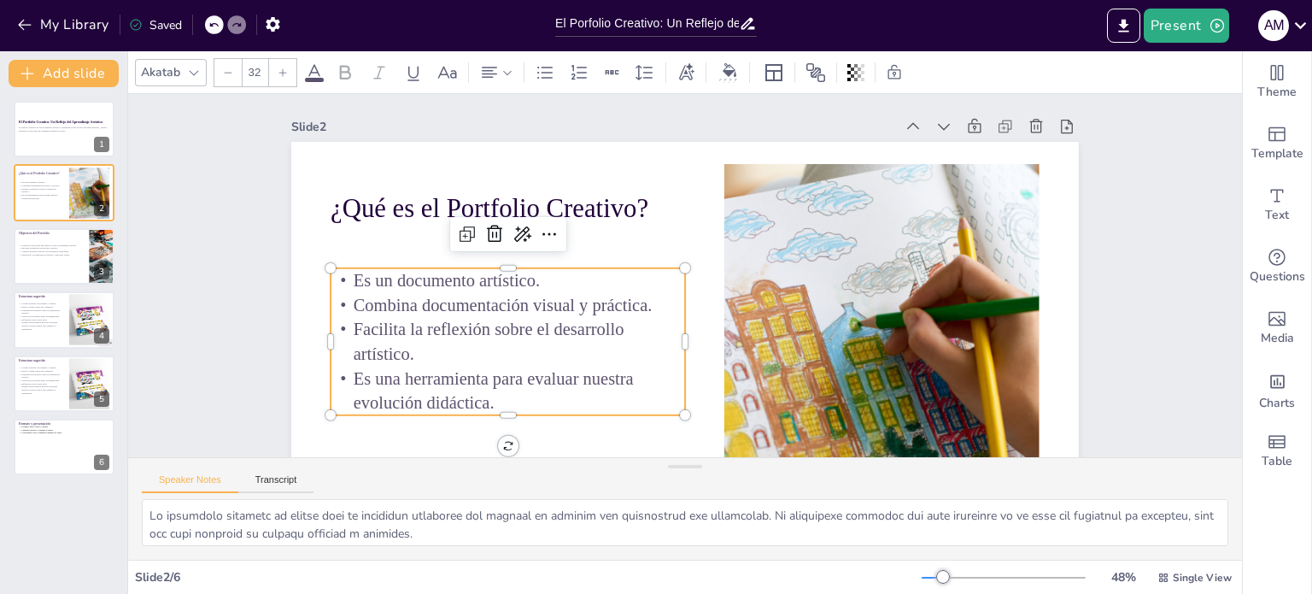
click at [343, 277] on p "Es un documento artístico." at bounding box center [515, 225] width 344 height 132
click at [339, 277] on p "Es un documento artístico." at bounding box center [508, 262] width 355 height 62
click at [370, 277] on p "Es un documento artístico." at bounding box center [530, 191] width 320 height 198
click at [339, 277] on p "Es un documento artístico." at bounding box center [508, 262] width 355 height 62
click at [339, 277] on p "Es un documento artístico." at bounding box center [511, 243] width 352 height 97
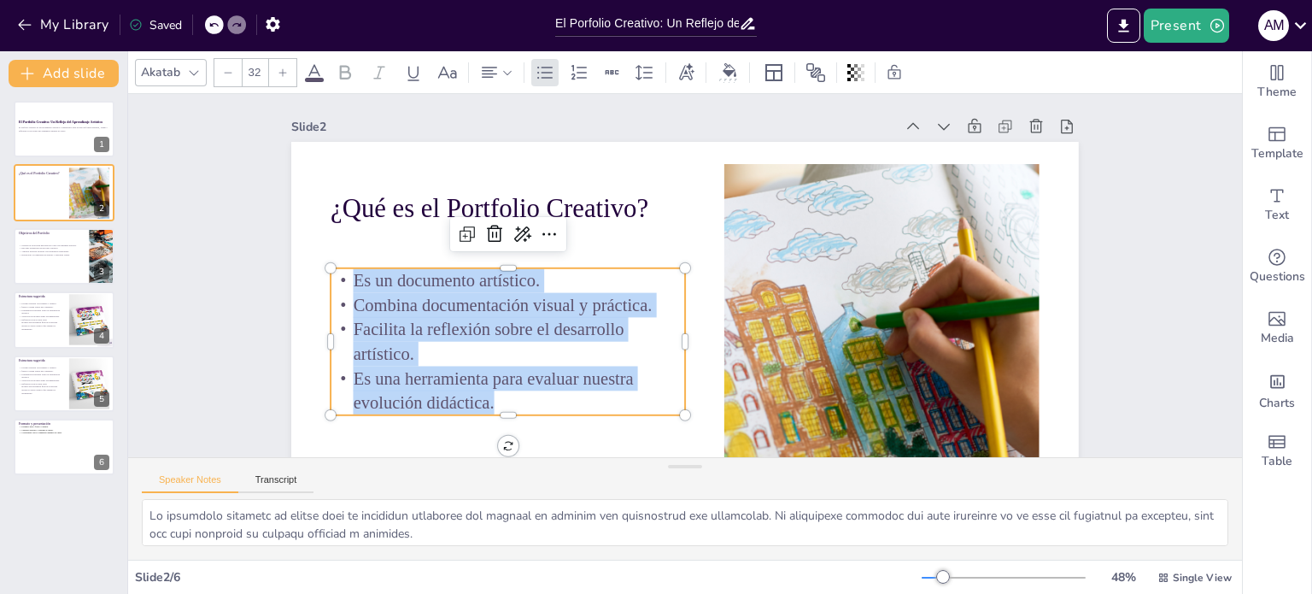
drag, startPoint x: 339, startPoint y: 277, endPoint x: 484, endPoint y: 412, distance: 197.7
click at [484, 412] on div "Es un documento artístico. Combina documentación visual y práctica. Facilita la…" at bounding box center [497, 303] width 377 height 217
copy div "Es un documento artístico. Combina documentación visual y práctica. Facilita la…"
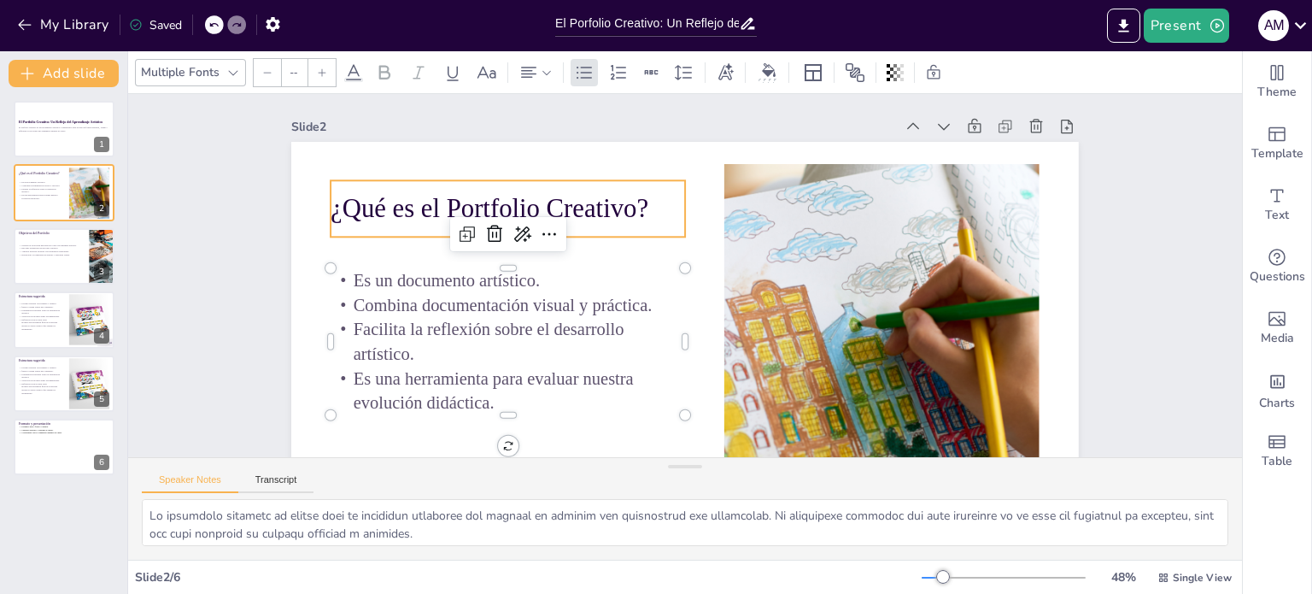
type input "48"
click at [367, 208] on p "¿Qué es el Portfolio Creativo?" at bounding box center [526, 173] width 355 height 109
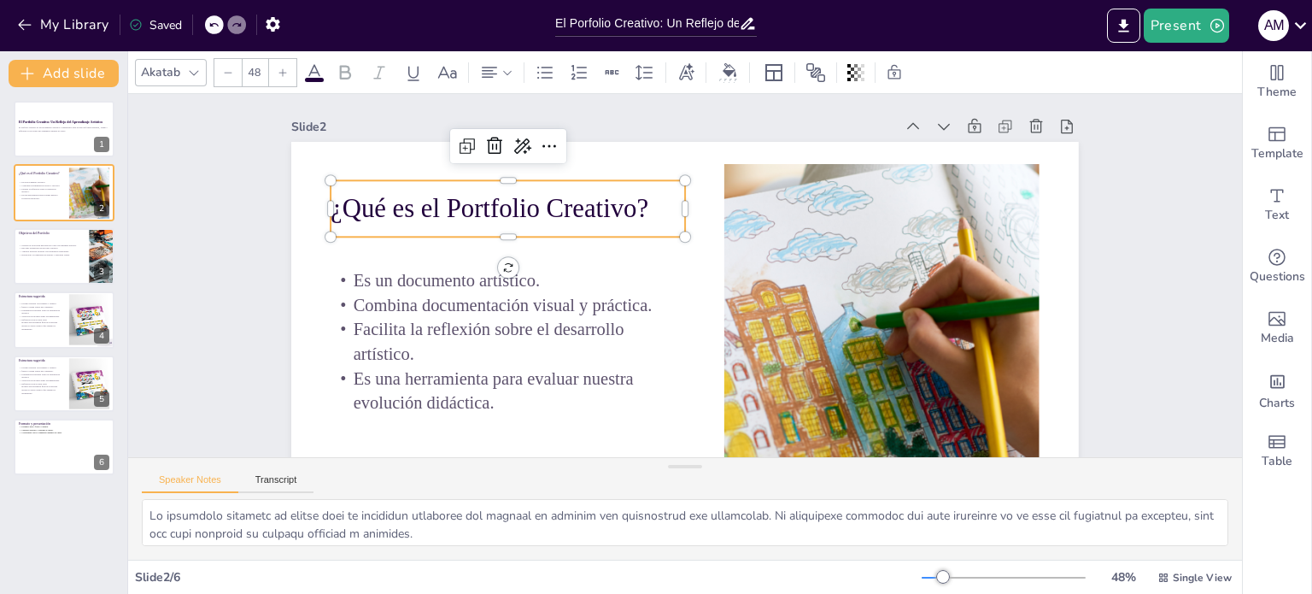
click at [639, 208] on p "¿Qué es el Portfolio Creativo?" at bounding box center [526, 173] width 355 height 109
click at [638, 208] on p "¿Qué es el Portfolio Creativo?" at bounding box center [550, 143] width 338 height 178
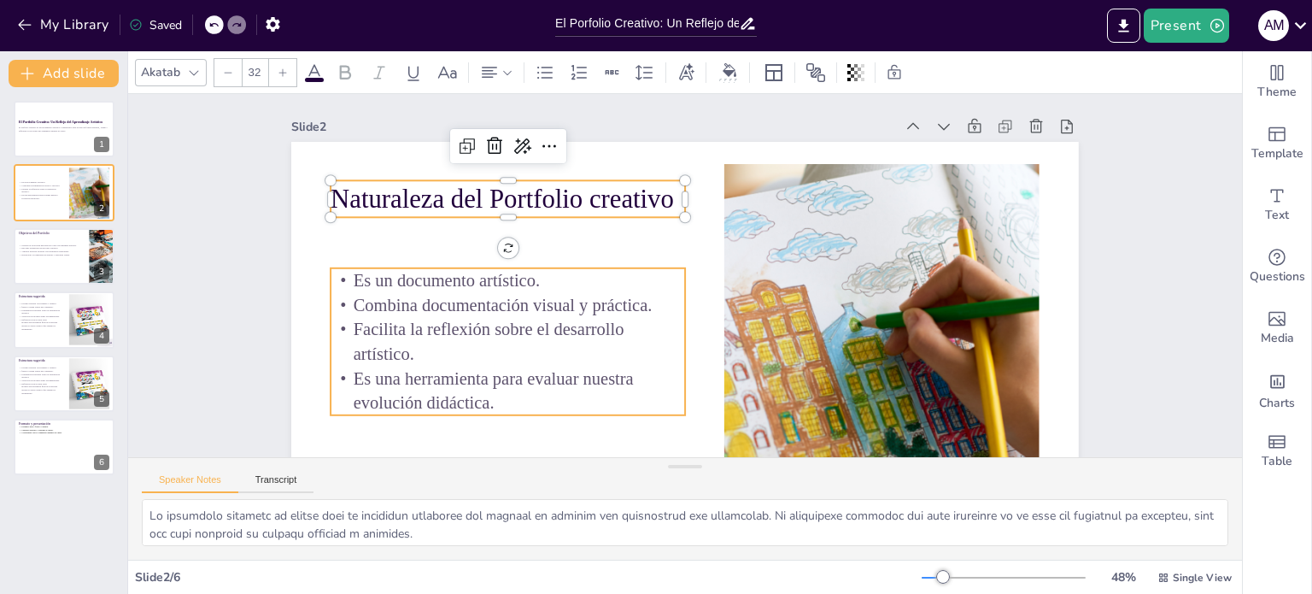
click at [600, 374] on span "Es una herramienta para evaluar nuestra evolución didáctica." at bounding box center [473, 335] width 283 height 77
type input "48"
click at [521, 197] on span "Naturaleza del Portfolio creativo" at bounding box center [550, 131] width 326 height 167
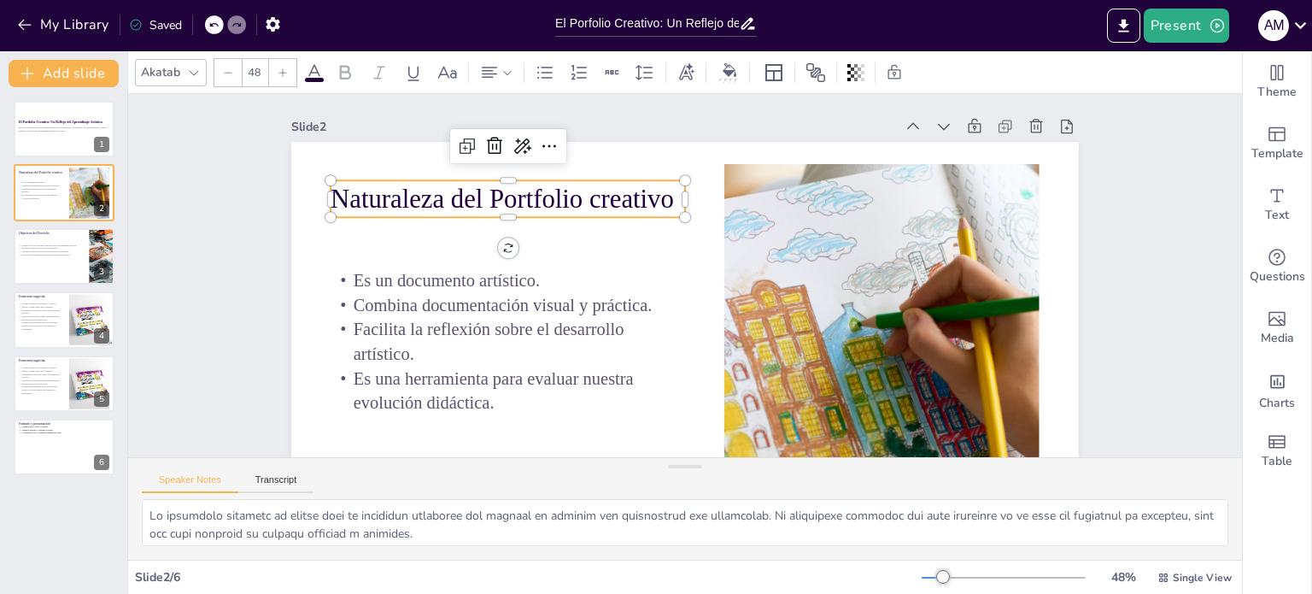
click at [521, 197] on span "Naturaleza del Portfolio creativo" at bounding box center [522, 163] width 342 height 100
click at [521, 197] on span "Naturaleza del Portfolio creativo" at bounding box center [582, 106] width 295 height 226
click at [51, 132] on span "El porfolio creativo es un documento artístico y pedagógico que recoge de forma…" at bounding box center [63, 129] width 91 height 6
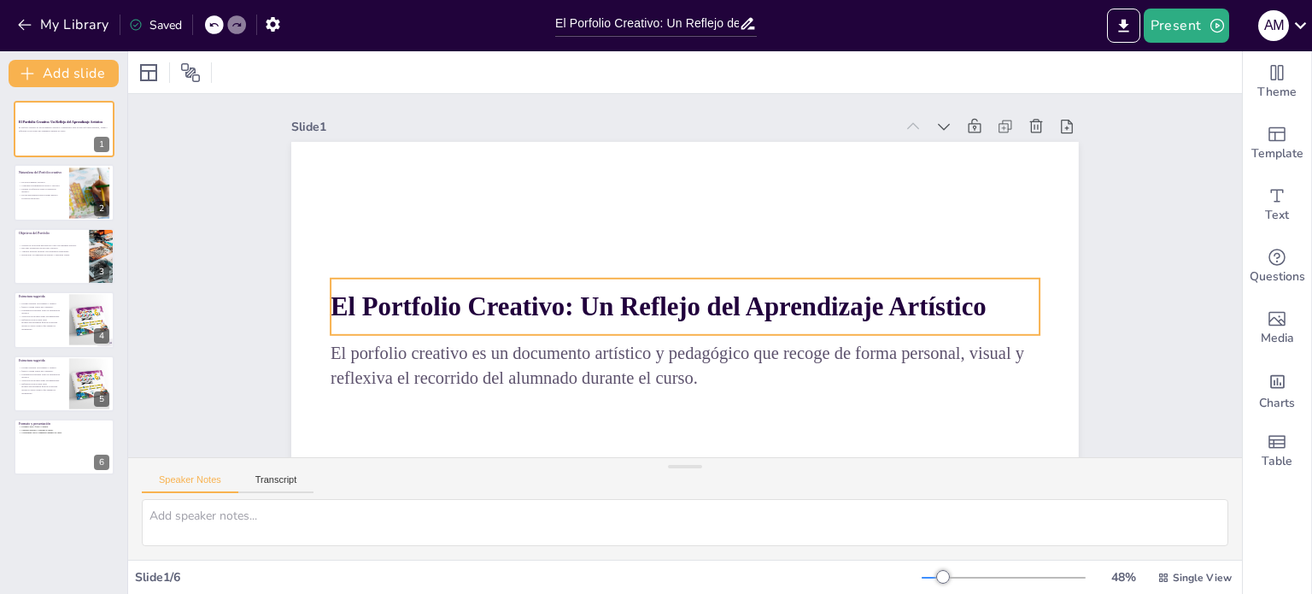
click at [402, 305] on strong "El Portfolio Creativo: Un Reflejo del Aprendizaje Artístico" at bounding box center [655, 303] width 655 height 97
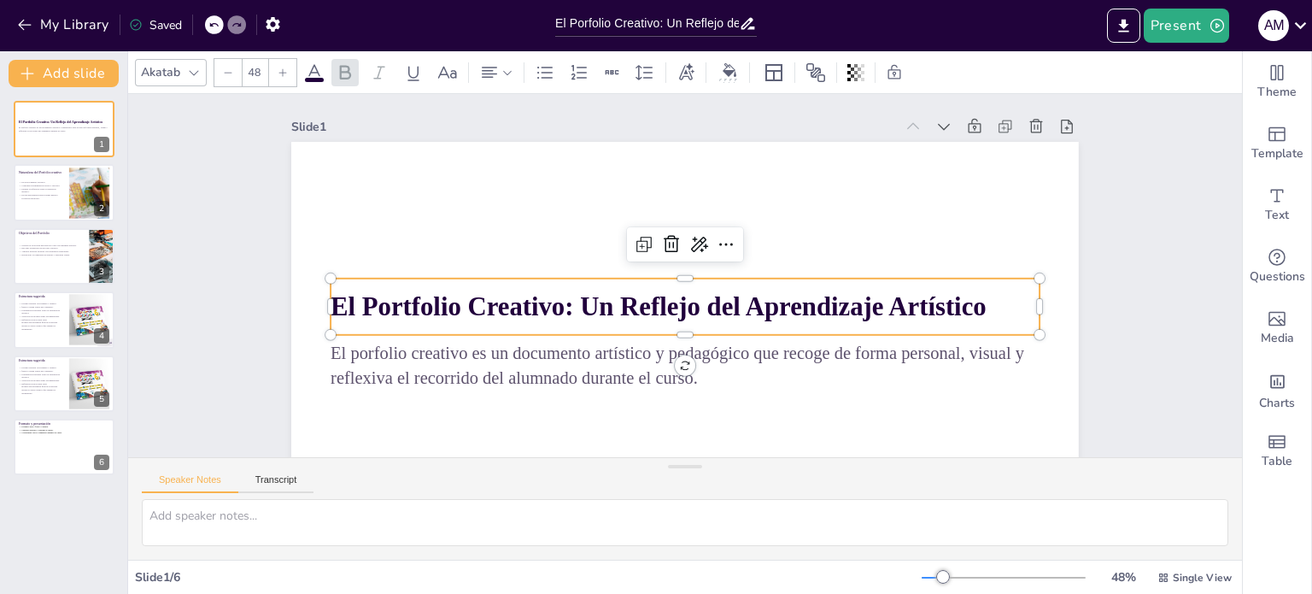
click at [469, 304] on strong "El Portfolio Creativo: Un Reflejo del Aprendizaje Artístico" at bounding box center [645, 268] width 353 height 583
click at [397, 304] on strong "El Portfolio Creativo: Un Reflejo del Aprendizaje Artístico" at bounding box center [655, 303] width 655 height 97
click at [397, 304] on span "El Portfolio Creativo: Un Reflejo del Aprendizaje Artístico" at bounding box center [655, 303] width 655 height 97
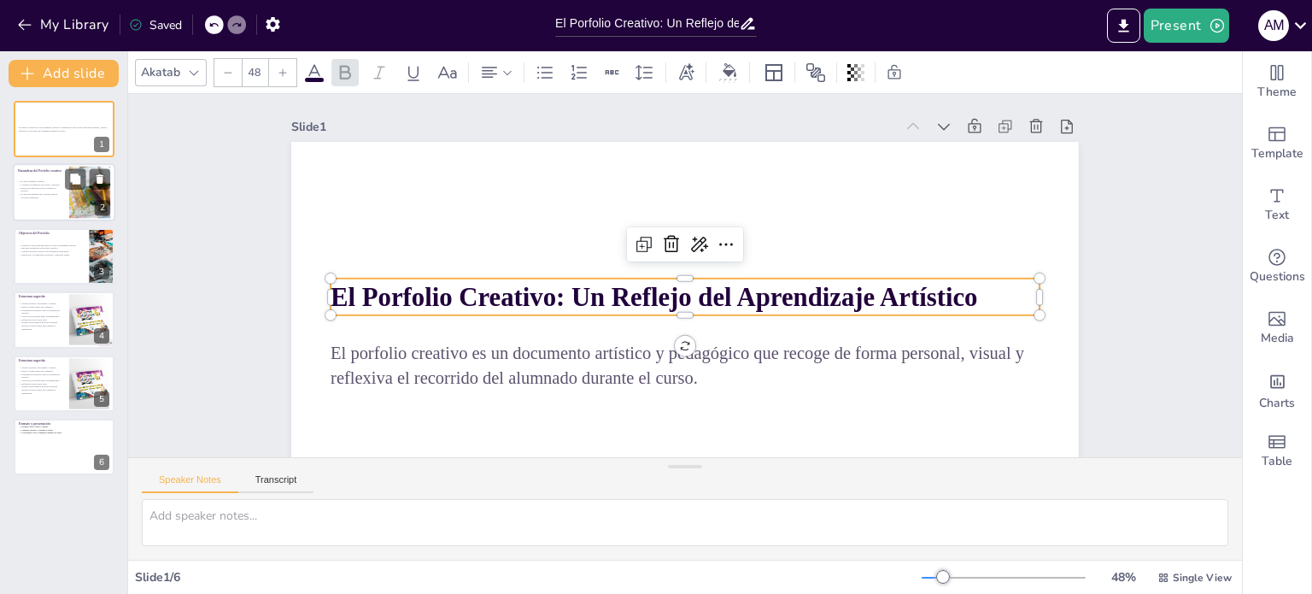
click at [51, 194] on span "Es una herramienta para evaluar nuestra evolución didáctica." at bounding box center [39, 196] width 37 height 6
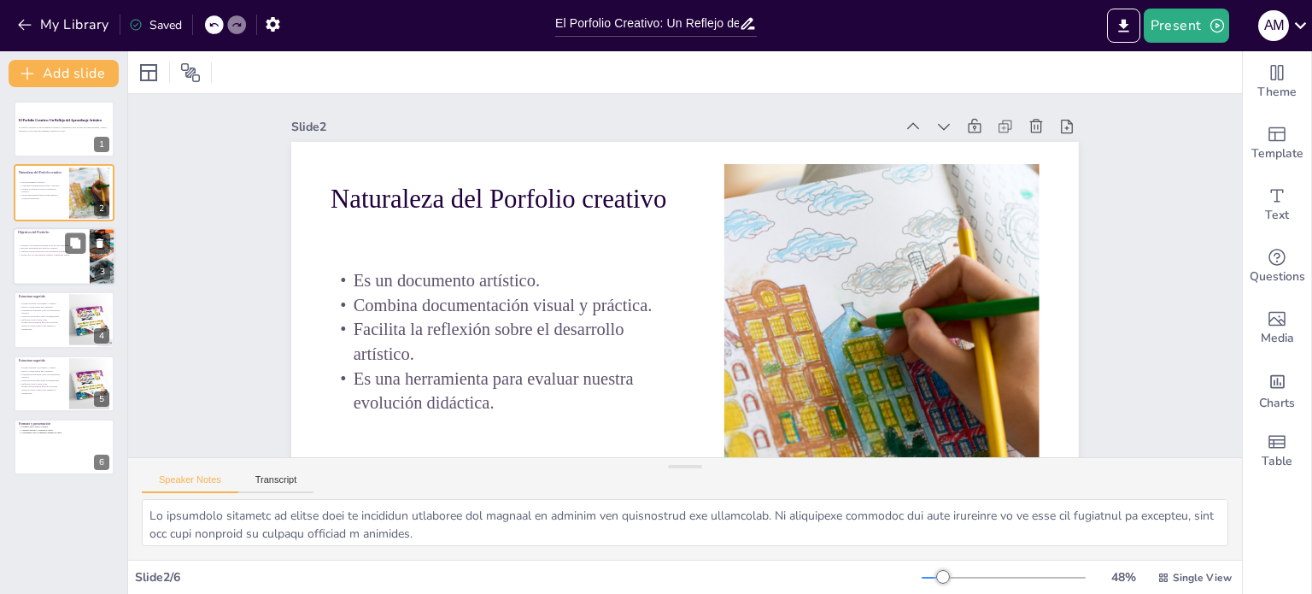
click at [55, 257] on div at bounding box center [64, 256] width 103 height 58
type textarea "Mostrar la evolución personal es crucial en el portfolio, ya que permite a los …"
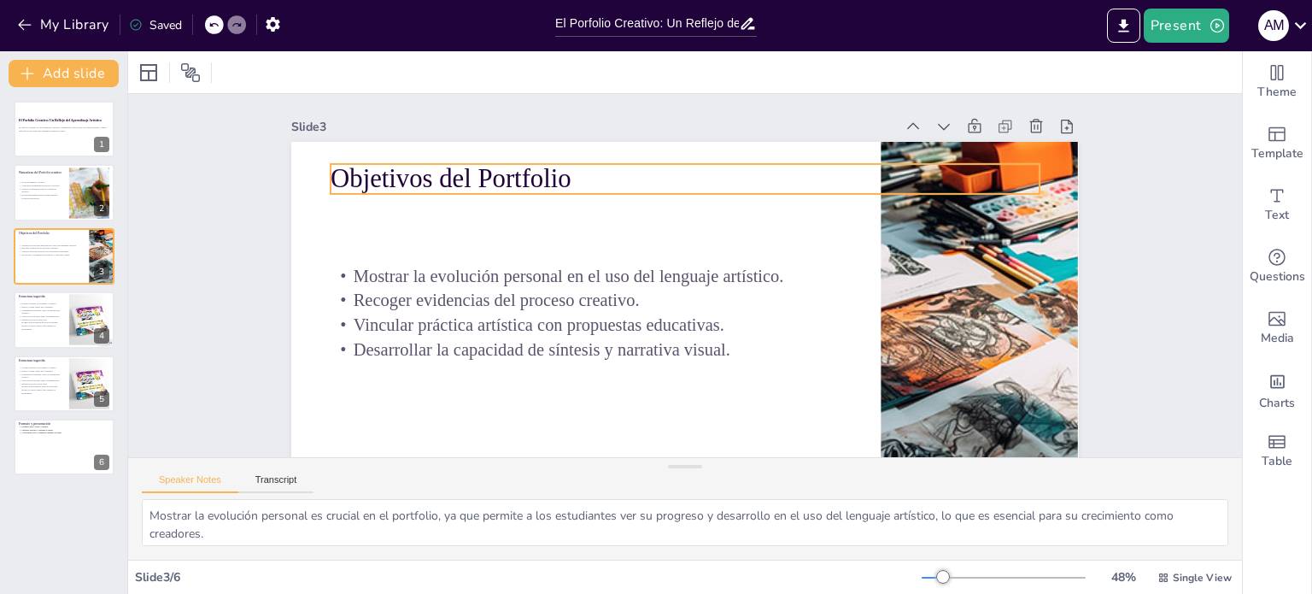
click at [613, 178] on p "Objetivos del Portfolio" at bounding box center [774, 236] width 322 height 662
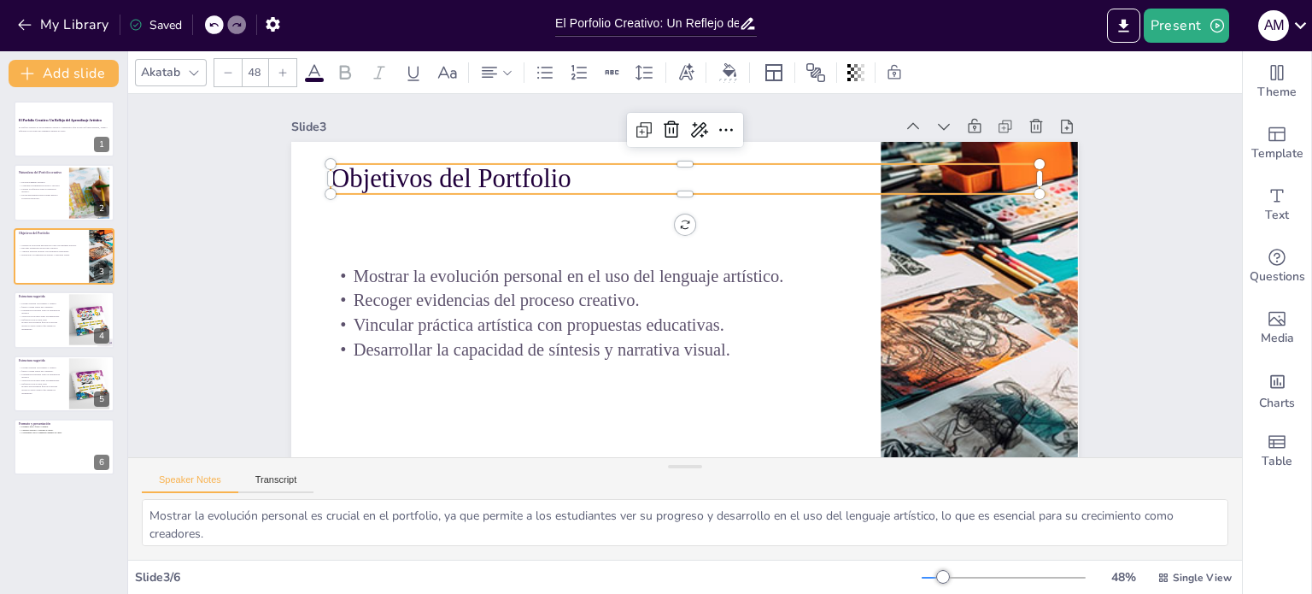
click at [501, 178] on p "Objetivos del Portfolio" at bounding box center [695, 179] width 708 height 110
click at [507, 179] on span "Objetivos del Portfolio" at bounding box center [463, 154] width 243 height 54
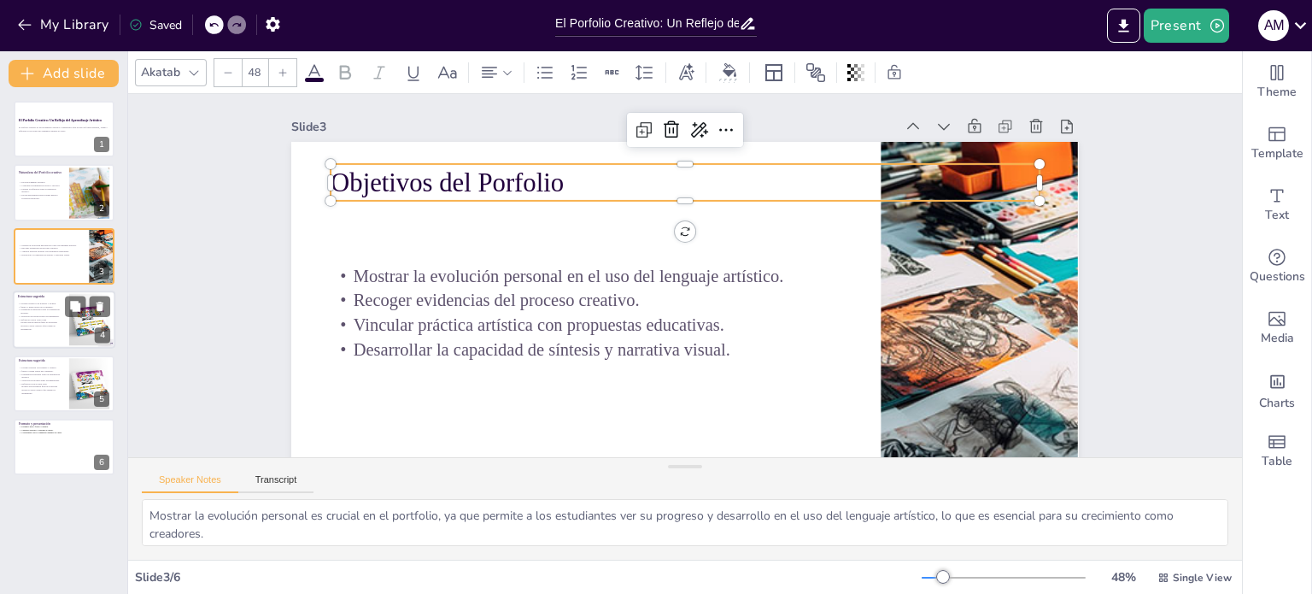
click at [35, 306] on span "Índice o mapa visual del contenido." at bounding box center [37, 307] width 32 height 3
type textarea "La portada creativa es el primer contacto visual con el portfolio y debe reflej…"
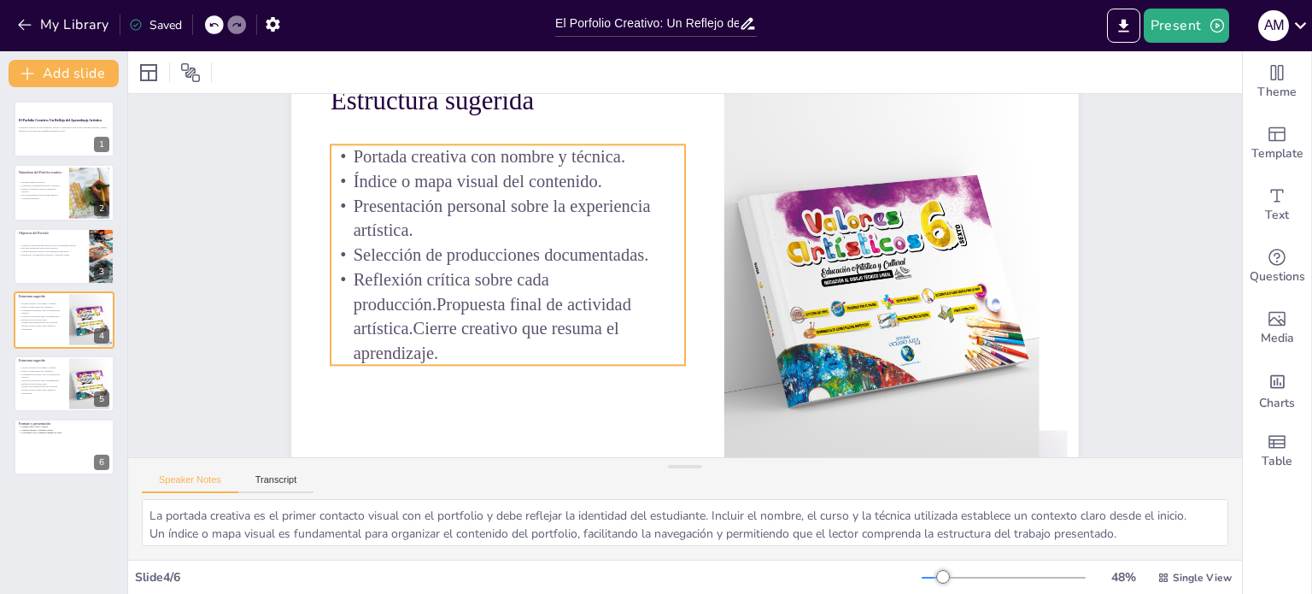
scroll to position [85, 0]
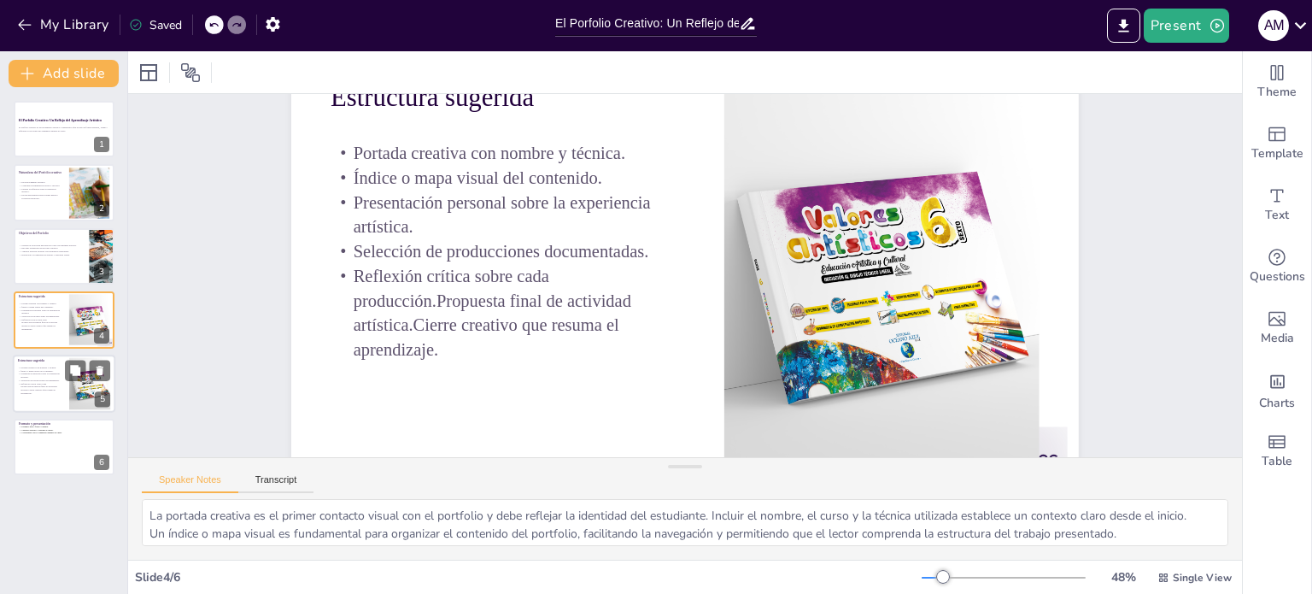
click at [44, 385] on p "Reflexión crítica sobre cada producción.Propuesta final de actividad artística.…" at bounding box center [41, 388] width 46 height 13
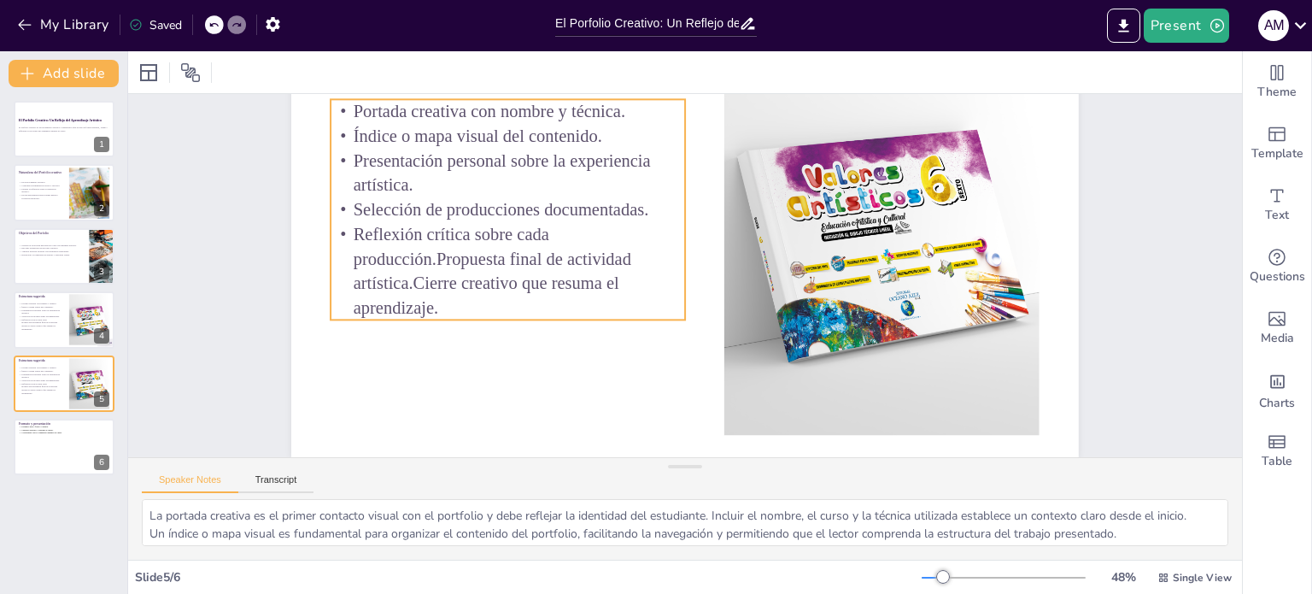
scroll to position [140, 0]
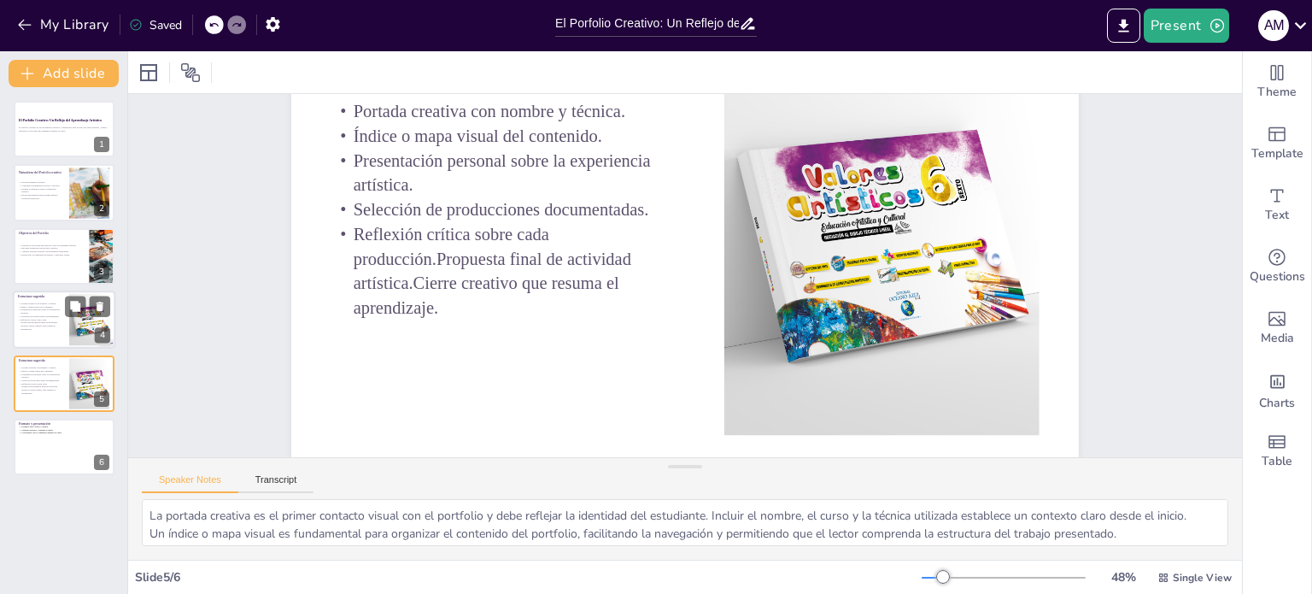
click at [31, 320] on p "Reflexión crítica sobre cada producción.Propuesta final de actividad artística.…" at bounding box center [41, 324] width 46 height 13
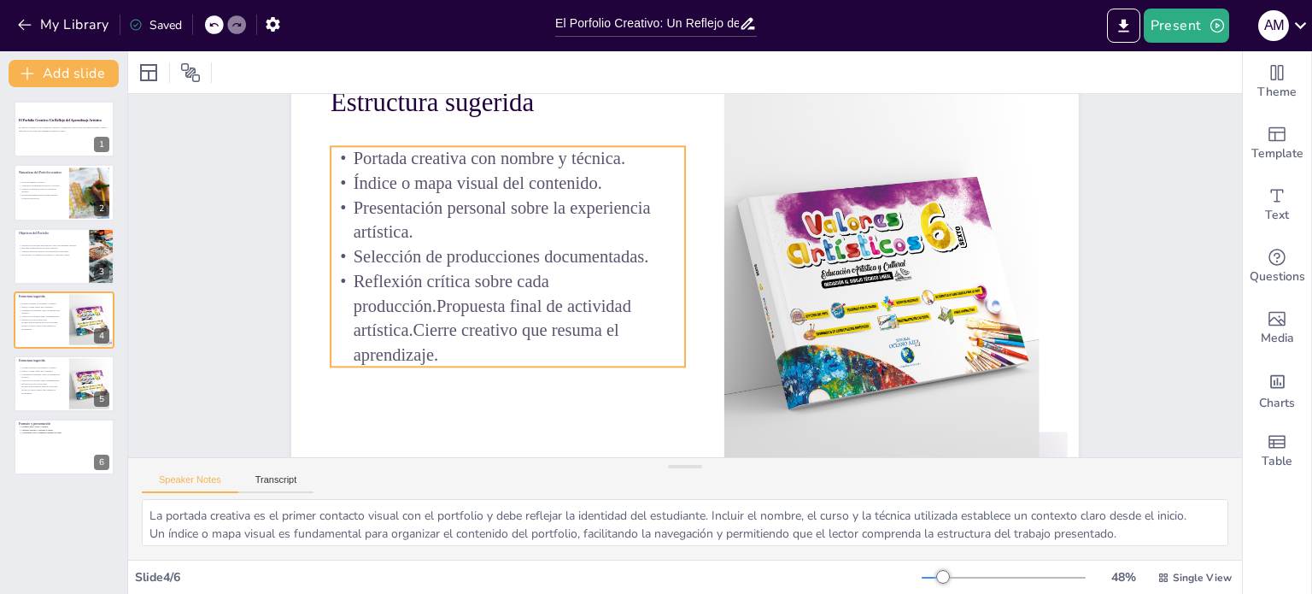
scroll to position [85, 0]
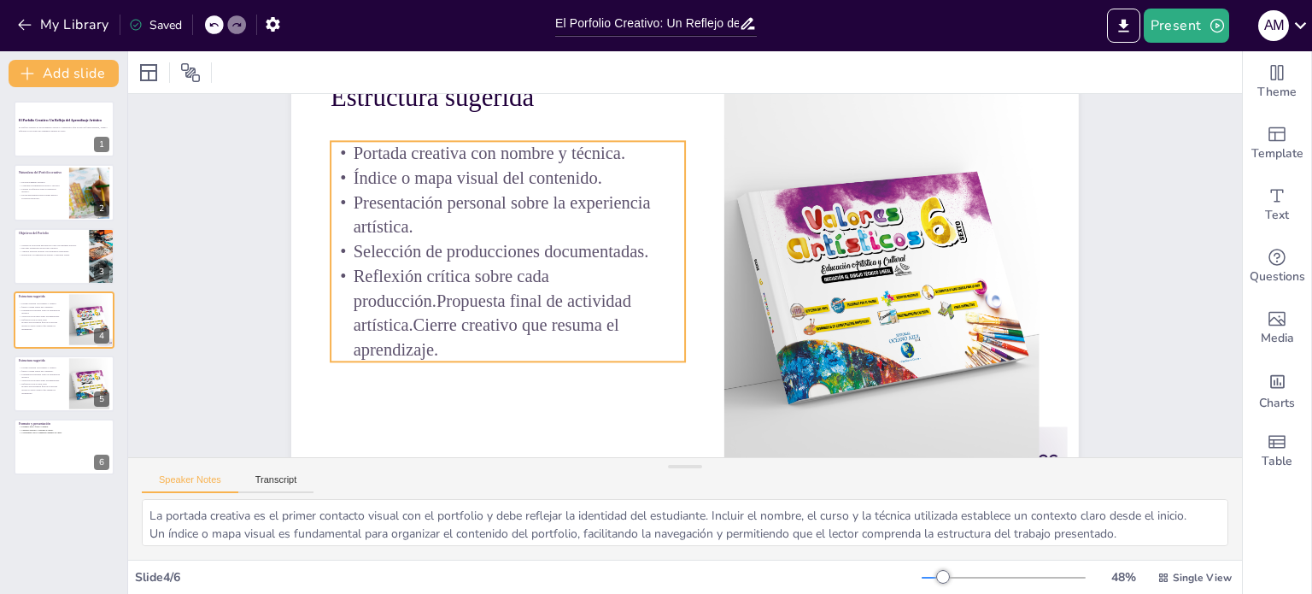
click at [426, 300] on p "Reflexión crítica sobre cada producción.Propuesta final de actividad artística.…" at bounding box center [505, 294] width 362 height 134
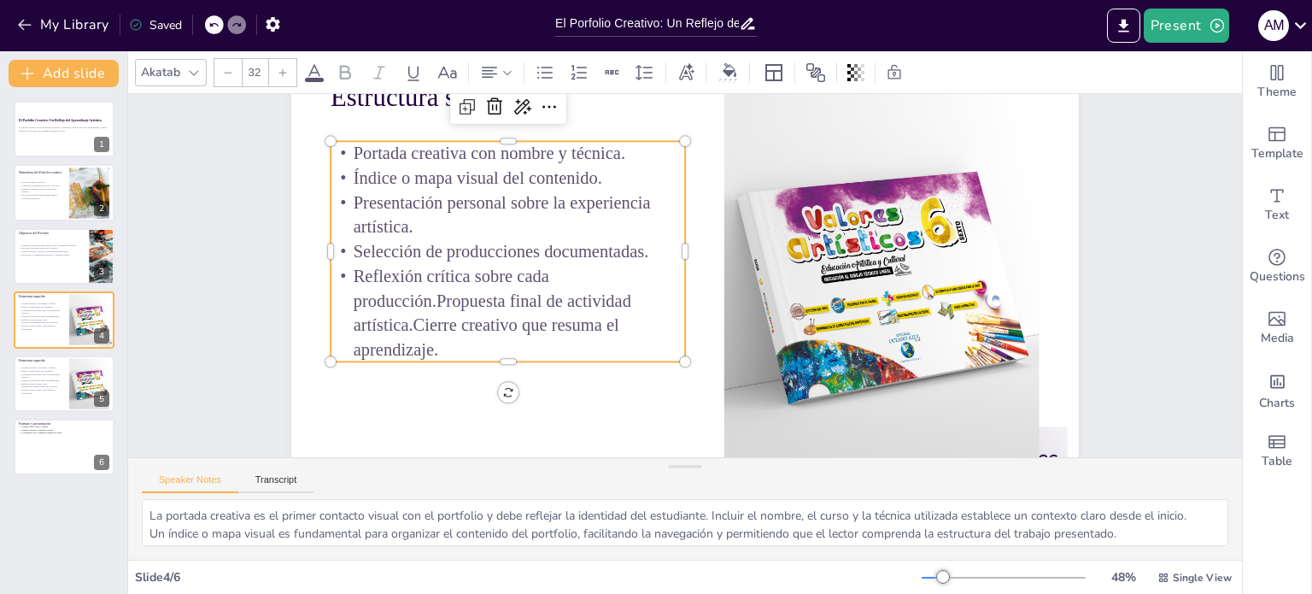
click at [429, 300] on p "Reflexión crítica sobre cada producción.Propuesta final de actividad artística.…" at bounding box center [505, 294] width 362 height 134
click at [429, 300] on p "Reflexión crítica sobre cada producción.Propuesta final de actividad artística.…" at bounding box center [508, 313] width 355 height 98
click at [426, 300] on span "Reflexión crítica sobre cada producción.Propuesta final de actividad artística.…" at bounding box center [489, 282] width 284 height 101
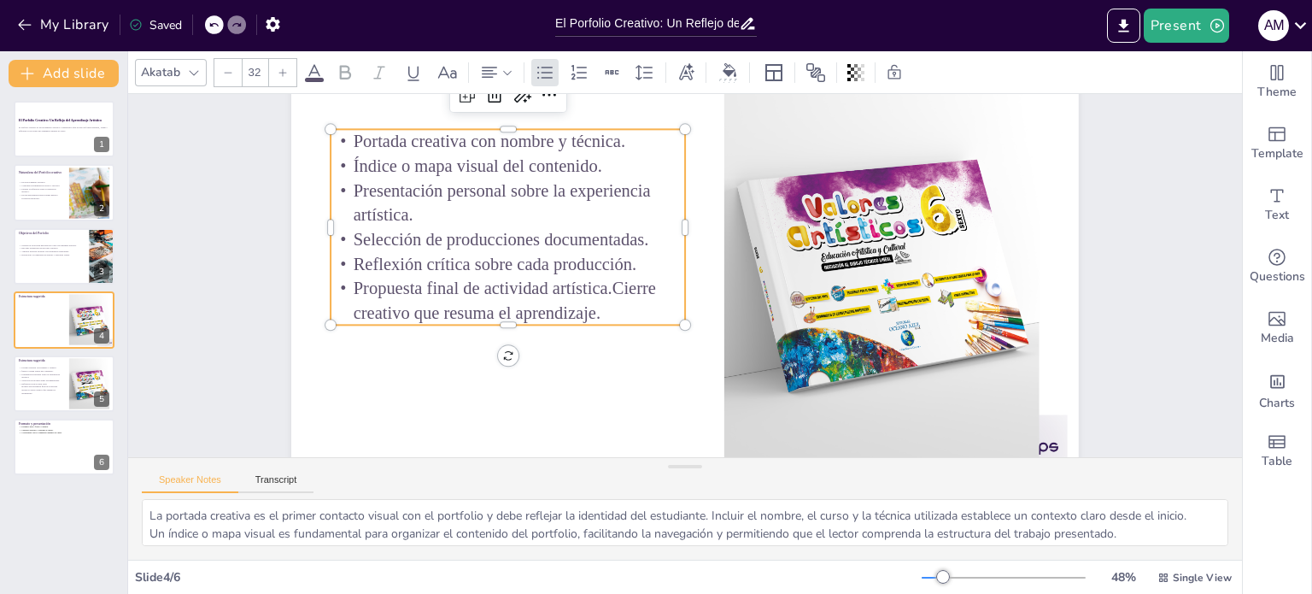
click at [601, 285] on span "Propuesta final de actividad artística.Cierre creativo que resuma el aprendizaj…" at bounding box center [503, 278] width 306 height 69
click at [602, 284] on span "Propuesta final de actividad artística.Cierre creativo que resuma el aprendizaj…" at bounding box center [503, 257] width 305 height 94
click at [599, 285] on span "Propuesta final de actividad artística.Cierre creativo que resuma el aprendizaj…" at bounding box center [503, 278] width 306 height 69
click at [38, 382] on p "Reflexión crítica sobre cada producción.Propuesta final de actividad artística.…" at bounding box center [41, 388] width 46 height 13
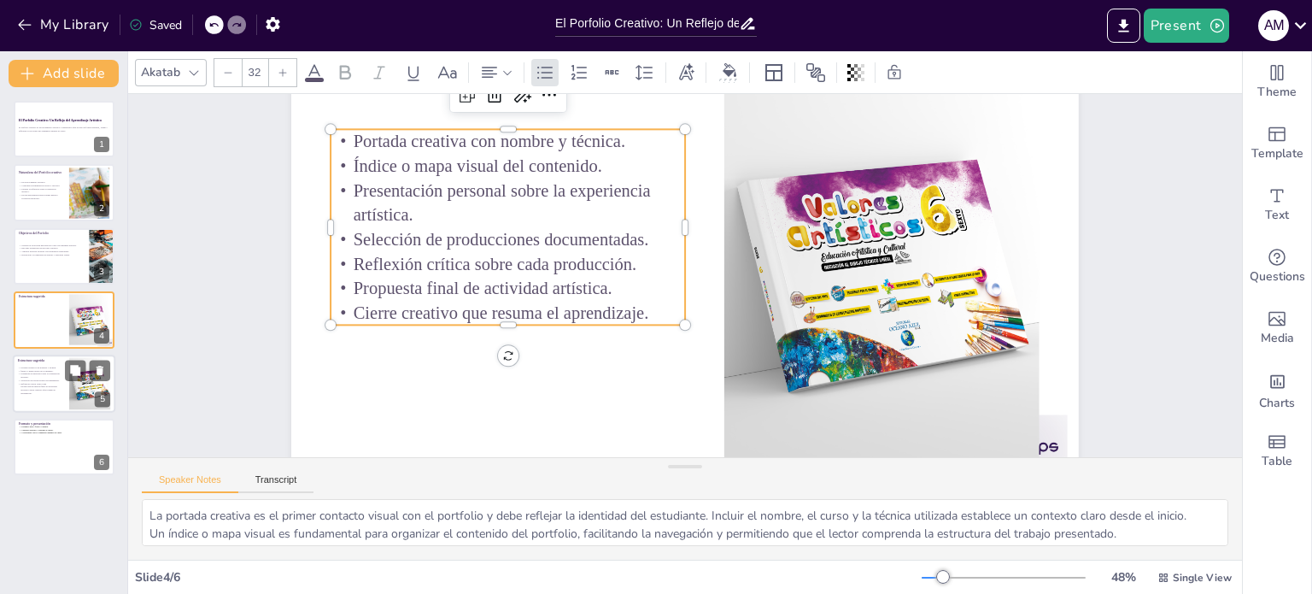
scroll to position [0, 0]
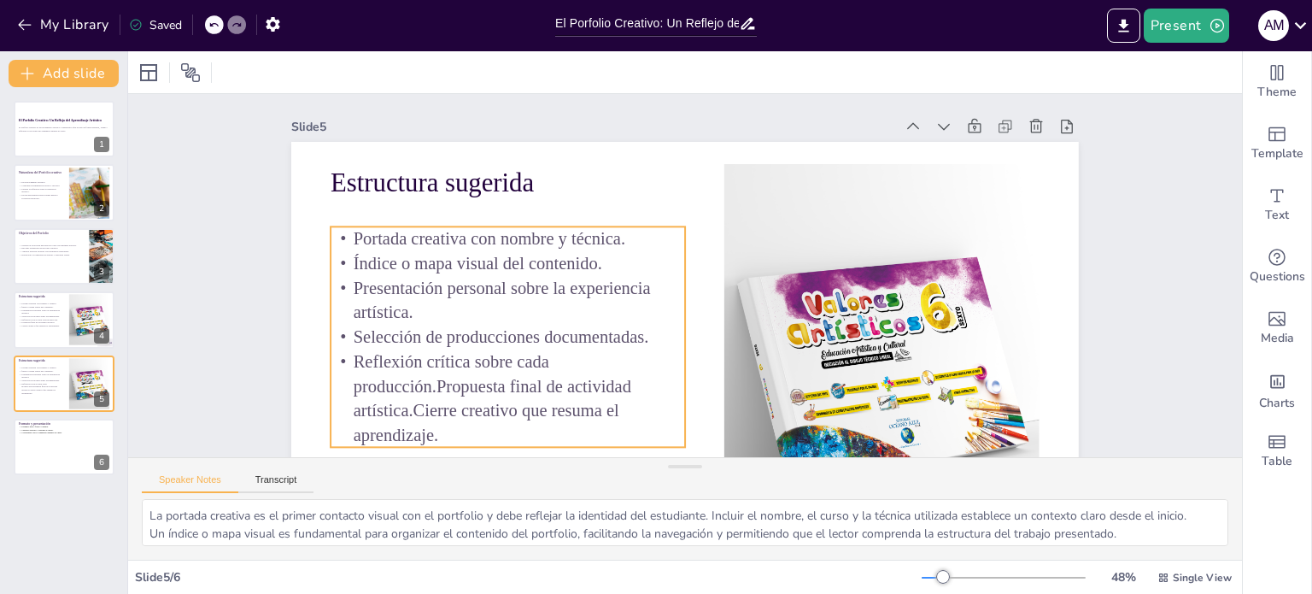
click at [367, 237] on span "Portada creativa con nombre y técnica." at bounding box center [502, 198] width 270 height 75
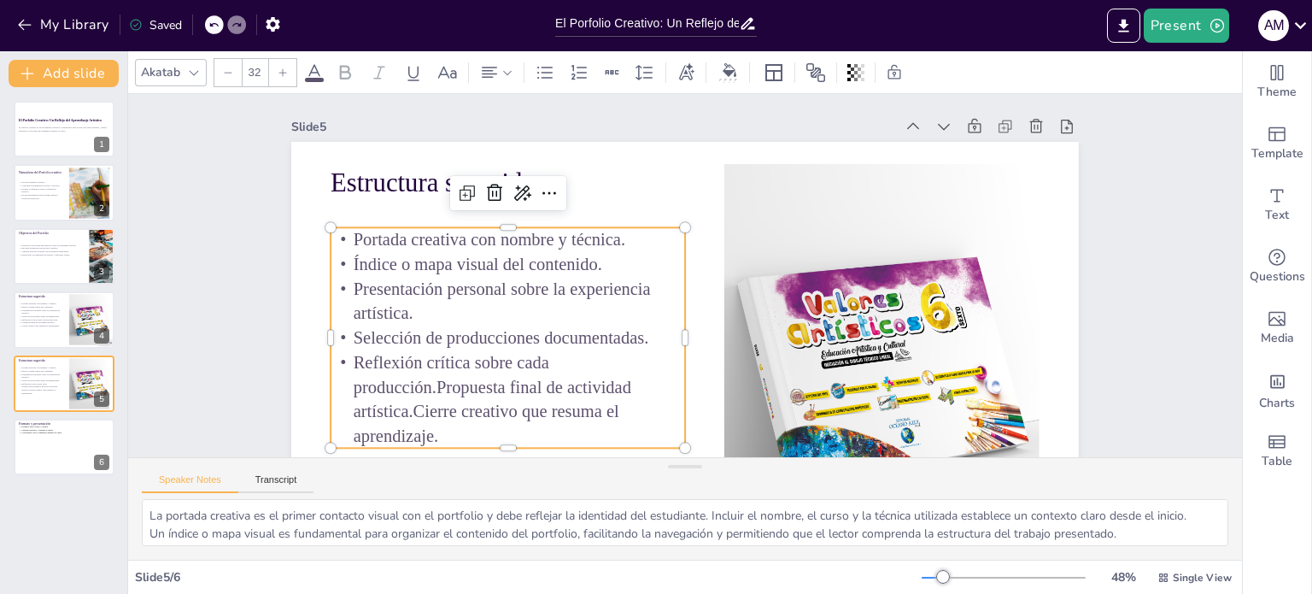
click at [367, 238] on span "Portada creativa con nombre y técnica." at bounding box center [502, 199] width 270 height 75
click at [378, 232] on span "Portada creativa con nombre y técnica." at bounding box center [510, 181] width 265 height 103
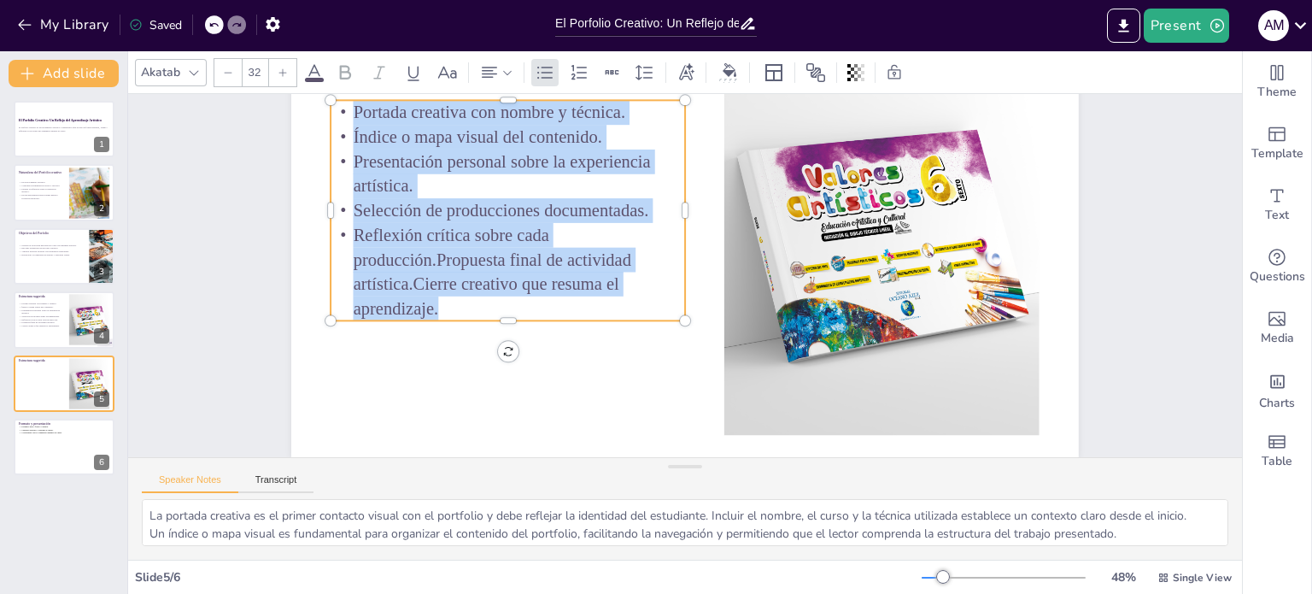
scroll to position [140, 0]
drag, startPoint x: 341, startPoint y: 238, endPoint x: 431, endPoint y: 292, distance: 105.4
click at [431, 292] on div "Portada creativa con nombre y técnica. Índice o mapa visual del contenido. Pres…" at bounding box center [525, 176] width 392 height 290
type input "--"
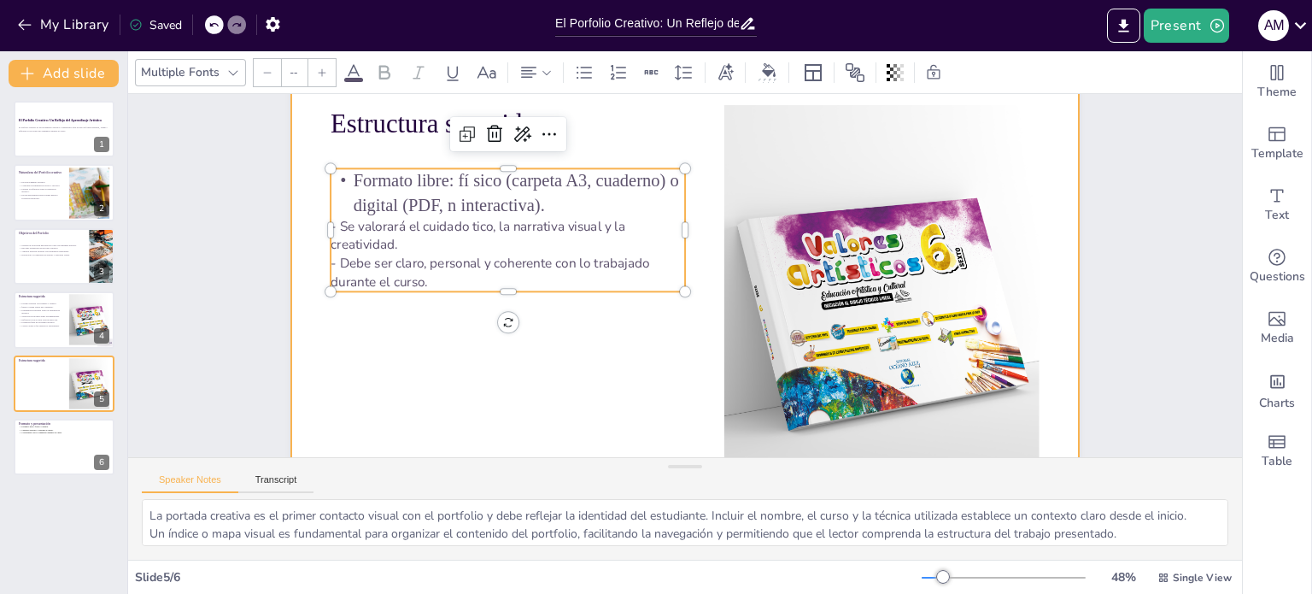
scroll to position [55, 0]
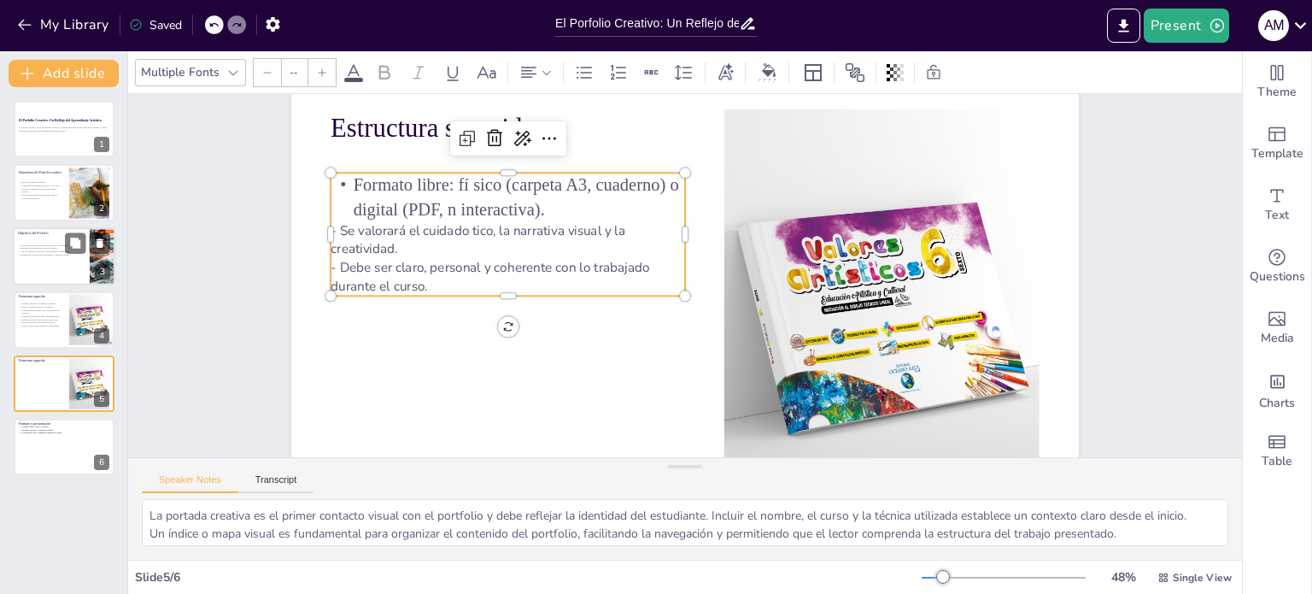
click at [34, 244] on p "Mostrar la evolución personal en el uso del lenguaje artístico." at bounding box center [64, 245] width 92 height 3
type textarea "Mostrar la evolución personal es crucial en el portfolio, ya que permite a los …"
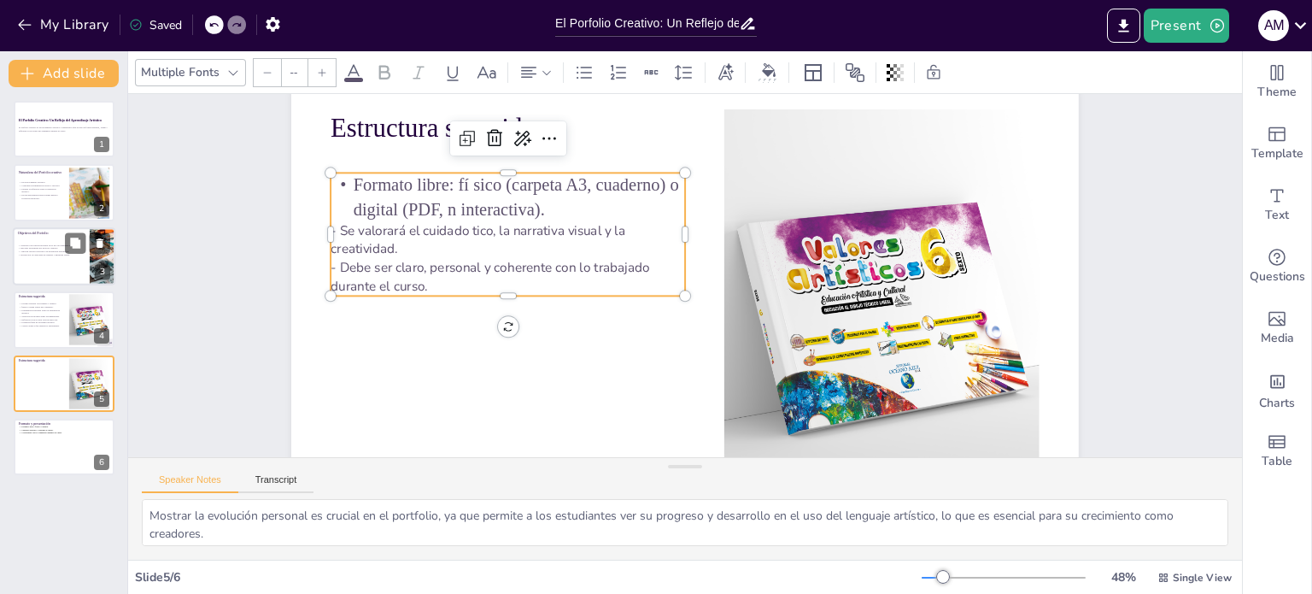
scroll to position [0, 0]
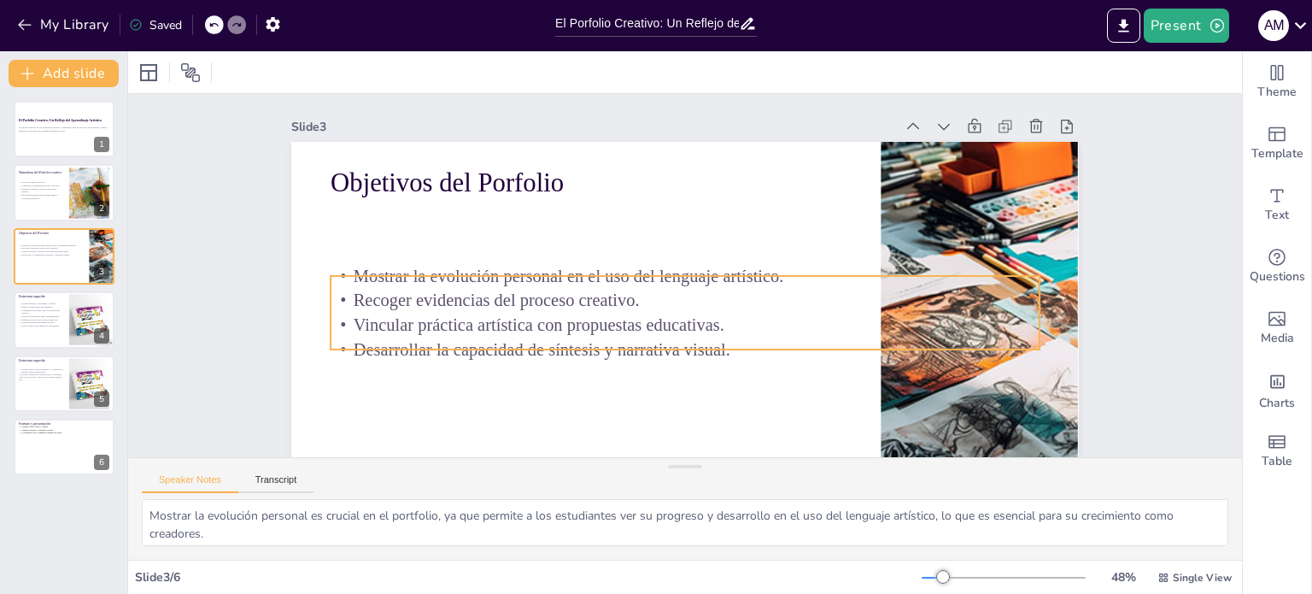
click at [561, 315] on p "Vincular práctica artística con propuestas educativas." at bounding box center [670, 323] width 682 height 242
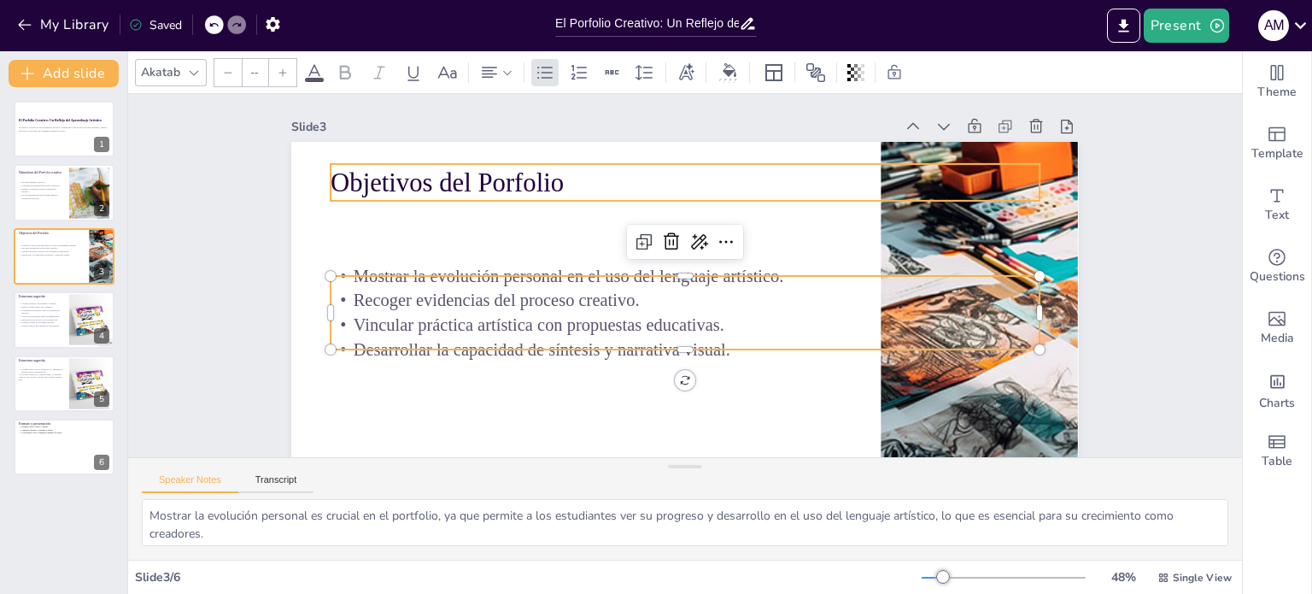
type input "48"
click at [445, 184] on span "Objetivos del Porfolio" at bounding box center [458, 158] width 235 height 53
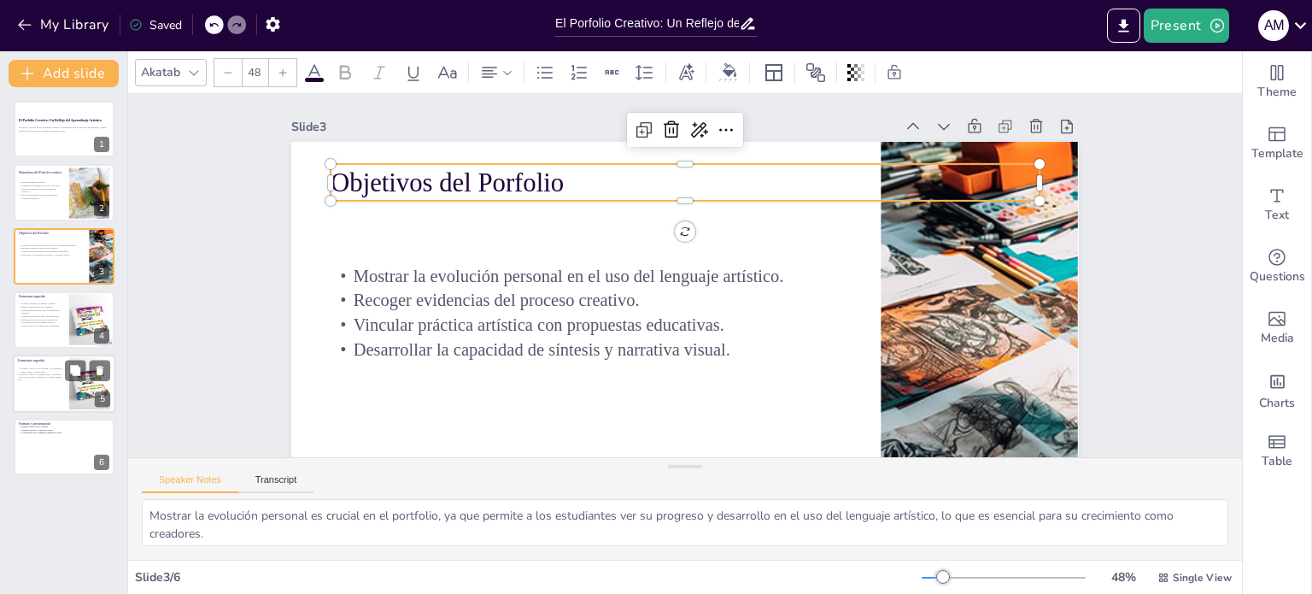
click at [45, 376] on span "- Debe ser claro, personal y coherente con lo trabajado durante el curso." at bounding box center [40, 378] width 44 height 4
type textarea "La portada creativa es el primer contacto visual con el portfolio y debe reflej…"
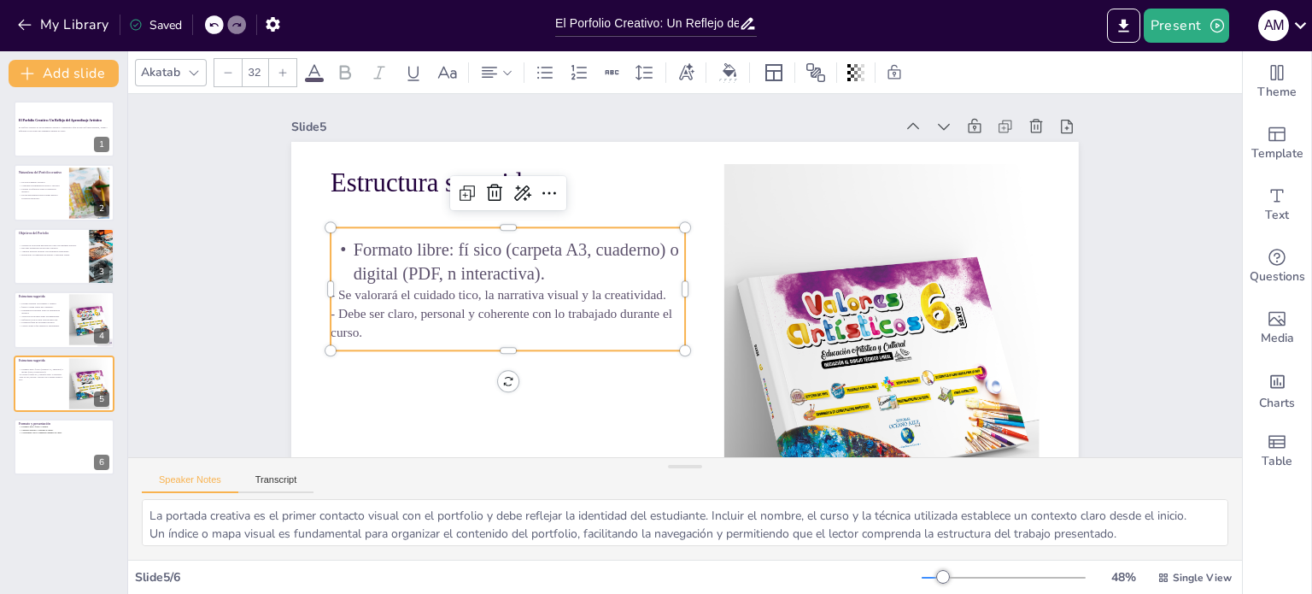
click at [433, 286] on p "- Se valorará el cuidado tico, la narrativa visual y la creatividad." at bounding box center [507, 257] width 350 height 91
click at [409, 292] on span "- Se valorará el cuidado tico, la narrativa visual y la creatividad." at bounding box center [506, 218] width 313 height 150
click at [406, 258] on span "Formato libre: fí sico (carpeta A3, cuaderno) o digital (PDF, n interactiva)." at bounding box center [536, 183] width 315 height 150
click at [407, 257] on span "Formato libre: fí sico (carpeta A3, cuaderno) o digital (PDF, n interactiva)." at bounding box center [536, 183] width 315 height 150
click at [414, 245] on span "Formato libre: fí sico (carpeta A3, cuaderno) o digital (PDF, n interactiva)." at bounding box center [519, 236] width 328 height 63
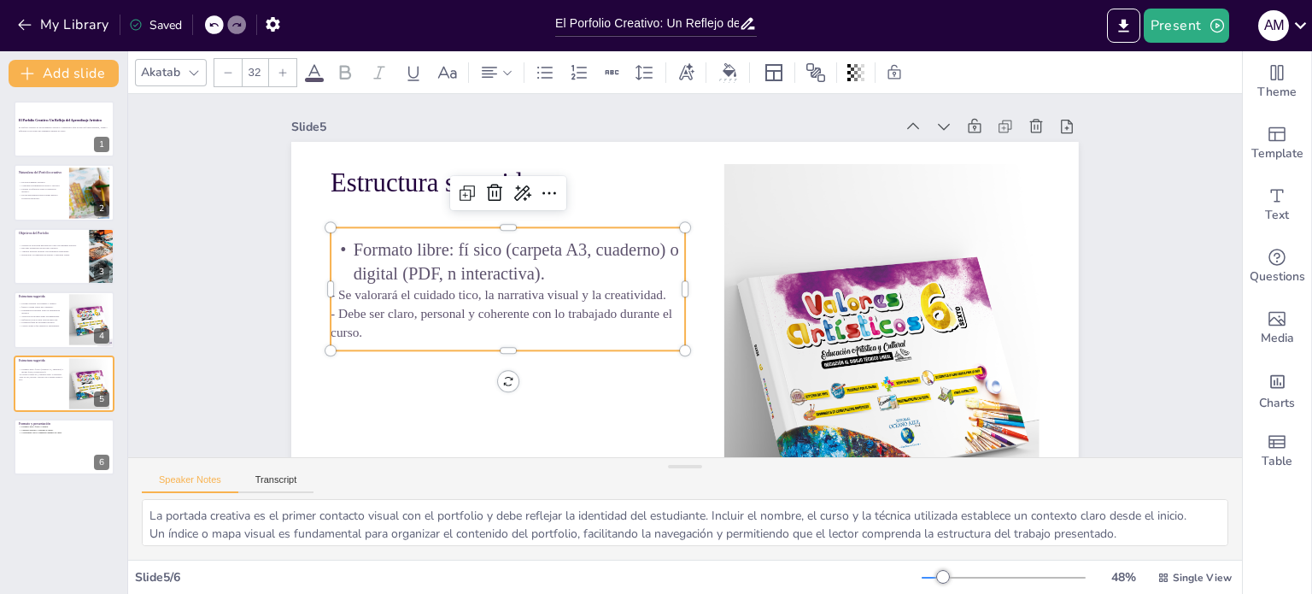
click at [414, 245] on span "Formato libre: fí sico (carpeta A3, cuaderno) o digital (PDF, n interactiva)." at bounding box center [519, 236] width 328 height 63
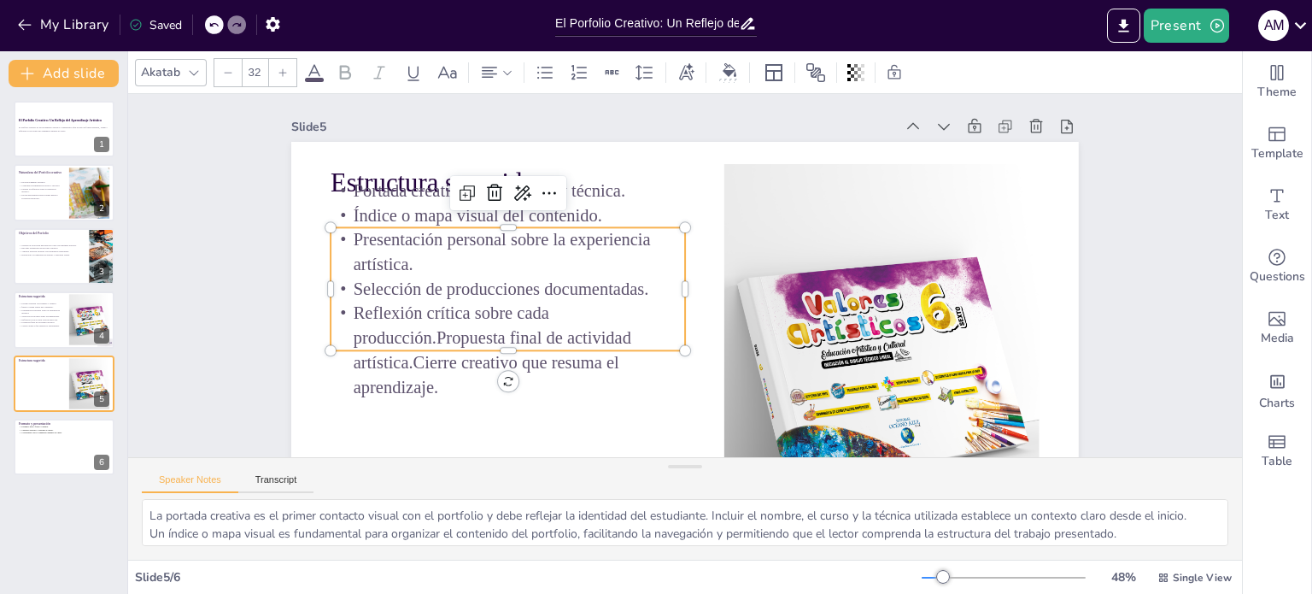
click at [214, 23] on icon at bounding box center [213, 25] width 10 height 10
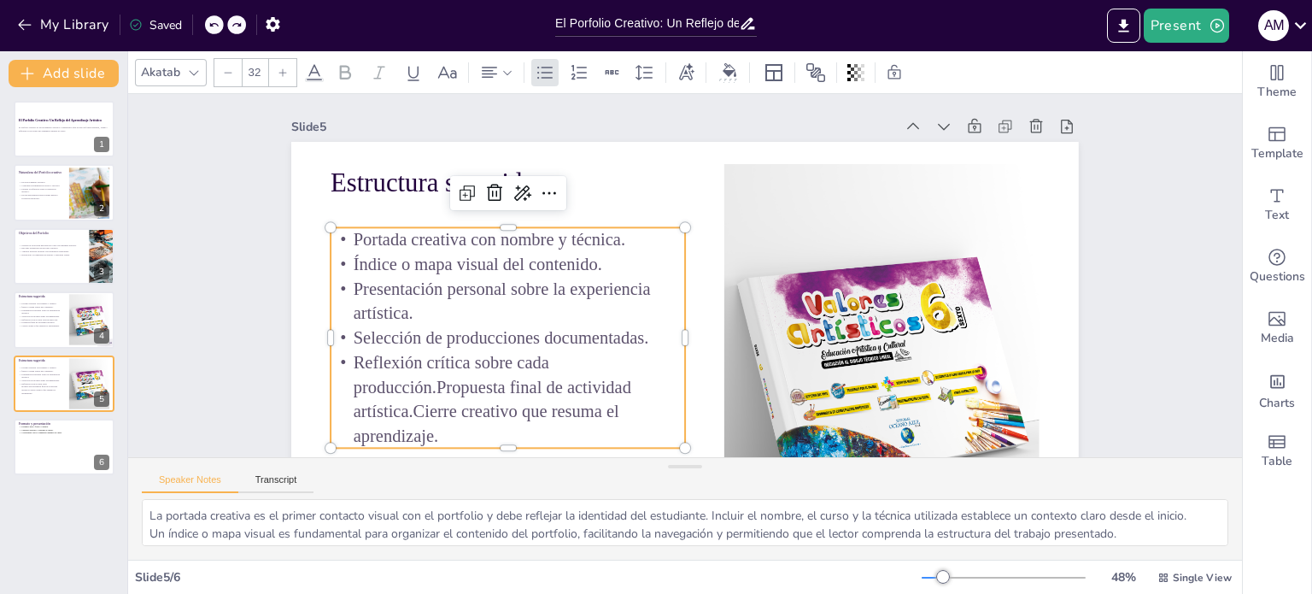
click at [214, 23] on icon at bounding box center [213, 25] width 10 height 10
click at [238, 23] on icon at bounding box center [237, 25] width 10 height 10
click at [367, 238] on span "Portada creativa con nombre y técnica." at bounding box center [502, 199] width 270 height 75
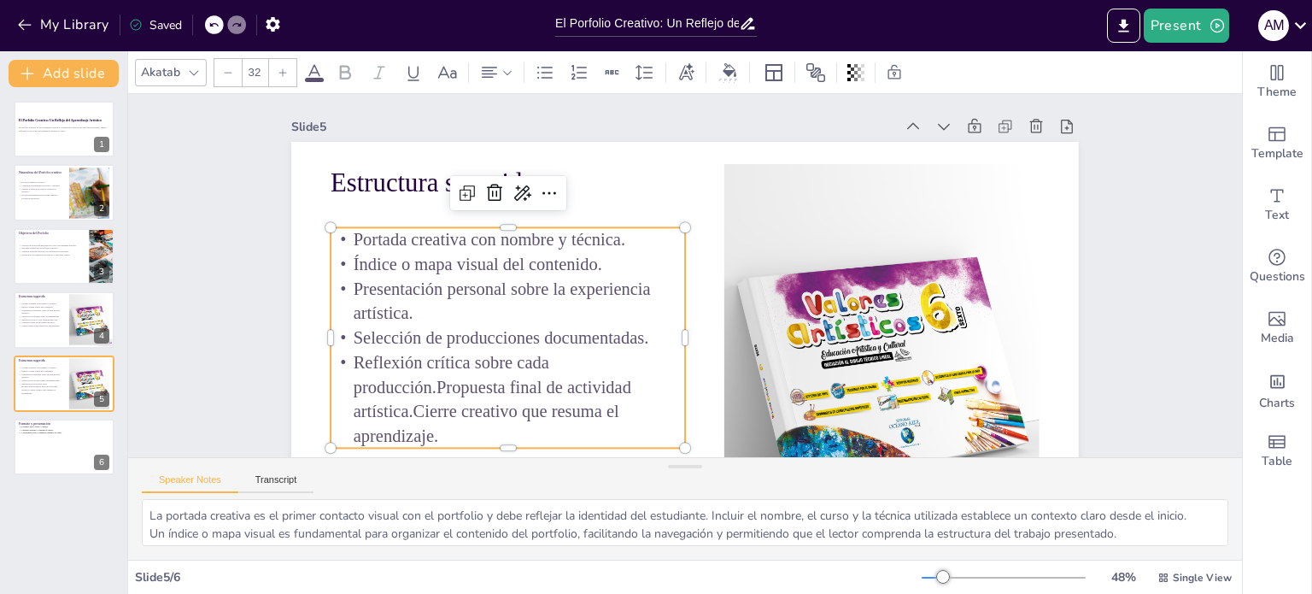
click at [358, 238] on span "Portada creativa con nombre y técnica." at bounding box center [494, 220] width 273 height 48
click at [393, 227] on span "Portada creativa con nombre y técnica." at bounding box center [521, 163] width 256 height 128
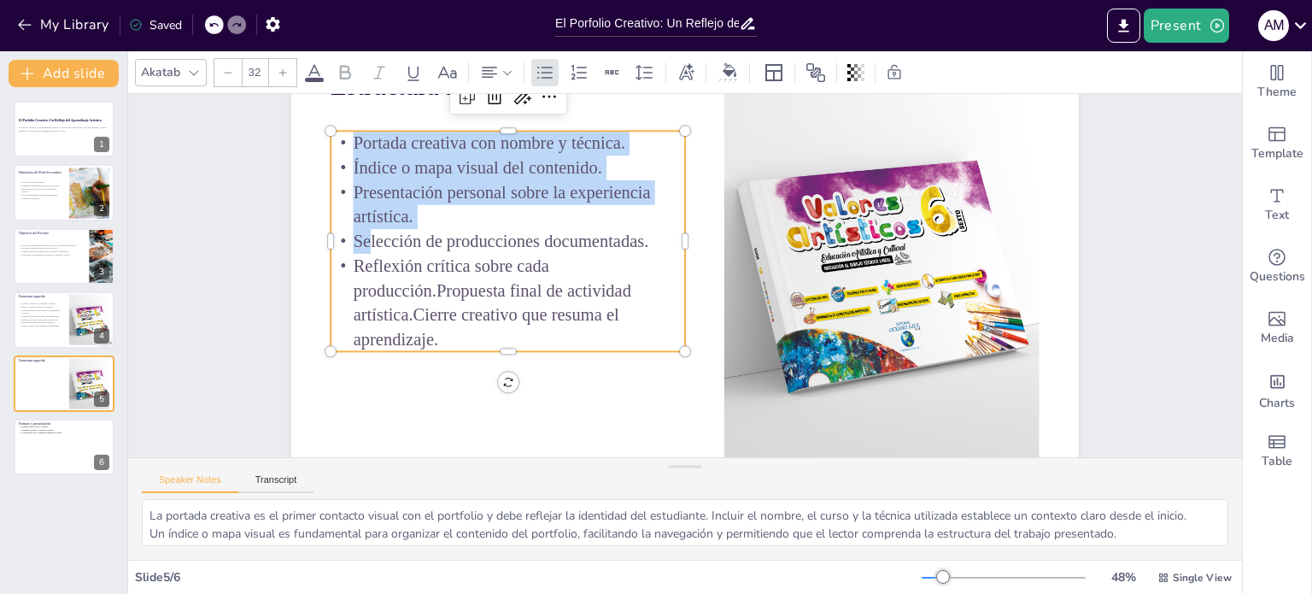
scroll to position [140, 0]
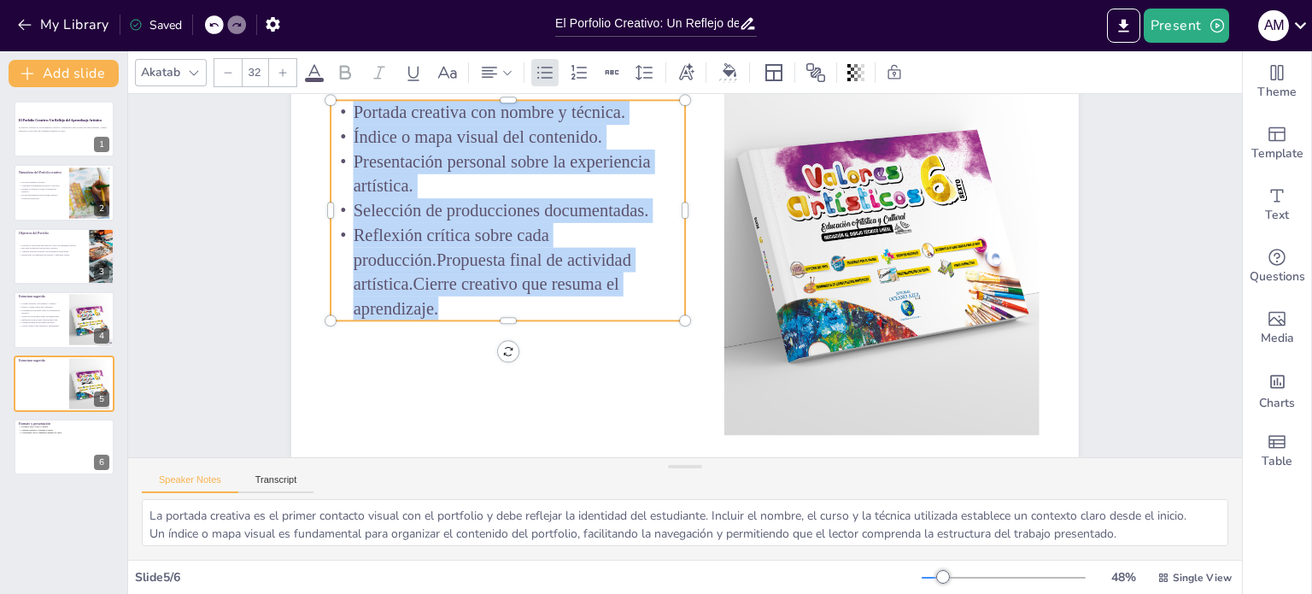
drag, startPoint x: 342, startPoint y: 238, endPoint x: 431, endPoint y: 302, distance: 109.8
click at [431, 302] on div "Portada creativa con nombre y técnica. Índice o mapa visual del contenido. Pres…" at bounding box center [525, 176] width 392 height 290
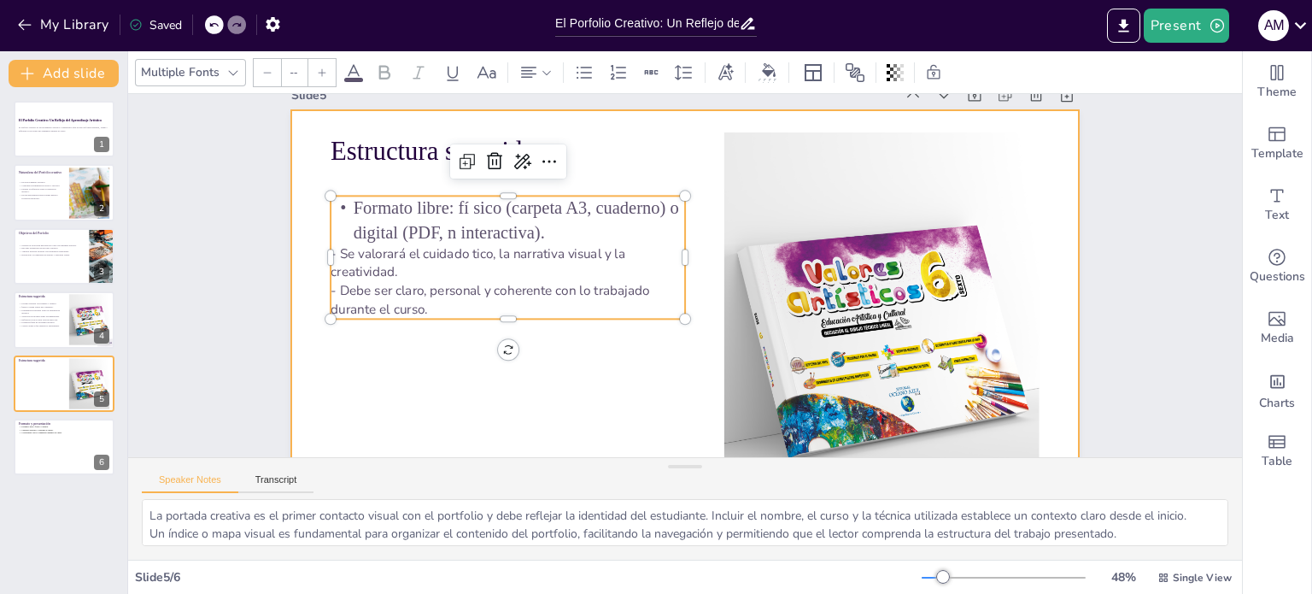
scroll to position [0, 0]
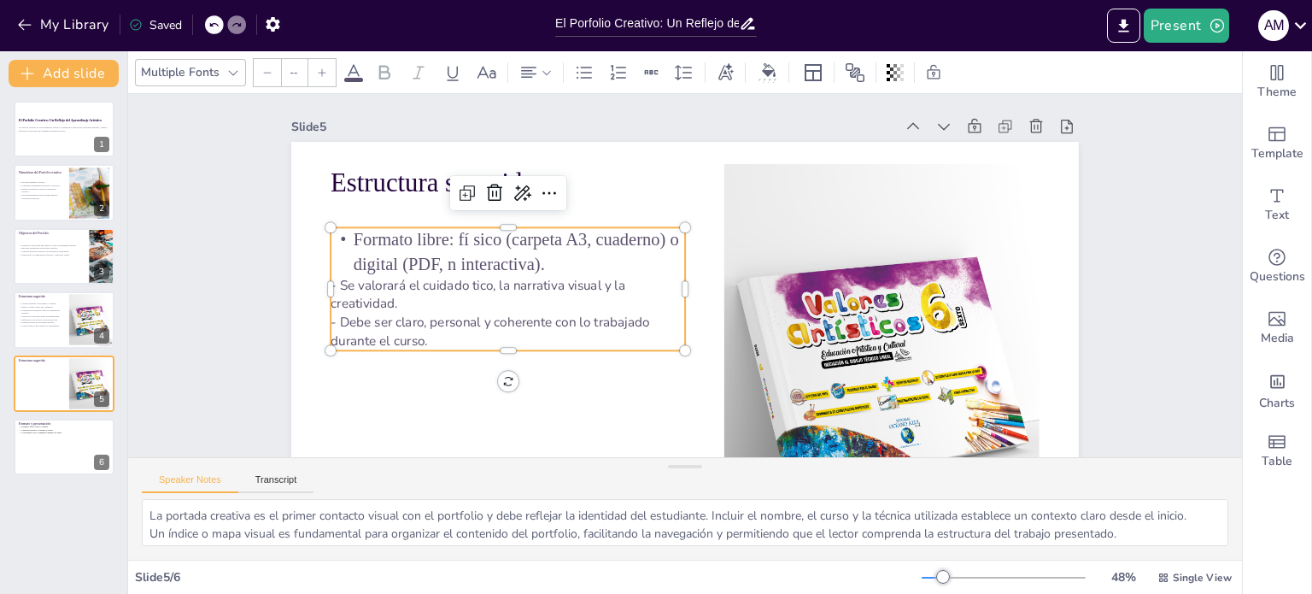
click at [414, 282] on span "- Se valorará el cuidado tico, la narrativa visual y la creatividad." at bounding box center [479, 242] width 296 height 79
click at [354, 236] on span "Formato libre: fí sico (carpeta A3, cuaderno) o digital (PDF, n interactiva)." at bounding box center [517, 252] width 326 height 44
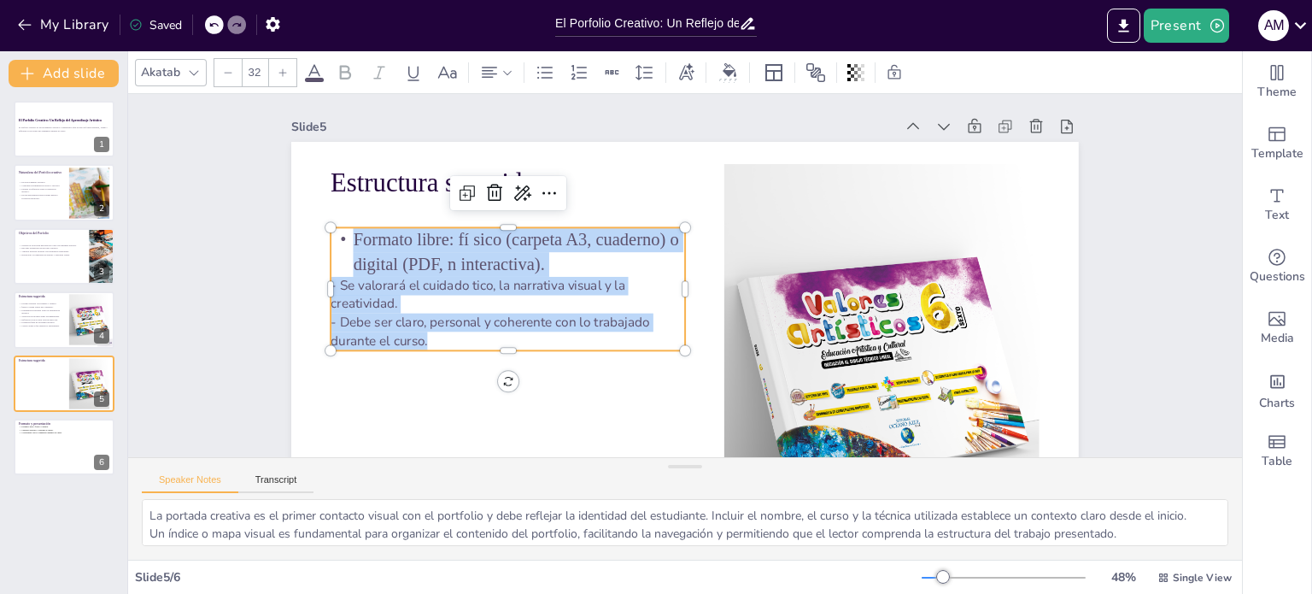
drag, startPoint x: 340, startPoint y: 236, endPoint x: 424, endPoint y: 338, distance: 132.4
click at [424, 338] on div "Formato libre: fí sico (carpeta A3, cuaderno) o digital (PDF, n interactiva). -…" at bounding box center [513, 233] width 375 height 226
click at [165, 73] on div "Akatab" at bounding box center [161, 72] width 46 height 23
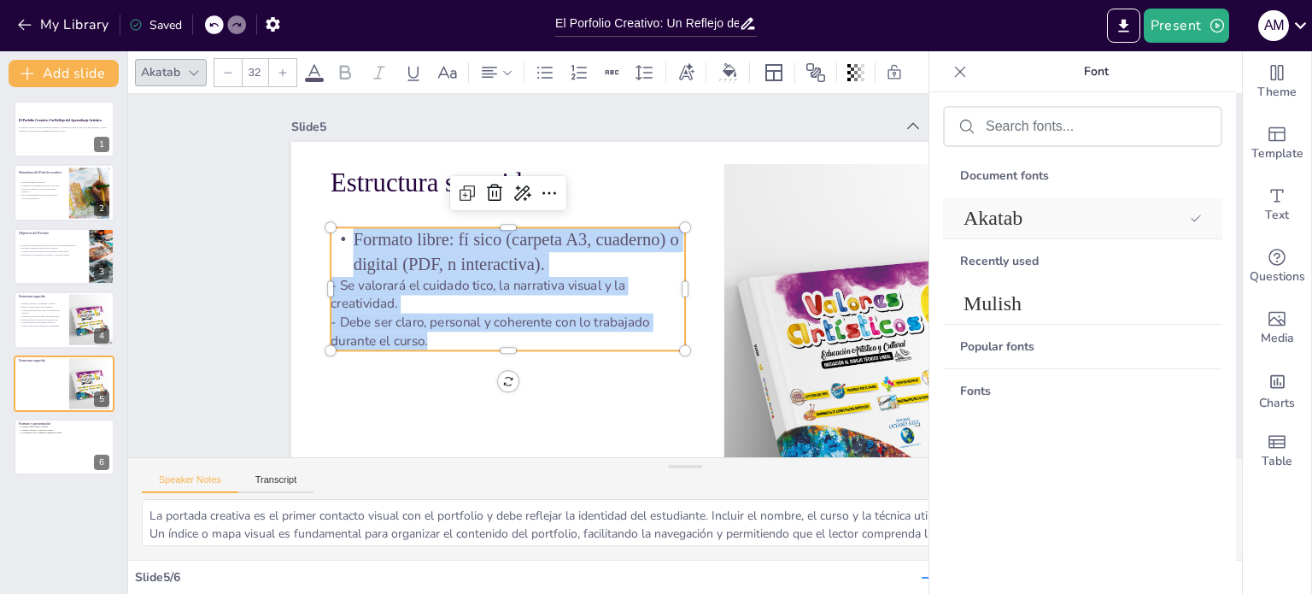
click at [1010, 208] on span "Akatab" at bounding box center [1074, 218] width 220 height 23
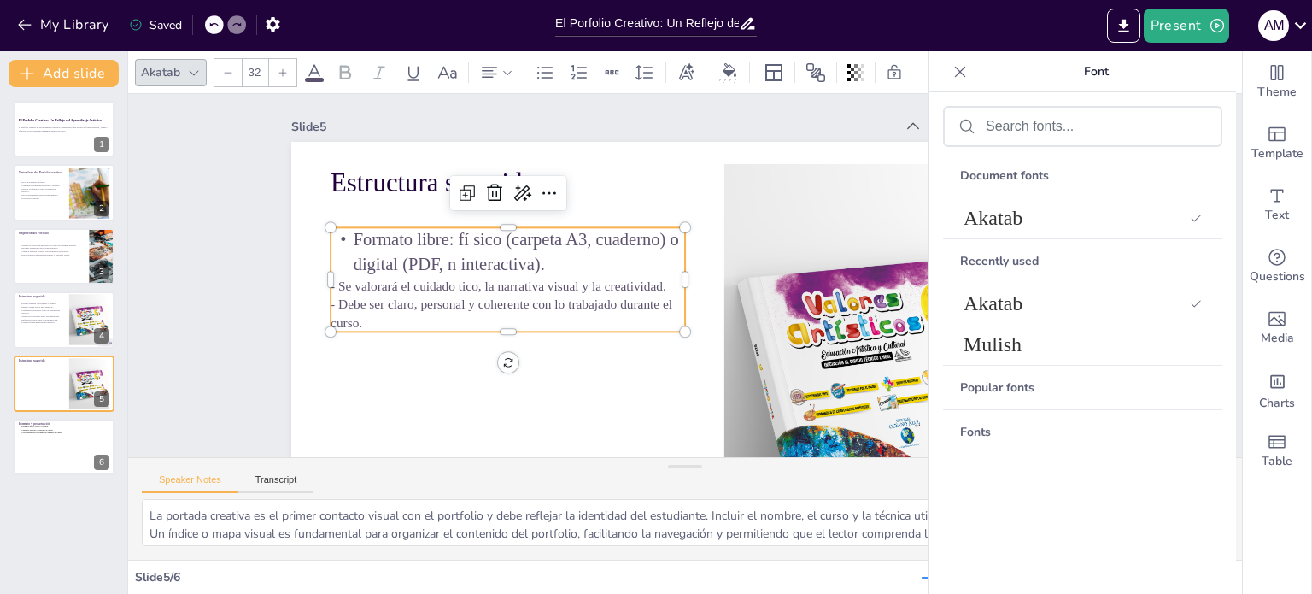
click at [253, 75] on input "32" at bounding box center [255, 72] width 24 height 27
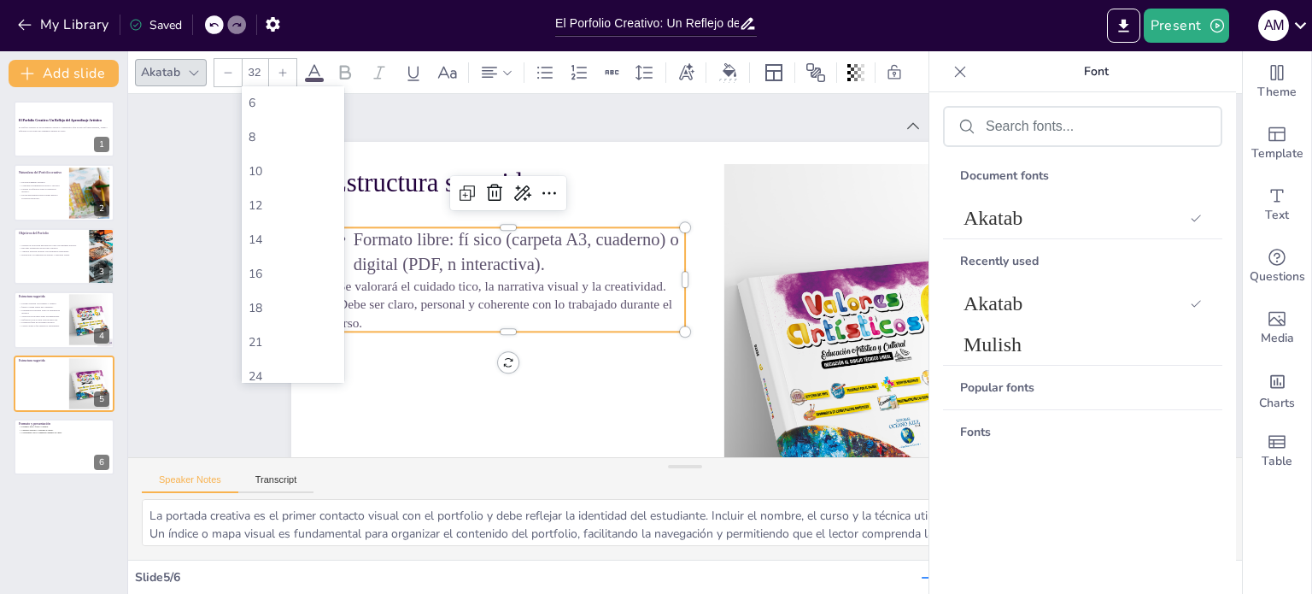
click at [280, 70] on icon at bounding box center [283, 73] width 10 height 10
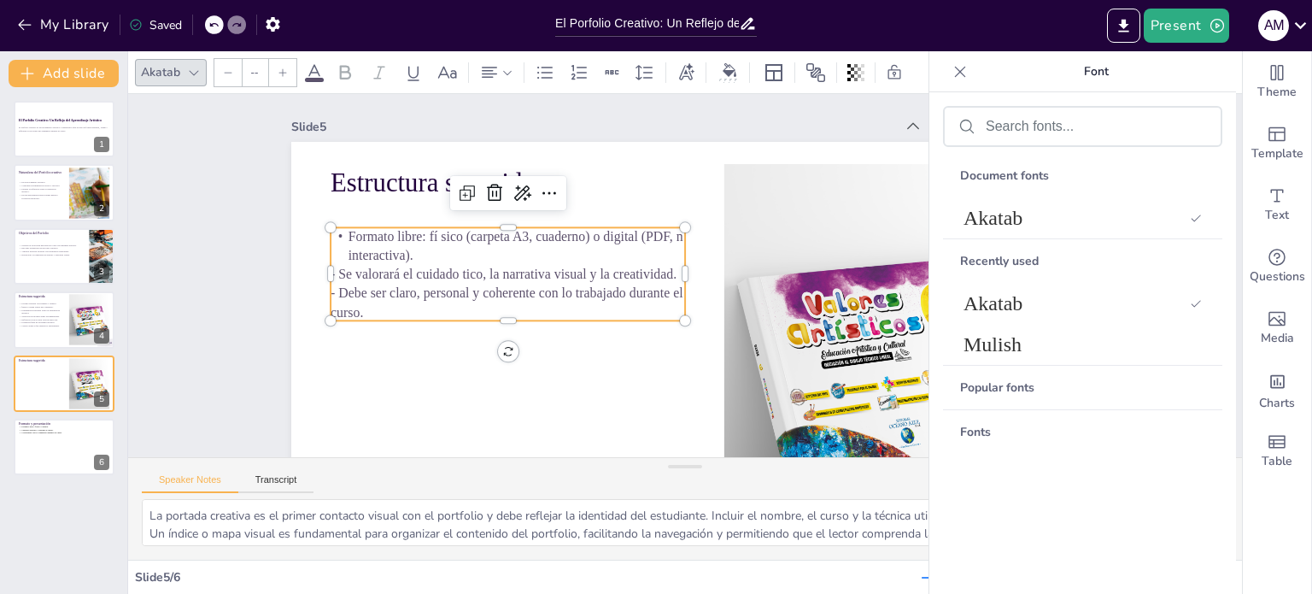
click at [253, 71] on input "--" at bounding box center [255, 72] width 24 height 27
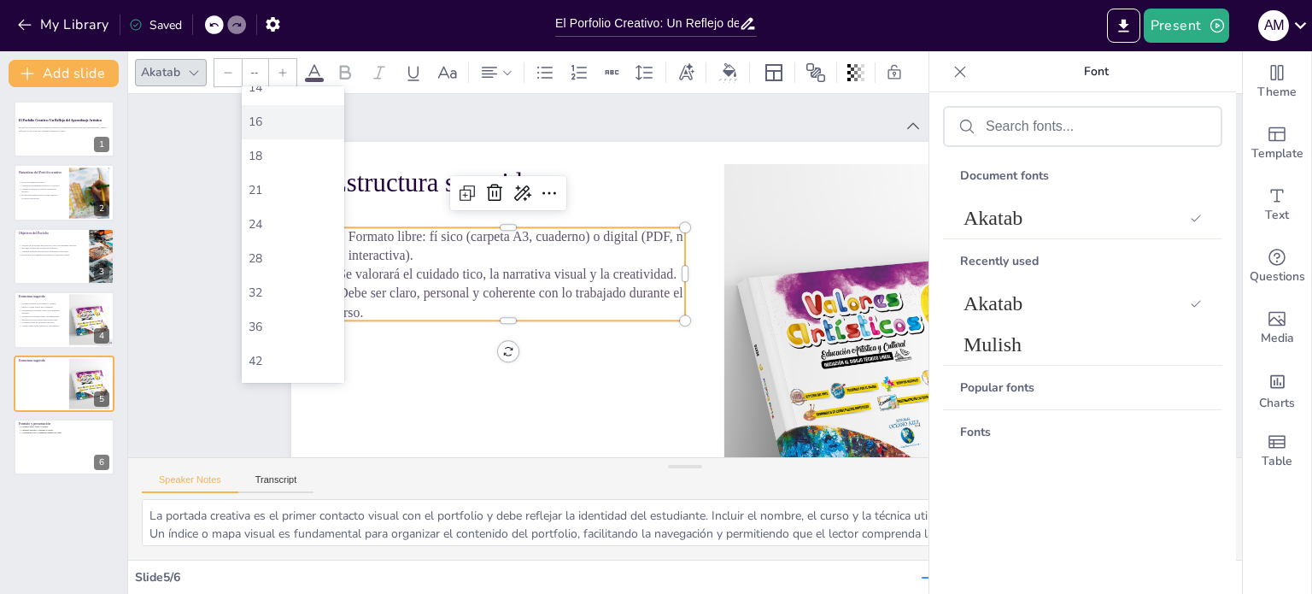
scroll to position [171, 0]
click at [257, 269] on div "32" at bounding box center [293, 274] width 89 height 16
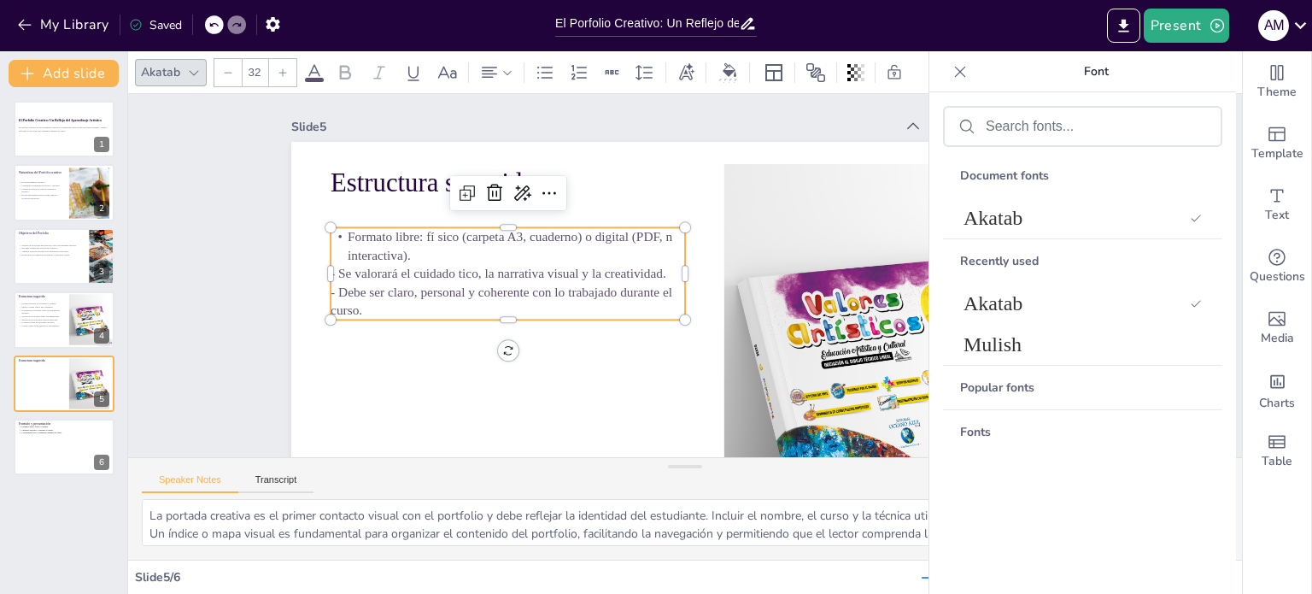
click at [283, 70] on icon at bounding box center [283, 73] width 10 height 10
click at [223, 78] on div at bounding box center [227, 72] width 27 height 27
type input "32"
click at [1267, 195] on icon "Add text boxes" at bounding box center [1277, 195] width 21 height 21
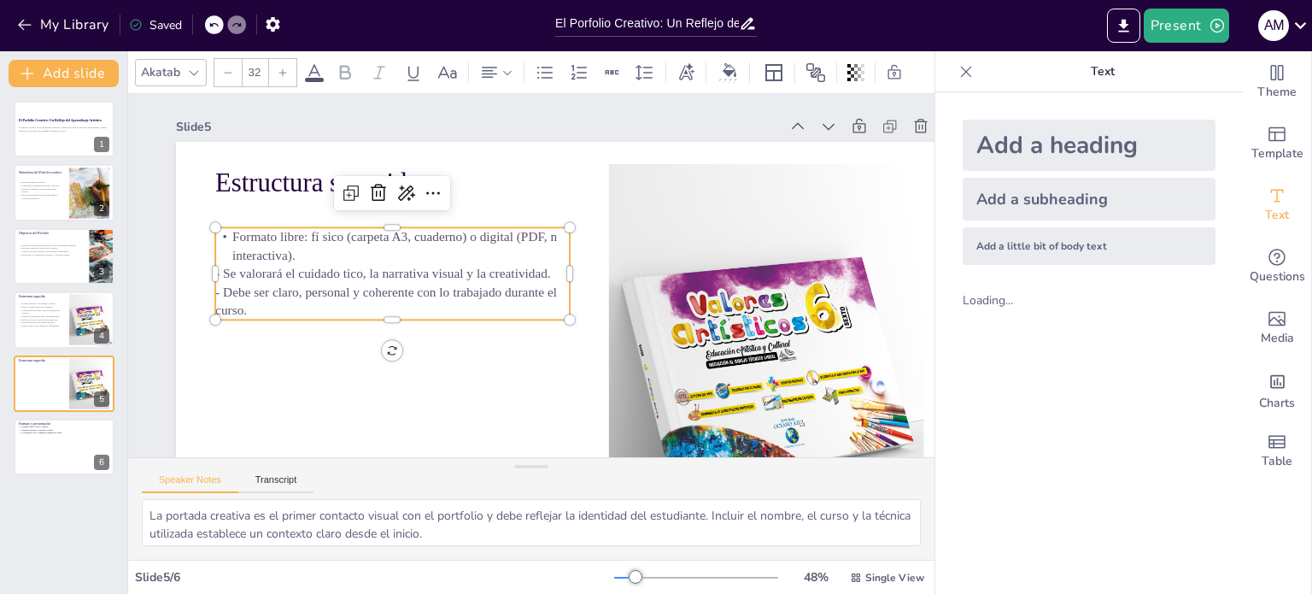
click at [958, 70] on icon at bounding box center [966, 71] width 17 height 17
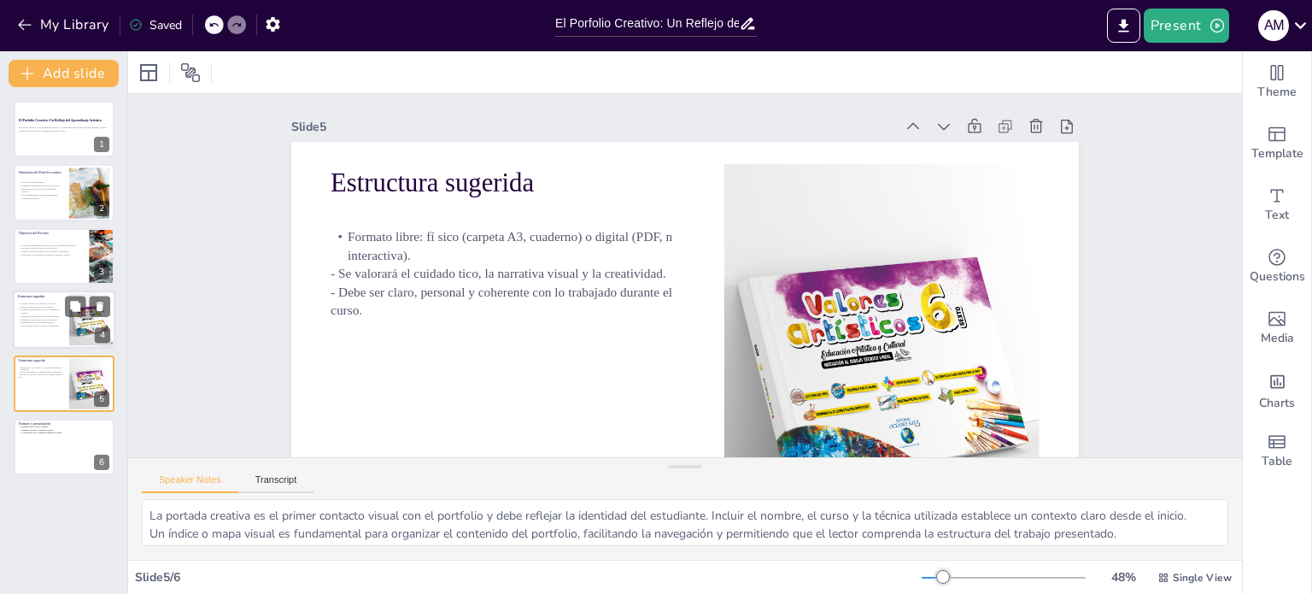
click at [33, 319] on span "Reflexión crítica sobre cada producción." at bounding box center [39, 320] width 37 height 3
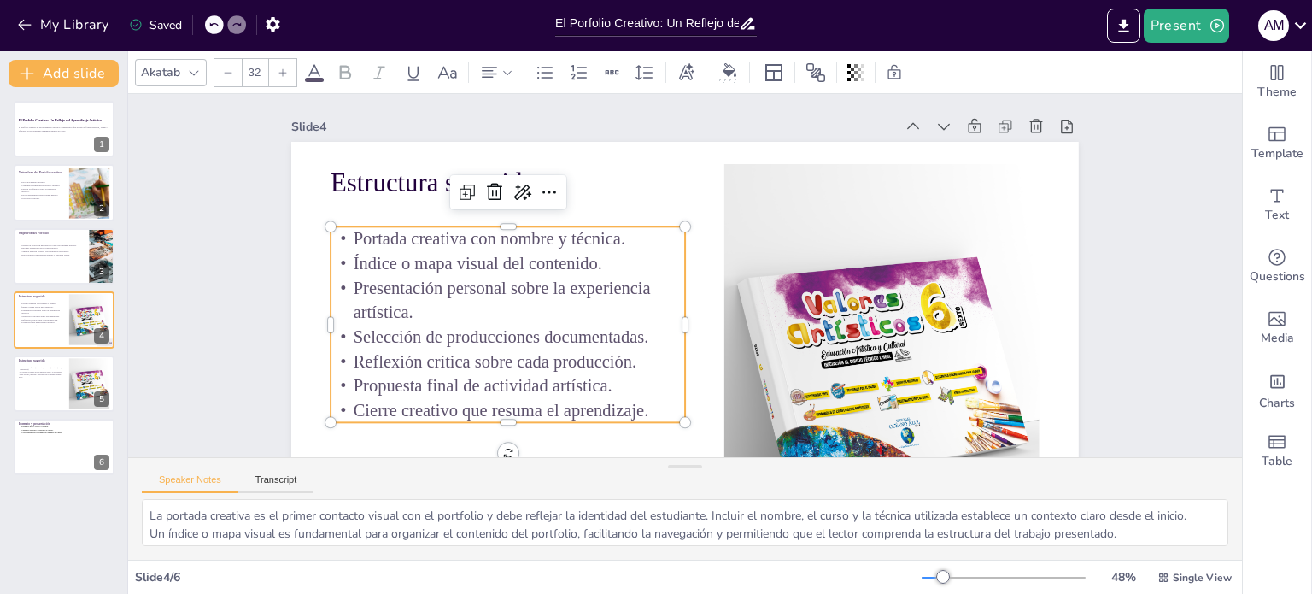
click at [355, 290] on span "Presentación personal sobre la experiencia artística." at bounding box center [501, 249] width 300 height 80
click at [373, 281] on span "Presentación personal sobre la experiencia artística." at bounding box center [509, 212] width 290 height 138
click at [36, 384] on div at bounding box center [64, 384] width 103 height 58
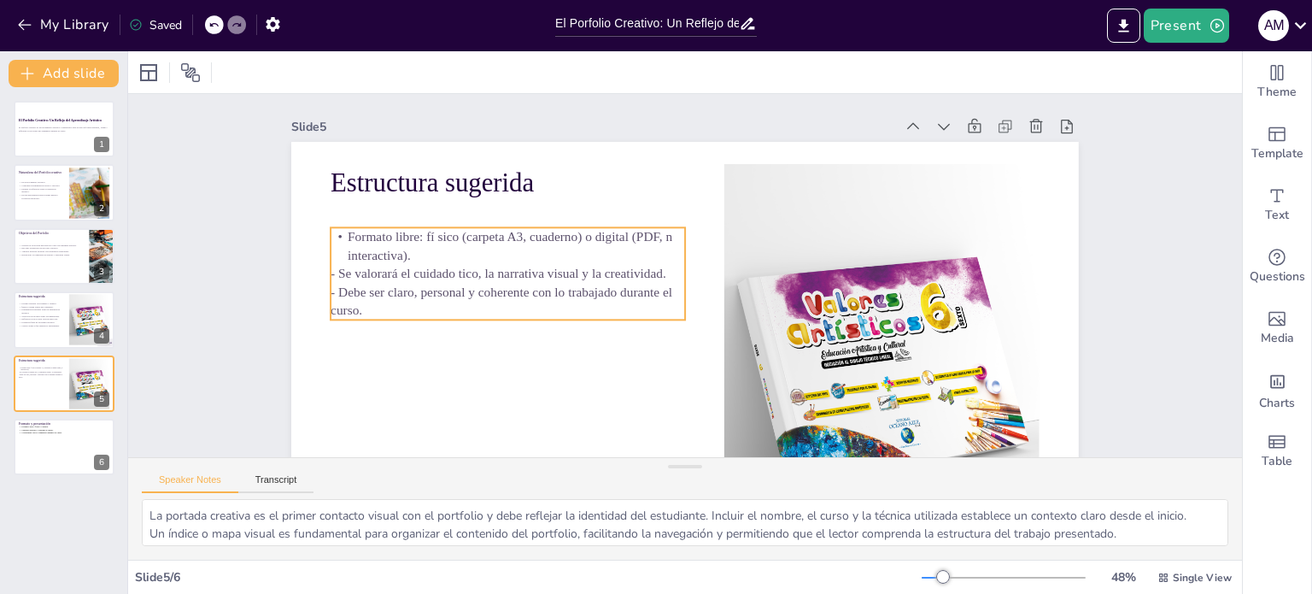
click at [439, 235] on span "Formato libre: fí sico (carpeta A3, cuaderno) o digital (PDF, n interactiva)." at bounding box center [514, 218] width 326 height 49
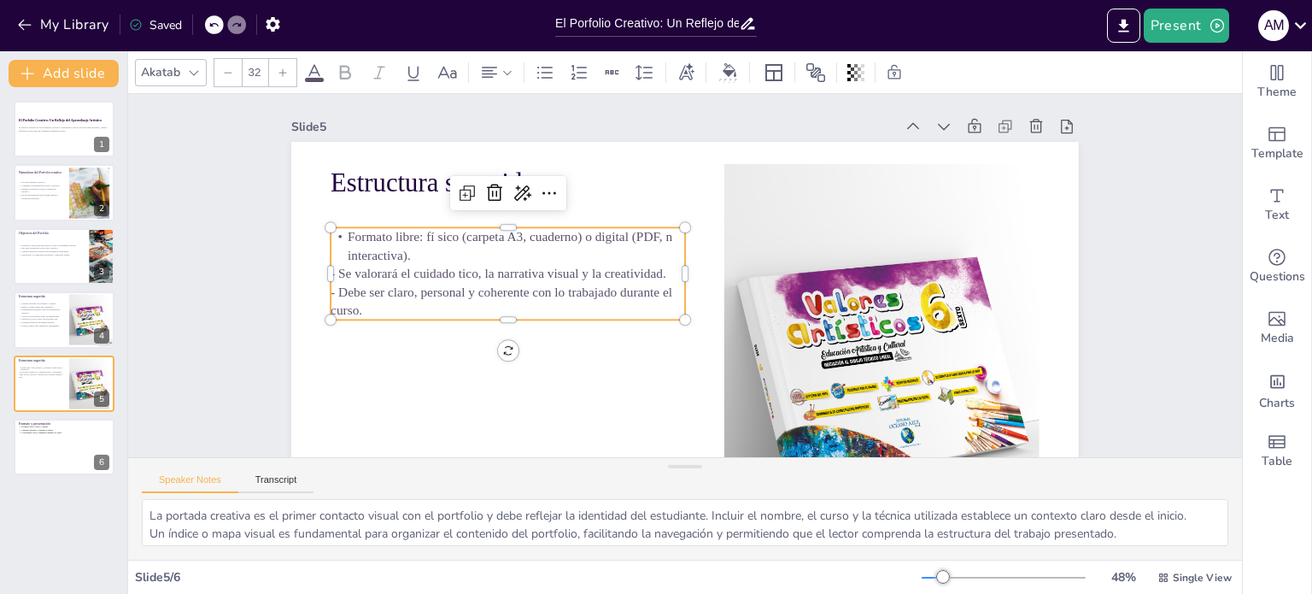
click at [409, 255] on p "Formato libre: fí sico (carpeta A3, cuaderno) o digital (PDF, n interactiva)." at bounding box center [512, 227] width 356 height 73
click at [402, 258] on p "Formato libre: fí sico (carpeta A3, cuaderno) o digital (PDF, n interactiva)." at bounding box center [512, 227] width 356 height 73
click at [551, 258] on p "Formato libre: fí sico (carpeta A3, cuaderno) o digital (PDF, n interactiva)." at bounding box center [640, 101] width 178 height 338
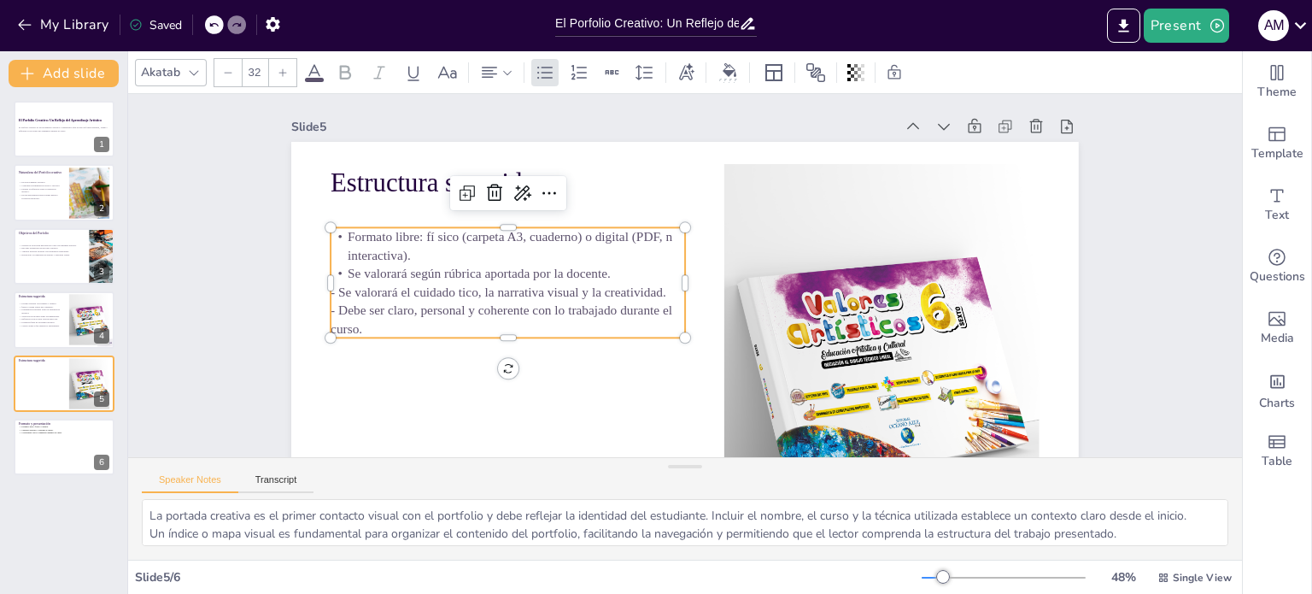
click at [426, 235] on span "Formato libre: fí sico (carpeta A3, cuaderno) o digital (PDF, n interactiva)." at bounding box center [520, 201] width 325 height 82
click at [649, 230] on span "Formato libre: físico (carpeta A3, cuaderno) o digital (PDF, n interactiva)." at bounding box center [518, 200] width 321 height 81
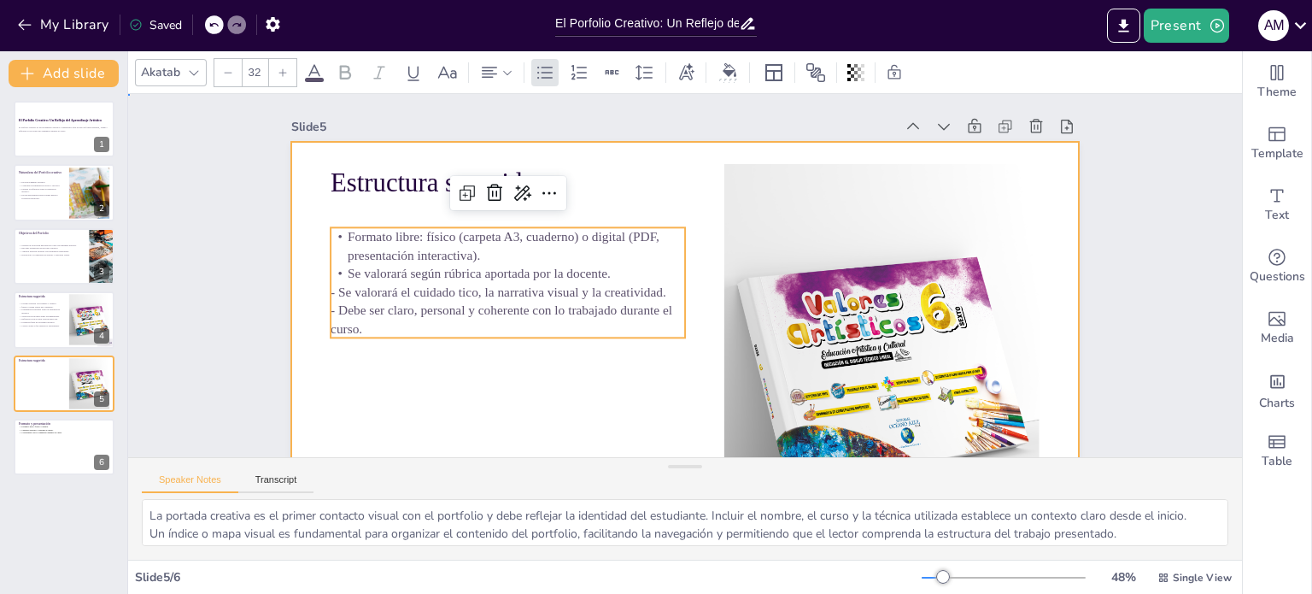
click at [421, 356] on div at bounding box center [676, 363] width 830 height 523
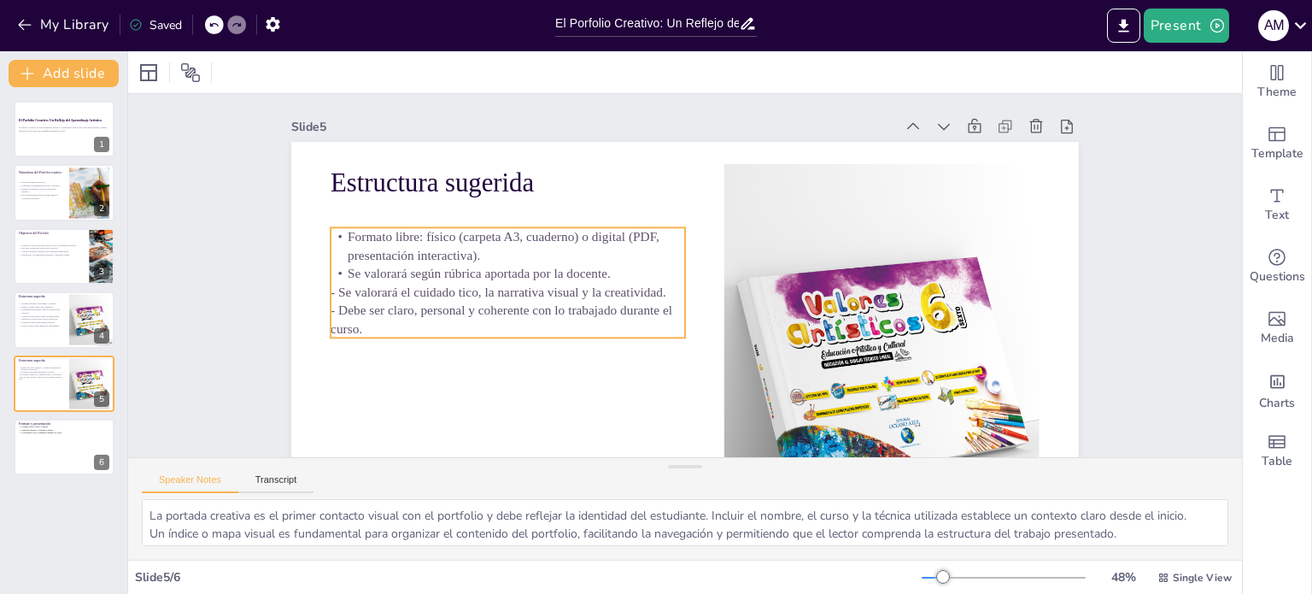
click at [443, 290] on span "- Se valorará el cuidado tico, la narrativa visual y la creatividad." at bounding box center [500, 253] width 332 height 84
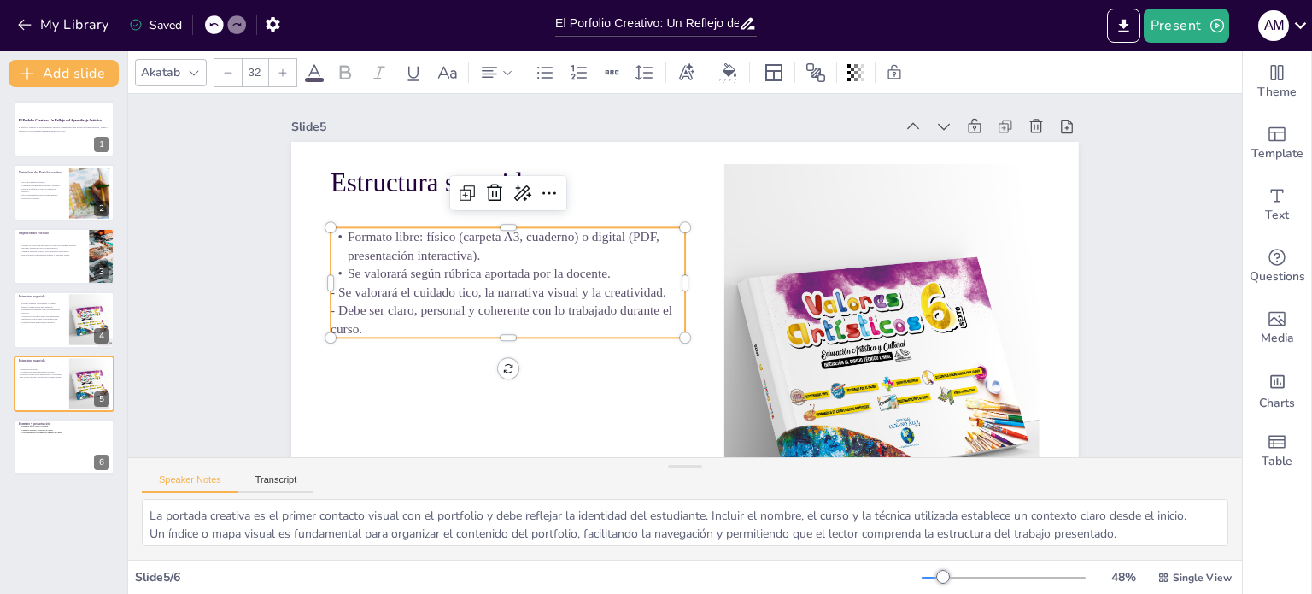
click at [447, 292] on span "- Se valorará el cuidado tico, la narrativa visual y la creatividad." at bounding box center [503, 233] width 324 height 118
click at [447, 293] on span "- Se valorará el cuidado tico, la narrativa visual y la creatividad." at bounding box center [500, 252] width 332 height 85
click at [444, 293] on span "- Se valorará el cuidado tico, la narrativa visual y la creatividad." at bounding box center [500, 252] width 332 height 84
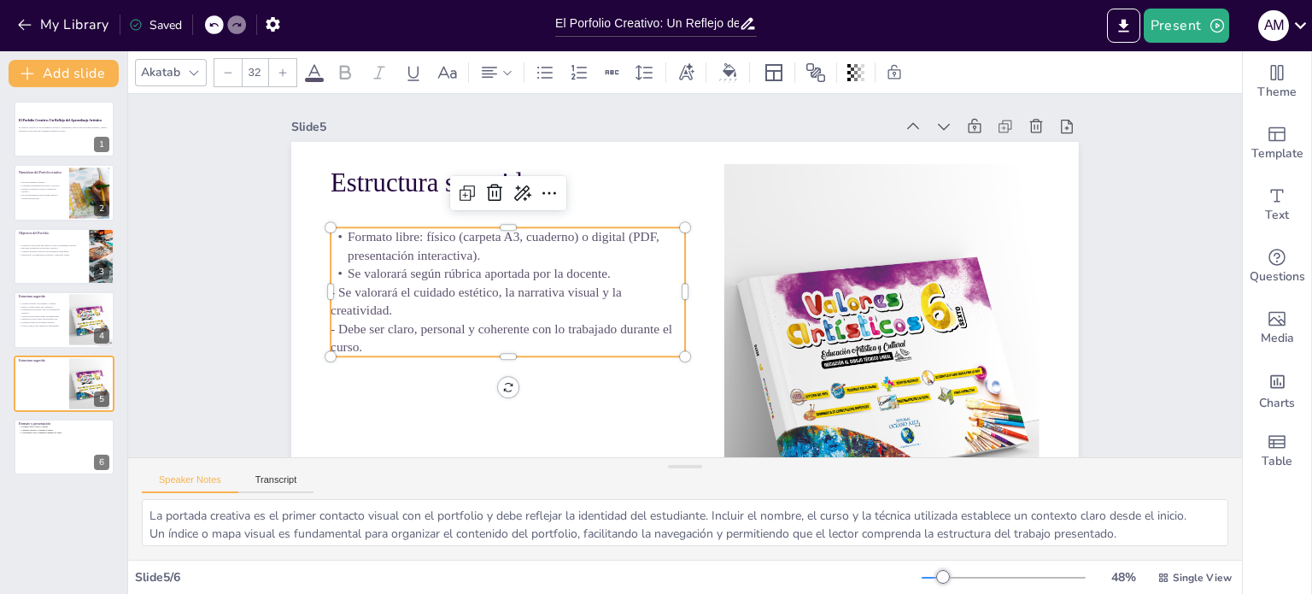
click at [610, 273] on p "Se valorará según rúbrica aportada por la docente." at bounding box center [513, 236] width 350 height 91
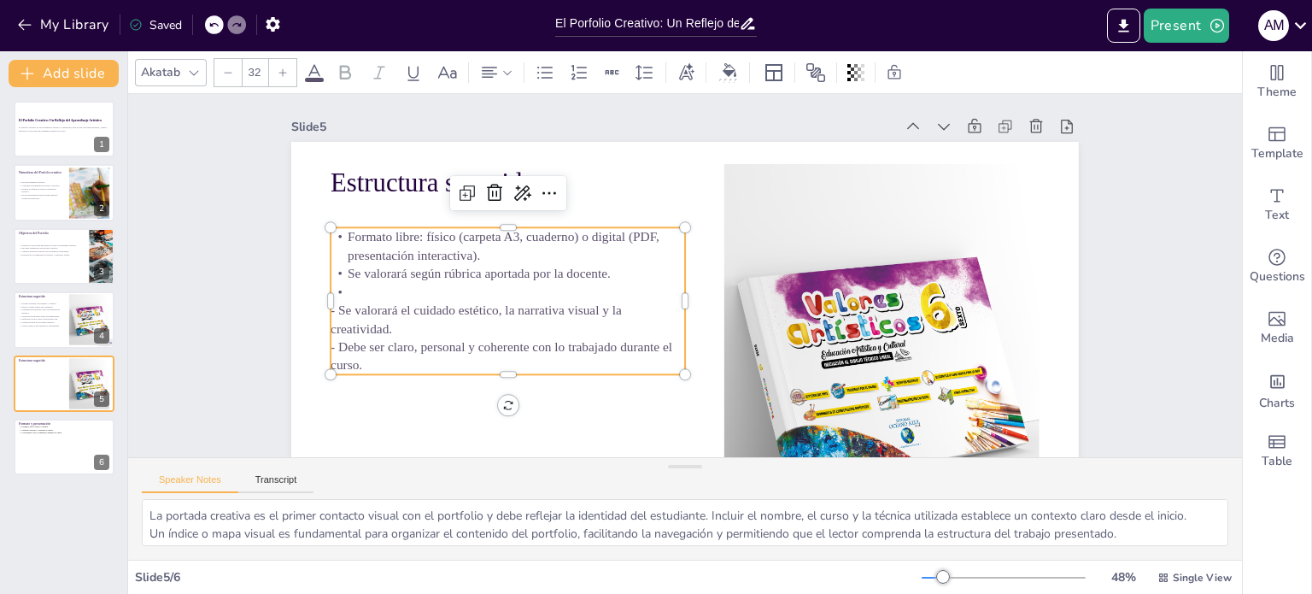
click at [349, 279] on span "- Se valorará el cuidado estético, la narrativa visual y la creatividad." at bounding box center [483, 200] width 268 height 158
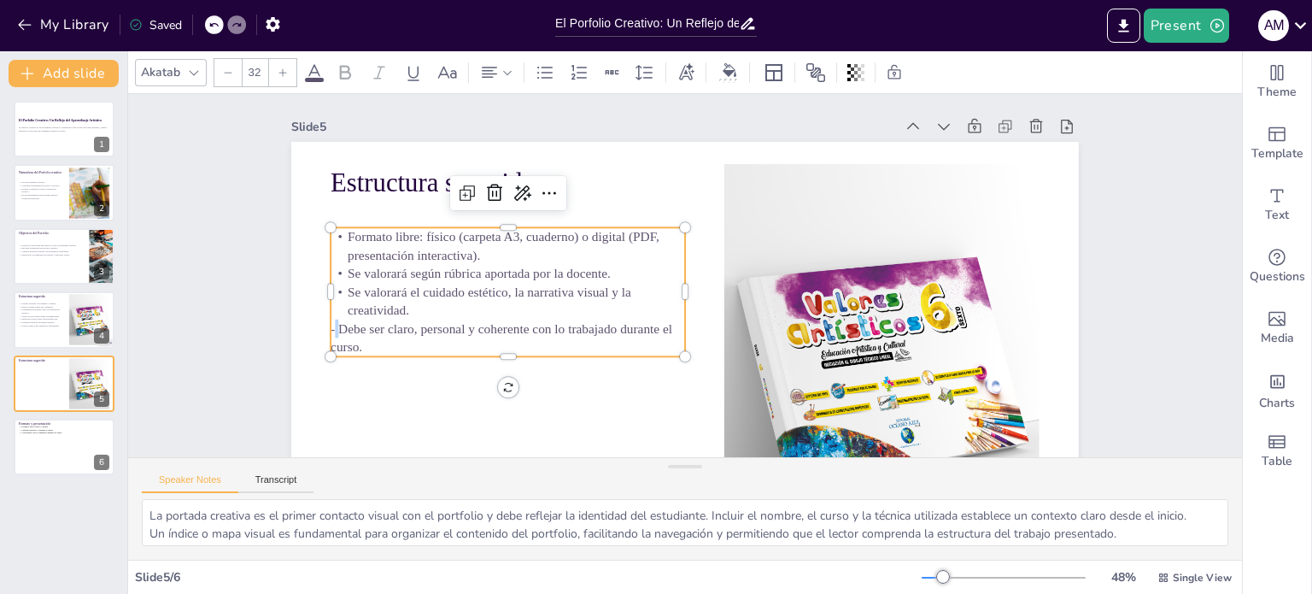
click at [325, 329] on span "- Debe ser claro, personal y coherente con lo trabajado durante el curso." at bounding box center [492, 288] width 341 height 85
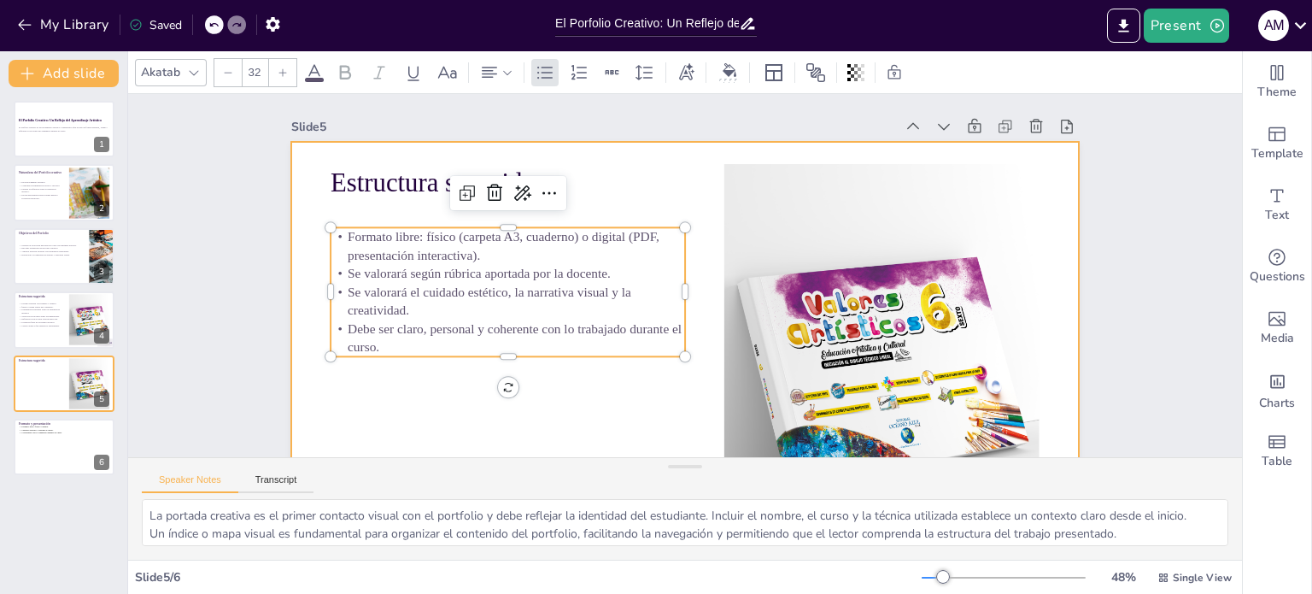
click at [379, 420] on div at bounding box center [676, 363] width 830 height 522
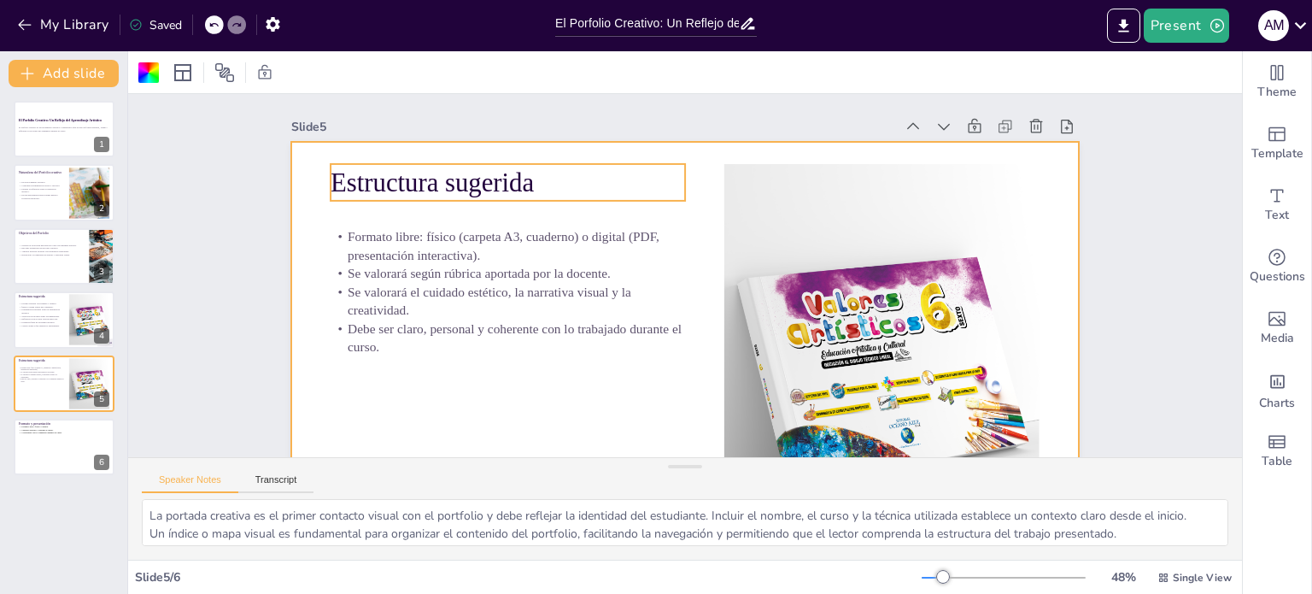
click at [430, 167] on span "Estructura sugerida" at bounding box center [457, 132] width 205 height 71
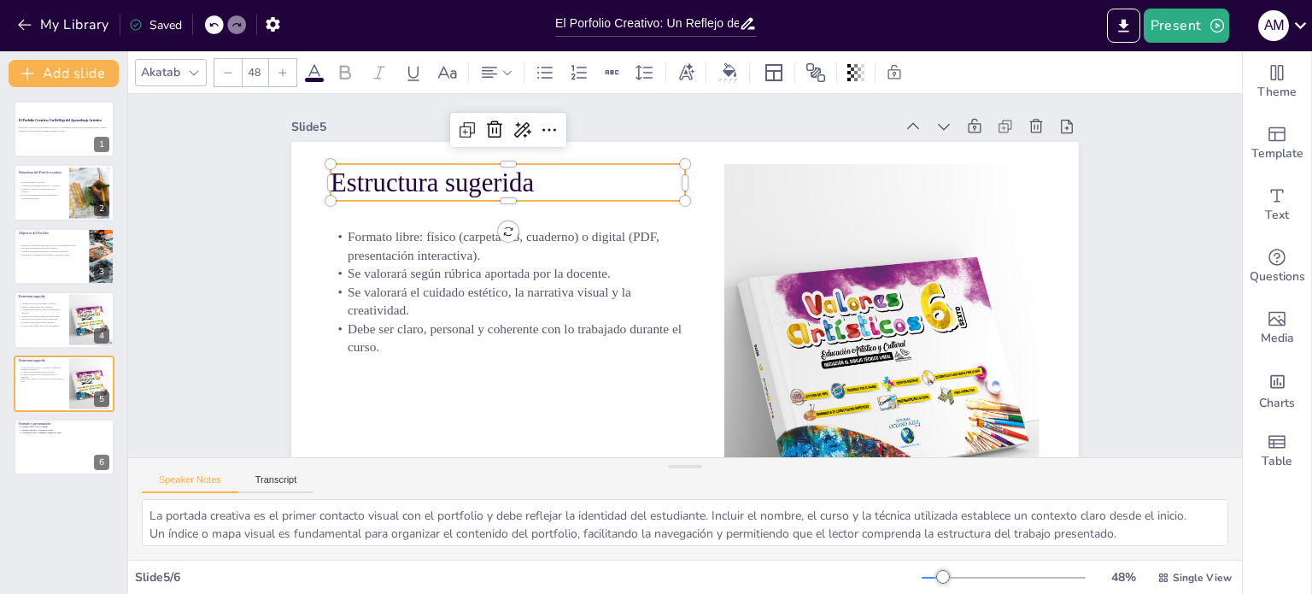
click at [449, 143] on span "Estructura sugerida" at bounding box center [492, 87] width 197 height 109
click at [541, 108] on span "Estructura sugerida" at bounding box center [613, 17] width 144 height 182
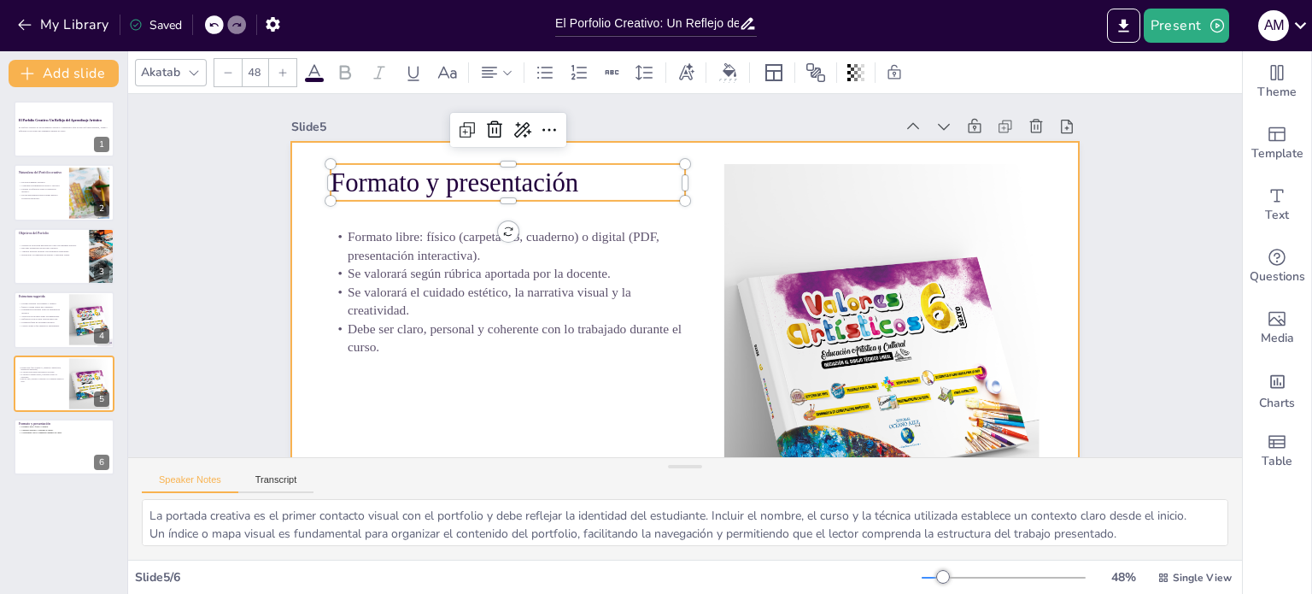
click at [521, 405] on div at bounding box center [667, 361] width 862 height 597
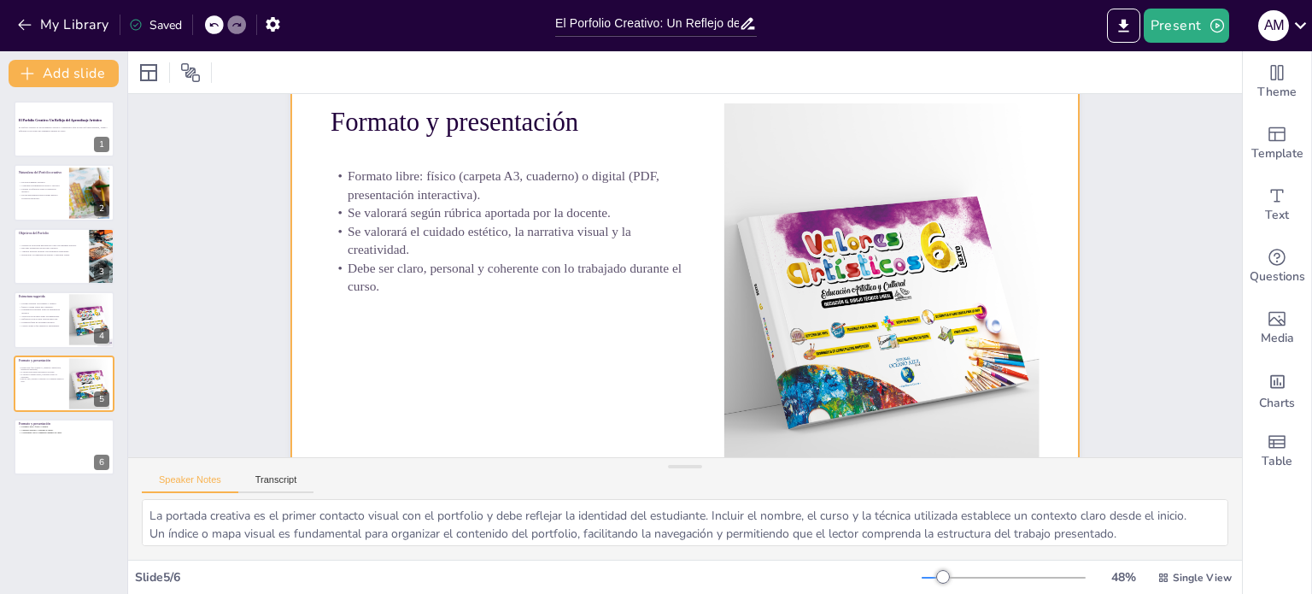
scroll to position [55, 0]
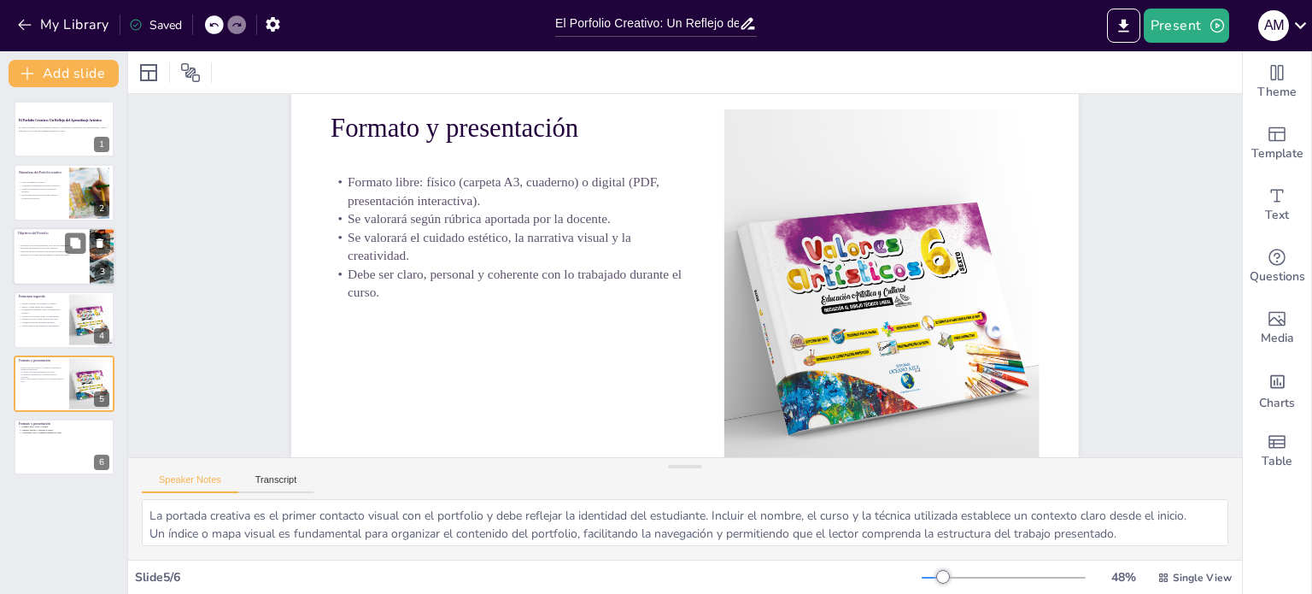
click at [36, 265] on div at bounding box center [64, 256] width 103 height 58
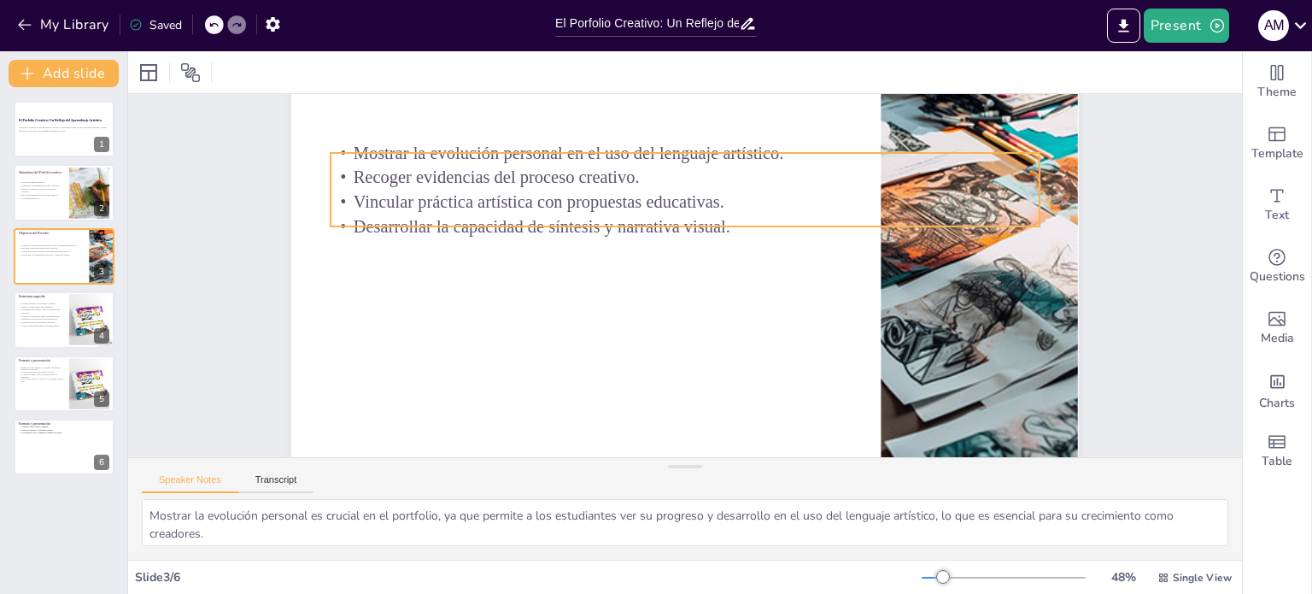
scroll to position [140, 0]
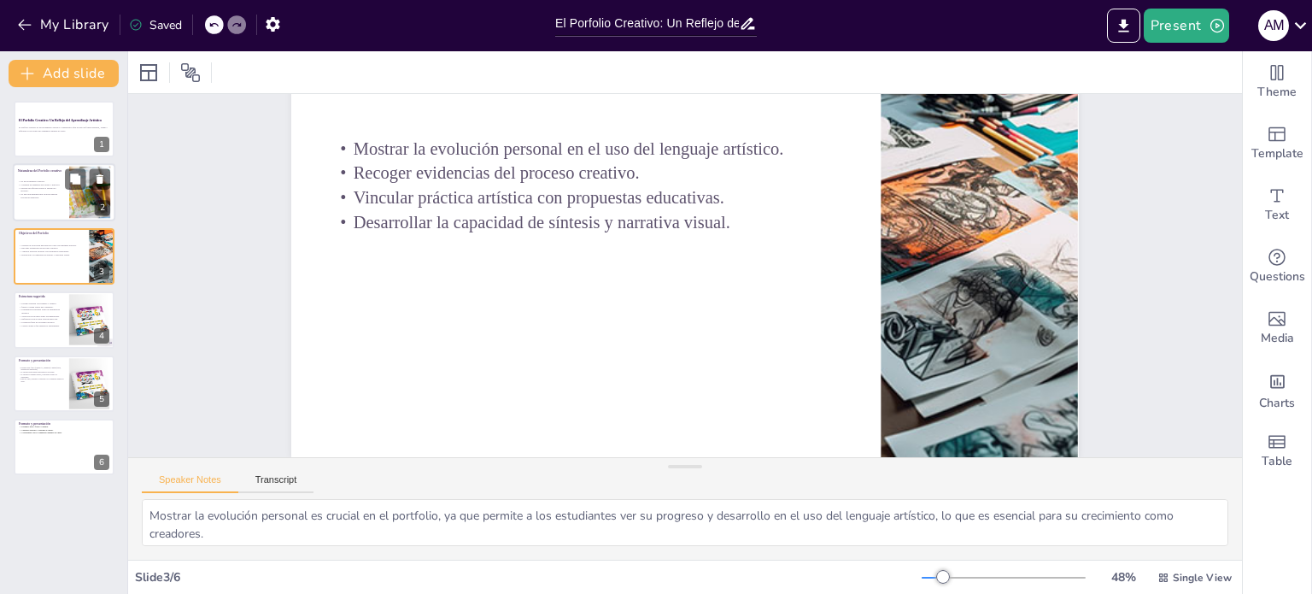
click at [53, 194] on span "Es una herramienta para evaluar nuestra evolución didáctica." at bounding box center [39, 196] width 37 height 6
type textarea "Lo ipsumdolo sitametc ad elitse doei te incididun utlaboree dol magnaal en admi…"
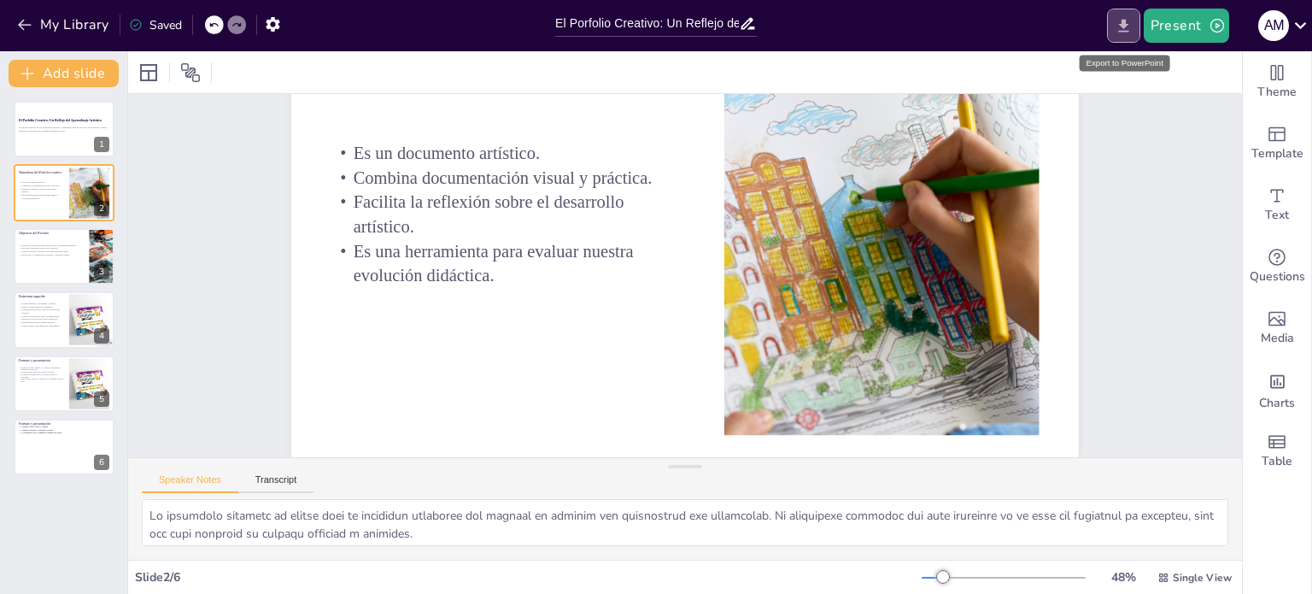
click at [1126, 22] on icon "Export to PowerPoint" at bounding box center [1123, 25] width 10 height 13
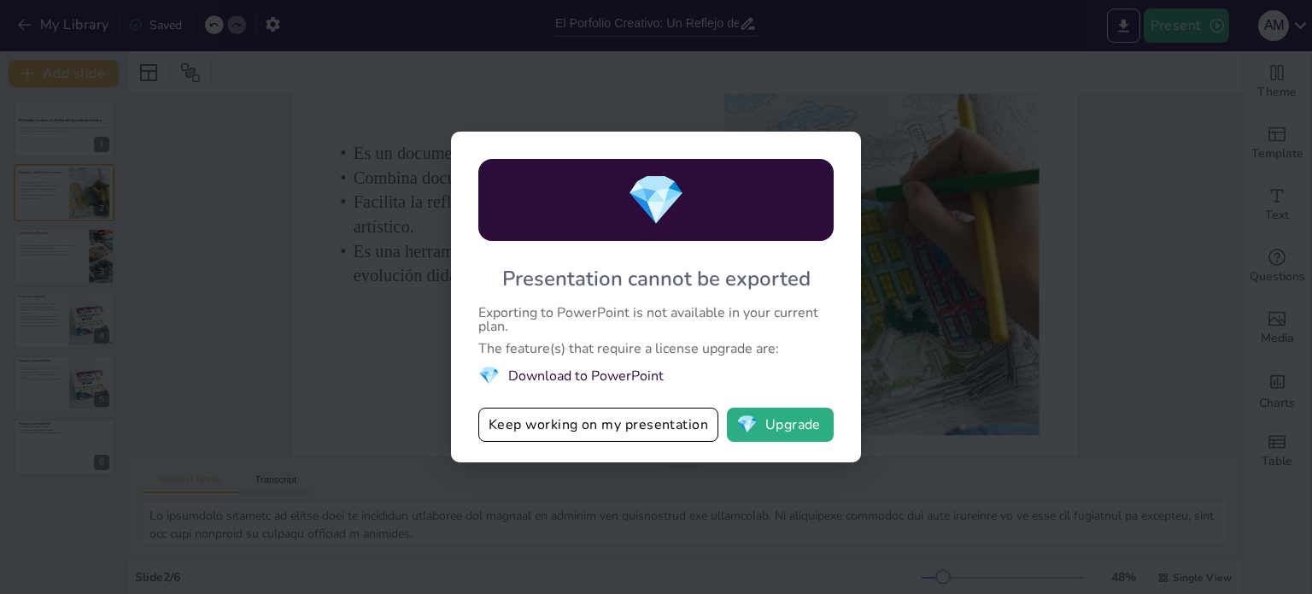
click at [554, 370] on li "💎 Download to PowerPoint" at bounding box center [655, 375] width 355 height 23
click at [660, 426] on button "Keep working on my presentation" at bounding box center [598, 425] width 240 height 34
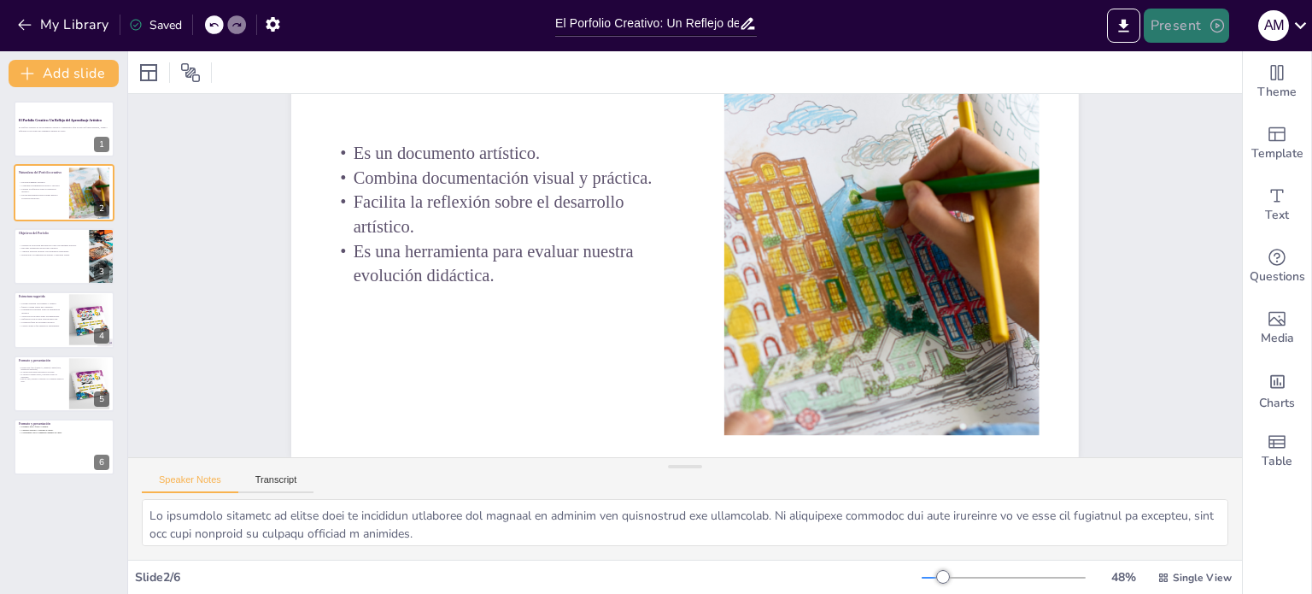
click at [1173, 20] on button "Present" at bounding box center [1186, 26] width 85 height 34
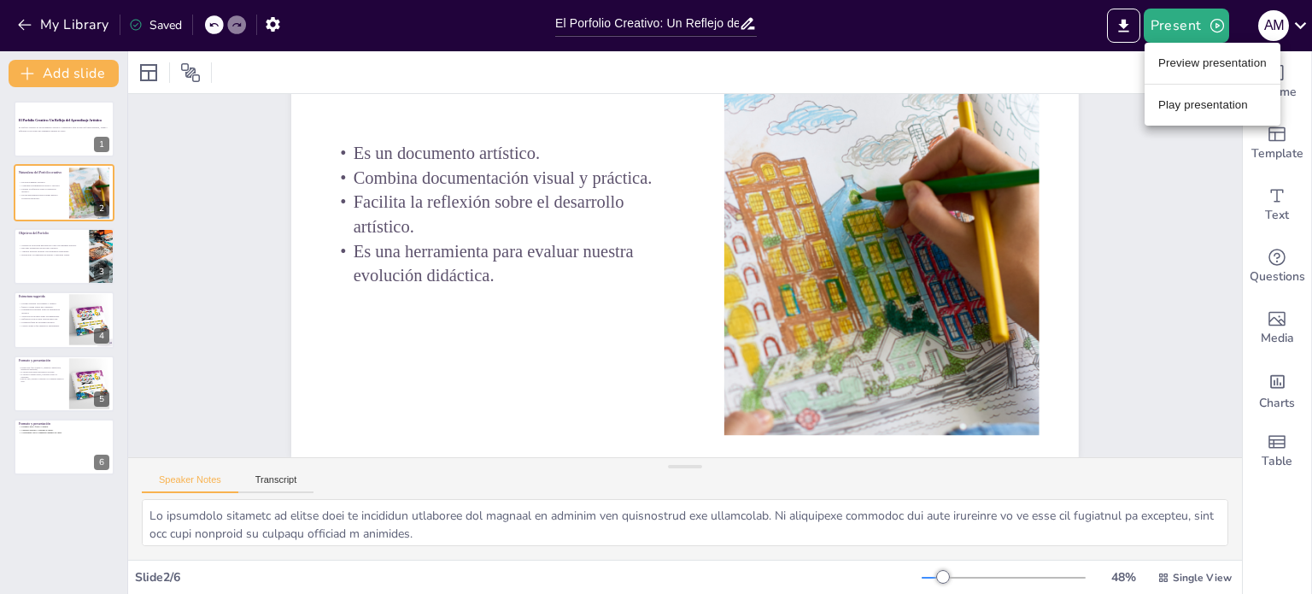
click at [1210, 56] on li "Preview presentation" at bounding box center [1213, 63] width 136 height 27
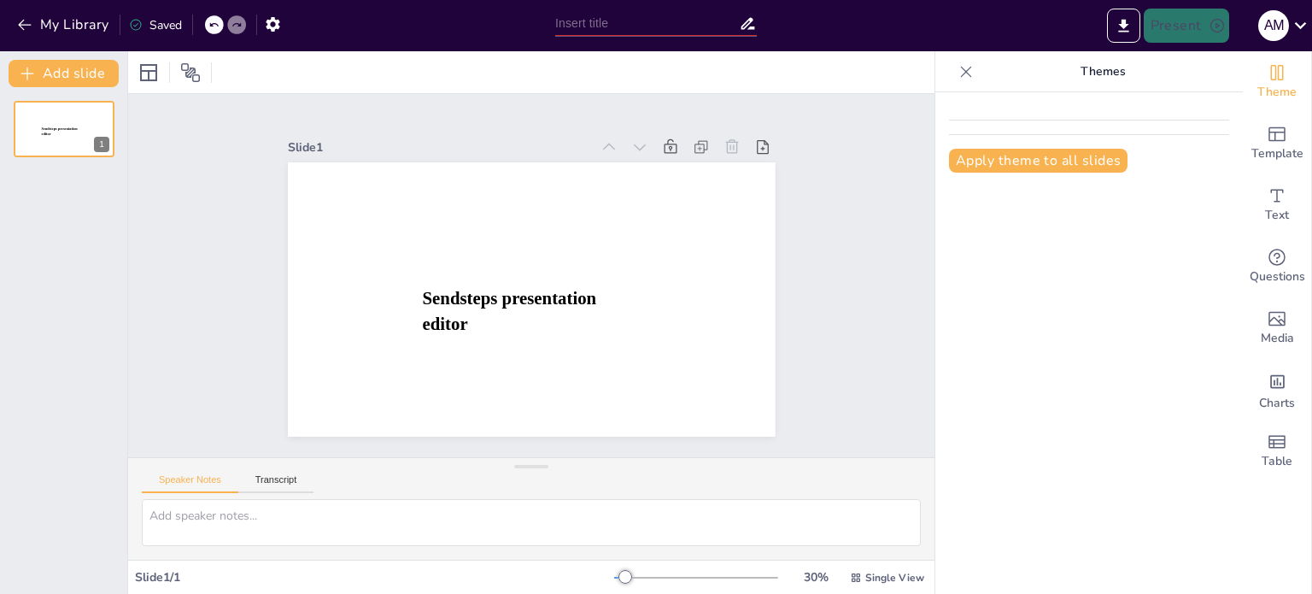
type input "El Porfolio Creativo: Un Reflejo del Aprendizaje Artístico"
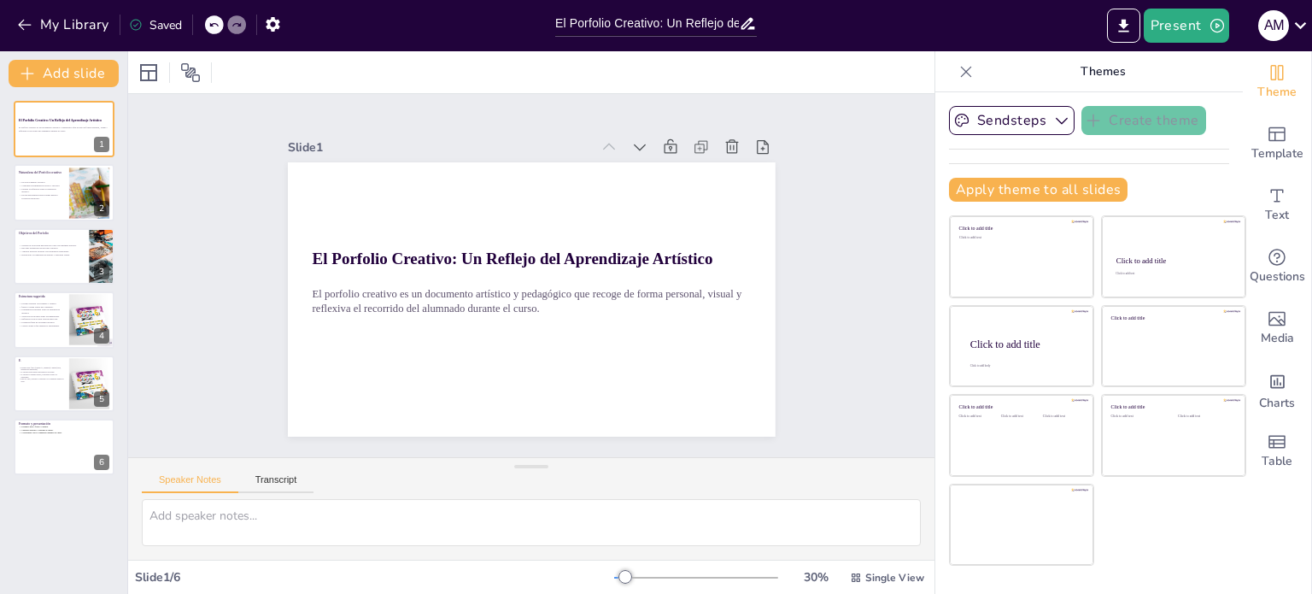
click at [958, 71] on icon at bounding box center [966, 71] width 17 height 17
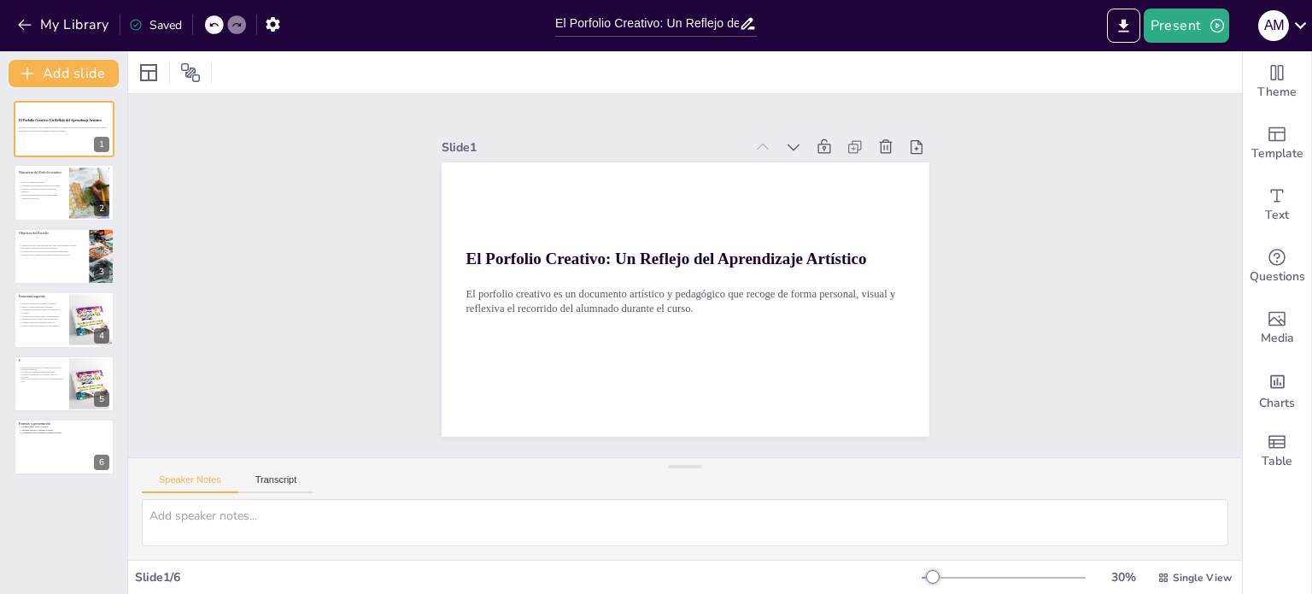
click at [942, 576] on div at bounding box center [1004, 578] width 164 height 14
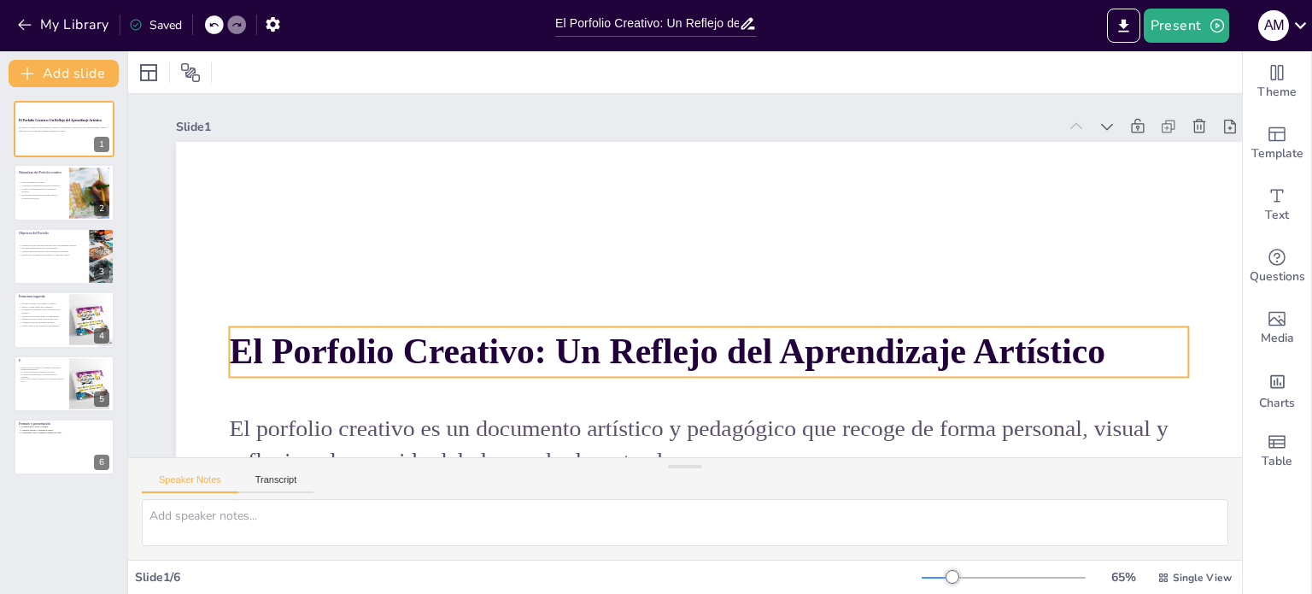
click at [321, 344] on span "El Porfolio Creativo: Un Reflejo del Aprendizaje Artístico" at bounding box center [667, 351] width 877 height 39
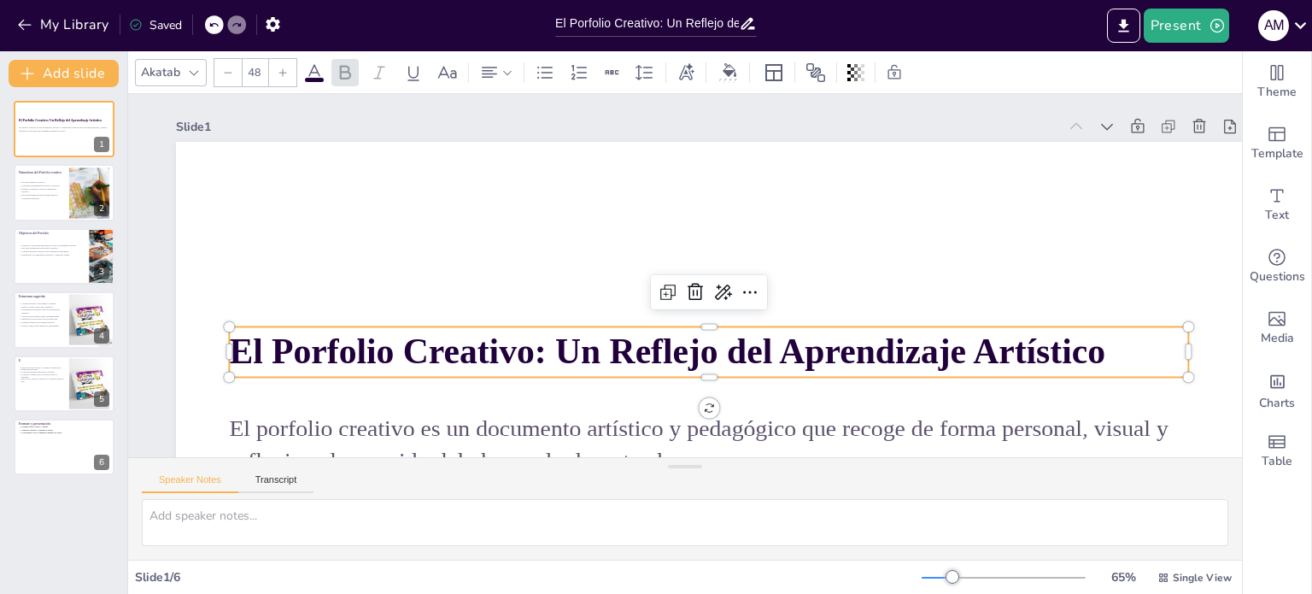
click at [321, 344] on span "El Porfolio Creativo: Un Reflejo del Aprendizaje Artístico" at bounding box center [667, 351] width 877 height 39
click at [232, 341] on span "El Porfolio Creativo: Un Reflejo del Aprendizaje Artístico" at bounding box center [667, 351] width 877 height 39
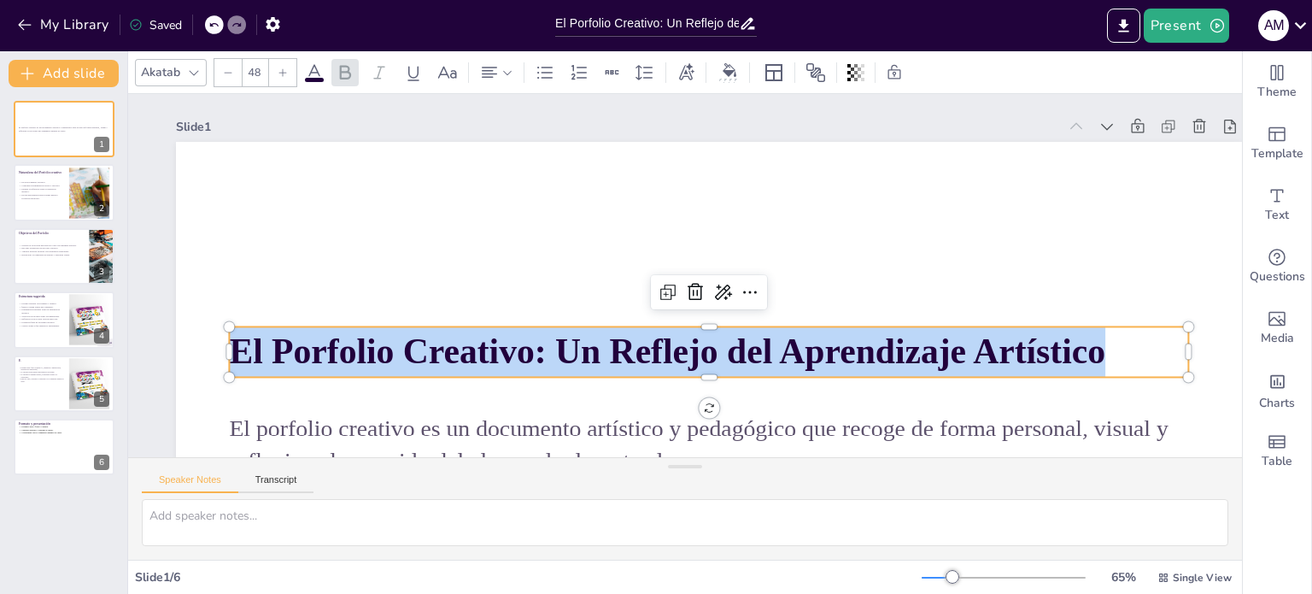
drag, startPoint x: 232, startPoint y: 341, endPoint x: 1101, endPoint y: 366, distance: 869.3
click at [1101, 366] on span "El Porfolio Creativo: Un Reflejo del Aprendizaje Artístico" at bounding box center [667, 351] width 877 height 39
copy span "El Porfolio Creativo: Un Reflejo del Aprendizaje Artístico"
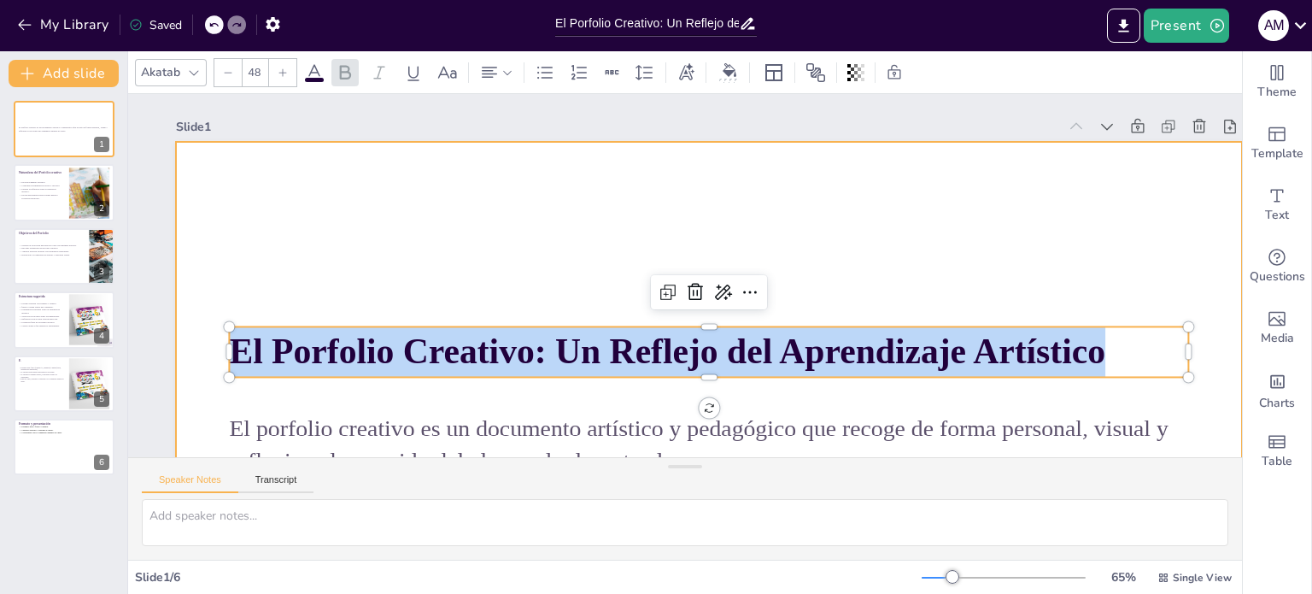
click at [475, 295] on div at bounding box center [709, 442] width 1066 height 600
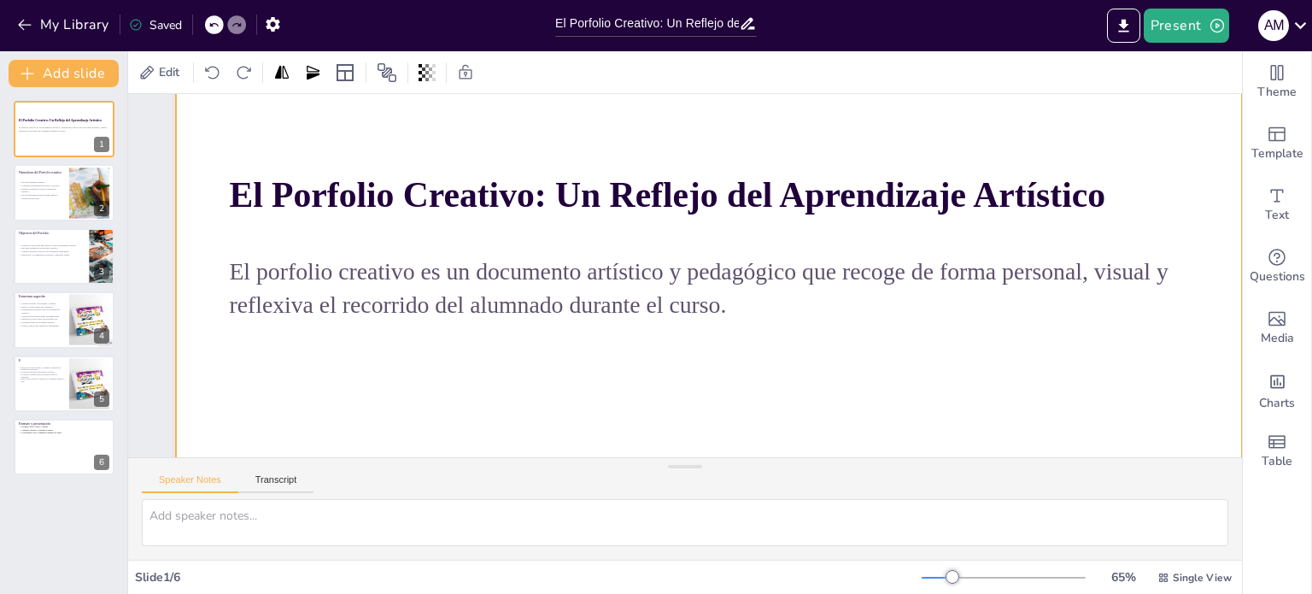
scroll to position [171, 0]
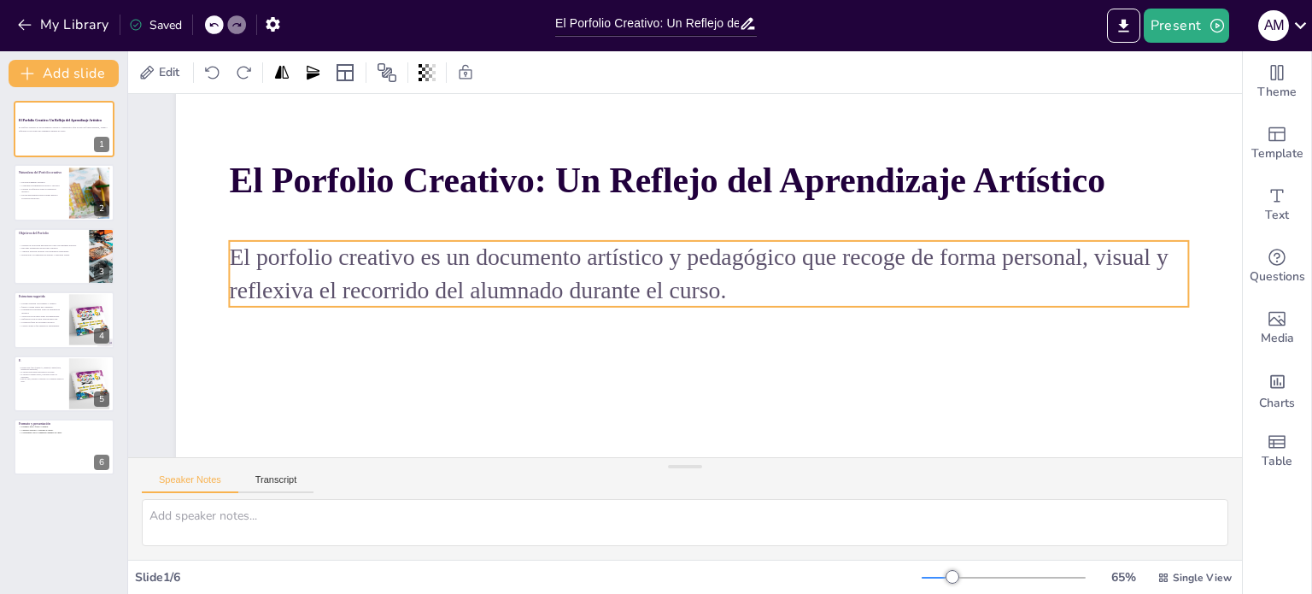
click at [704, 283] on span "El porfolio creativo es un documento artístico y pedagógico que recoge de forma…" at bounding box center [698, 273] width 939 height 59
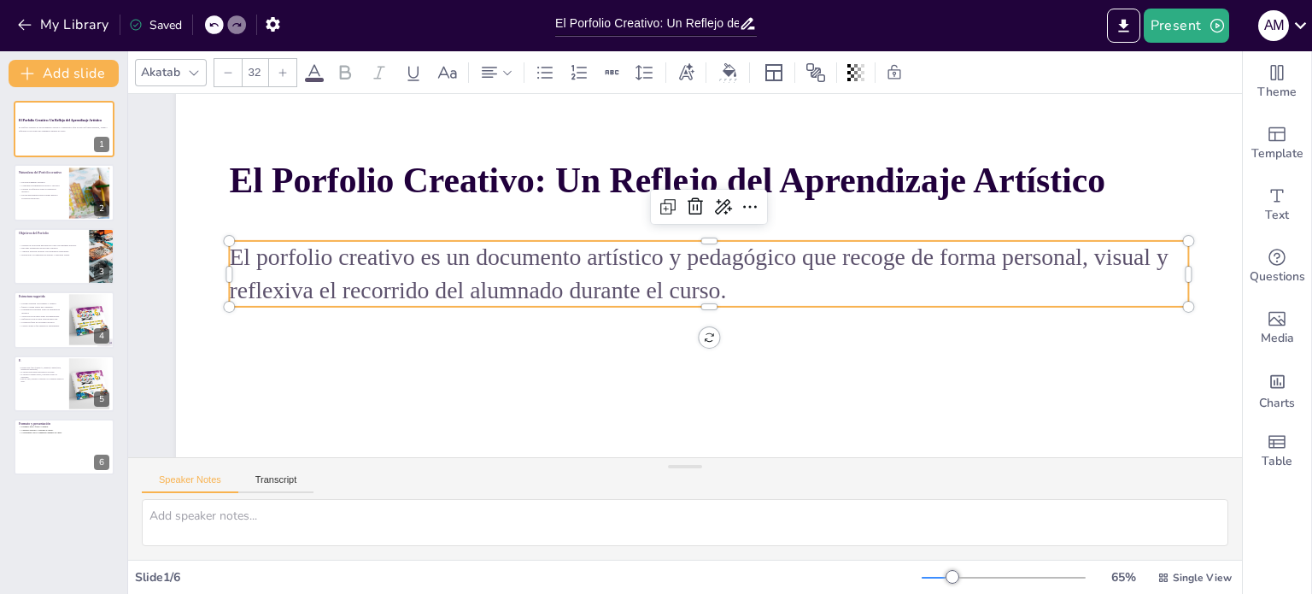
click at [721, 285] on span "El porfolio creativo es un documento artístico y pedagógico que recoge de forma…" at bounding box center [698, 273] width 939 height 59
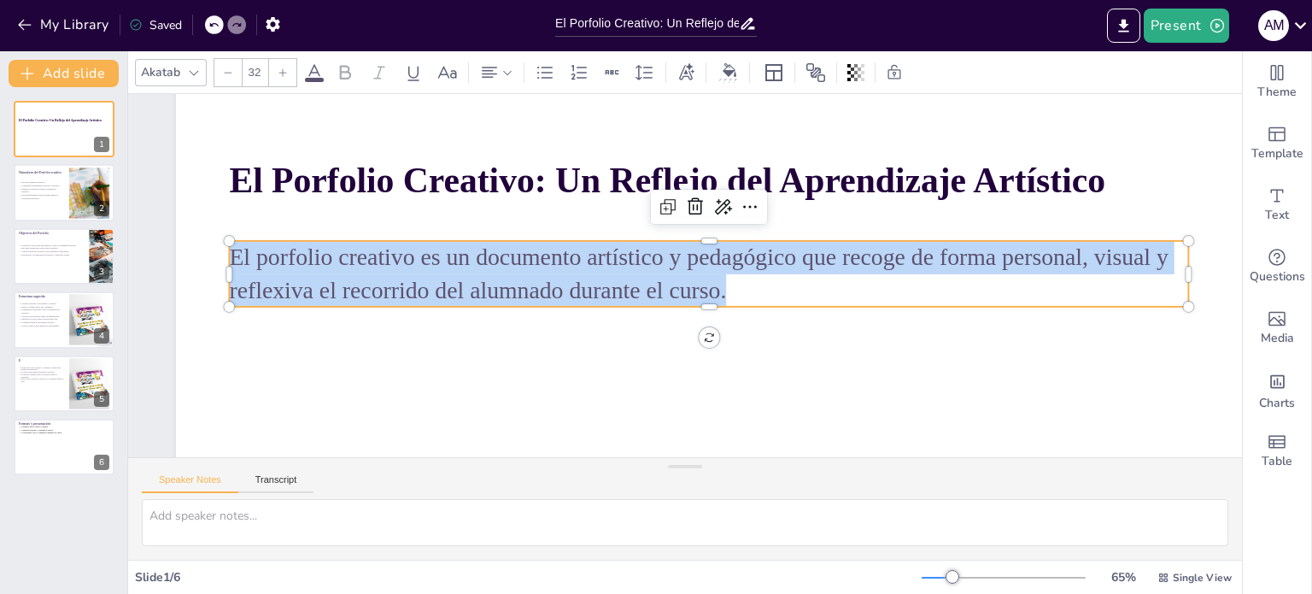
drag, startPoint x: 725, startPoint y: 290, endPoint x: 233, endPoint y: 249, distance: 492.9
click at [232, 249] on span "El porfolio creativo es un documento artístico y pedagógico que recoge de forma…" at bounding box center [698, 273] width 939 height 59
copy span "El porfolio creativo es un documento artístico y pedagógico que recoge de forma…"
click at [585, 341] on div at bounding box center [709, 271] width 1066 height 600
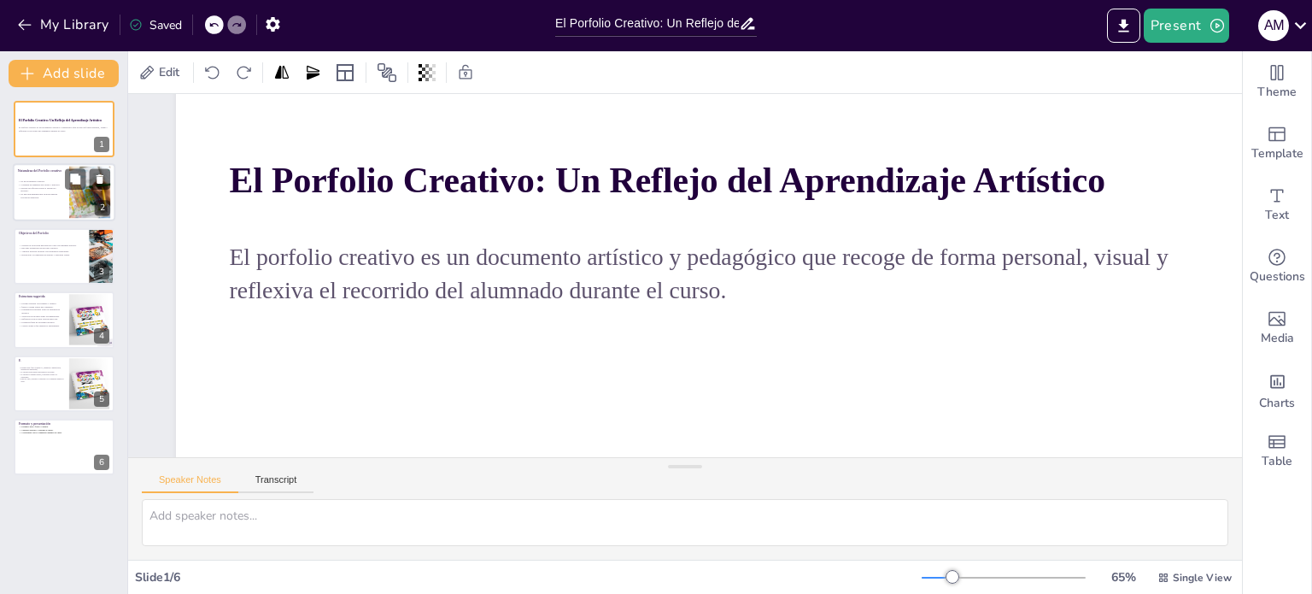
click at [48, 187] on span "Facilita la reflexión sobre el desarrollo artístico." at bounding box center [38, 190] width 35 height 6
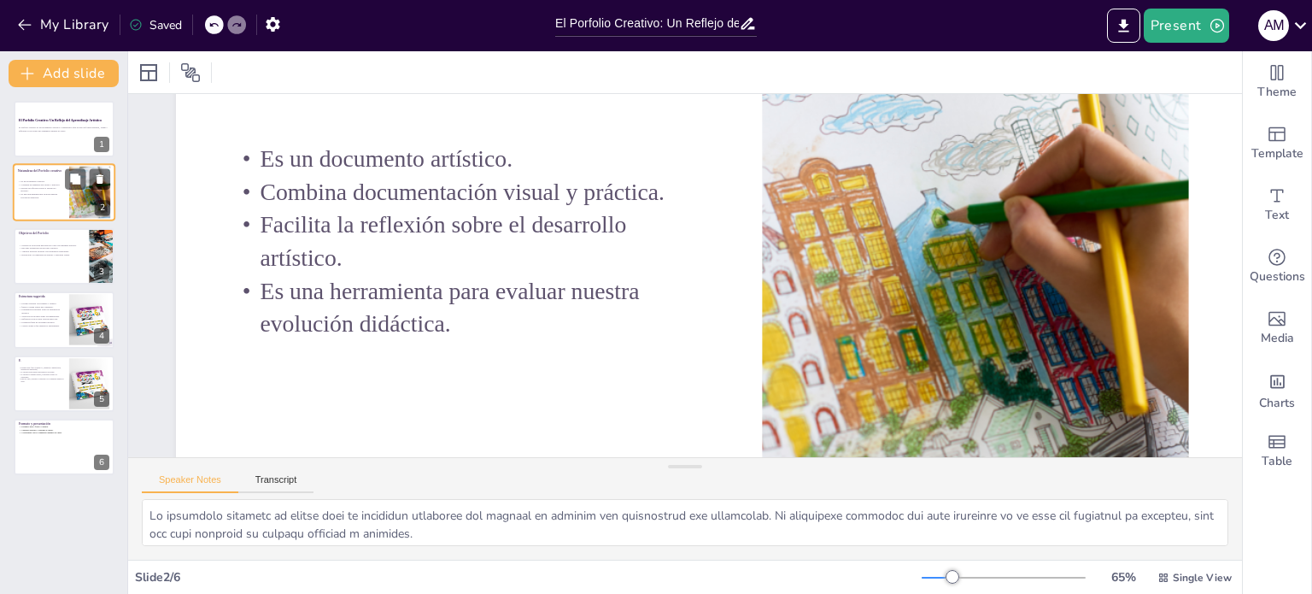
scroll to position [0, 0]
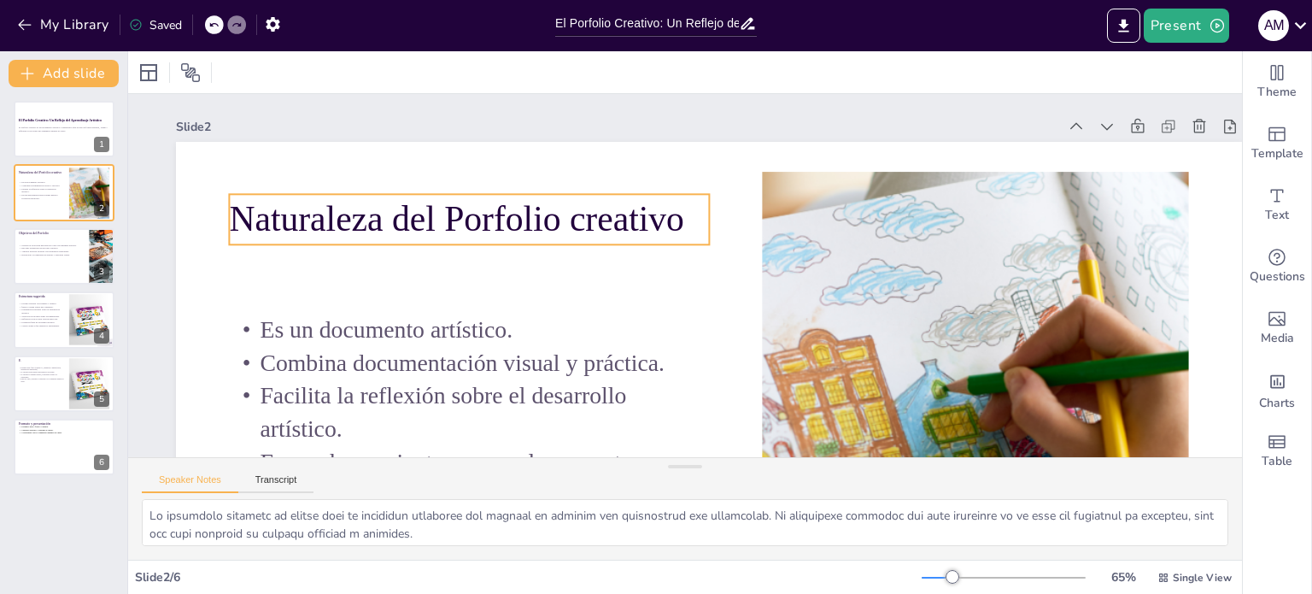
click at [631, 220] on span "Naturaleza del Porfolio creativo" at bounding box center [456, 218] width 455 height 39
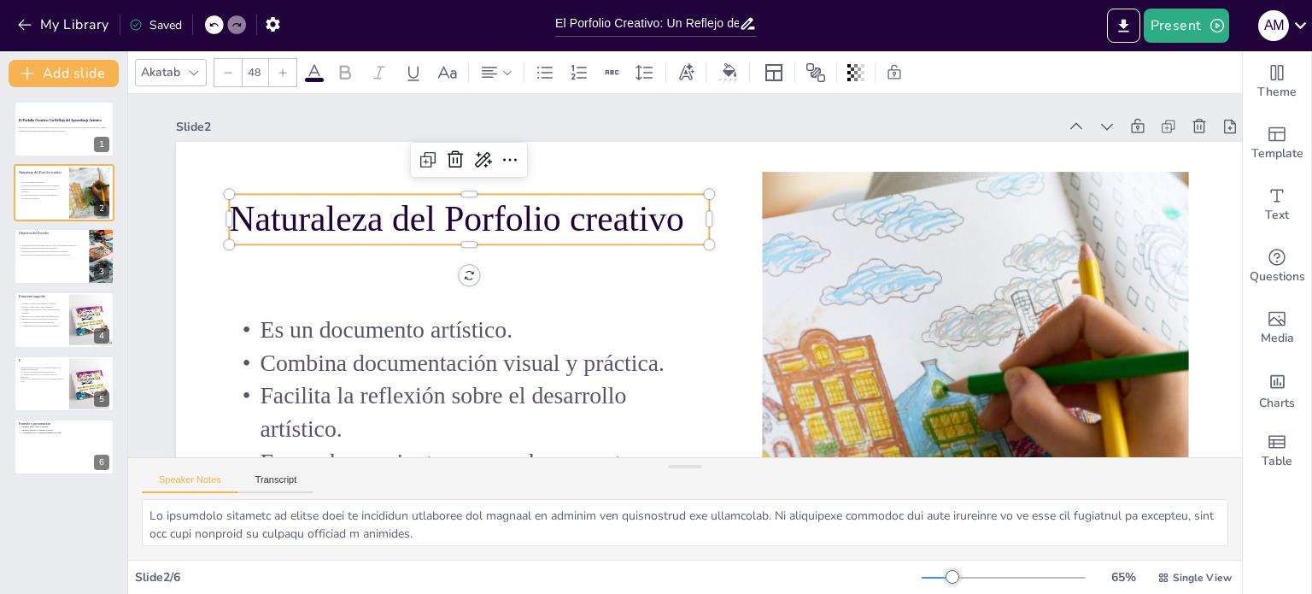
click at [684, 215] on span "Naturaleza del Porfolio creativo" at bounding box center [456, 218] width 455 height 39
click at [682, 222] on span "Naturaleza del Porfolio creativo" at bounding box center [456, 218] width 455 height 39
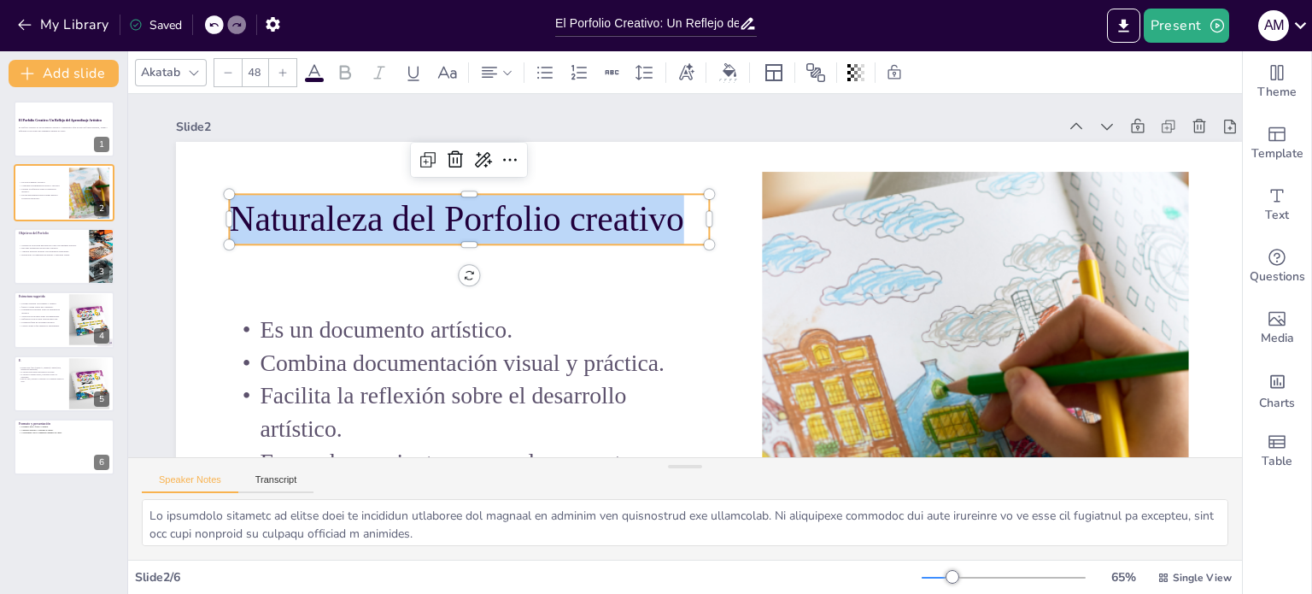
drag, startPoint x: 682, startPoint y: 222, endPoint x: 227, endPoint y: 221, distance: 454.6
click at [227, 221] on div "Es un documento artístico. Combina documentación visual y práctica. Facilita la…" at bounding box center [709, 442] width 1066 height 600
copy span "Naturaleza del Porfolio creativo"
click at [52, 258] on div at bounding box center [64, 256] width 103 height 58
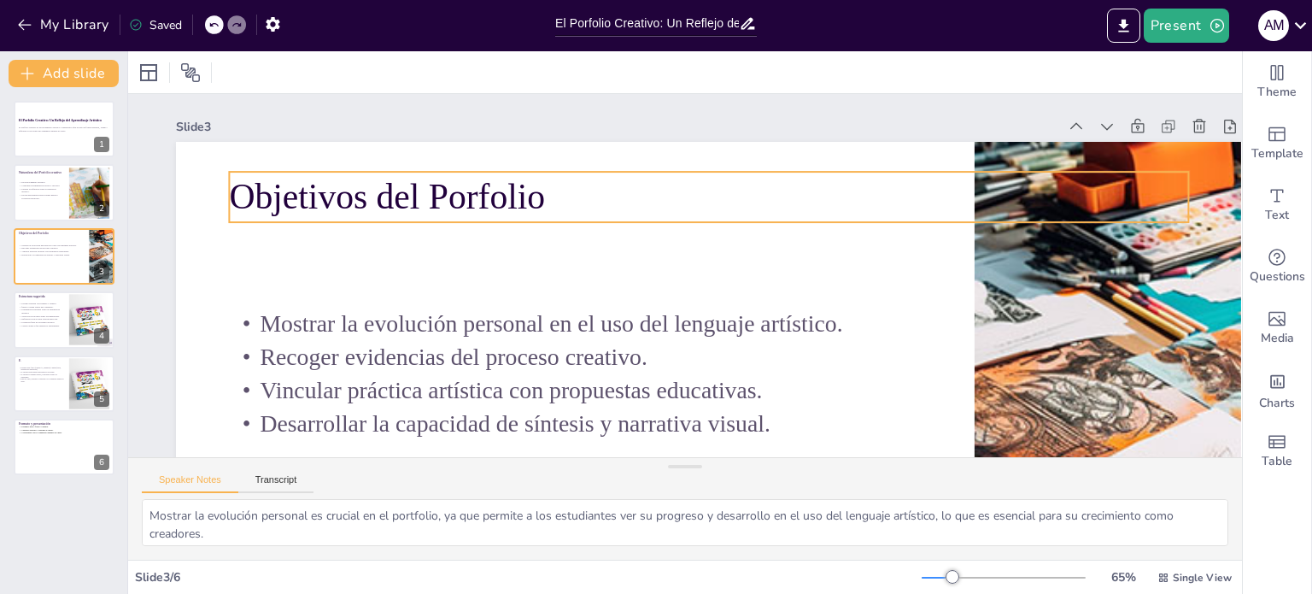
click at [536, 191] on span "Objetivos del Porfolio" at bounding box center [387, 196] width 316 height 39
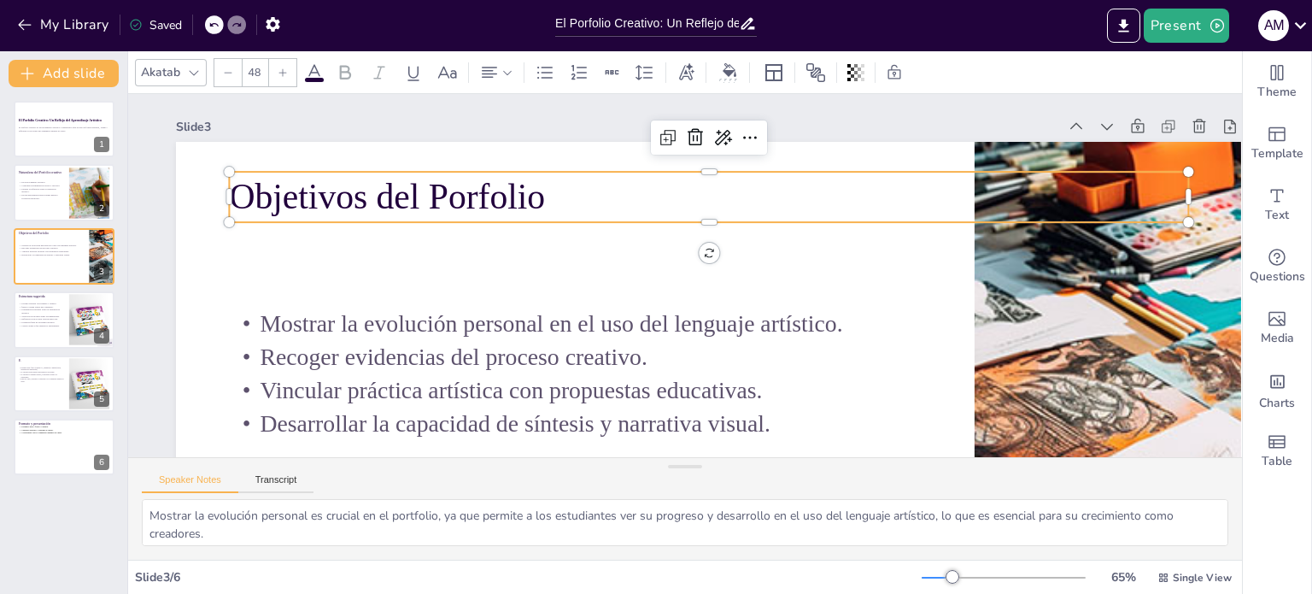
click at [549, 196] on p "Objetivos del Porfolio" at bounding box center [709, 197] width 960 height 50
click at [544, 200] on span "Objetivos del Porfolio" at bounding box center [387, 196] width 316 height 39
click at [545, 201] on span "Objetivos del Porfolio" at bounding box center [387, 196] width 316 height 39
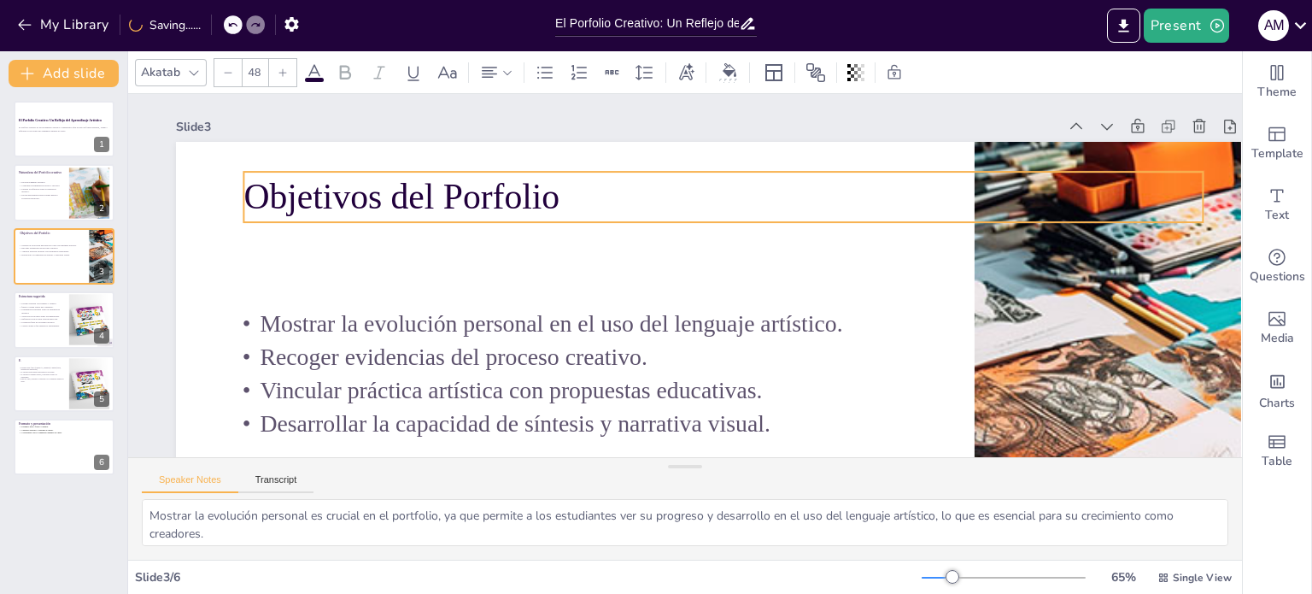
drag, startPoint x: 546, startPoint y: 201, endPoint x: 561, endPoint y: 201, distance: 14.5
click at [561, 201] on p "Objetivos del Porfolio" at bounding box center [724, 197] width 960 height 50
click at [516, 209] on span "Objetivos del Porfolio" at bounding box center [402, 196] width 316 height 39
click at [516, 209] on span "Objetivos del Porfolio" at bounding box center [402, 195] width 316 height 39
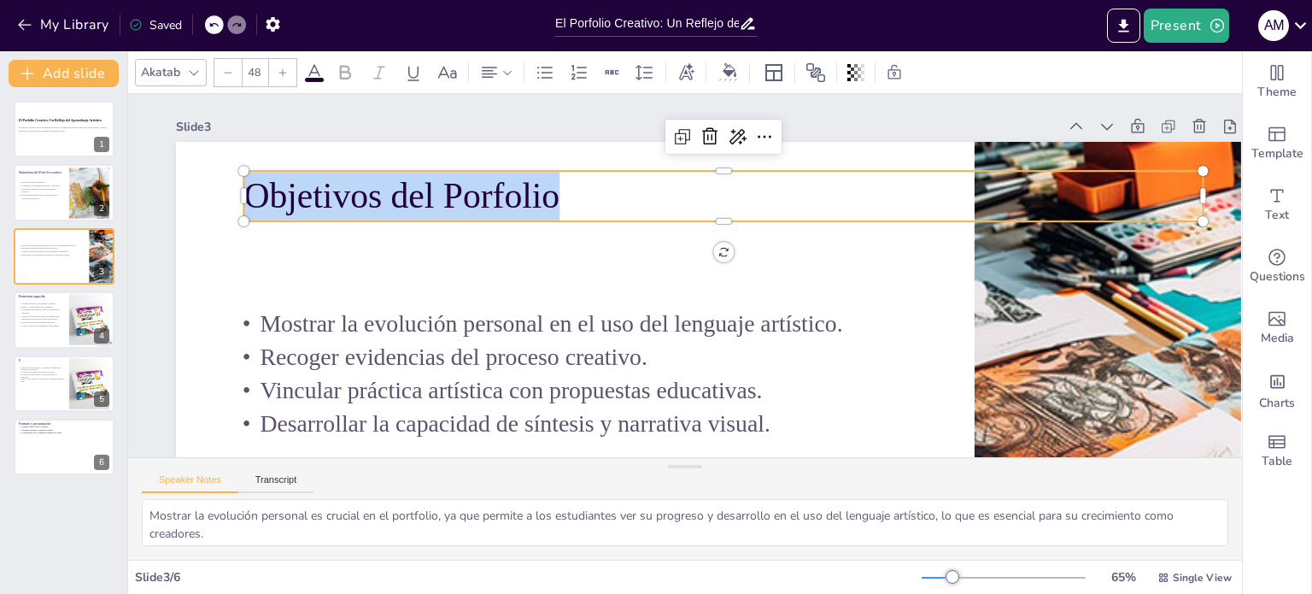
drag, startPoint x: 555, startPoint y: 194, endPoint x: 243, endPoint y: 190, distance: 311.9
click at [243, 190] on div "Mostrar la evolución personal en el uso del lenguaje artístico. Recoger evidenc…" at bounding box center [709, 442] width 1066 height 600
copy span "Objetivos del Porfolio"
click at [45, 321] on span "Propuesta final de actividad artística." at bounding box center [38, 322] width 34 height 3
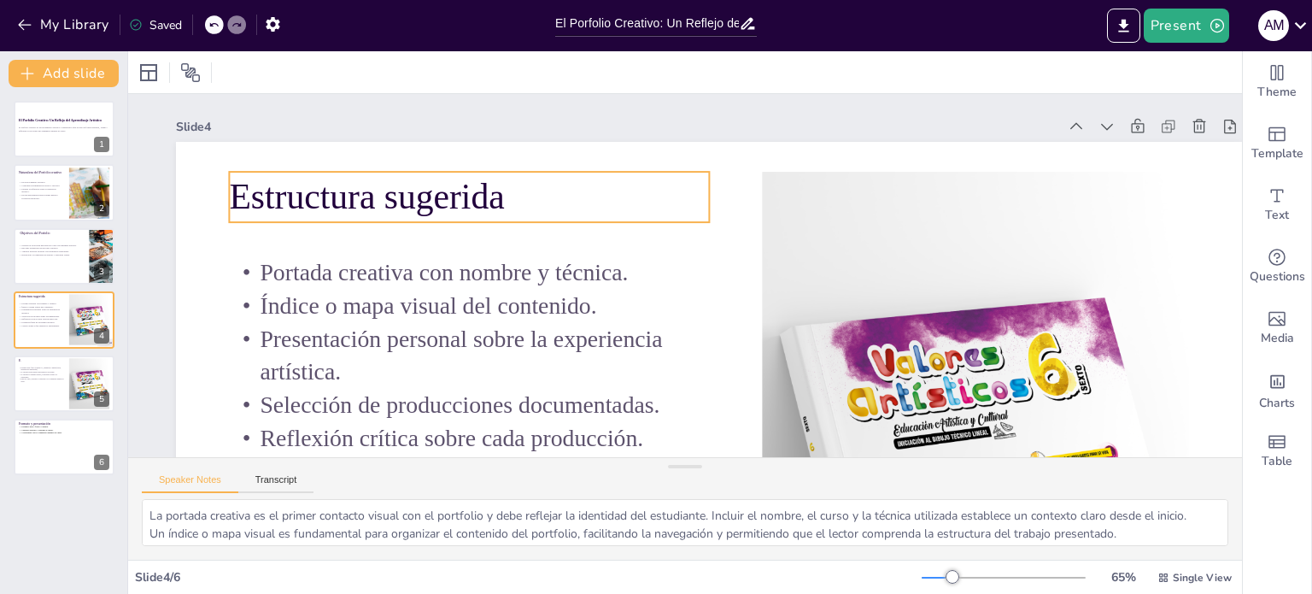
click at [497, 202] on span "Estructura sugerida" at bounding box center [366, 196] width 275 height 39
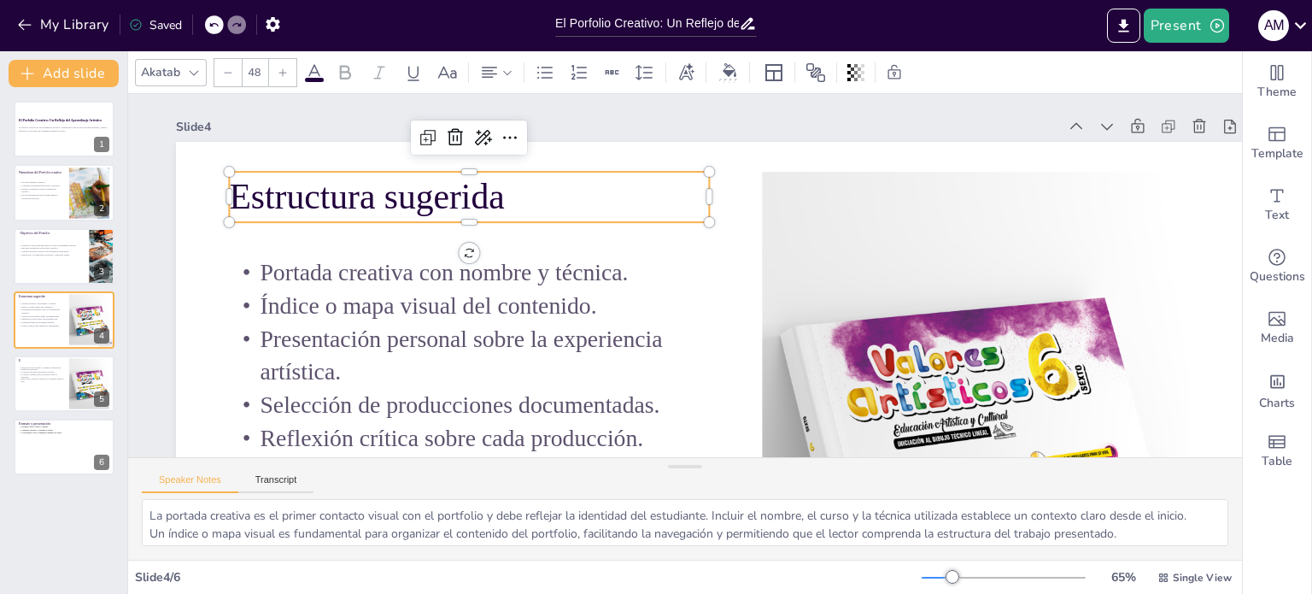
click at [497, 202] on span "Estructura sugerida" at bounding box center [366, 196] width 275 height 39
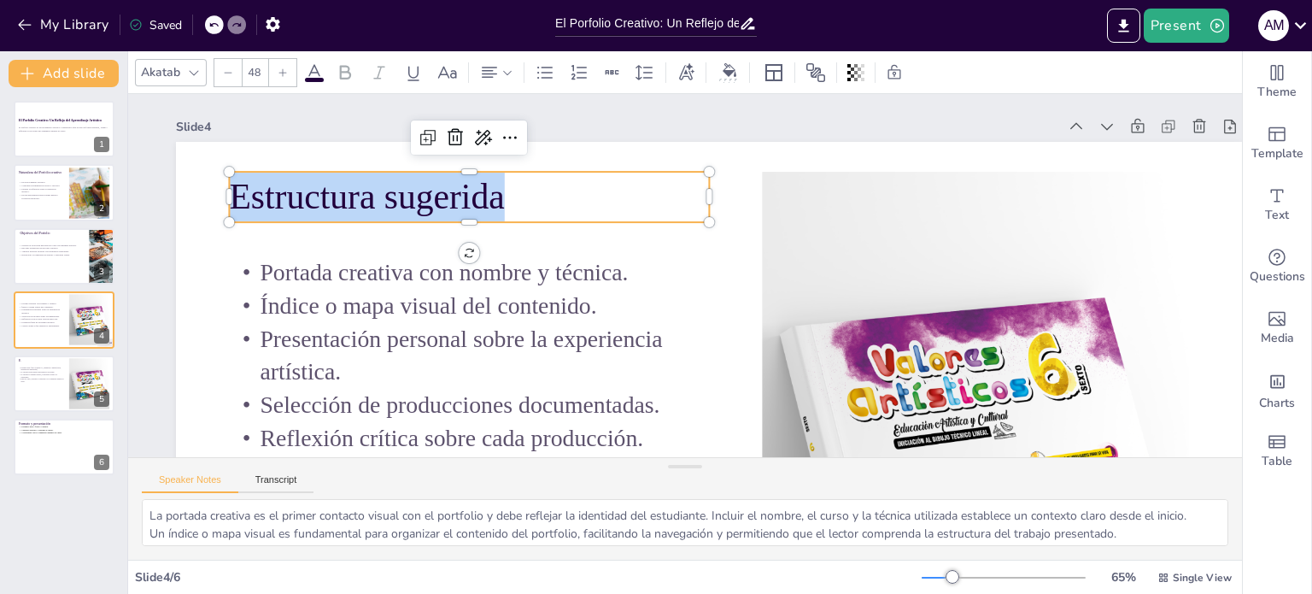
drag, startPoint x: 502, startPoint y: 204, endPoint x: 222, endPoint y: 184, distance: 281.0
click at [222, 184] on div "Portada creativa con nombre y técnica. Índice o mapa visual del contenido. Pres…" at bounding box center [709, 442] width 1066 height 600
copy span "Estructura sugerida"
click at [44, 380] on p "Debe ser claro, personal y coherente con lo trabajado durante el curso." at bounding box center [41, 380] width 46 height 5
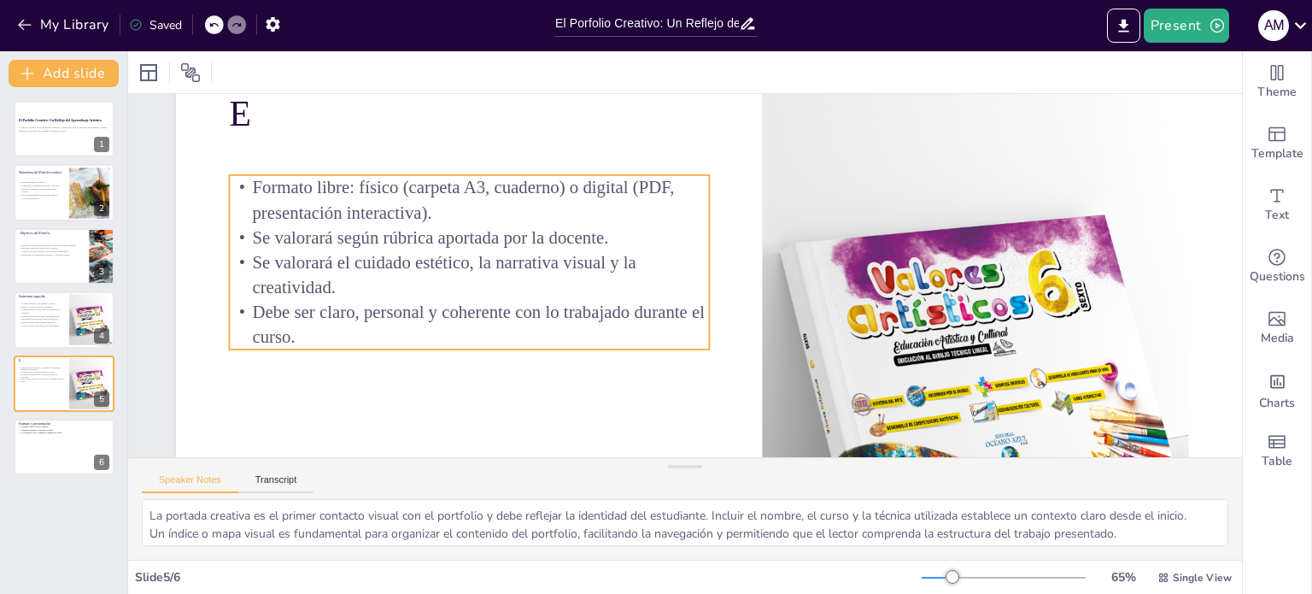
scroll to position [85, 0]
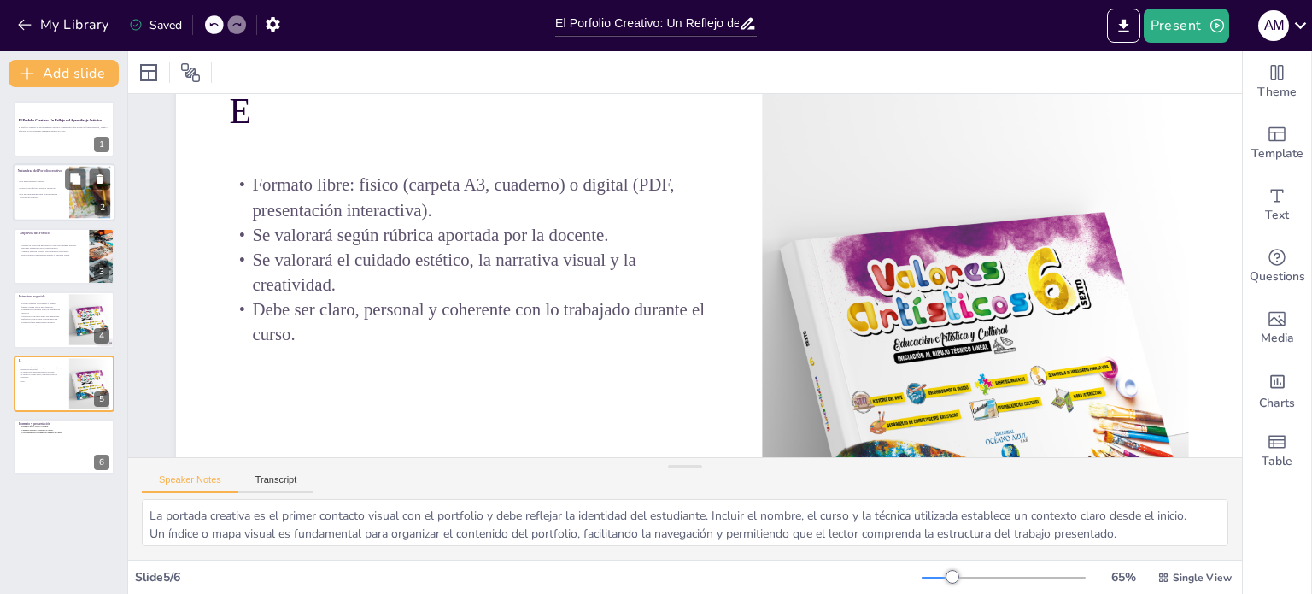
click at [32, 200] on div at bounding box center [64, 193] width 103 height 58
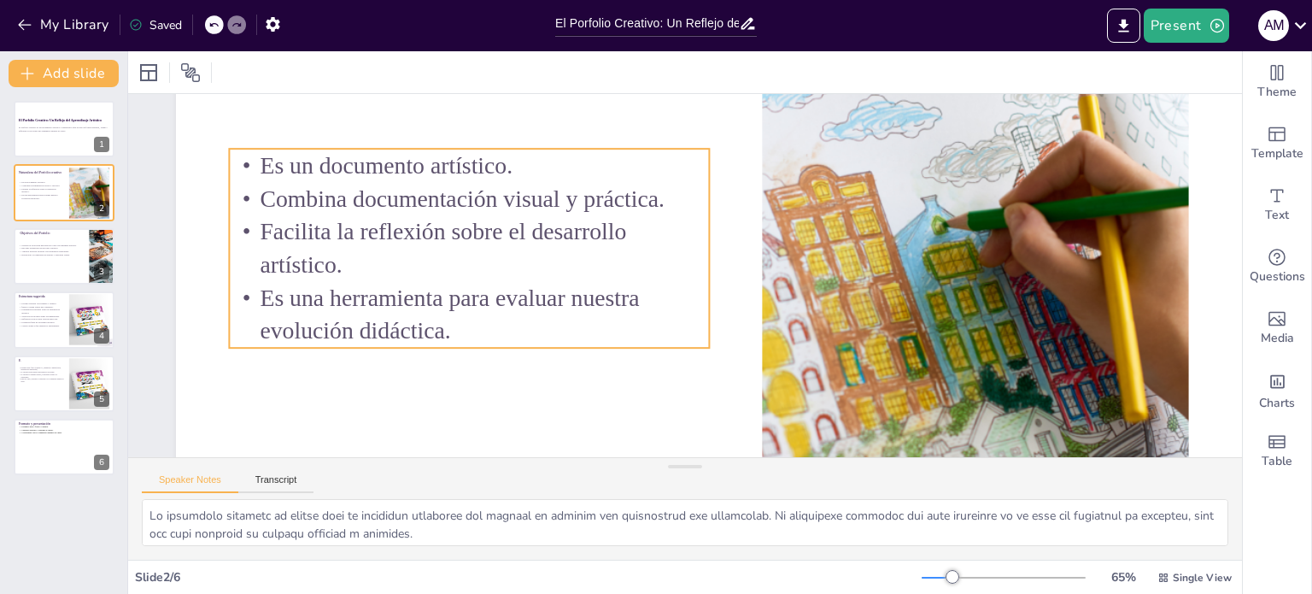
scroll to position [171, 0]
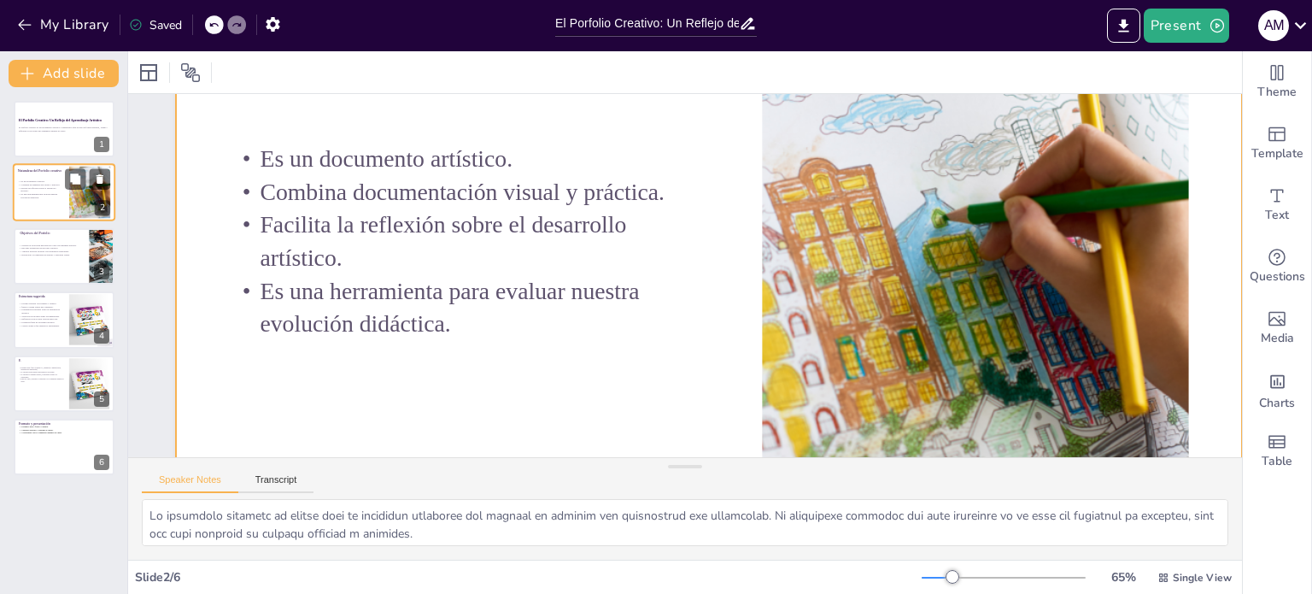
click at [21, 205] on div at bounding box center [64, 193] width 103 height 58
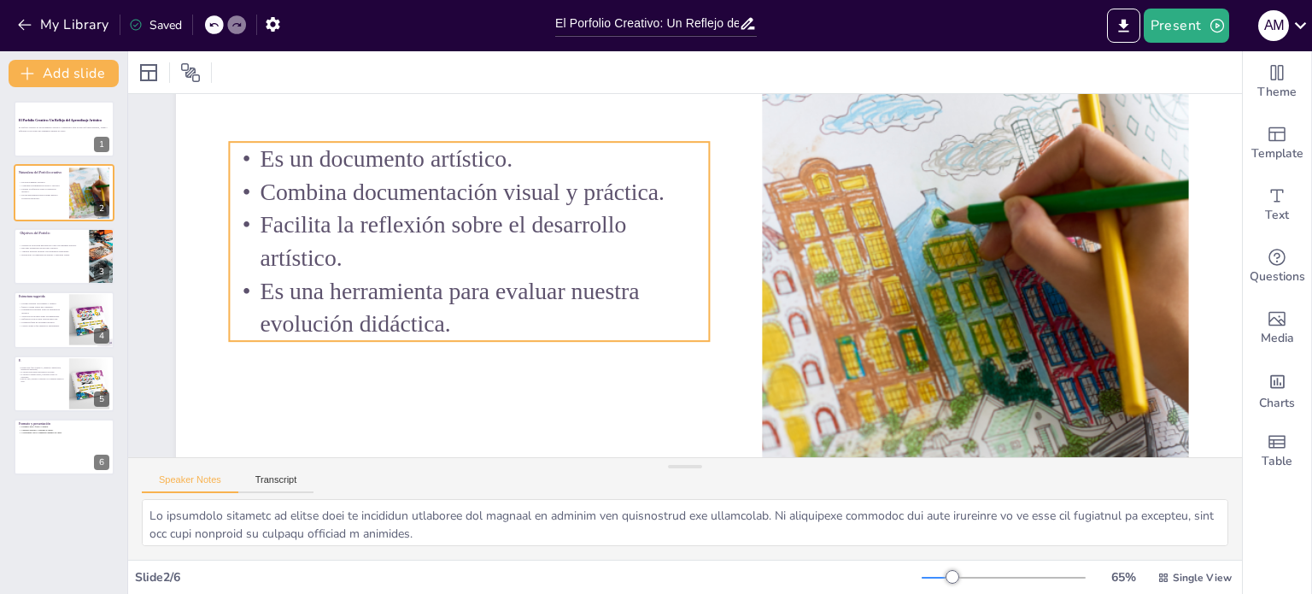
click at [265, 159] on span "Es un documento artístico." at bounding box center [386, 158] width 253 height 26
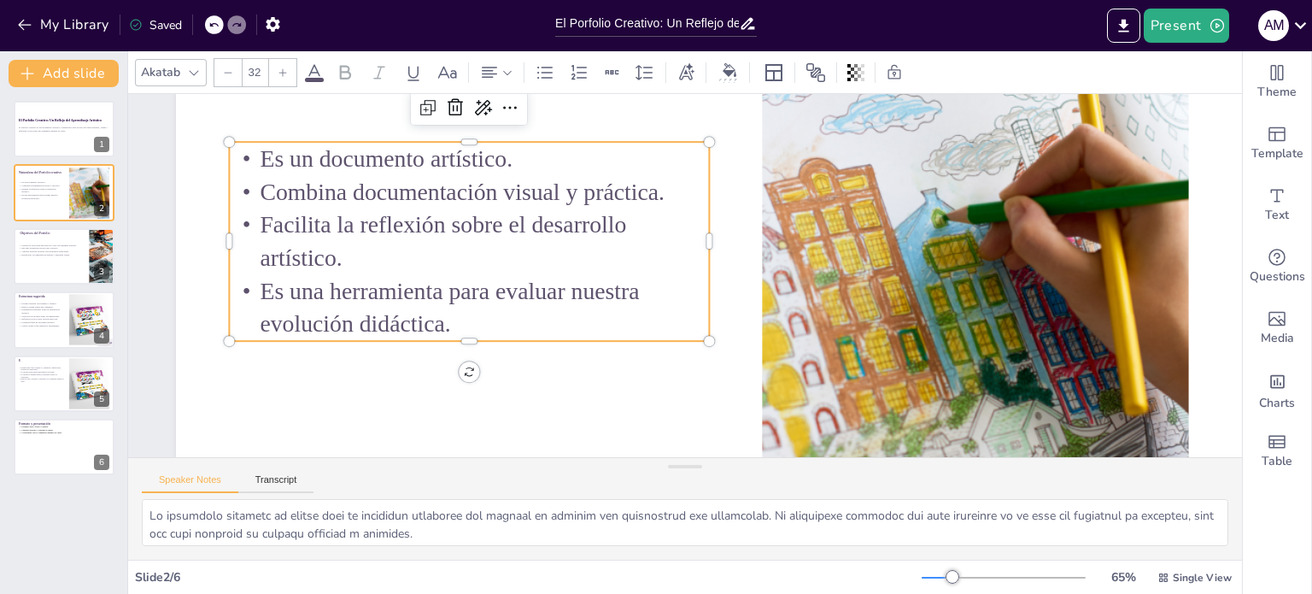
click at [262, 155] on span "Es un documento artístico." at bounding box center [386, 158] width 253 height 26
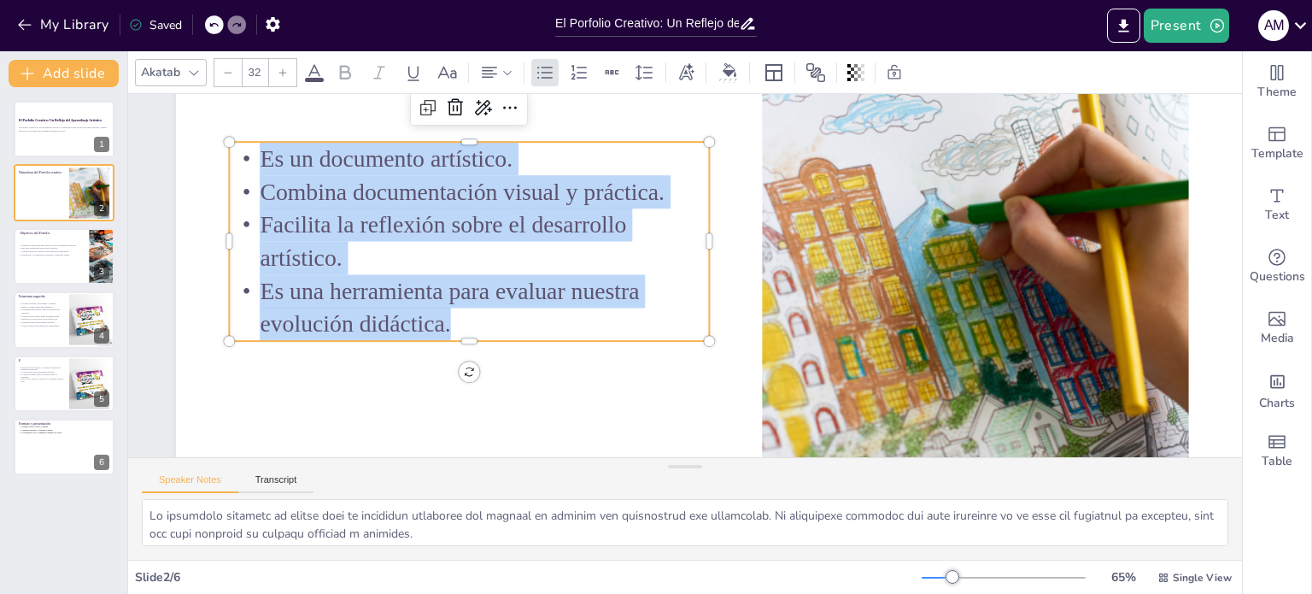
drag, startPoint x: 262, startPoint y: 155, endPoint x: 472, endPoint y: 320, distance: 267.0
click at [472, 320] on div "Es un documento artístico. Combina documentación visual y práctica. Facilita la…" at bounding box center [469, 241] width 480 height 199
copy div "Es un documento artístico. Combina documentación visual y práctica. Facilita la…"
click at [51, 242] on div at bounding box center [64, 256] width 103 height 58
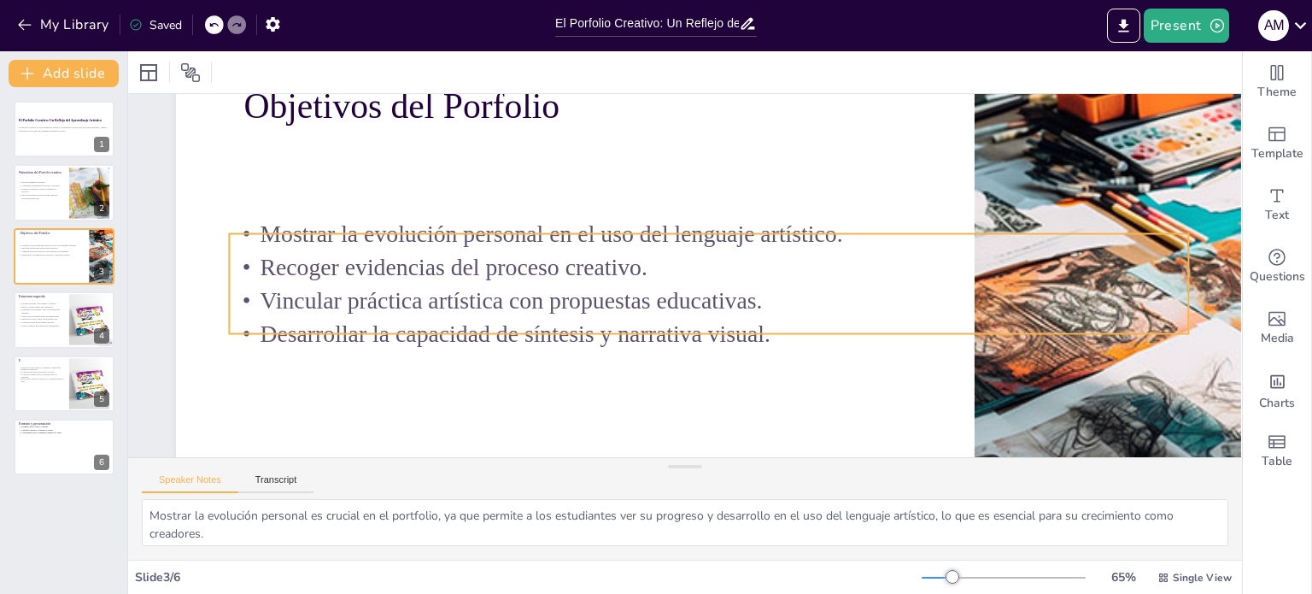
scroll to position [85, 0]
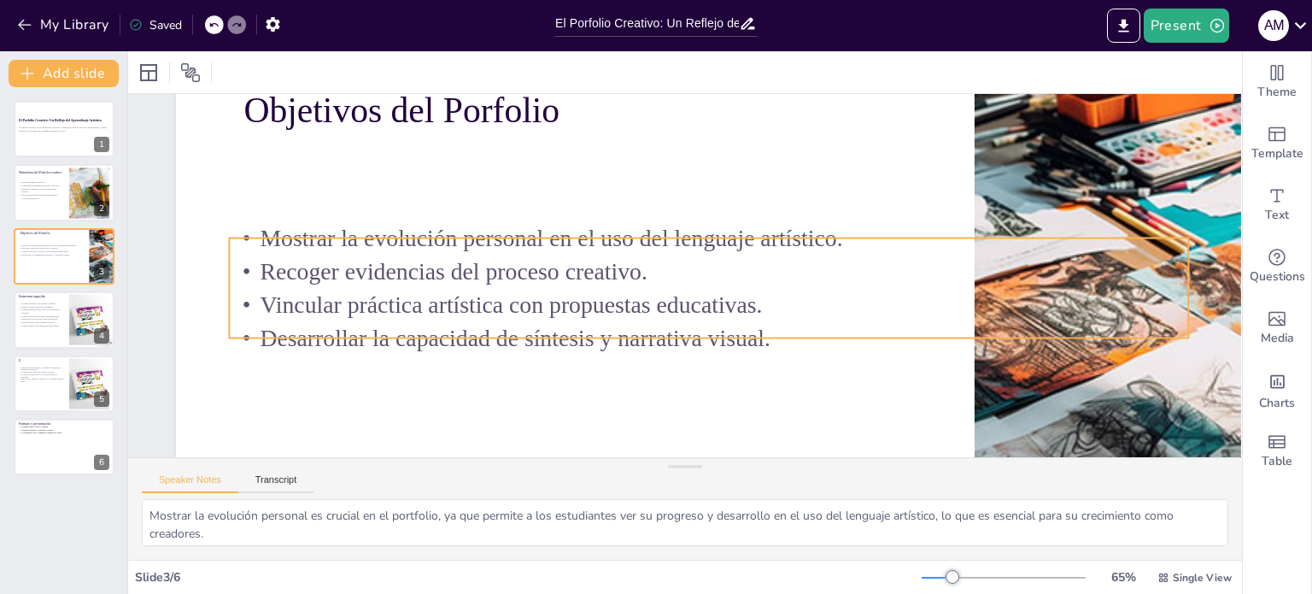
click at [263, 233] on div "Objetivos del Porfolio Mostrar la evolución personal en el uso del lenguaje art…" at bounding box center [709, 356] width 1066 height 600
click at [261, 235] on div at bounding box center [709, 232] width 960 height 14
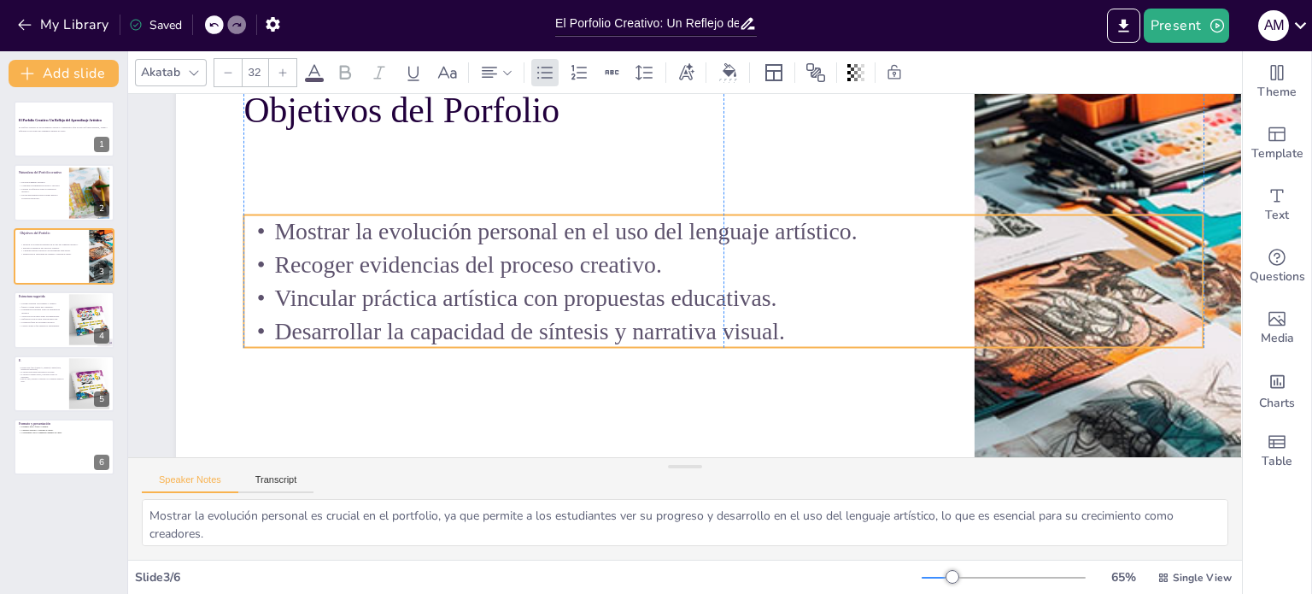
drag, startPoint x: 258, startPoint y: 249, endPoint x: 273, endPoint y: 226, distance: 27.3
click at [273, 226] on p "Mostrar la evolución personal en el uso del lenguaje artístico." at bounding box center [724, 231] width 960 height 33
click at [277, 229] on p "Mostrar la evolución personal en el uso del lenguaje artístico." at bounding box center [724, 231] width 960 height 33
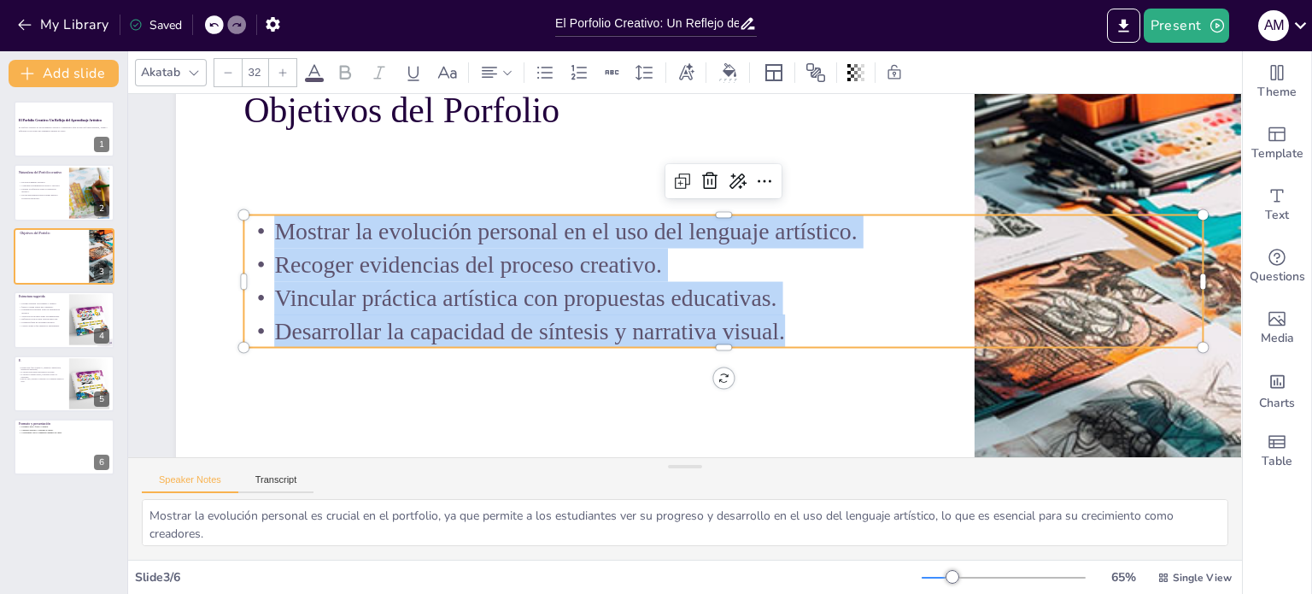
drag, startPoint x: 277, startPoint y: 229, endPoint x: 800, endPoint y: 327, distance: 532.1
click at [800, 327] on div "Mostrar la evolución personal en el uso del lenguaje artístico. Recoger evidenc…" at bounding box center [724, 281] width 960 height 132
copy div "Mostrar la evolución personal en el uso del lenguaje artístico. Recoger evidenc…"
click at [32, 316] on span "Selección de producciones documentadas." at bounding box center [40, 316] width 38 height 3
type textarea "La portada creativa es el primer contacto visual con el portfolio y debe reflej…"
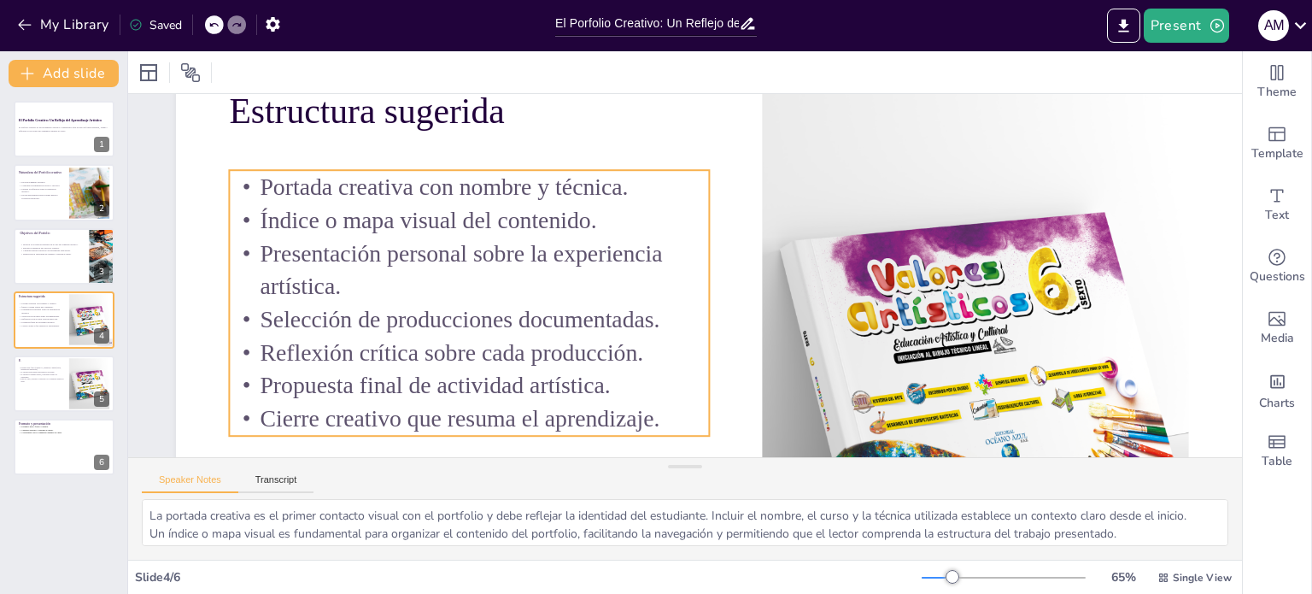
click at [270, 196] on span "Portada creativa con nombre y técnica." at bounding box center [444, 186] width 368 height 26
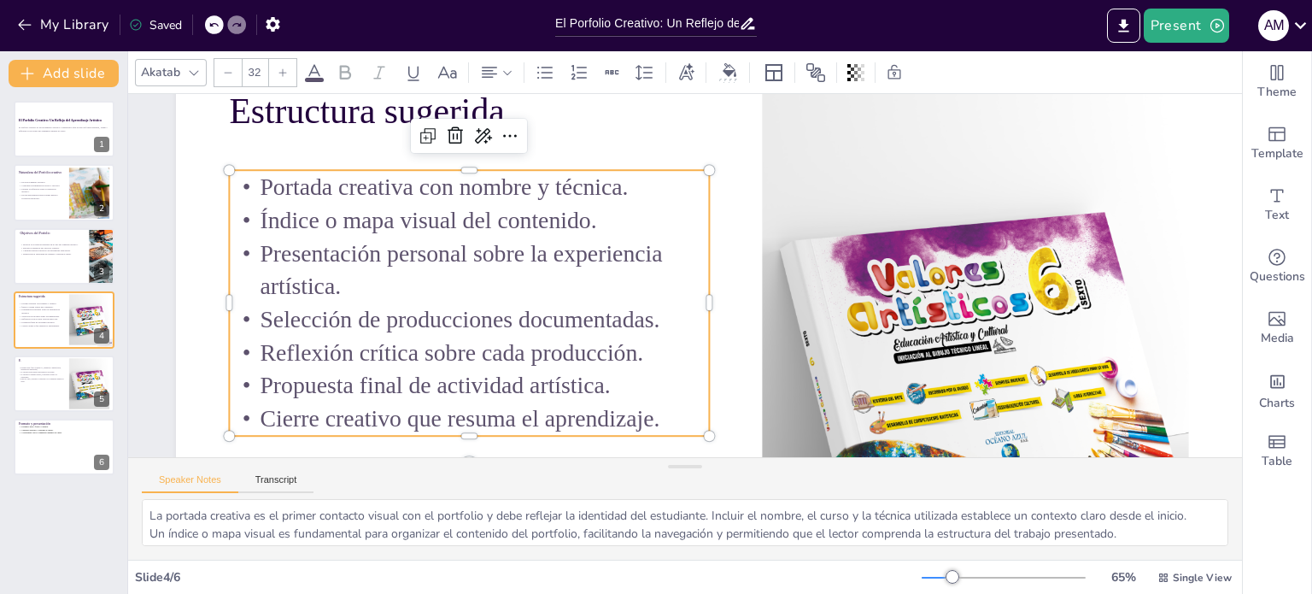
click at [261, 183] on span "Portada creativa con nombre y técnica." at bounding box center [444, 186] width 368 height 26
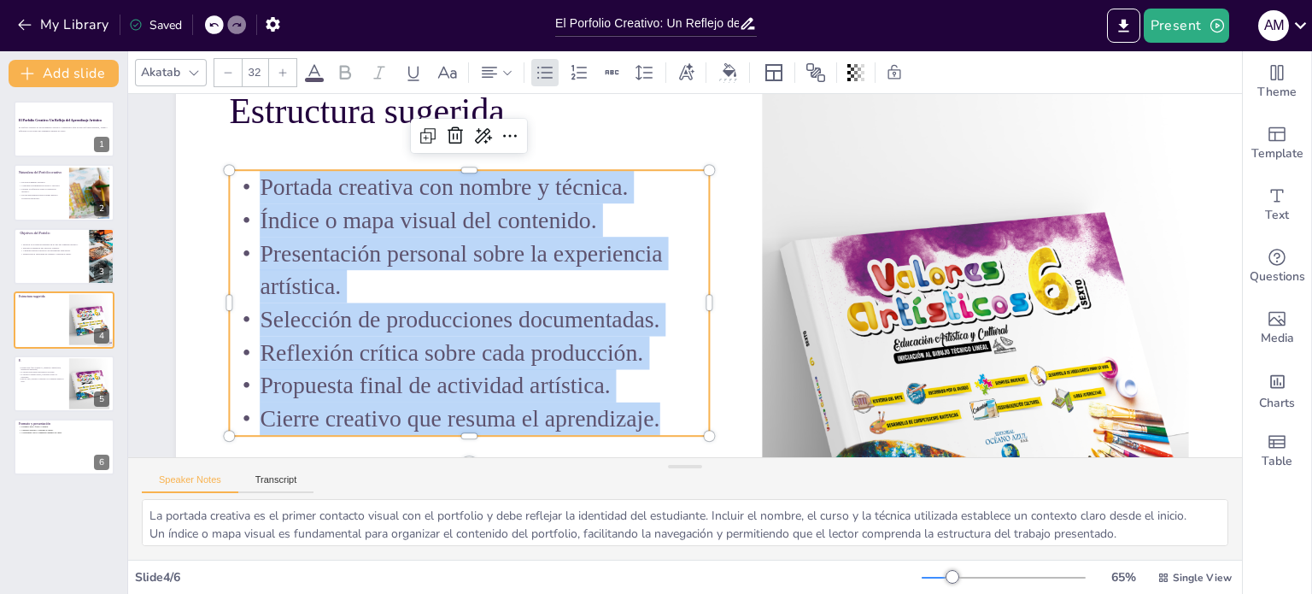
drag, startPoint x: 261, startPoint y: 183, endPoint x: 675, endPoint y: 426, distance: 479.5
click at [675, 426] on div "Portada creativa con nombre y técnica. Índice o mapa visual del contenido. Pres…" at bounding box center [469, 303] width 480 height 266
copy div "Portada creativa con nombre y técnica. Índice o mapa visual del contenido. Pres…"
click at [38, 385] on div at bounding box center [64, 384] width 103 height 58
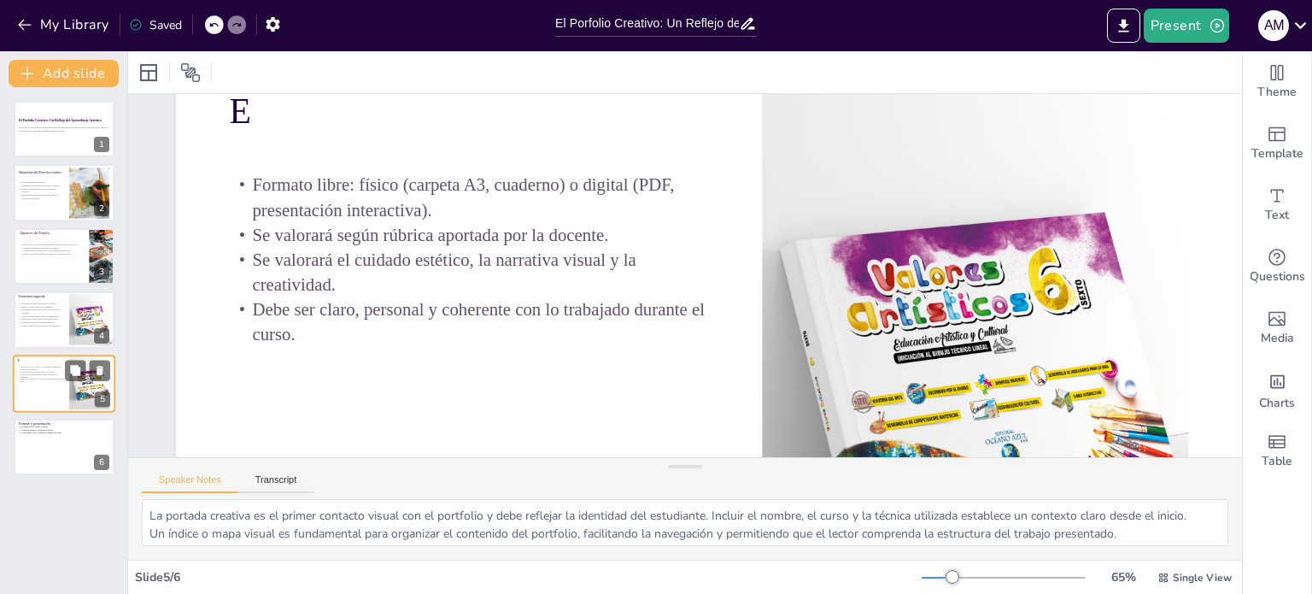
scroll to position [0, 0]
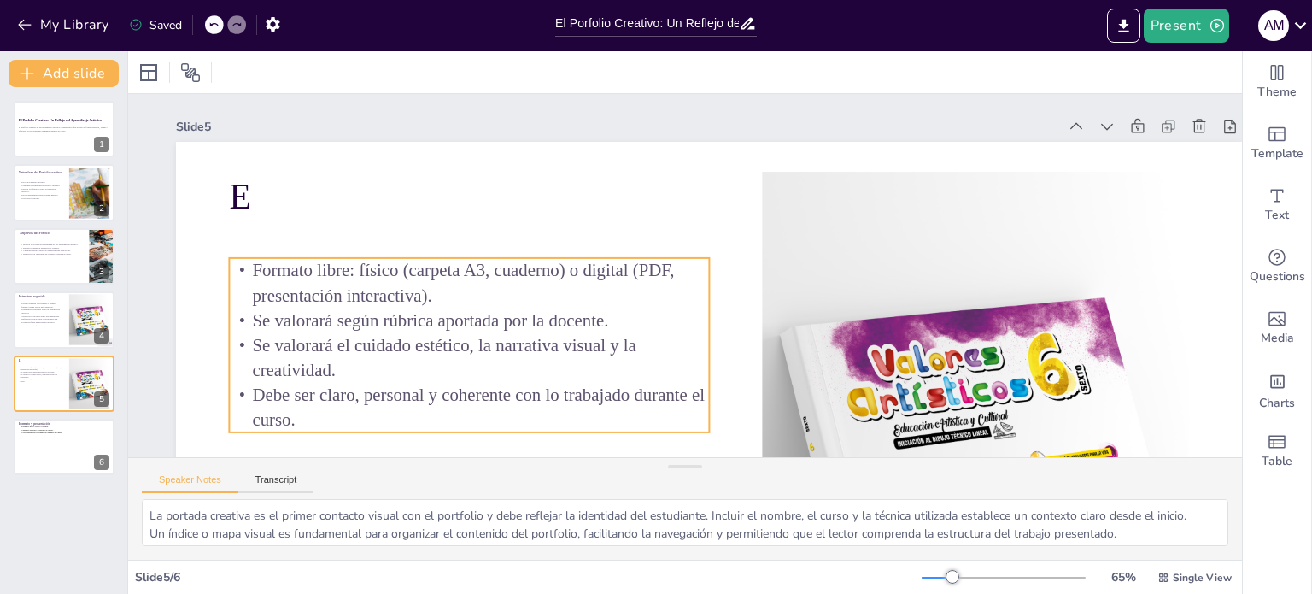
click at [300, 426] on p "Debe ser claro, personal y coherente con lo trabajado durante el curso." at bounding box center [469, 408] width 480 height 50
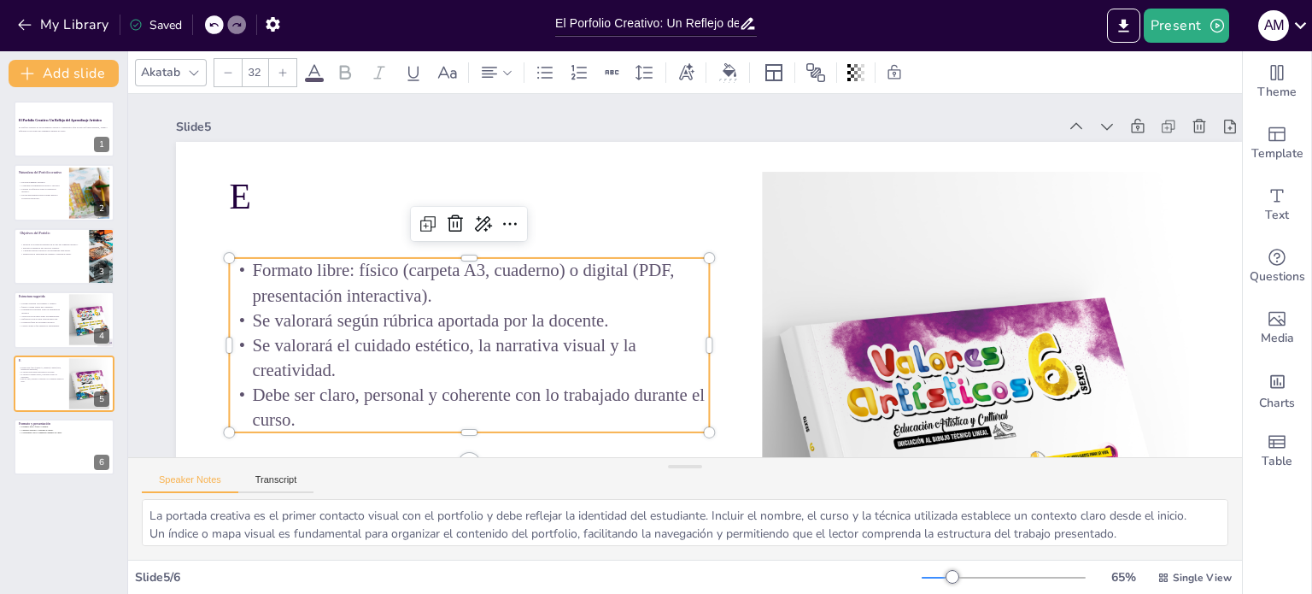
click at [302, 419] on p "Debe ser claro, personal y coherente con lo trabajado durante el curso." at bounding box center [469, 408] width 480 height 50
click at [302, 419] on p "Debe ser claro, personal y coherente con lo trabajado durante el curso." at bounding box center [469, 407] width 480 height 50
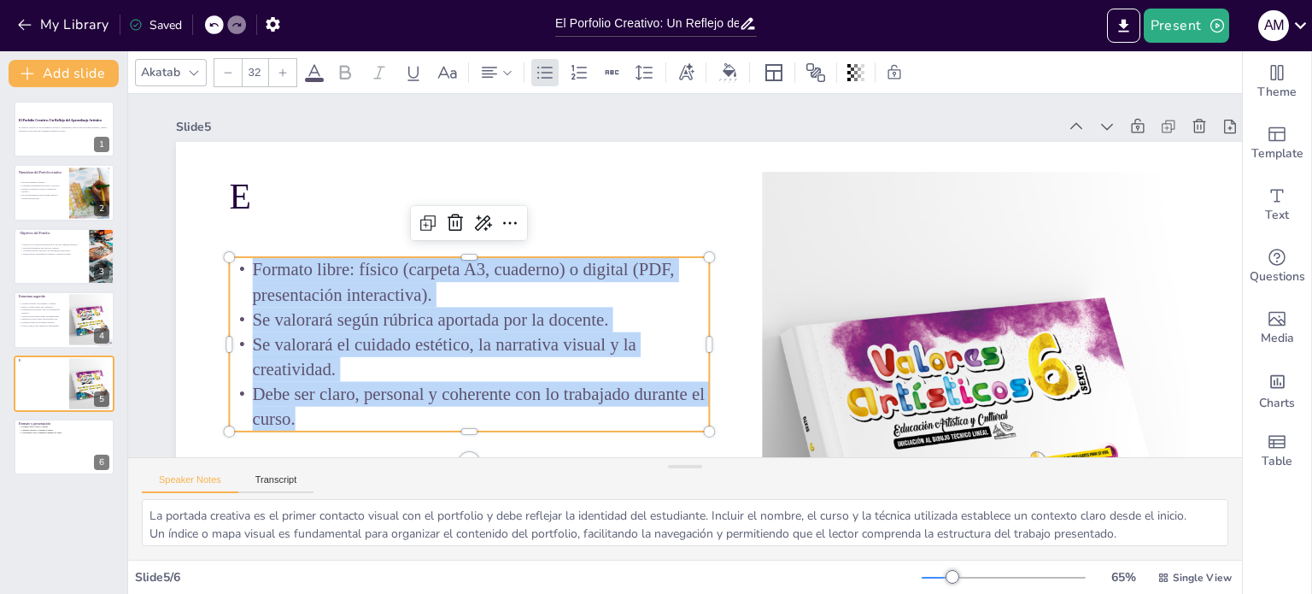
drag, startPoint x: 302, startPoint y: 419, endPoint x: 239, endPoint y: 273, distance: 158.4
click at [239, 273] on div "Formato libre: físico (carpeta A3, cuaderno) o digital (PDF, presentación inter…" at bounding box center [469, 344] width 480 height 174
copy div "Formato libre: físico (carpeta A3, cuaderno) o digital (PDF, presentación inter…"
